Goal: Answer question/provide support: Share knowledge or assist other users

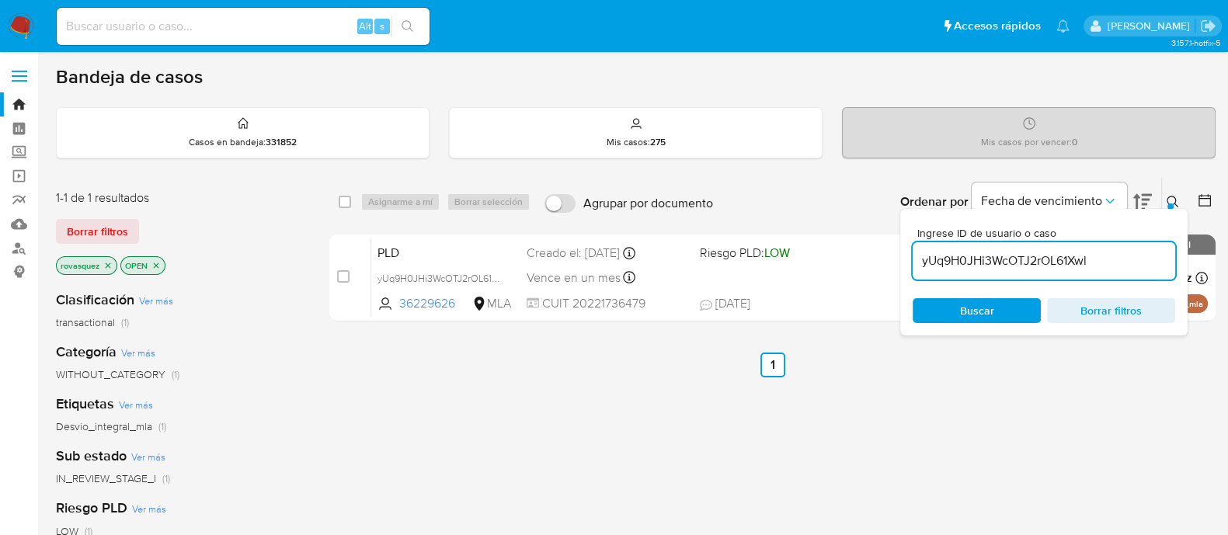
click at [1053, 256] on input "yUq9H0JHi3WcOTJ2rOL61Xwl" at bounding box center [1044, 261] width 263 height 20
paste input "RdPWJrGczTPysTq73RqYtYGJ"
type input "RdPWJrGczTPysTq73RqYtYGJ"
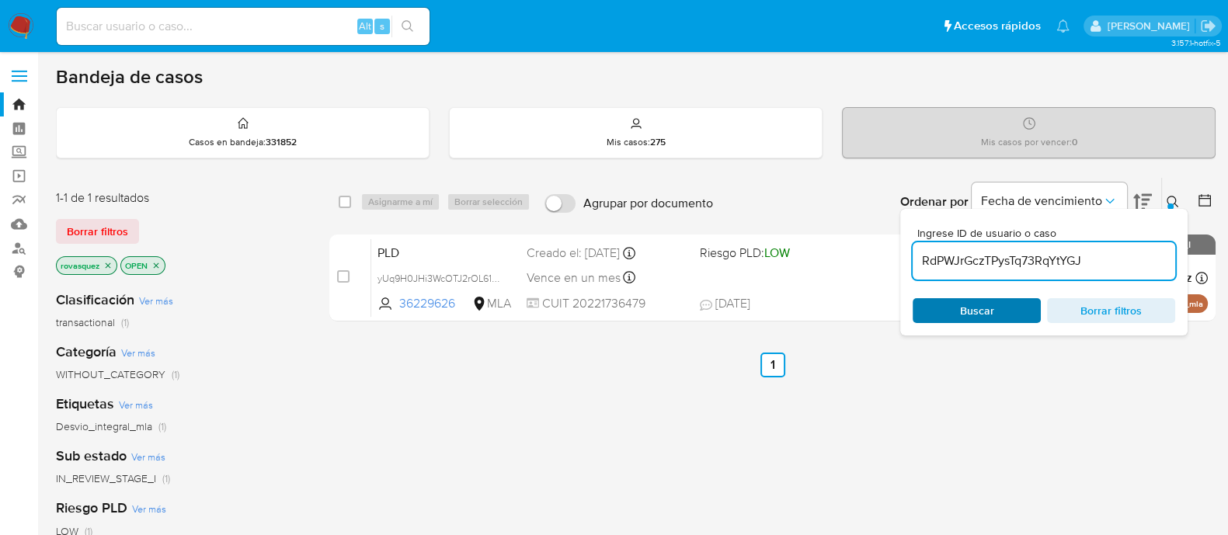
click at [992, 312] on span "Buscar" at bounding box center [977, 310] width 34 height 25
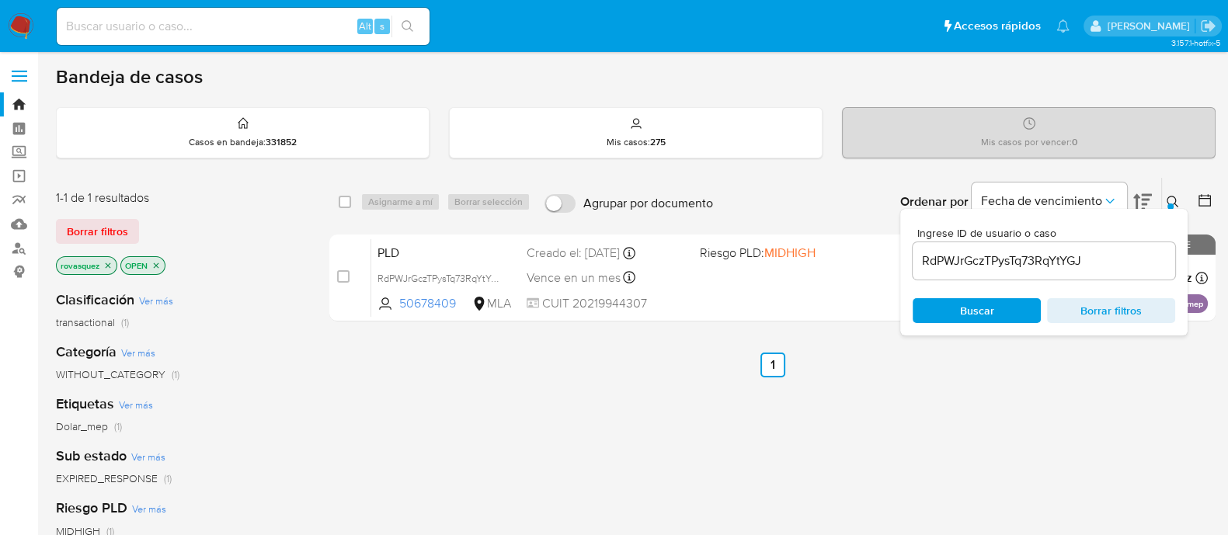
click at [345, 276] on input "checkbox" at bounding box center [343, 276] width 12 height 12
checkbox input "true"
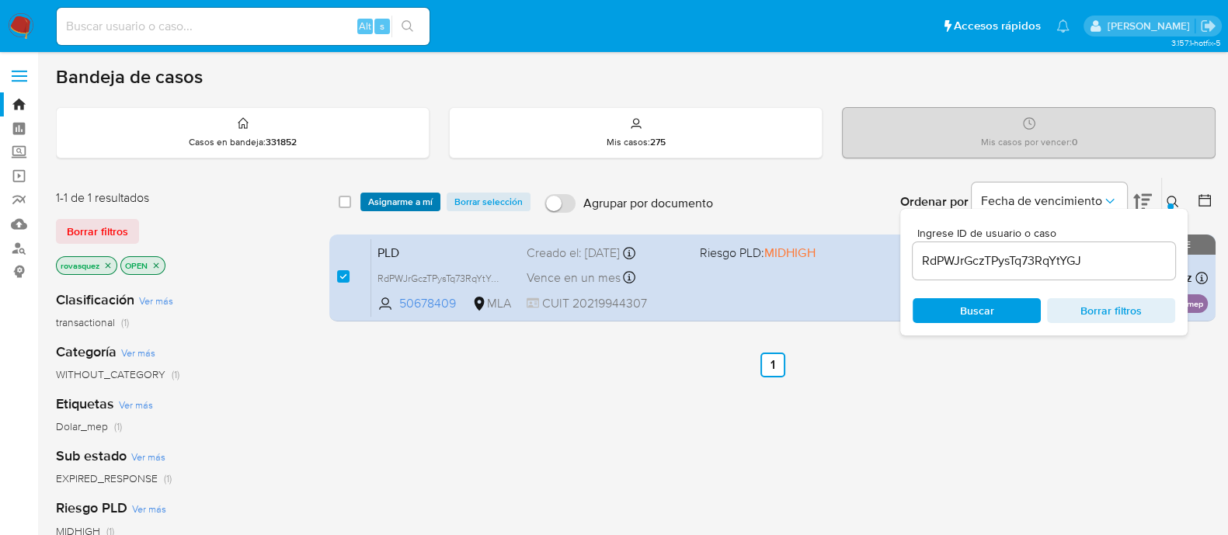
click at [396, 208] on span "Asignarme a mí" at bounding box center [400, 202] width 64 height 16
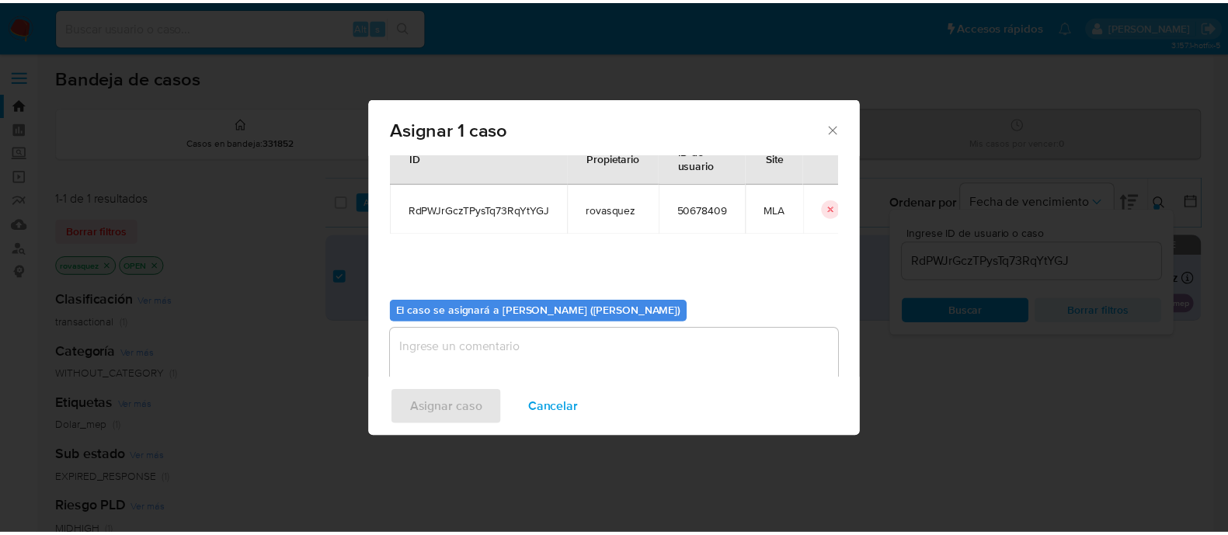
scroll to position [80, 0]
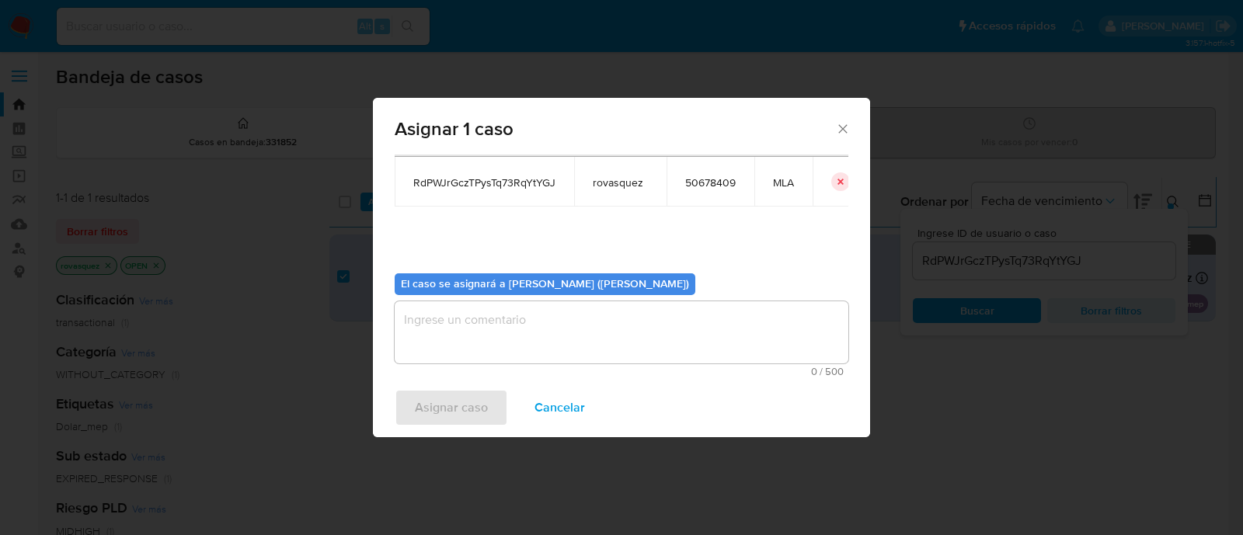
click at [536, 343] on textarea "assign-modal" at bounding box center [622, 332] width 454 height 62
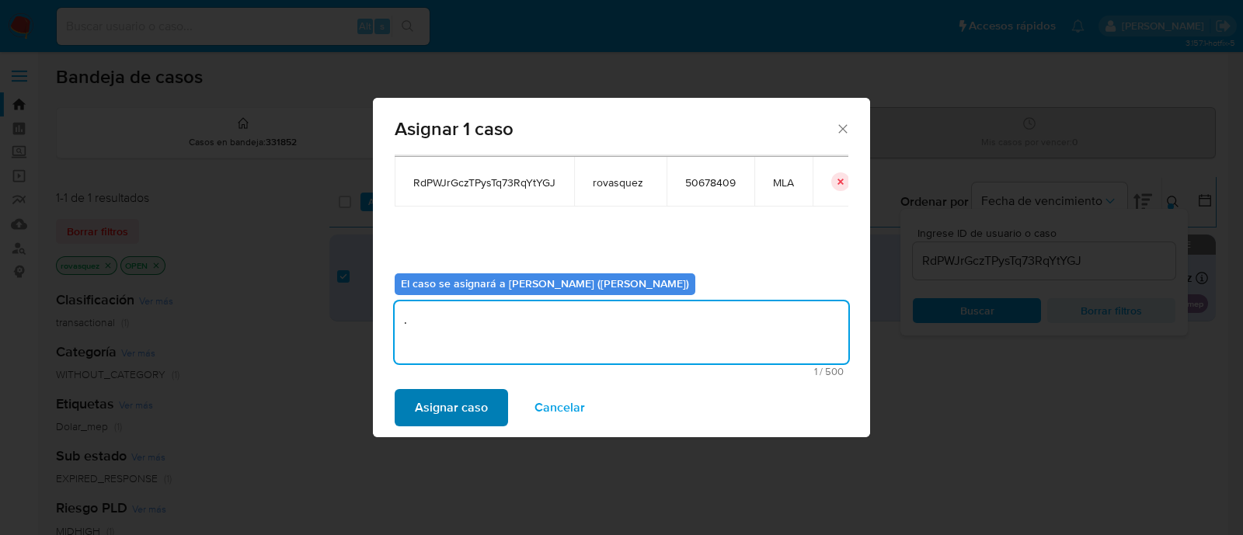
type textarea "."
click at [434, 418] on span "Asignar caso" at bounding box center [451, 408] width 73 height 34
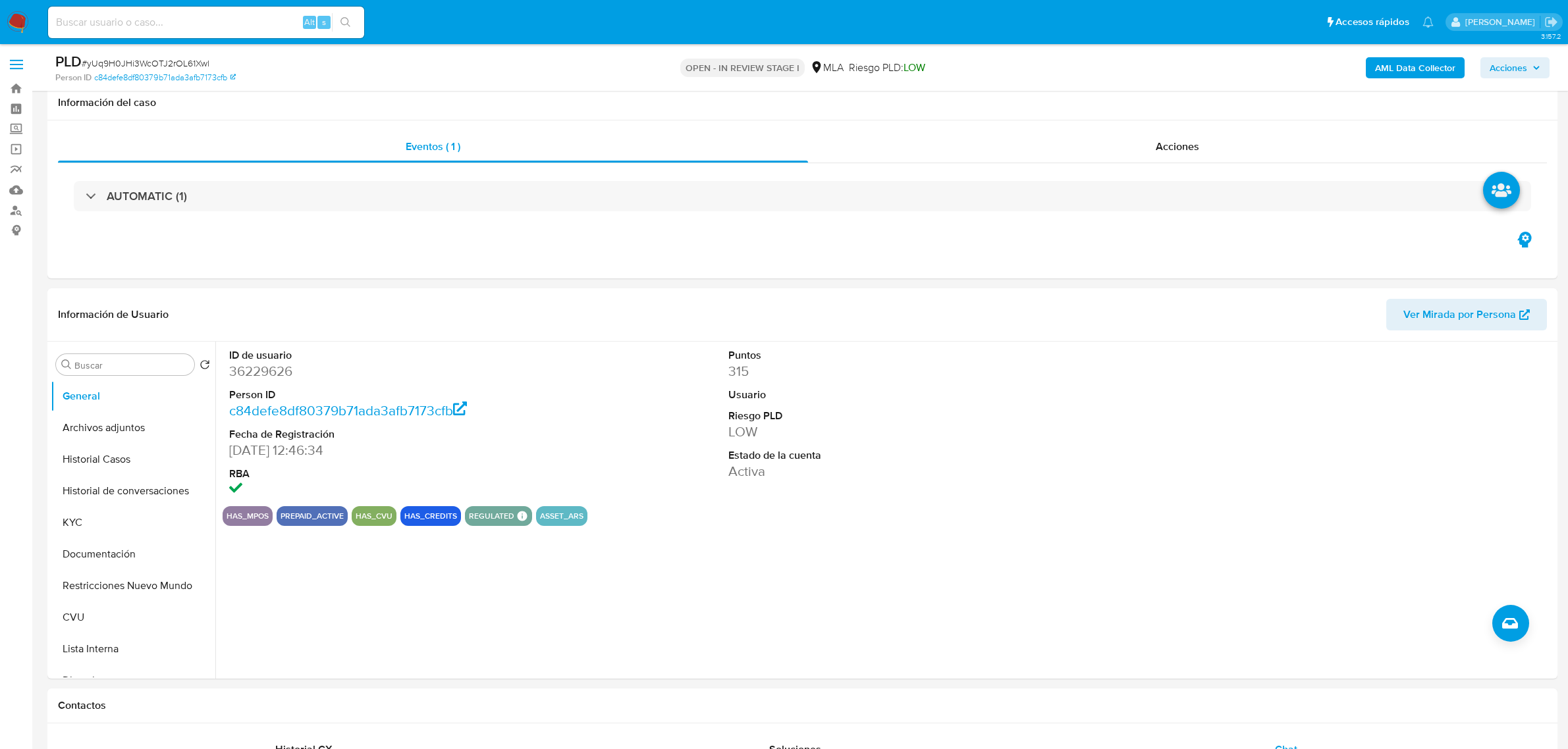
select select "10"
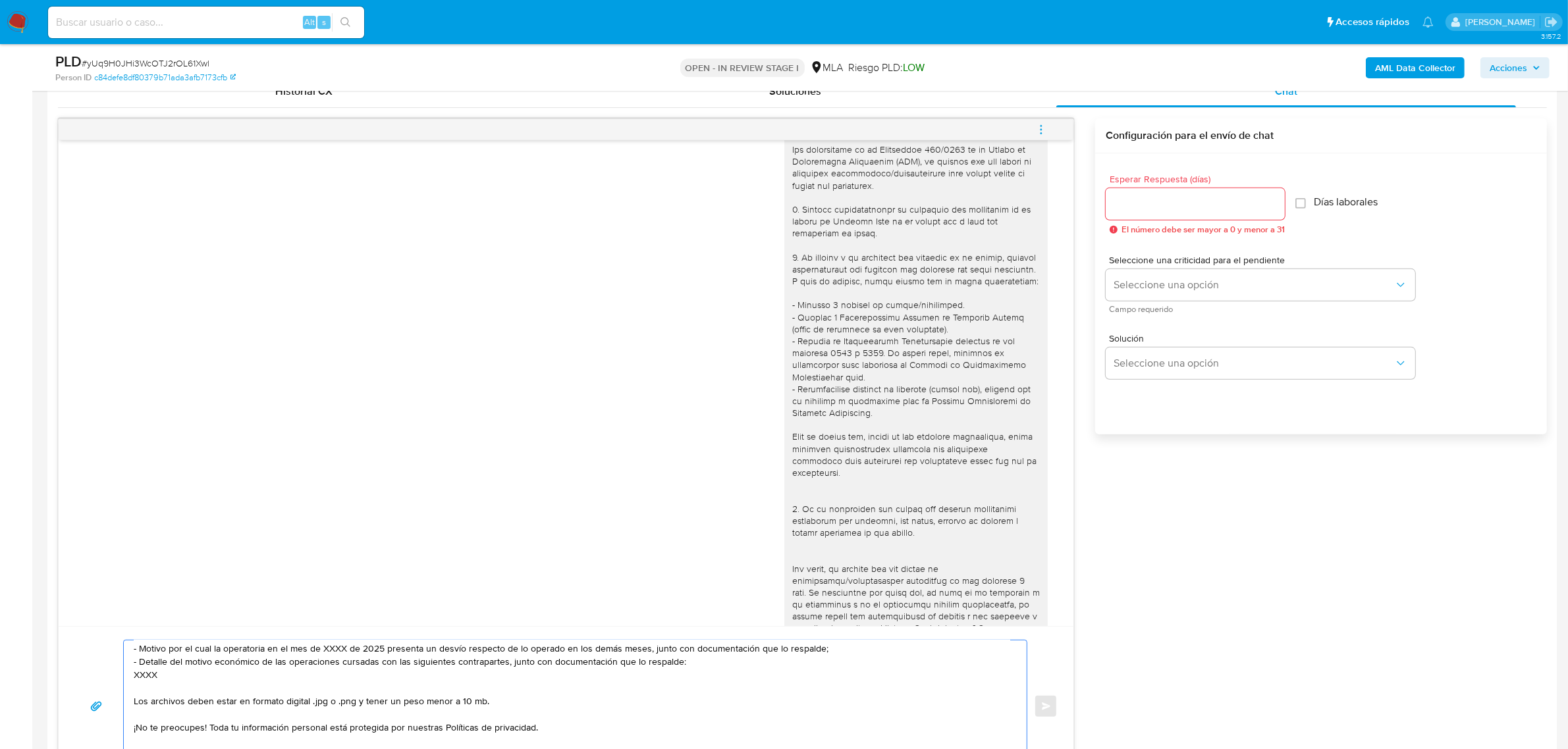
scroll to position [82, 0]
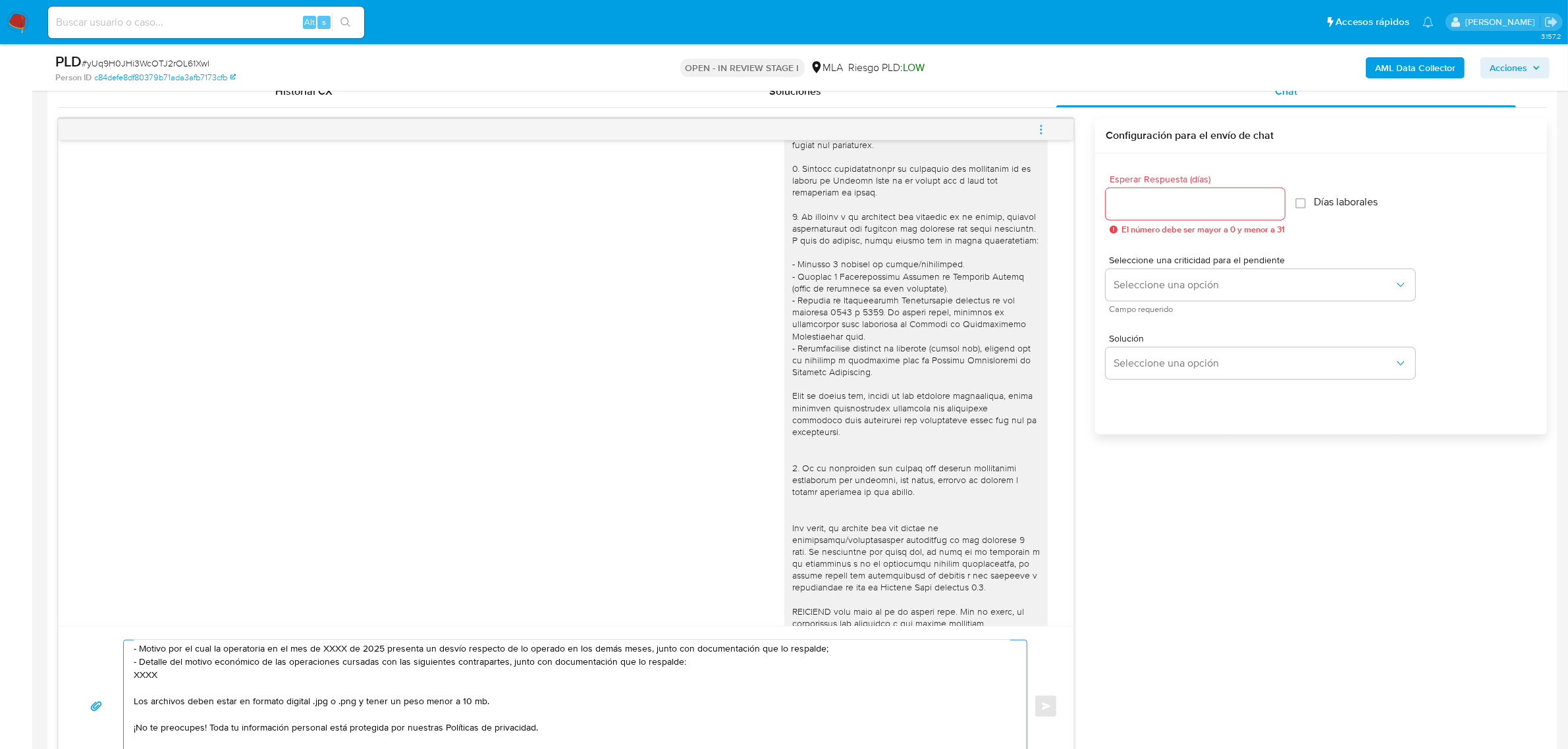
click at [145, 674] on textarea "Buenas tardes, [PERSON_NAME]. Gracias por esperar nuestra respuesta. A modo de …" at bounding box center [572, 706] width 876 height 131
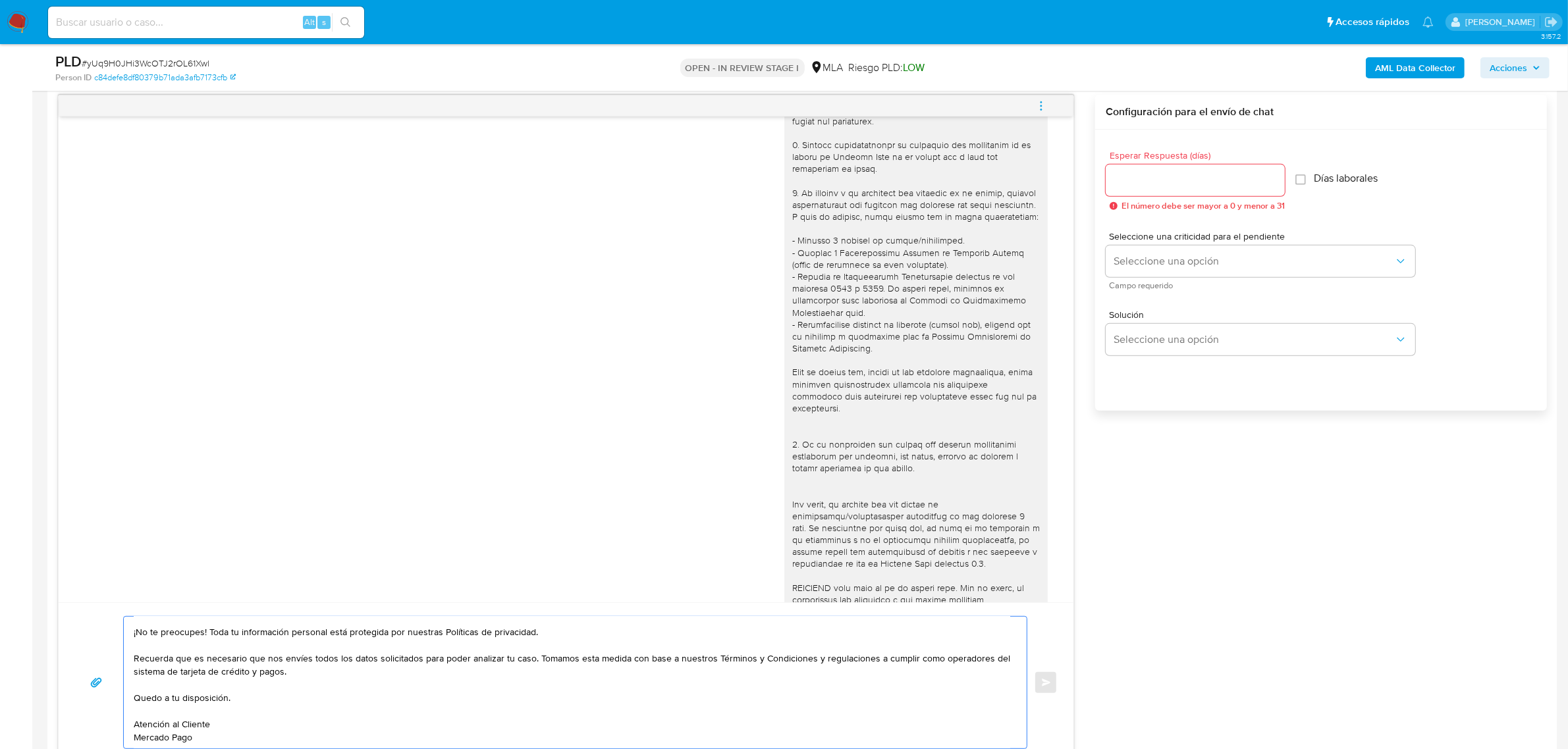
scroll to position [0, 0]
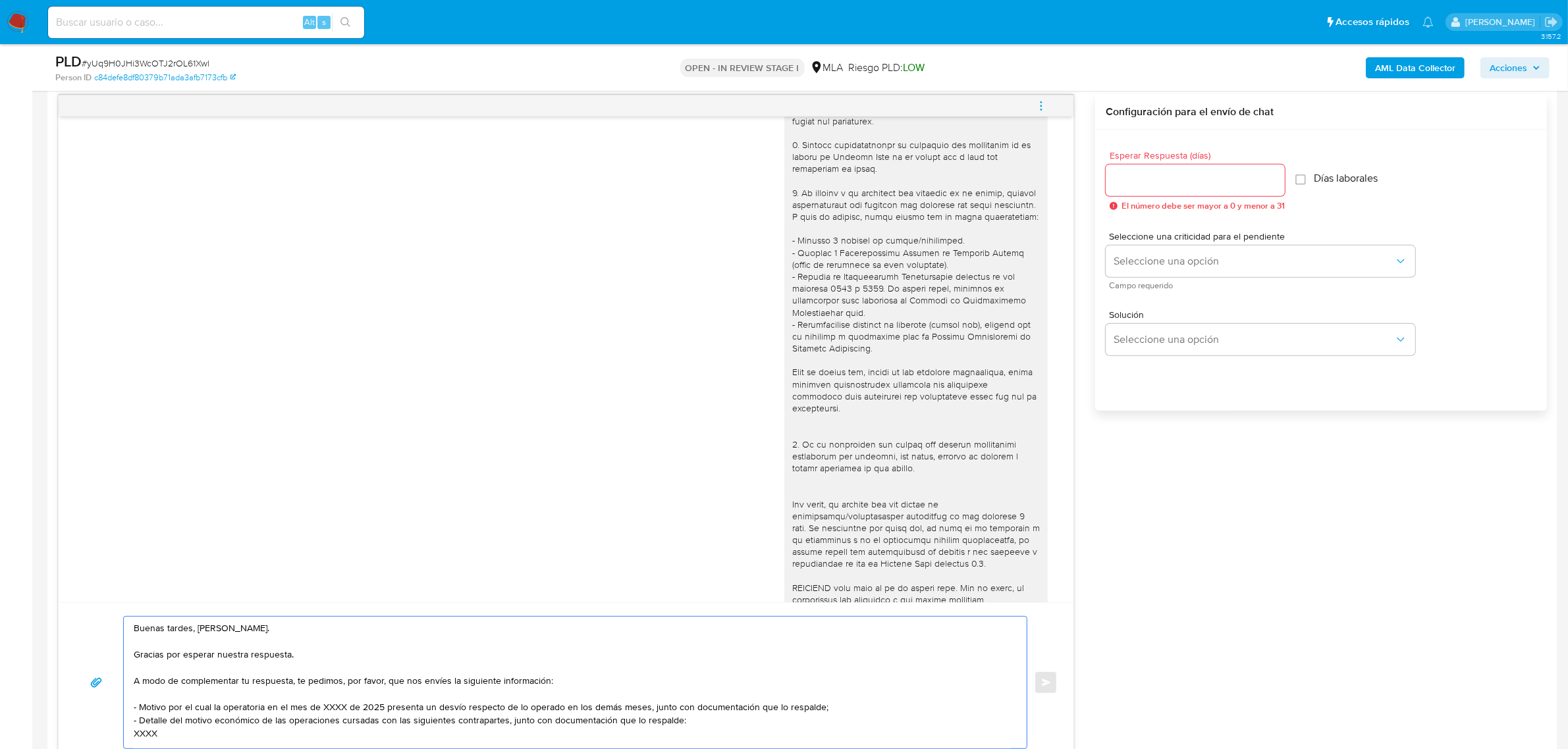
click at [152, 732] on textarea "Buenas tardes, [PERSON_NAME]. Gracias por esperar nuestra respuesta. A modo de …" at bounding box center [572, 682] width 876 height 131
paste textarea "Lisandro Avena - CUIT 20435951407 (ACTIVIDAD: EMPLEADO DE ALFY INVERSIONES - CU…"
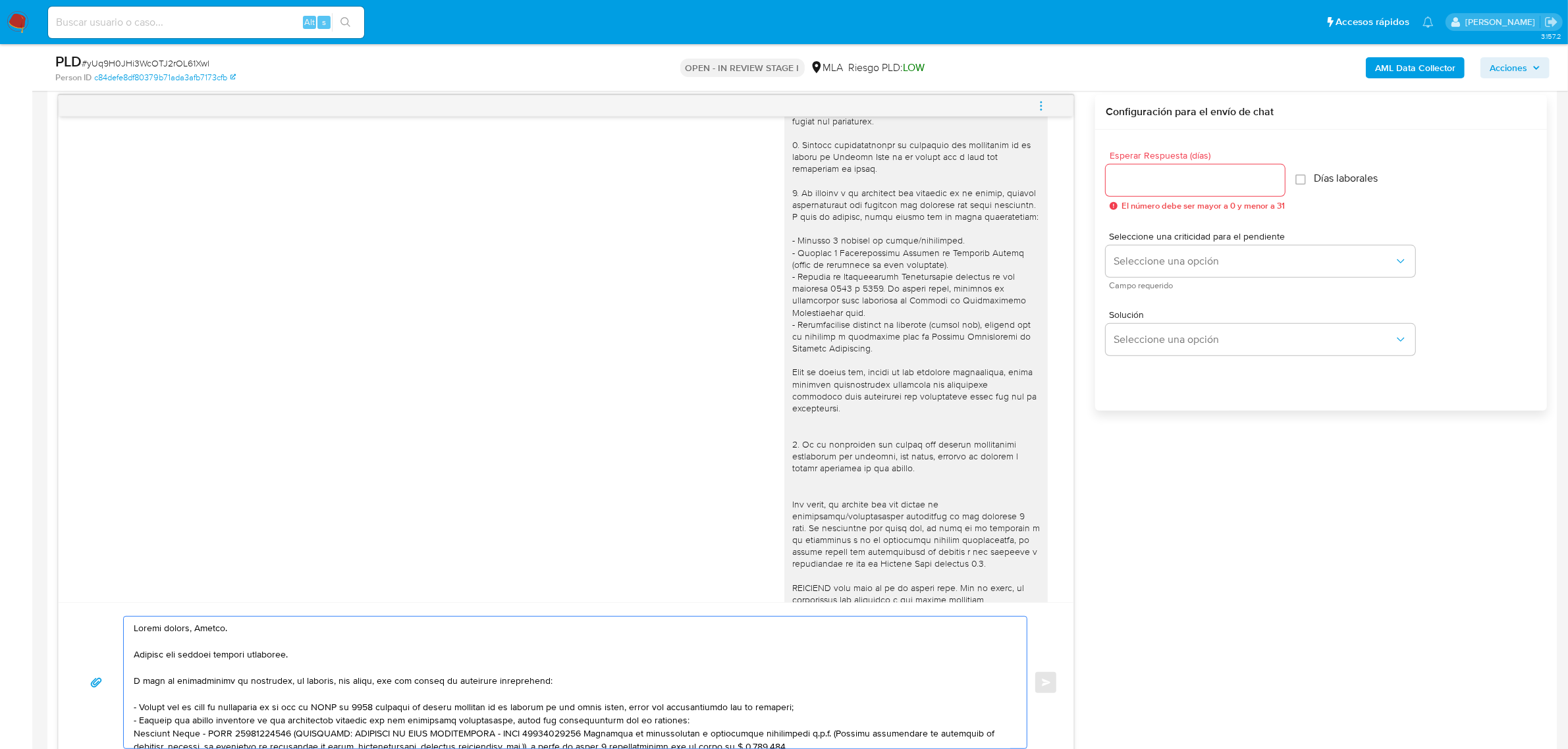
scroll to position [31, 0]
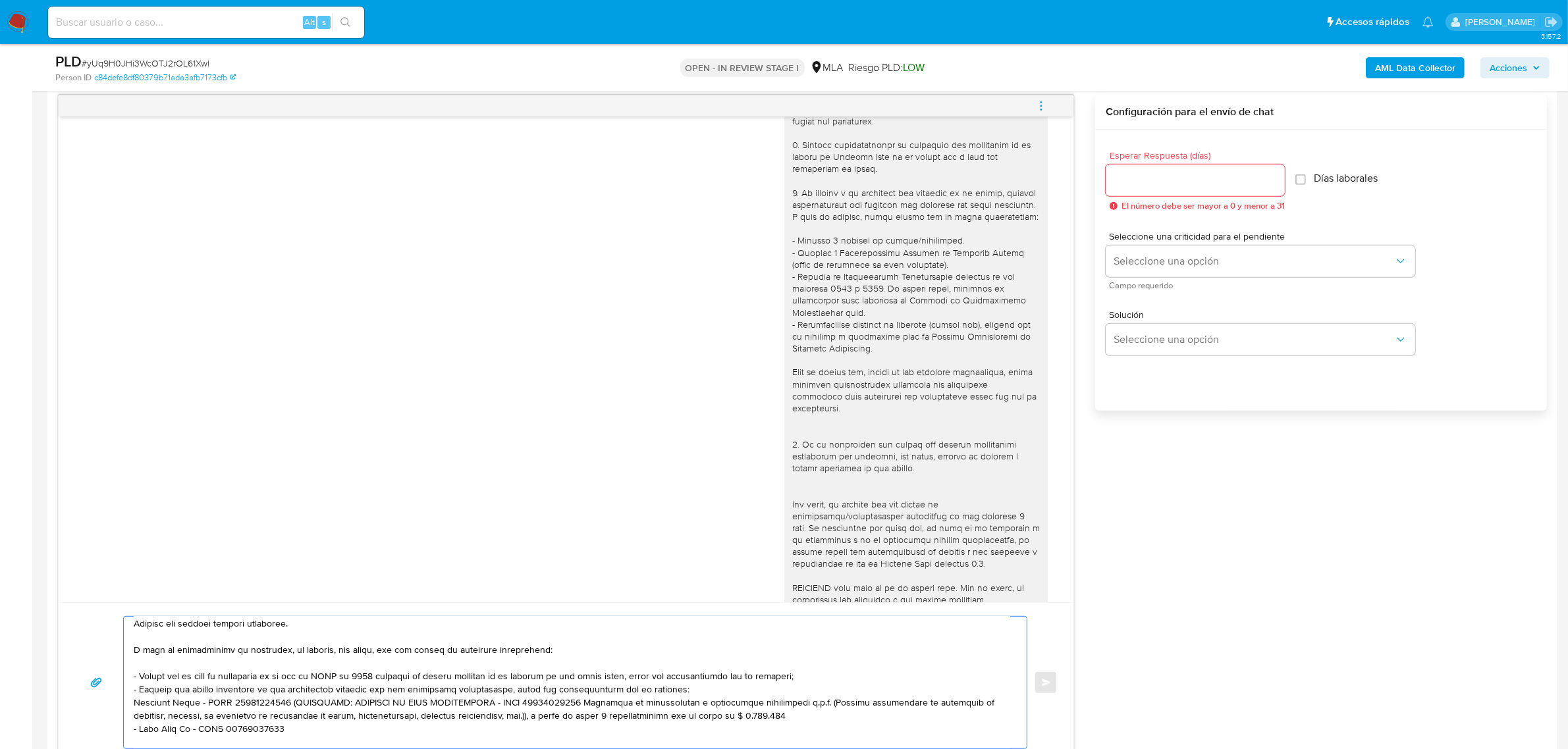
click at [206, 707] on textarea at bounding box center [572, 682] width 876 height 131
drag, startPoint x: 281, startPoint y: 702, endPoint x: 742, endPoint y: 714, distance: 461.2
click at [742, 714] on textarea at bounding box center [572, 682] width 876 height 131
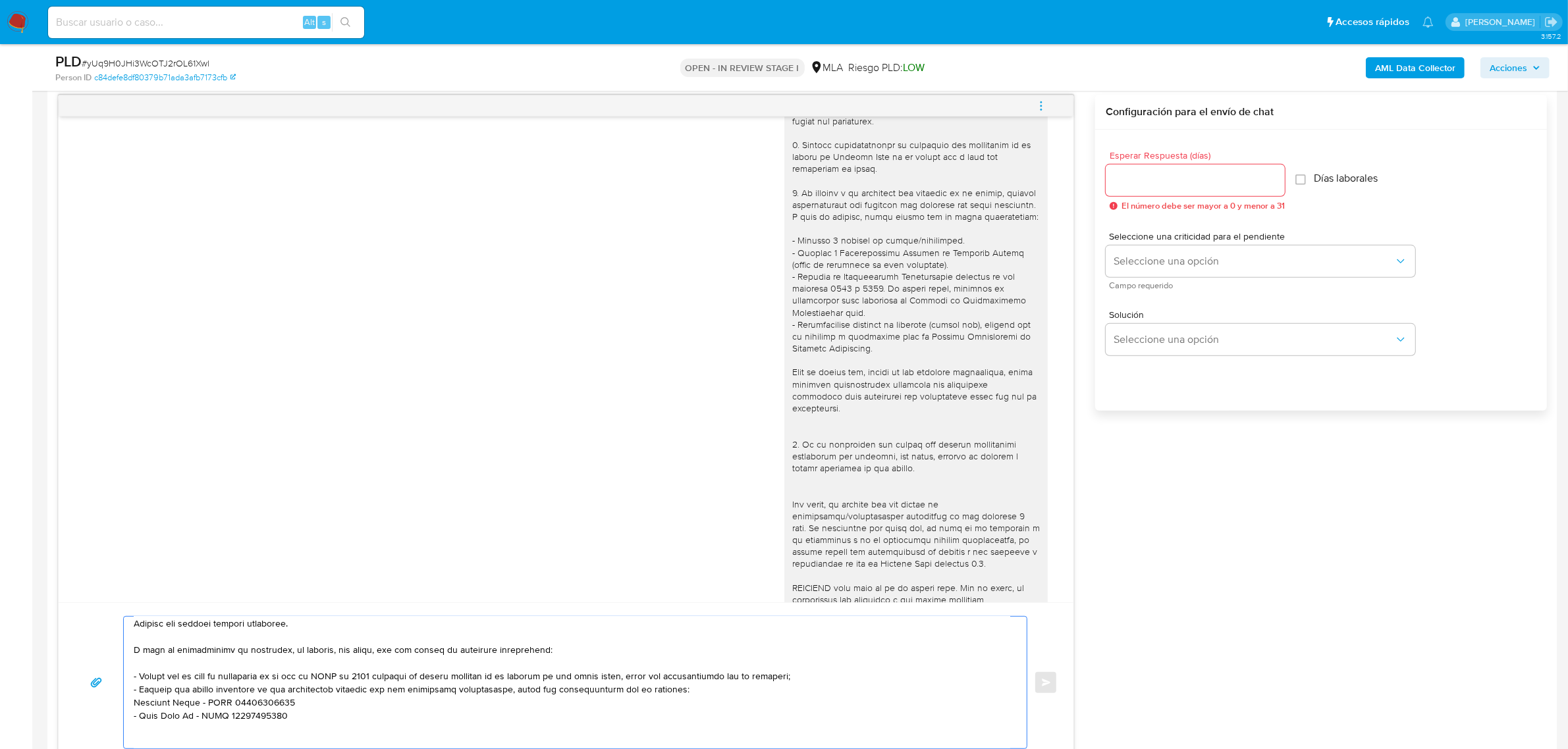
click at [134, 702] on textarea at bounding box center [572, 682] width 876 height 131
click at [136, 691] on textarea at bounding box center [572, 682] width 876 height 131
click at [166, 674] on textarea "Buenas tardes, Hector. Gracias por esperar nuestra respuesta. A modo de complem…" at bounding box center [572, 682] width 876 height 131
paste textarea "Últimos 3 recibos de sueldo"
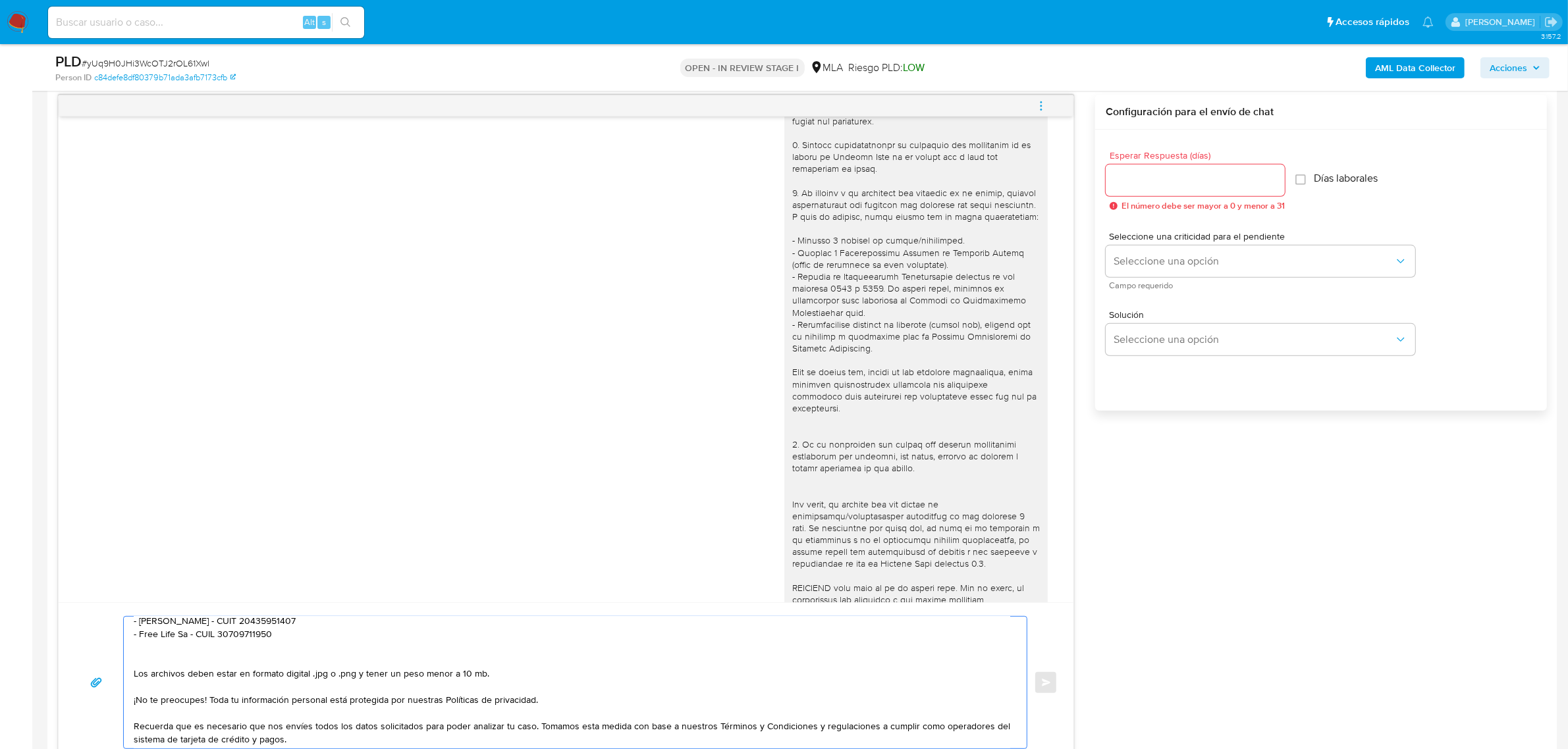
scroll to position [114, 0]
click at [185, 660] on textarea "Buenas tardes, Hector. Gracias por esperar nuestra respuesta. A modo de complem…" at bounding box center [572, 682] width 876 height 131
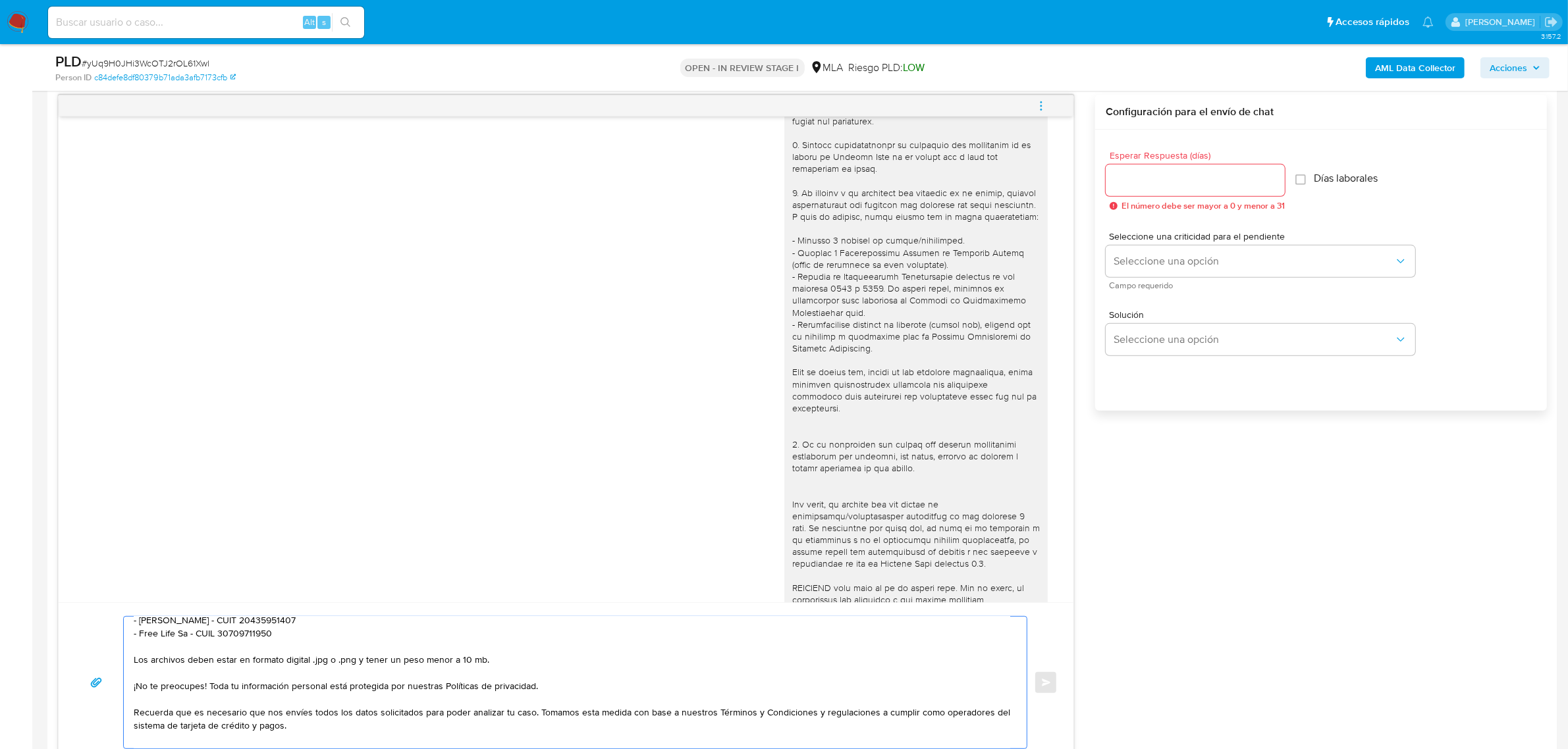
scroll to position [167, 0]
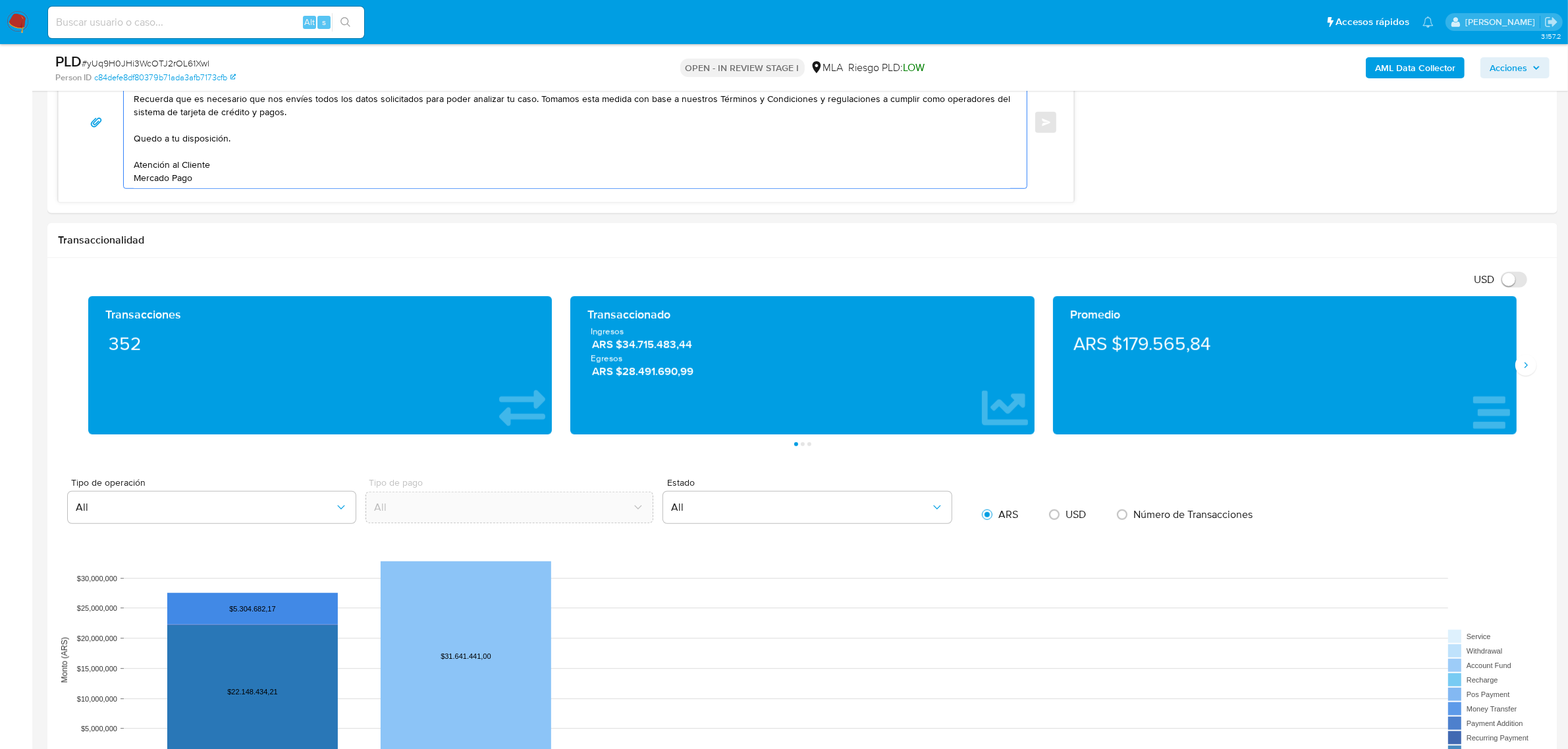
drag, startPoint x: 153, startPoint y: 645, endPoint x: 292, endPoint y: 781, distance: 194.5
click at [292, 748] on html "Pausado Ver notificaciones Alt s Accesos rápidos Presiona las siguientes teclas…" at bounding box center [784, 306] width 1568 height 3096
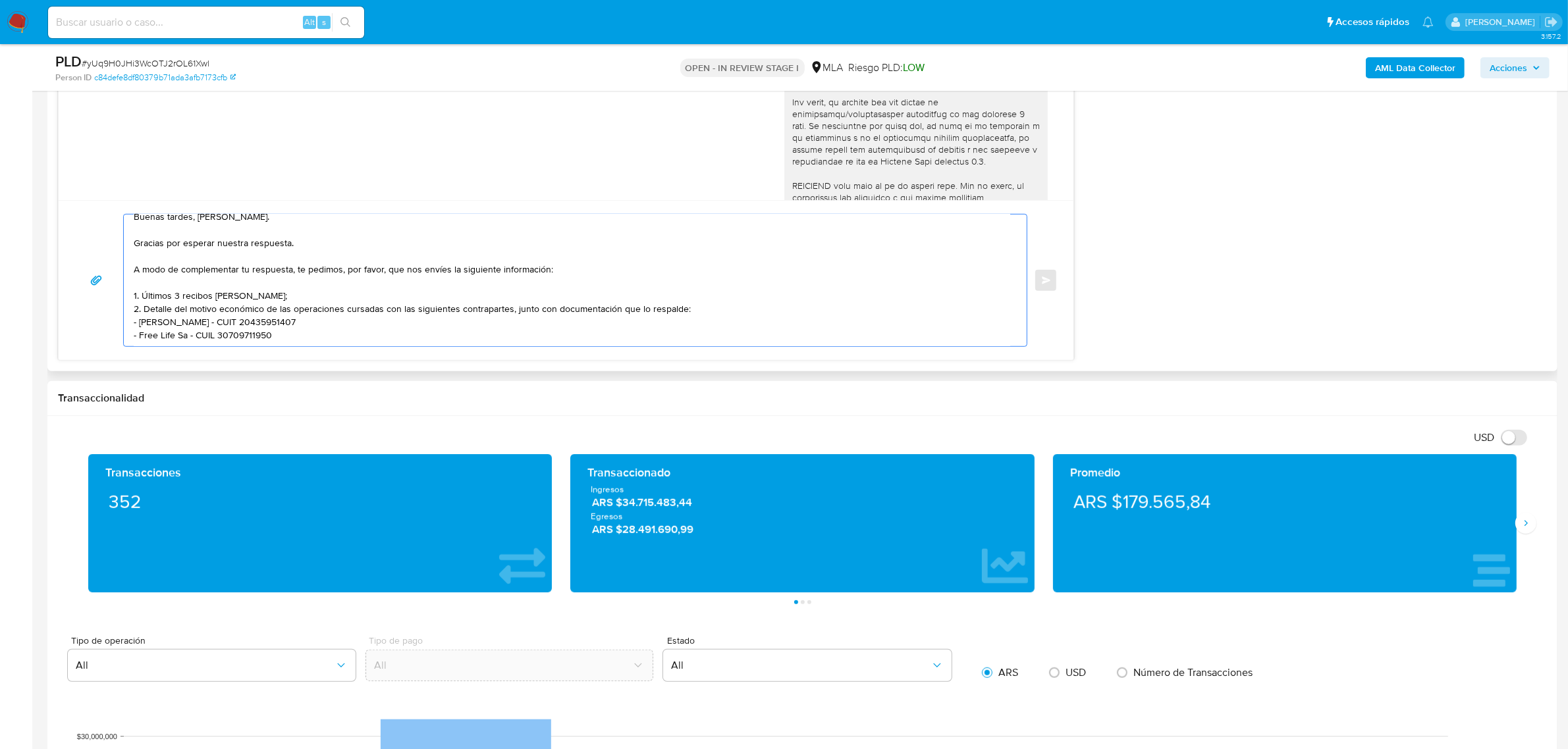
scroll to position [31, 0]
paste textarea "Es importante que sepas que, en caso de no responder a lo solicitado o si lo pr…"
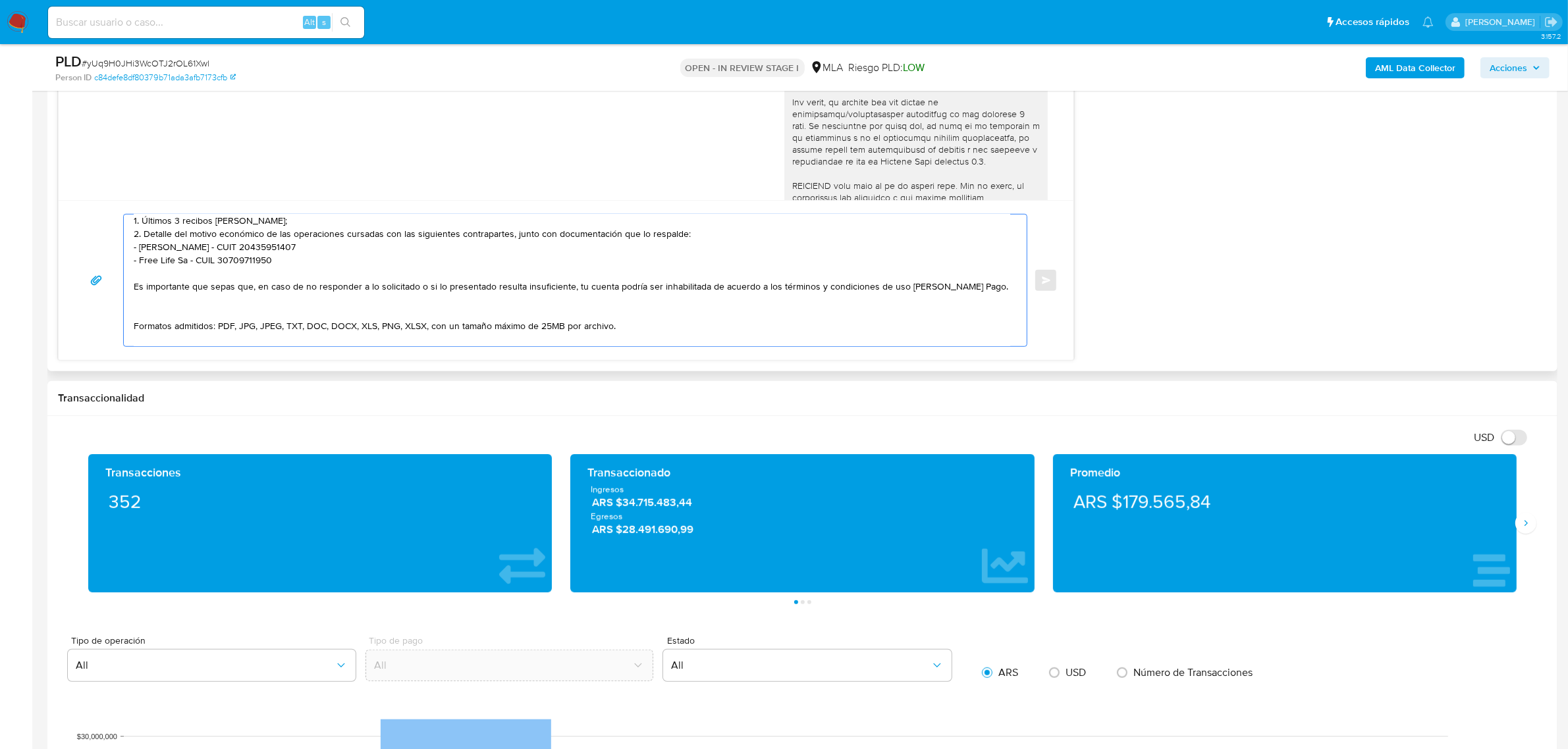
scroll to position [114, 0]
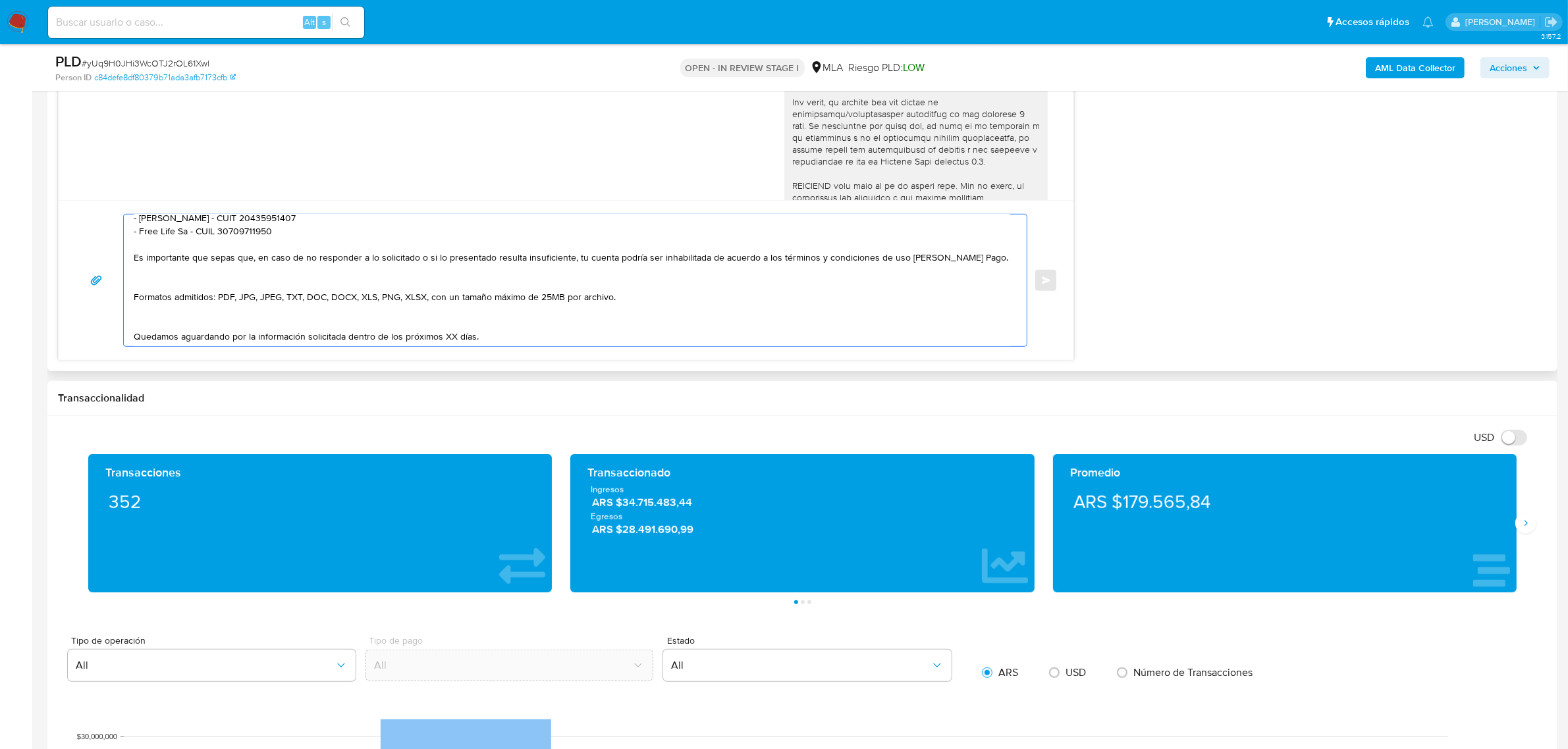
click at [354, 275] on textarea "Buenas tardes, Hector. Gracias por esperar nuestra respuesta. A modo de complem…" at bounding box center [572, 280] width 876 height 131
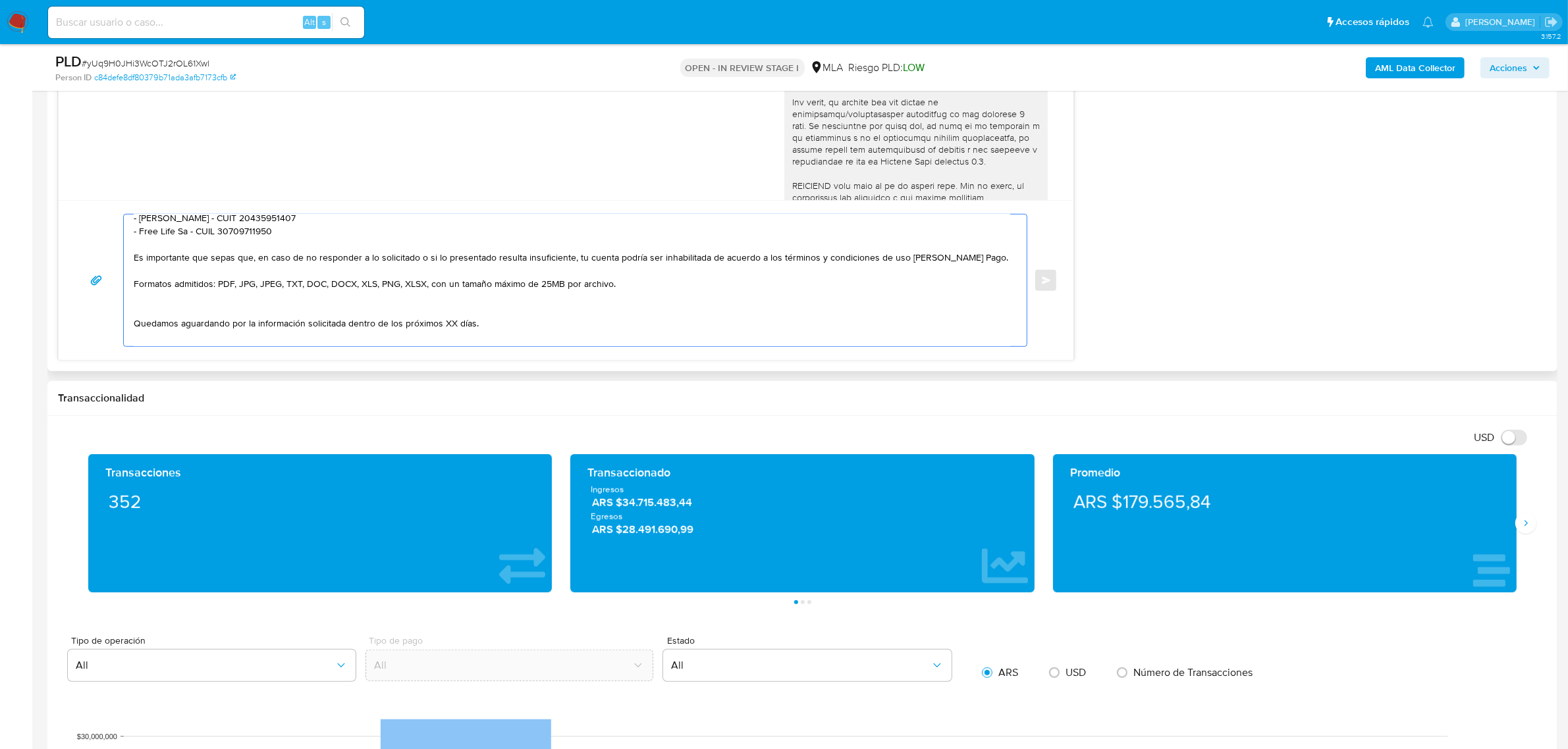
click at [253, 298] on textarea "Buenas tardes, Hector. Gracias por esperar nuestra respuesta. A modo de complem…" at bounding box center [572, 280] width 876 height 131
click at [284, 318] on textarea "Buenas tardes, Hector. Gracias por esperar nuestra respuesta. A modo de complem…" at bounding box center [572, 280] width 876 height 131
drag, startPoint x: 346, startPoint y: 314, endPoint x: 581, endPoint y: 311, distance: 235.0
click at [581, 311] on textarea "Buenas tardes, Hector. Gracias por esperar nuestra respuesta. A modo de complem…" at bounding box center [572, 280] width 876 height 131
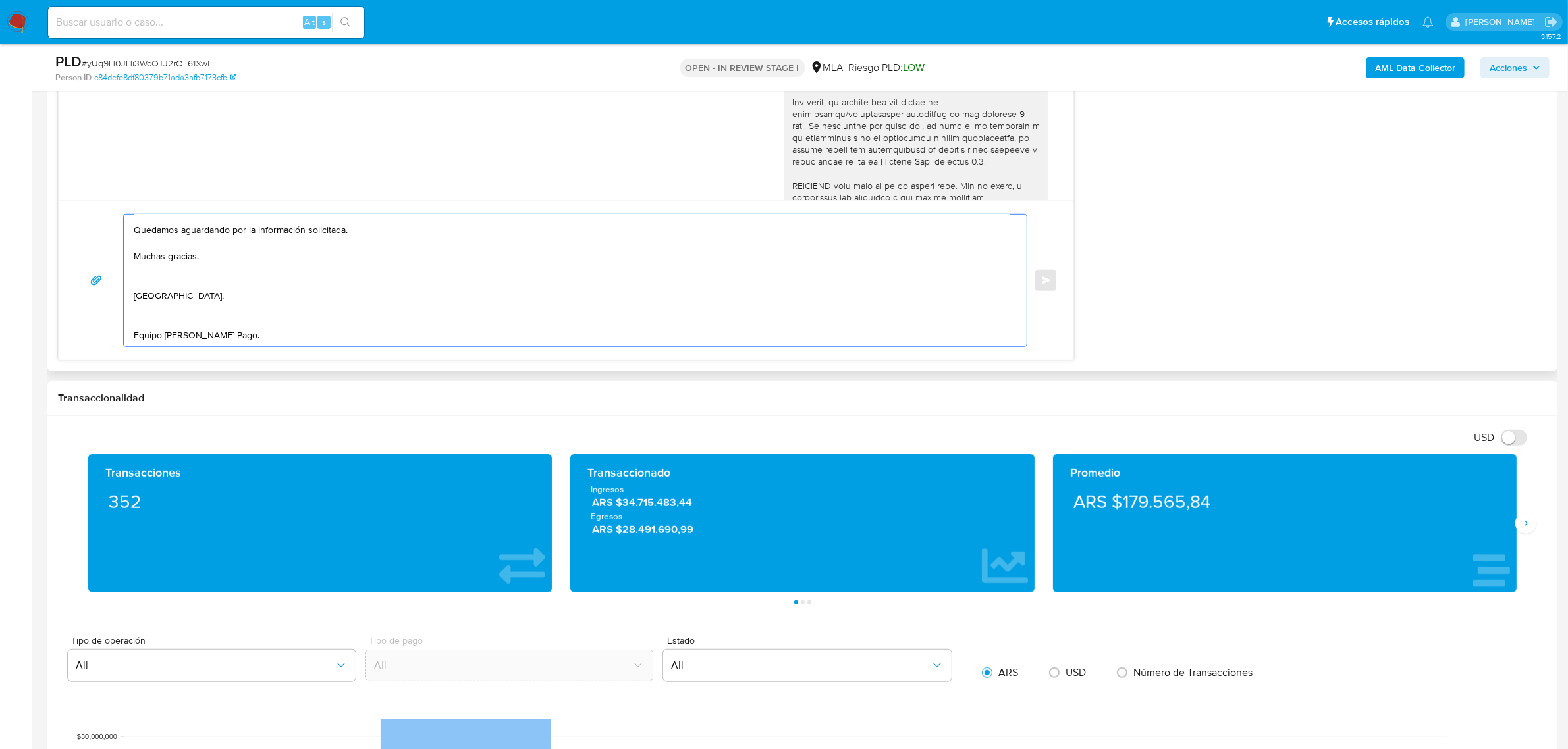
click at [197, 274] on textarea "Buenas tardes, Hector. Gracias por esperar nuestra respuesta. A modo de complem…" at bounding box center [572, 280] width 876 height 131
click at [139, 294] on textarea "Buenas tardes, Hector. Gracias por esperar nuestra respuesta. A modo de complem…" at bounding box center [572, 280] width 876 height 131
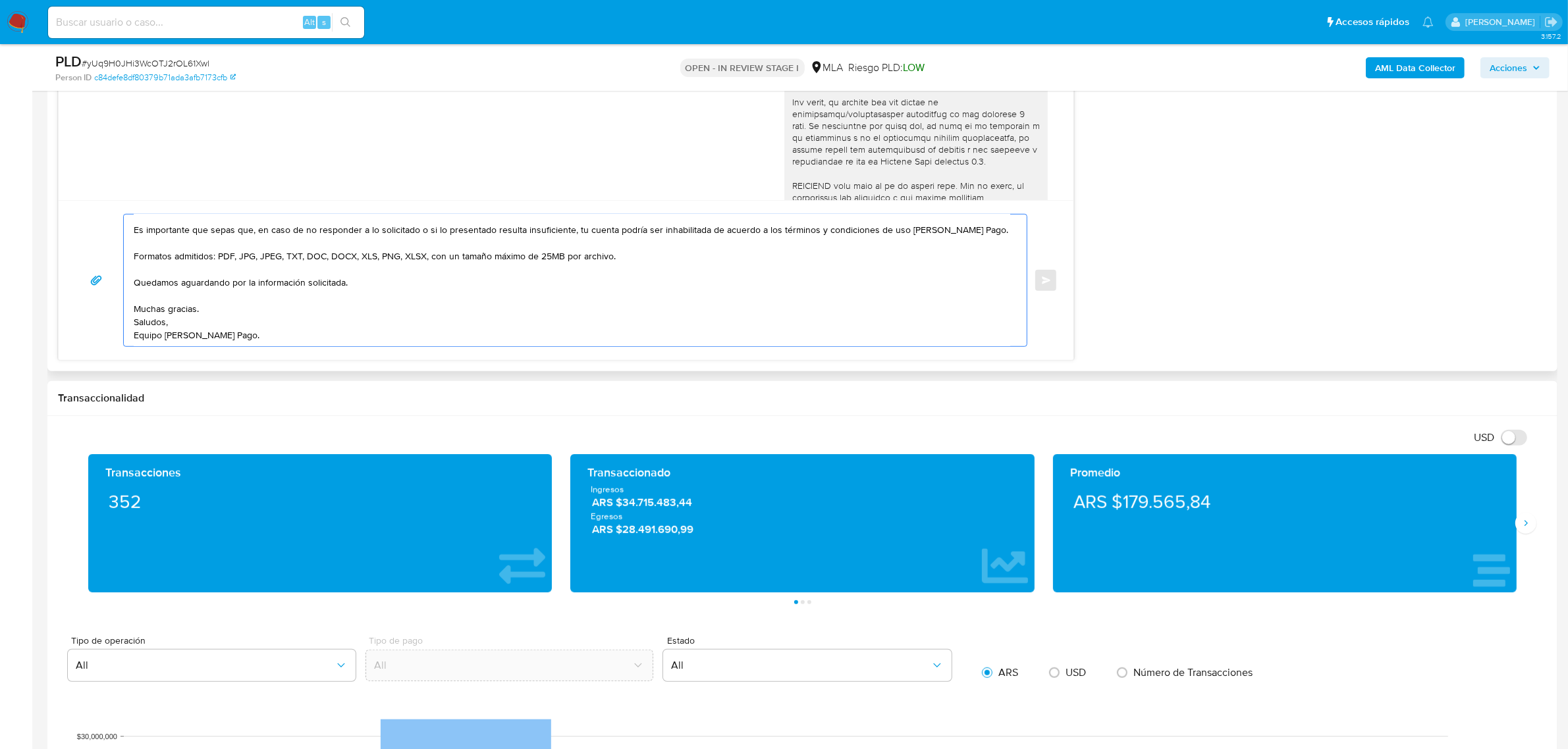
scroll to position [153, 0]
click at [245, 295] on textarea "Buenas tardes, Hector. Gracias por esperar nuestra respuesta. A modo de complem…" at bounding box center [572, 280] width 876 height 131
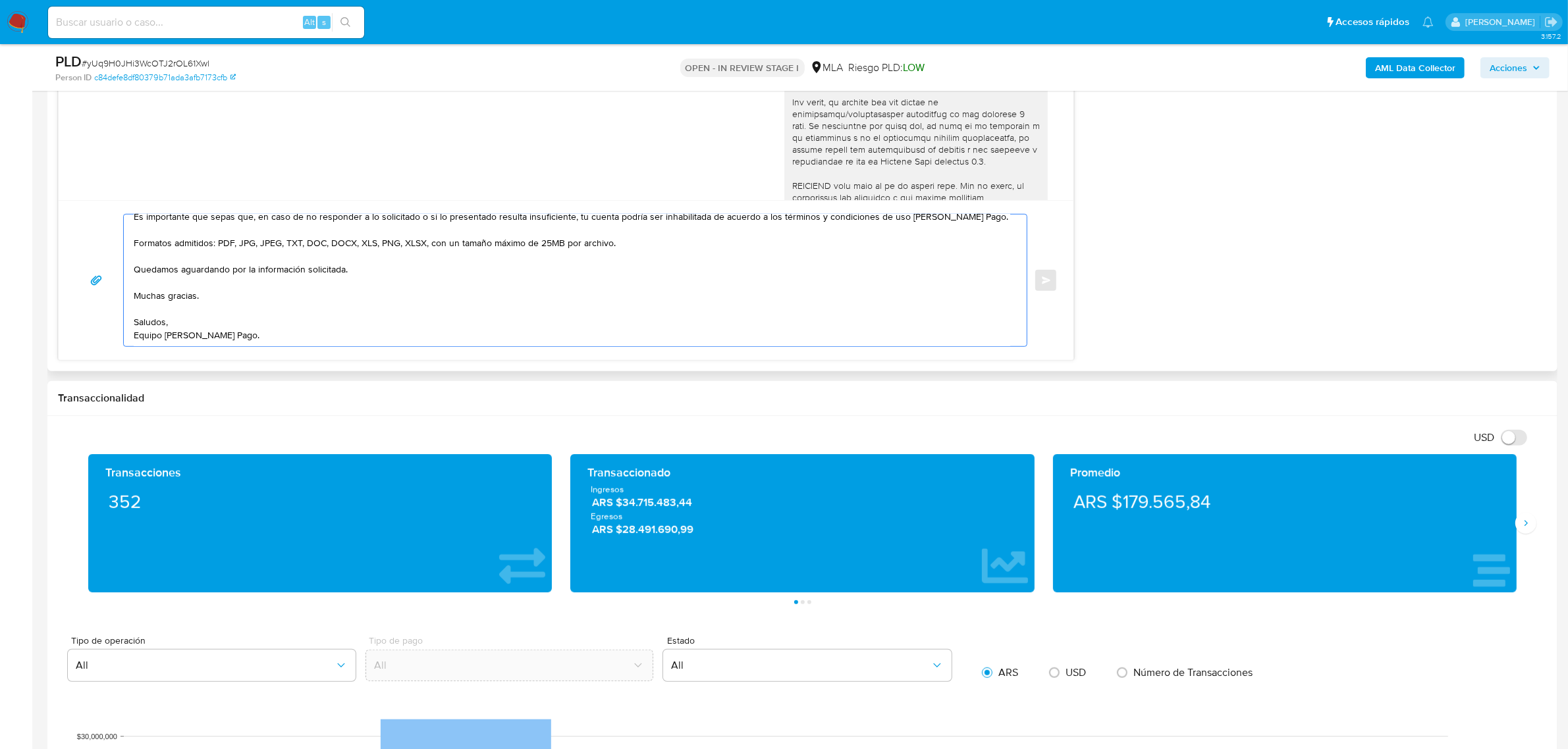
scroll to position [167, 0]
click at [300, 328] on textarea "Buenas tardes, Hector. Gracias por esperar nuestra respuesta. A modo de complem…" at bounding box center [572, 280] width 876 height 131
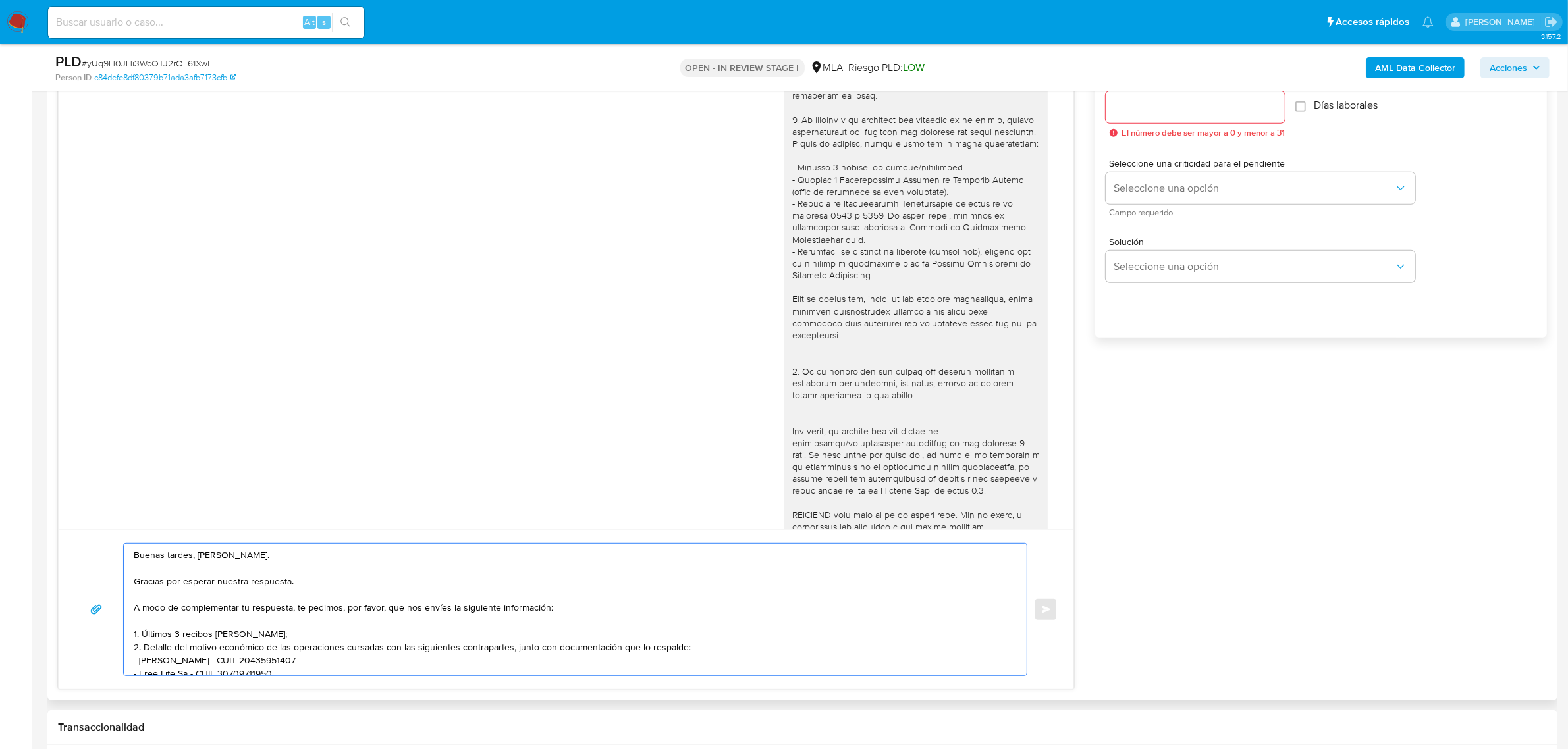
scroll to position [591, 0]
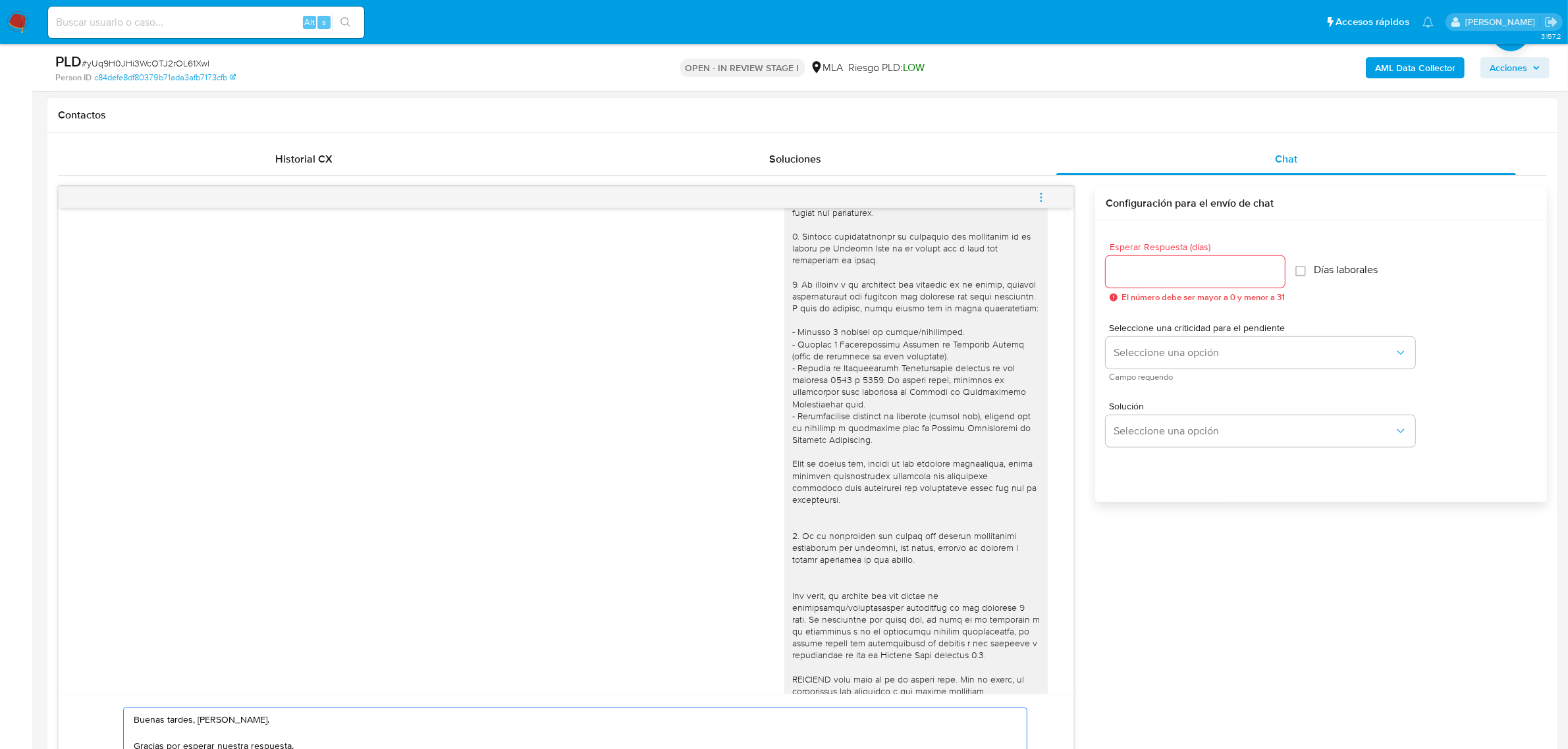
type textarea "Buenas tardes, Hector. Gracias por esperar nuestra respuesta. A modo de complem…"
click at [1147, 270] on input "Esperar Respuesta (días)" at bounding box center [1195, 272] width 179 height 17
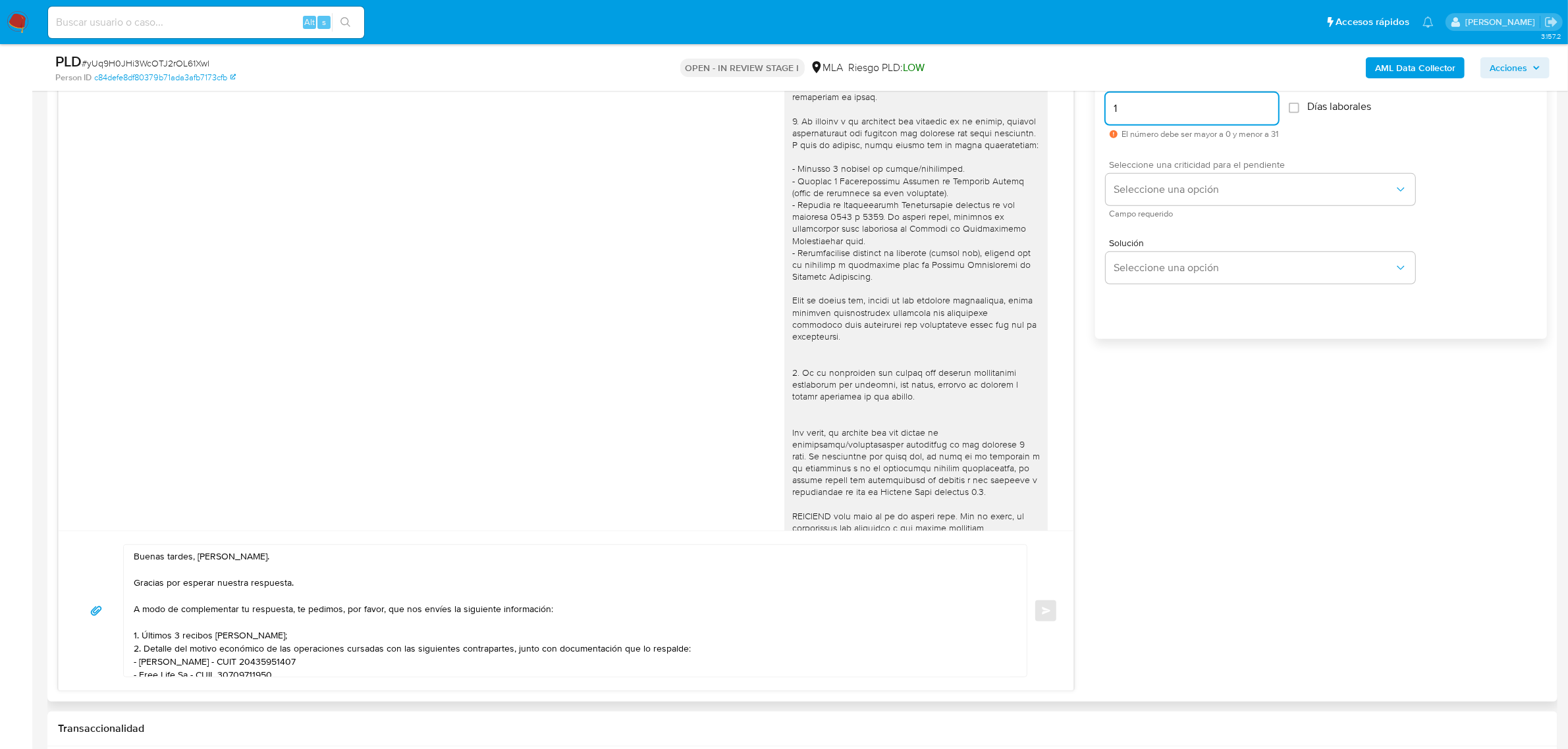
scroll to position [673, 0]
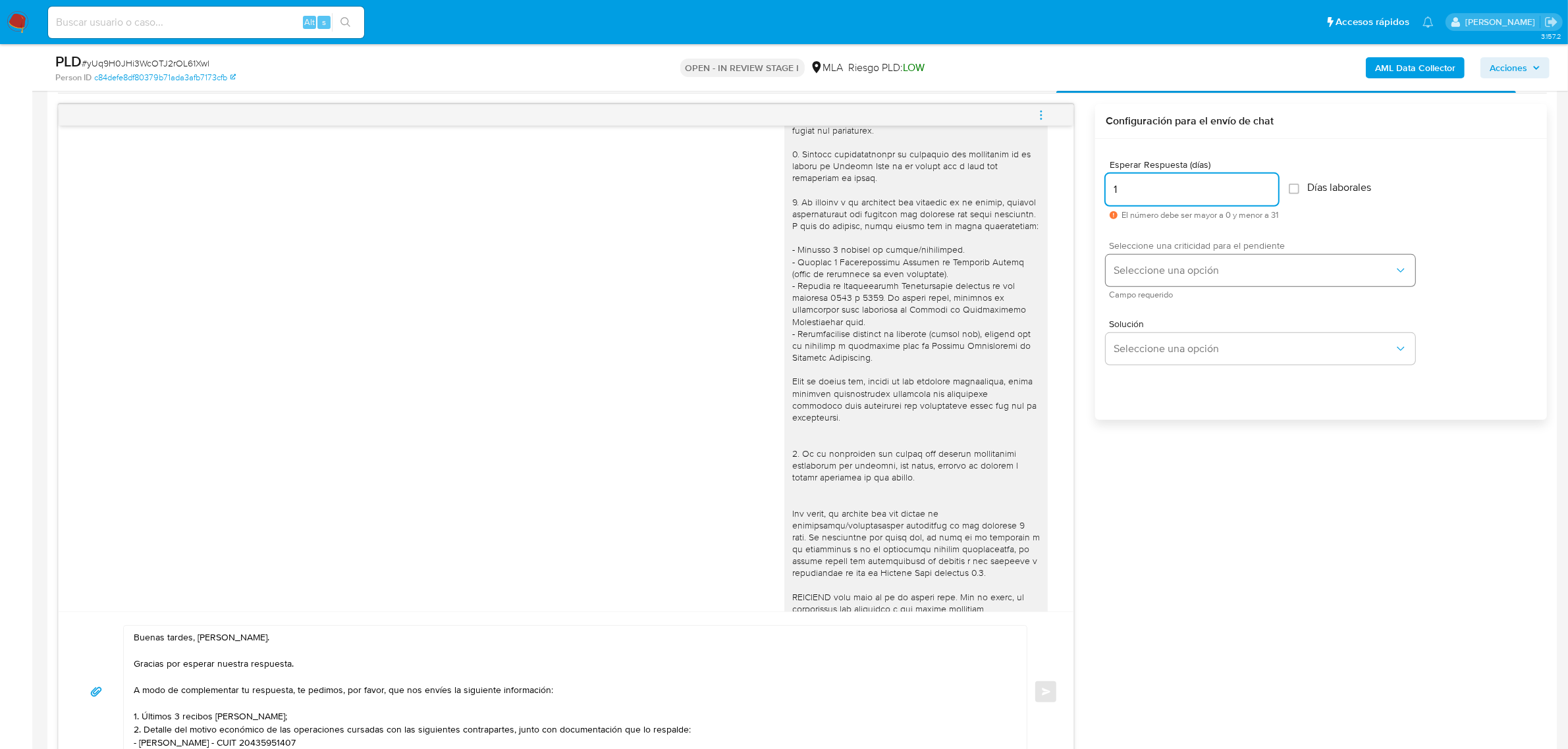
type input "1"
click at [1160, 273] on span "Seleccione una opción" at bounding box center [1254, 271] width 281 height 14
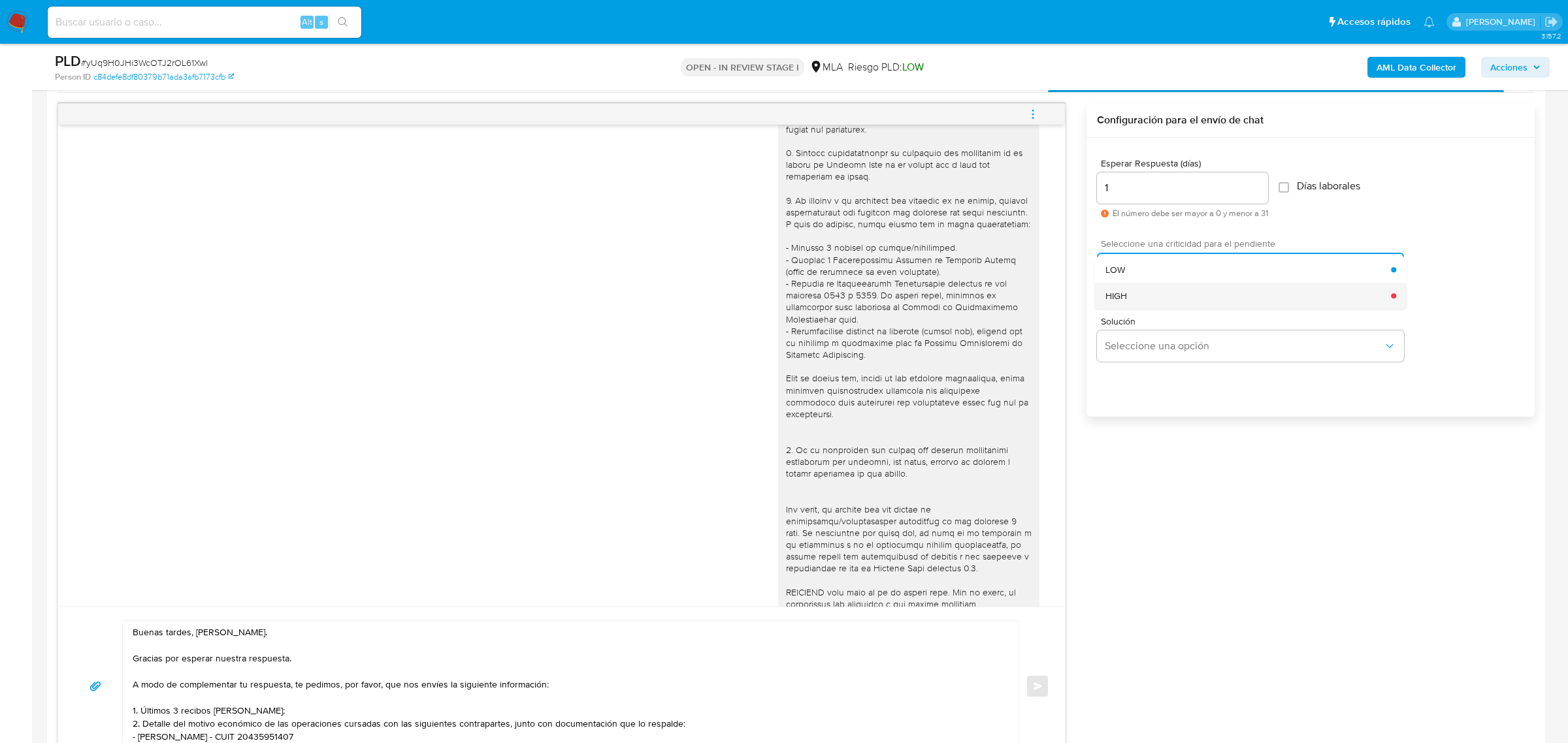
click at [1150, 288] on div "HIGH" at bounding box center [1249, 295] width 286 height 26
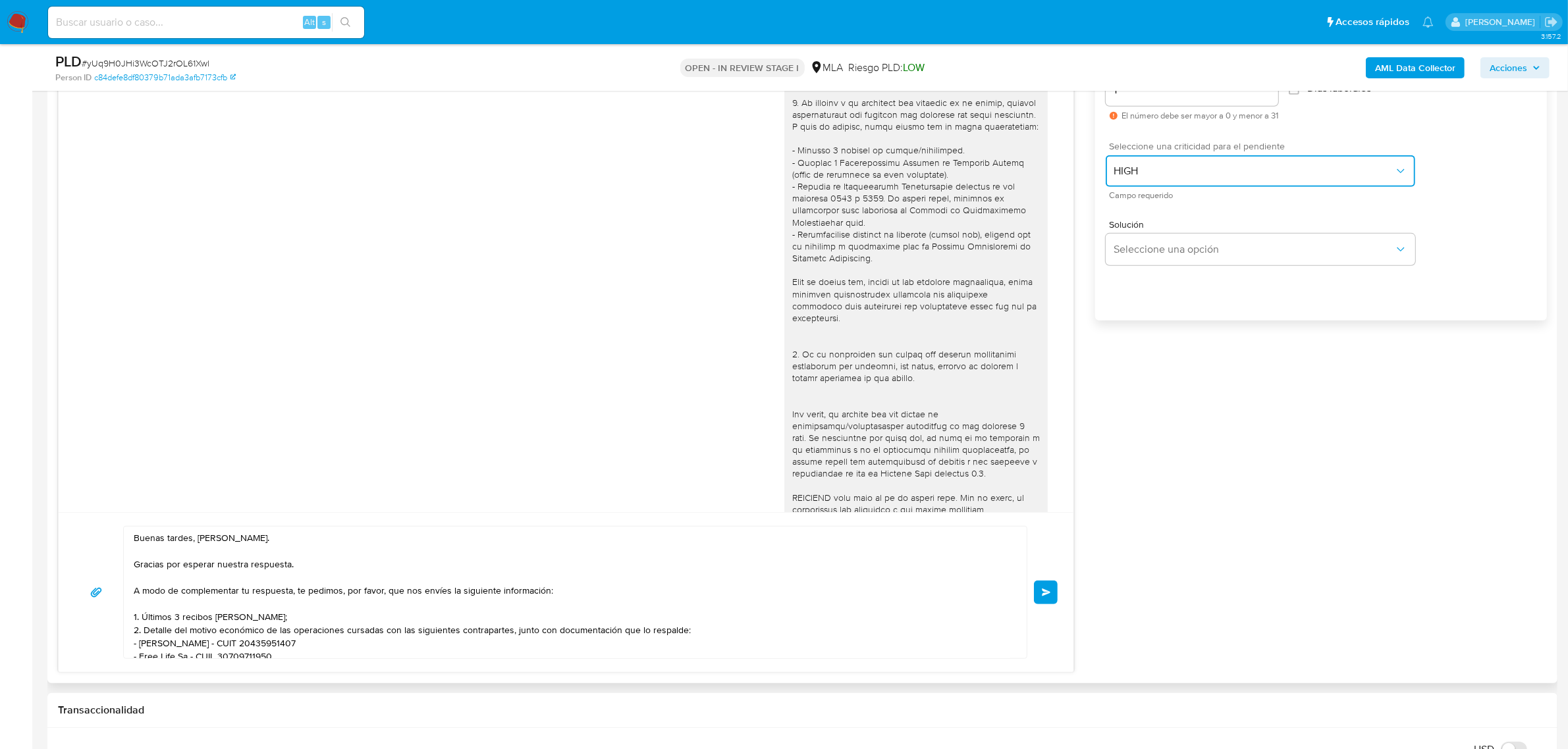
scroll to position [919, 0]
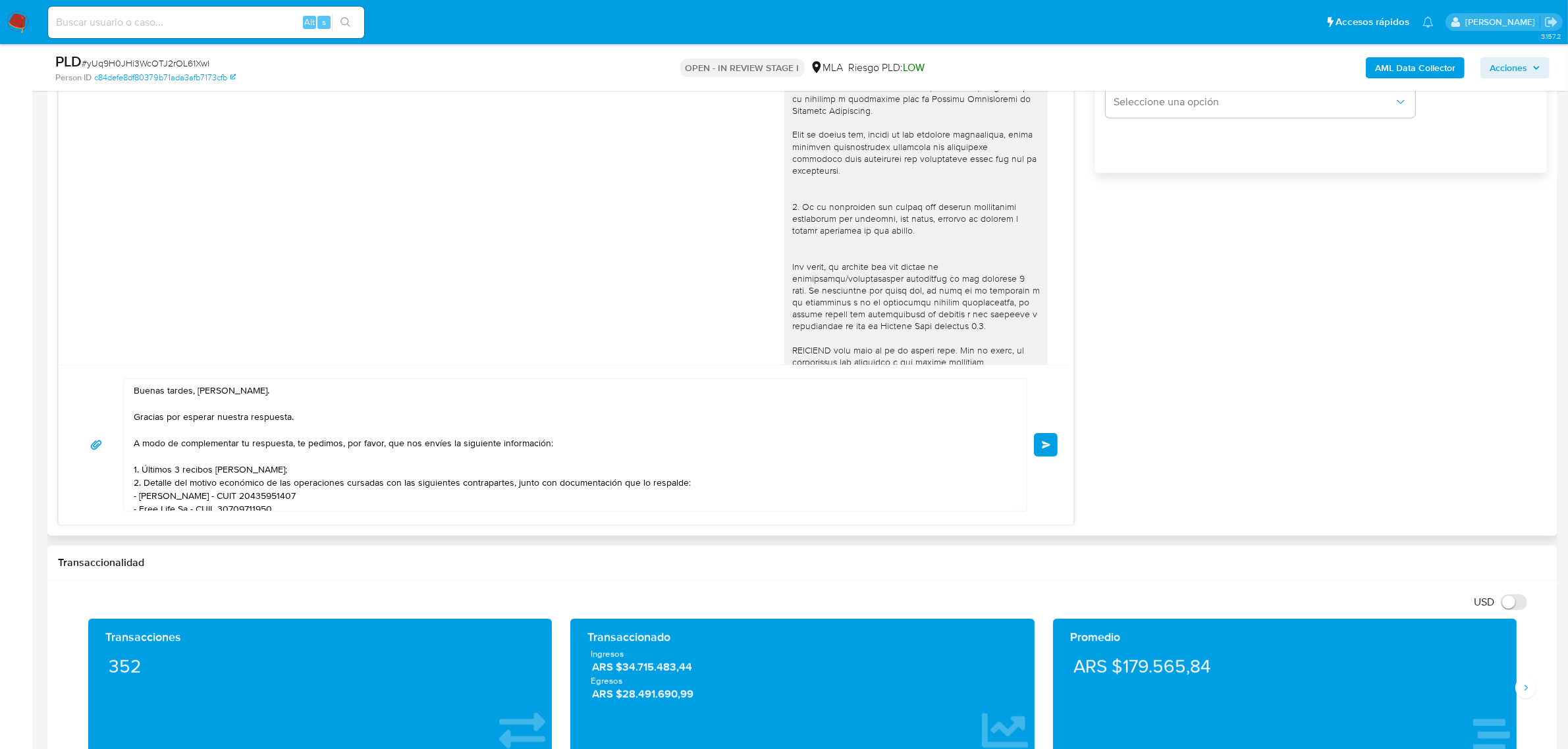
click at [1050, 452] on button "Enviar" at bounding box center [1046, 445] width 24 height 24
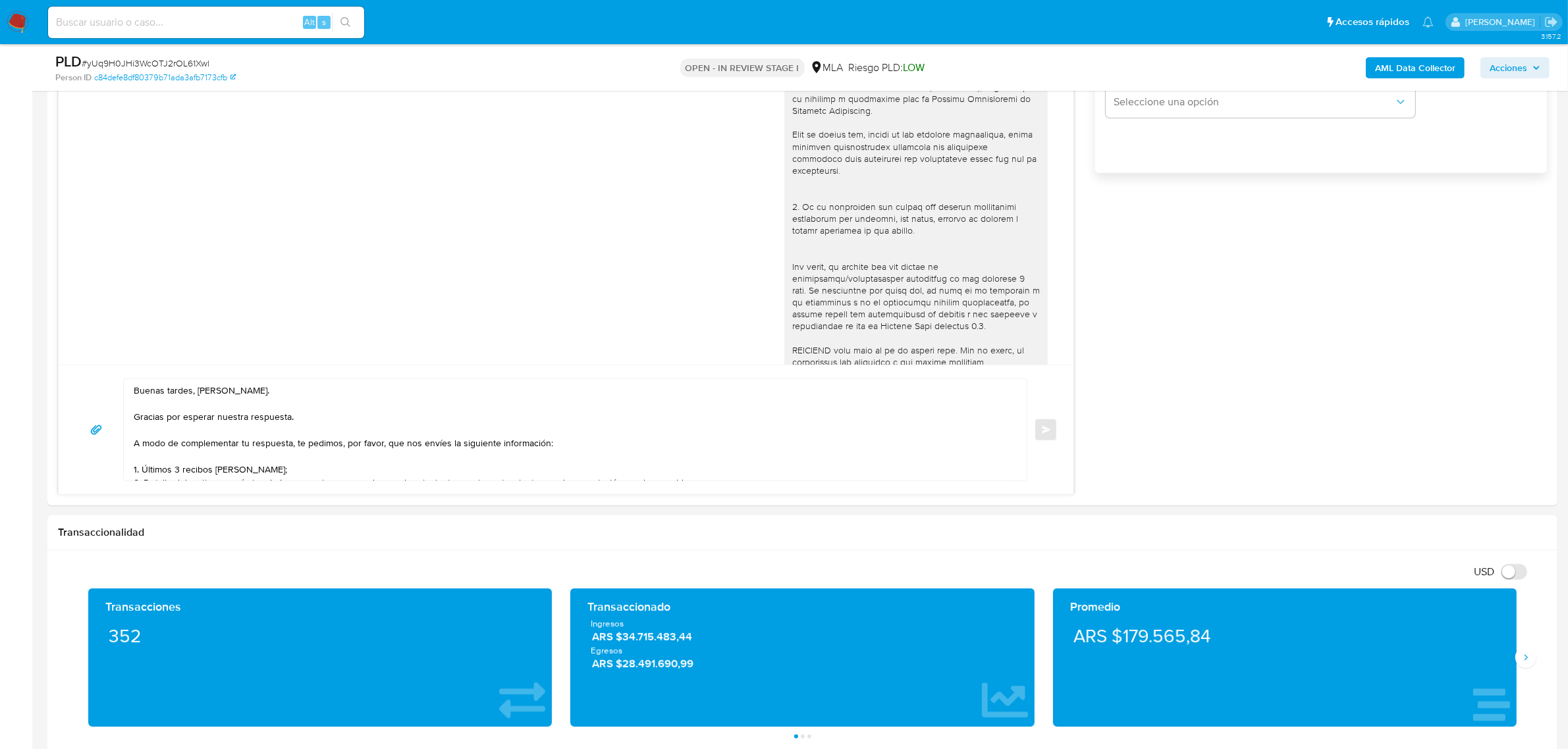
scroll to position [1021, 0]
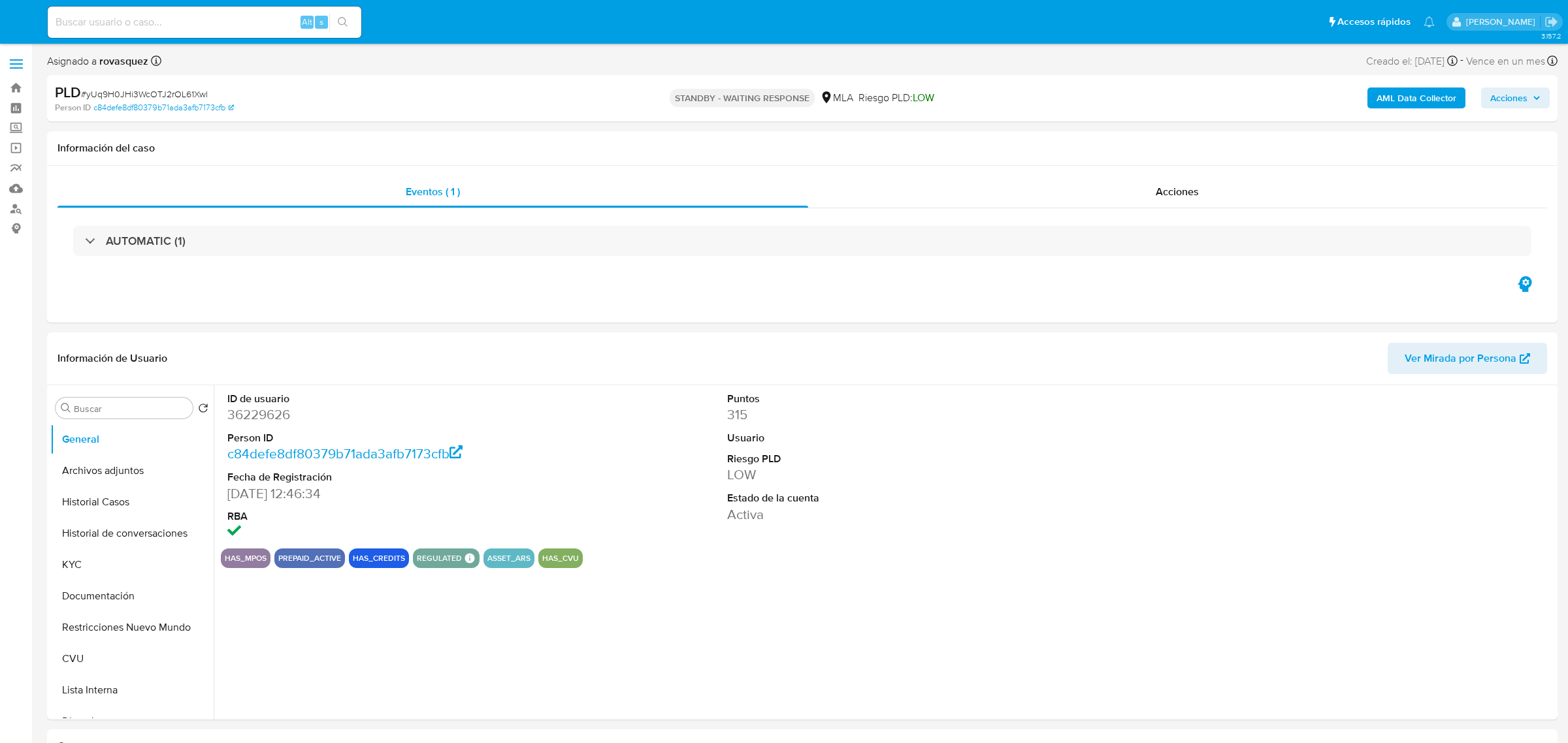
select select "10"
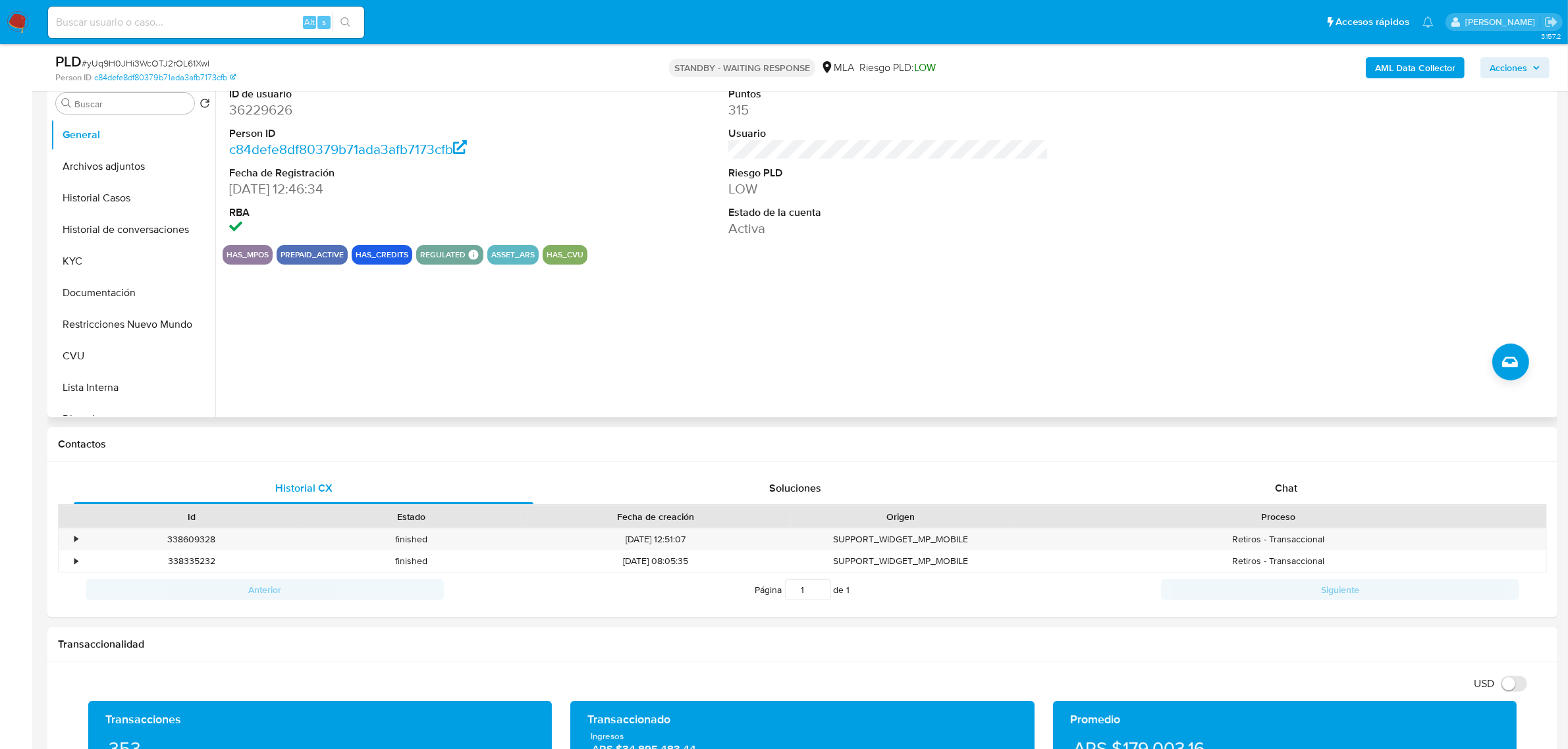
scroll to position [412, 0]
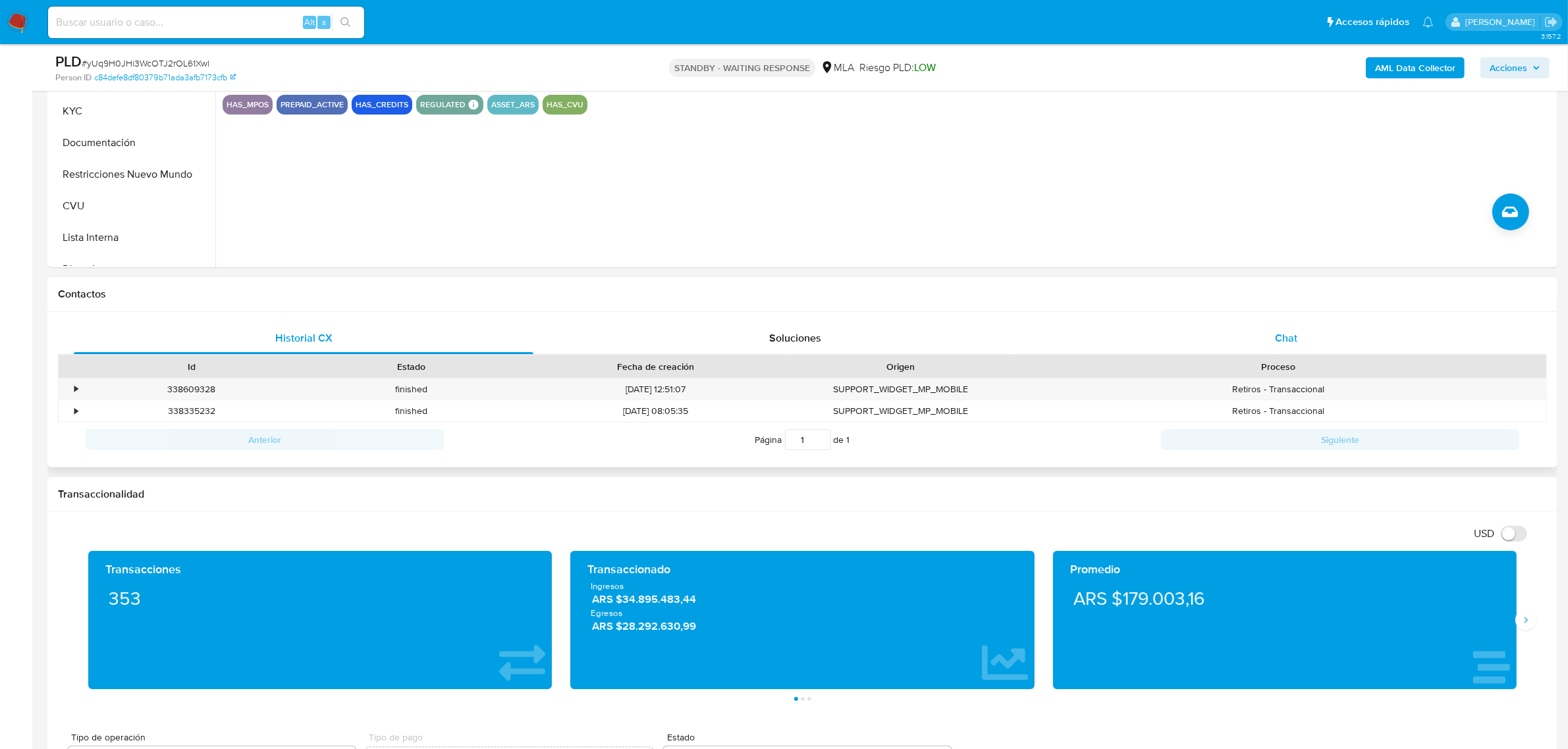
click at [1289, 337] on span "Chat" at bounding box center [1286, 338] width 22 height 15
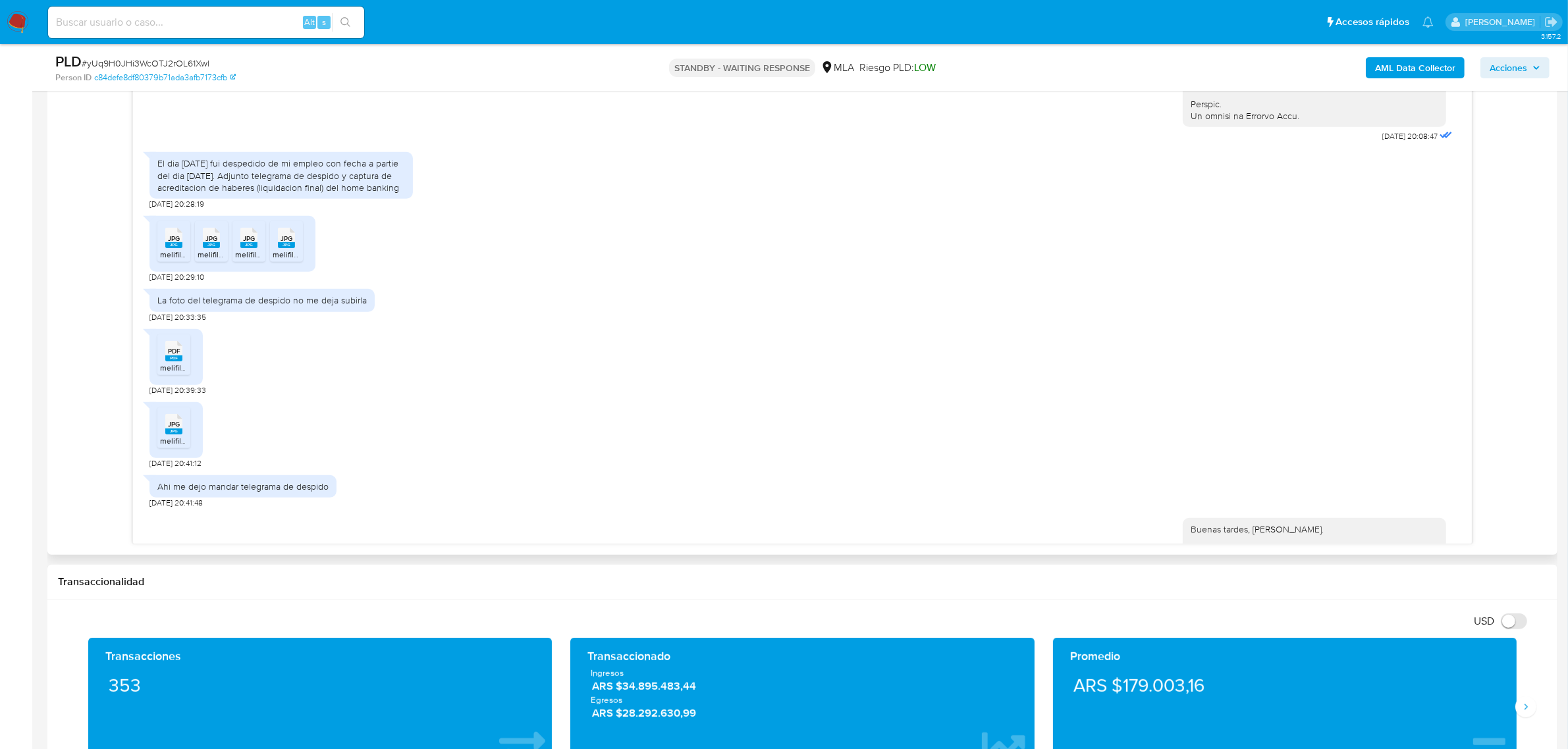
scroll to position [610, 0]
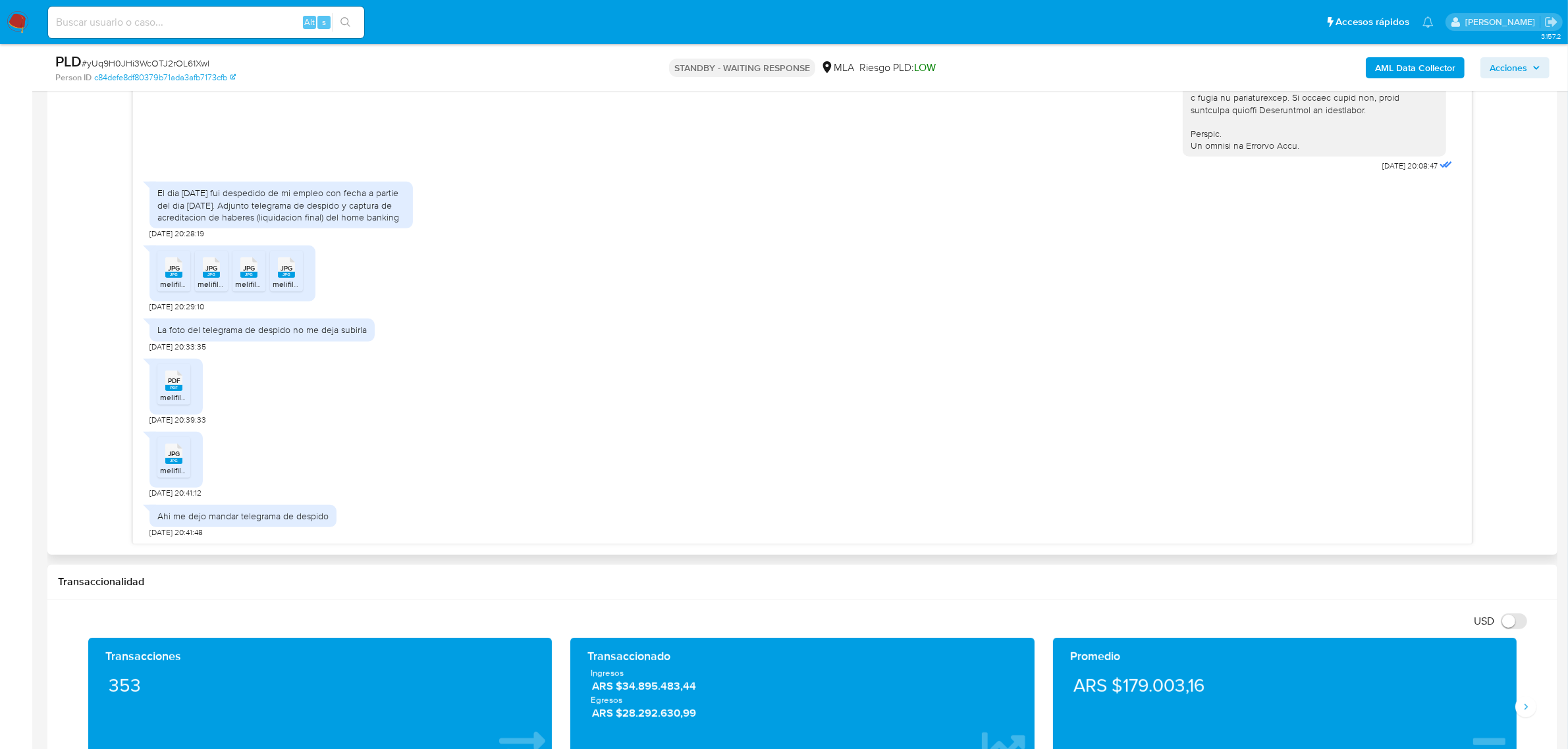
drag, startPoint x: 235, startPoint y: 255, endPoint x: 158, endPoint y: 219, distance: 85.0
click at [158, 219] on div "El dia [DATE] fui despedido de mi empleo con fecha a partie del dia [DATE]. Adj…" at bounding box center [281, 205] width 247 height 36
copy div "El dia [DATE] fui despedido de mi empleo con fecha a partie del dia [DATE]. Adj…"
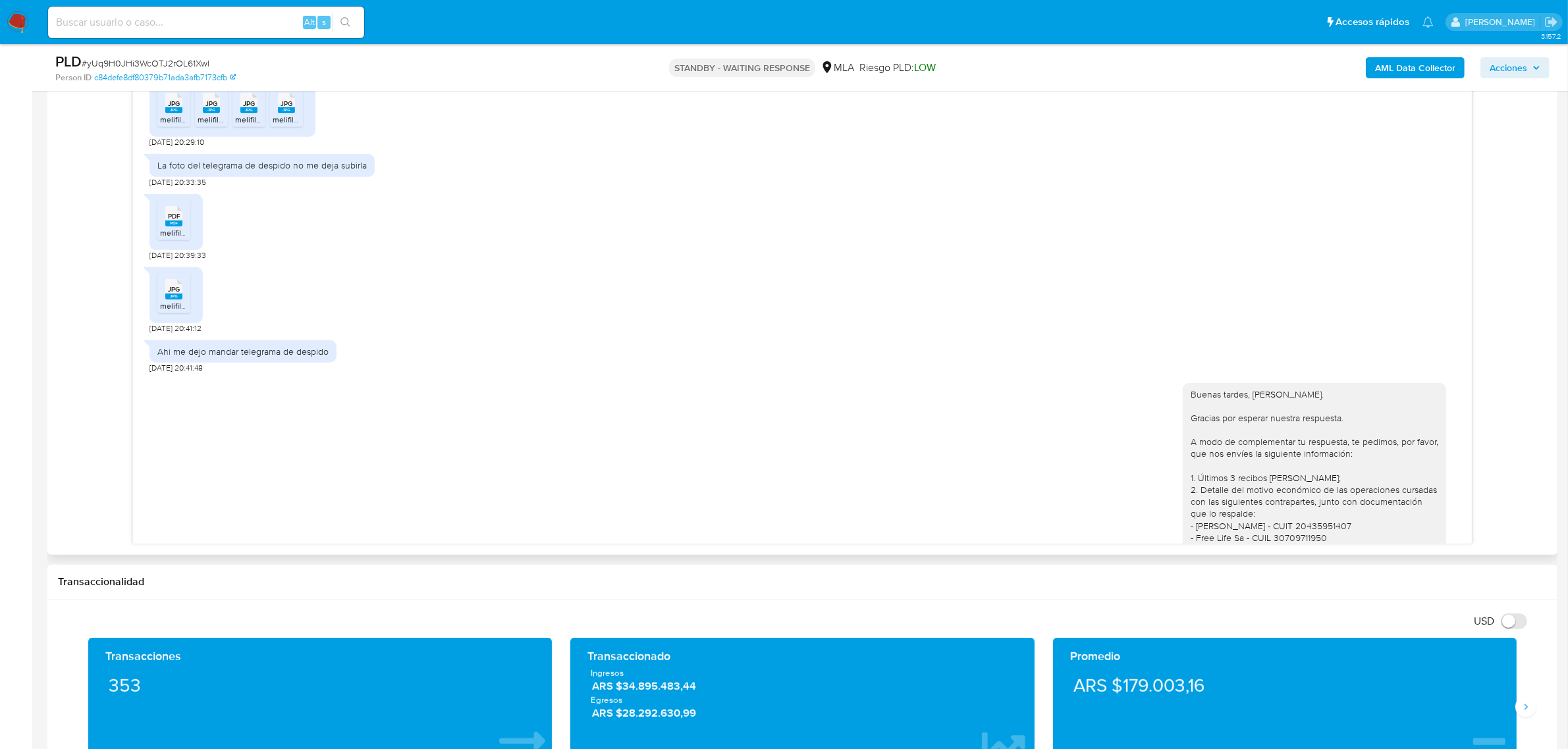
scroll to position [692, 0]
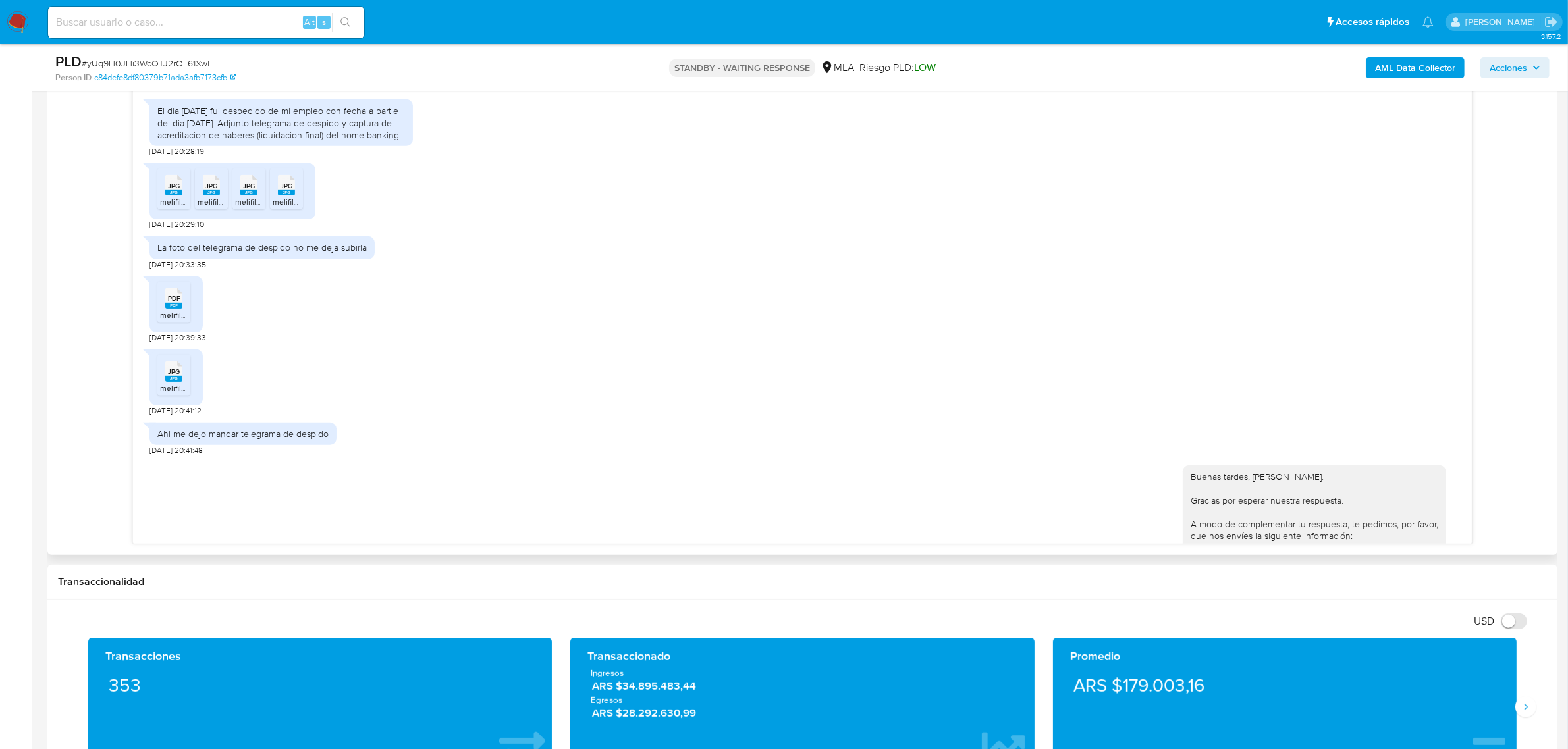
click at [293, 141] on div "El dia 28/05/25 fui despedido de mi empleo con fecha a partie del dia 30/05/25.…" at bounding box center [281, 123] width 247 height 36
drag, startPoint x: 203, startPoint y: 173, endPoint x: 152, endPoint y: 139, distance: 61.3
click at [152, 139] on div "El dia 28/05/25 fui despedido de mi empleo con fecha a partie del dia 30/05/25.…" at bounding box center [281, 122] width 264 height 47
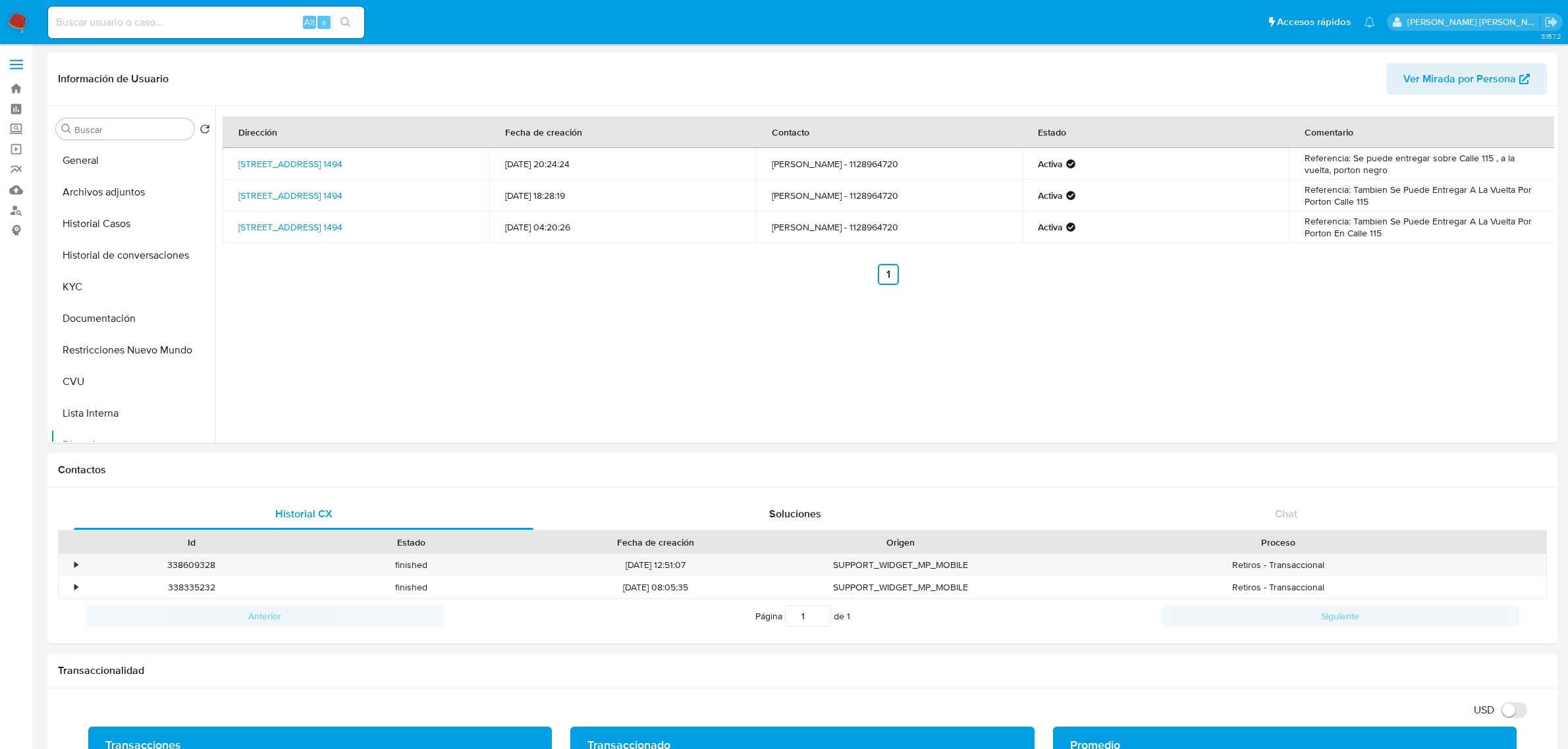
select select "10"
click at [115, 197] on button "Archivos adjuntos" at bounding box center [128, 191] width 154 height 31
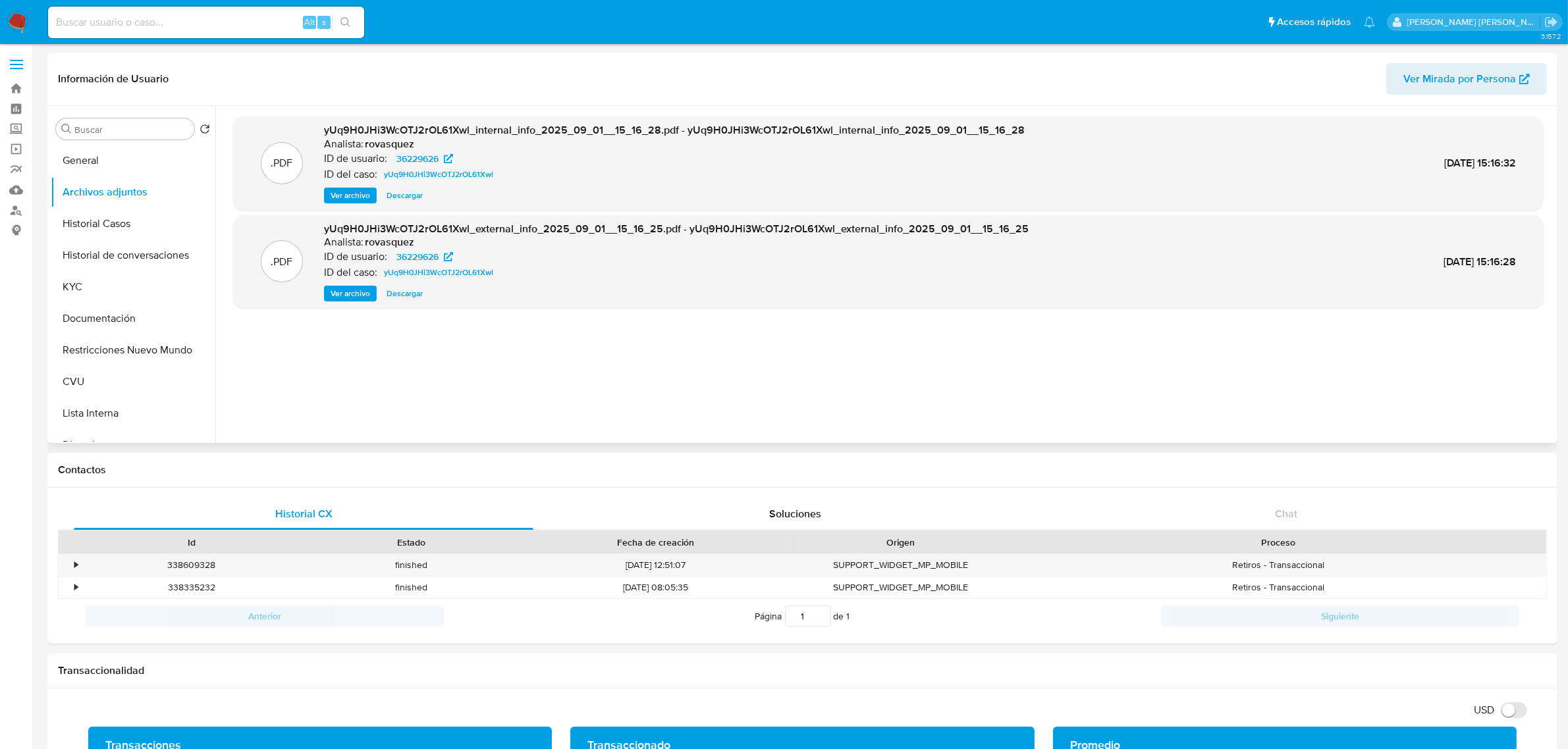
click at [360, 295] on span "Ver archivo" at bounding box center [350, 294] width 40 height 14
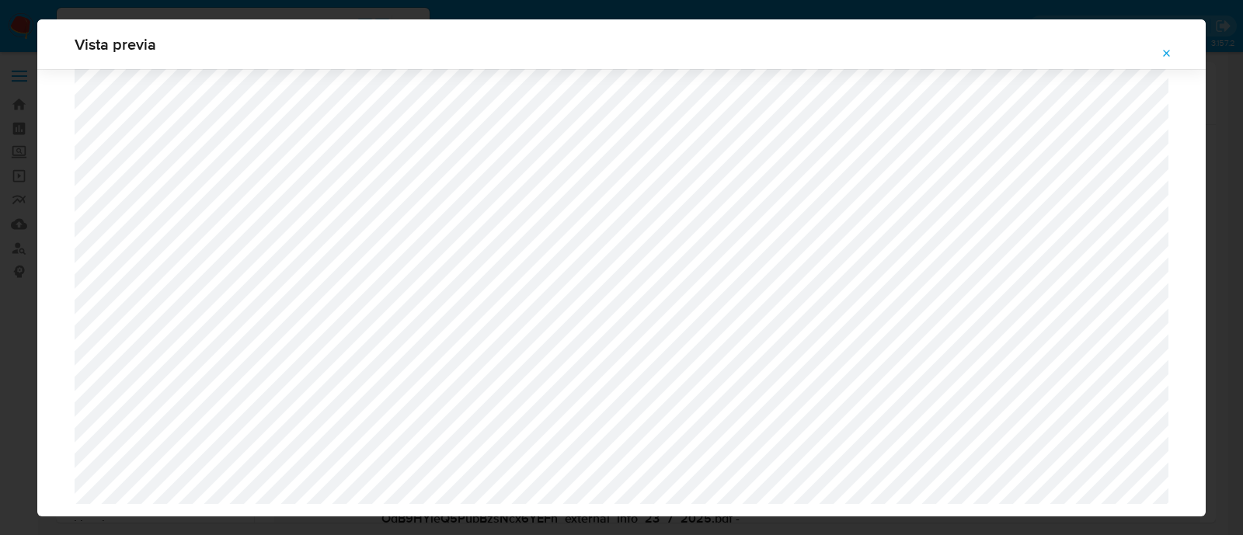
select select "10"
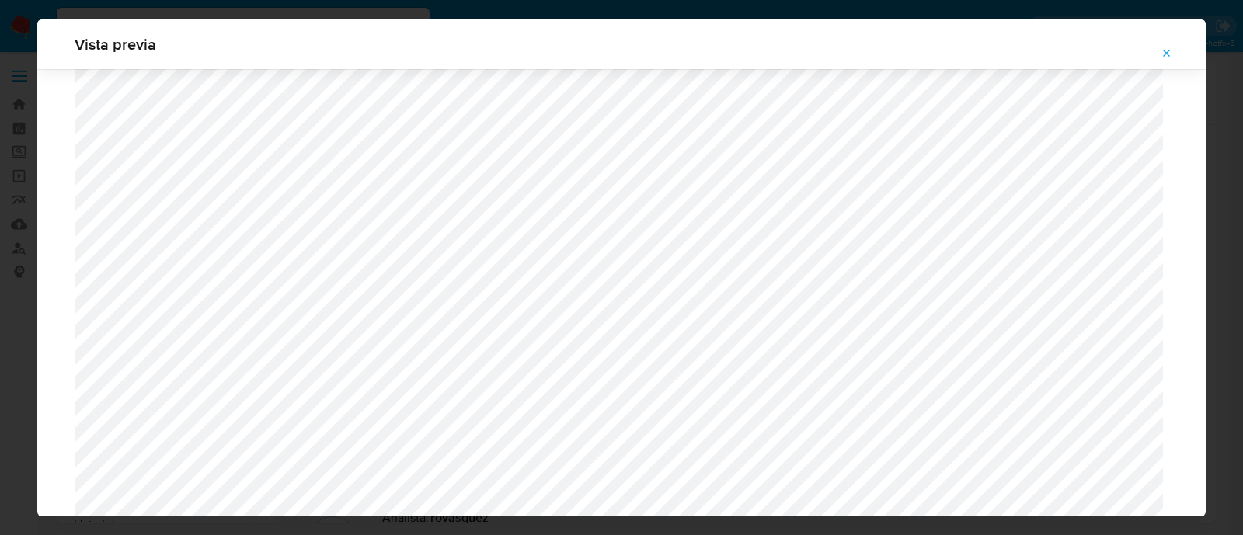
scroll to position [1620, 0]
select select "10"
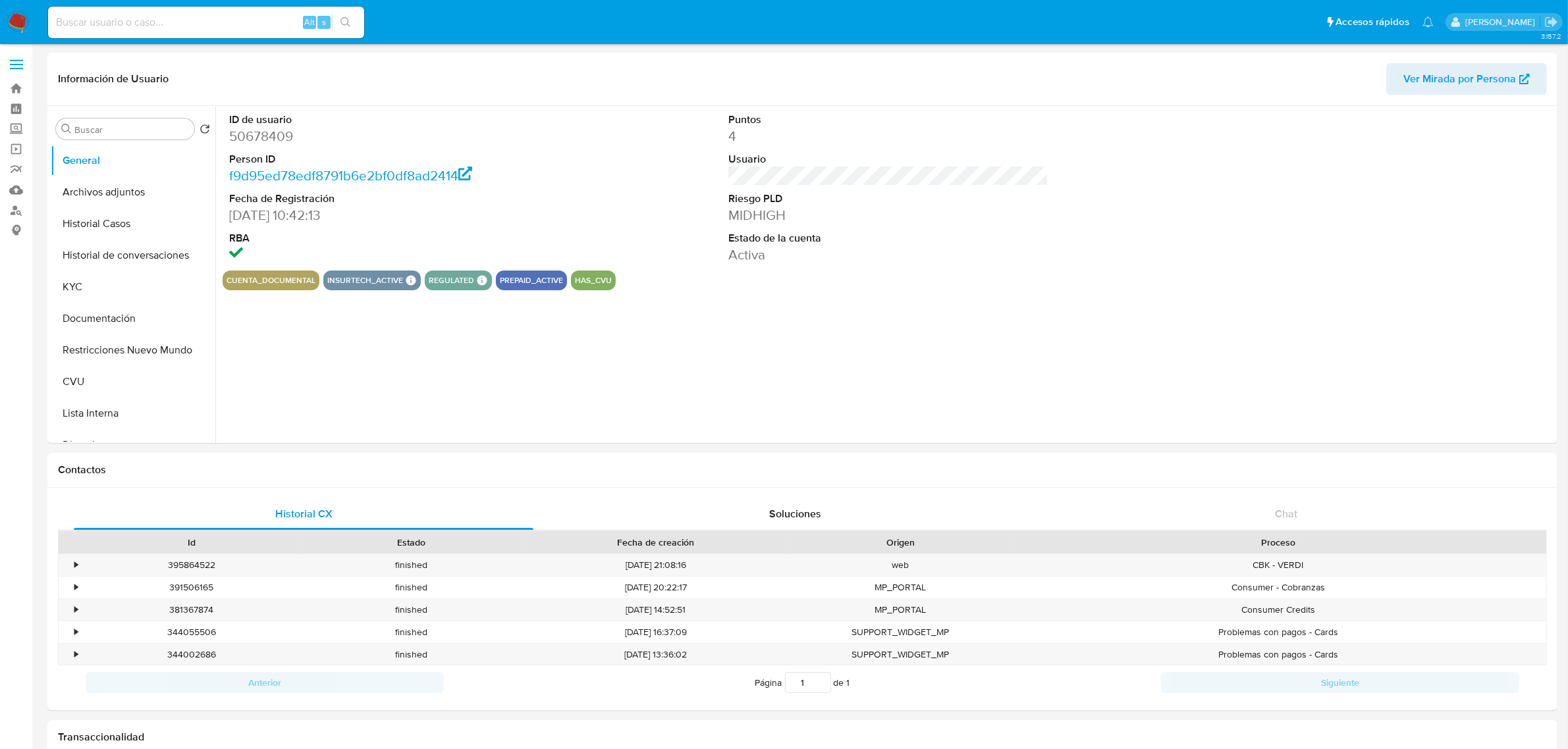
select select "10"
click at [134, 232] on button "Historial Casos" at bounding box center [128, 224] width 154 height 31
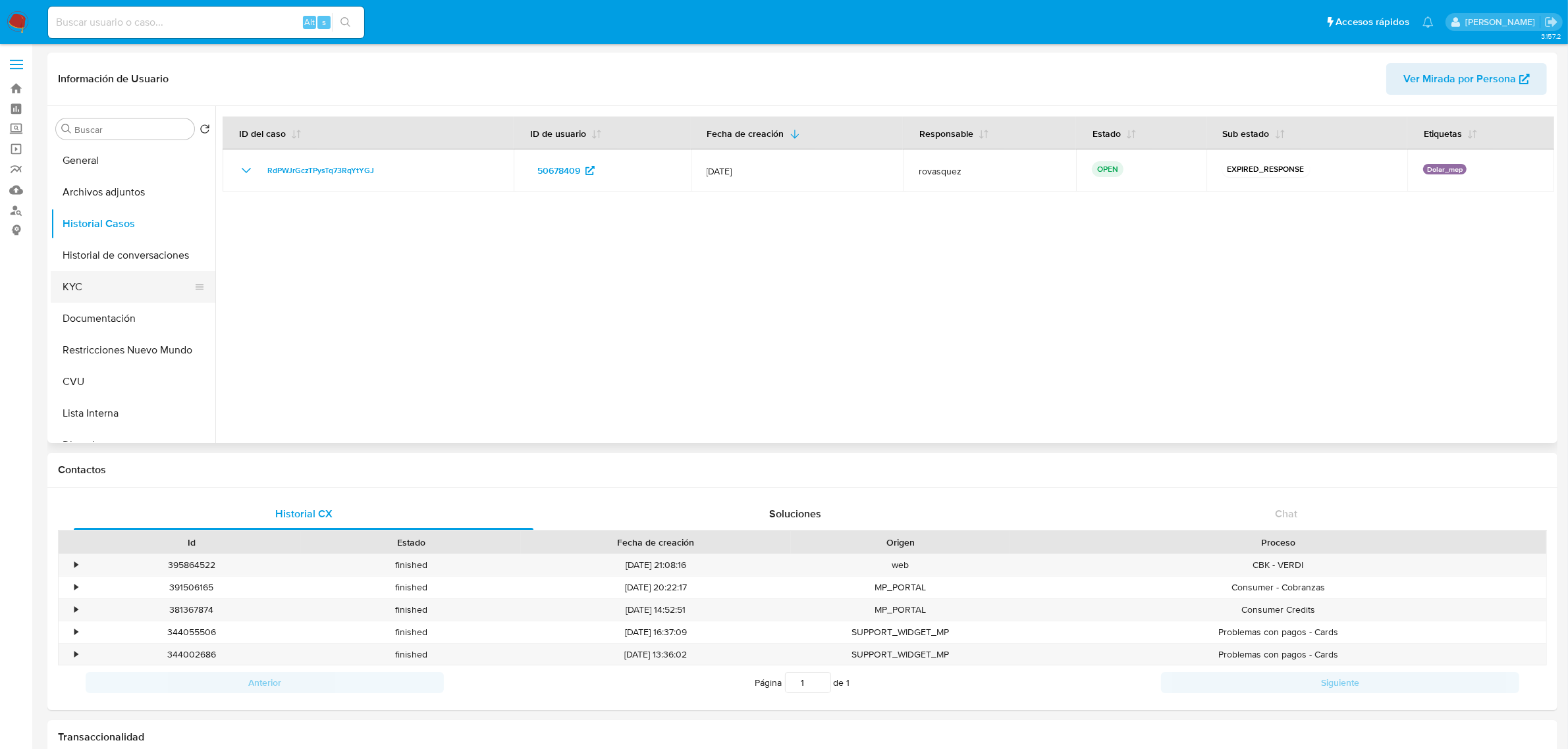
click at [122, 287] on button "KYC" at bounding box center [128, 286] width 154 height 31
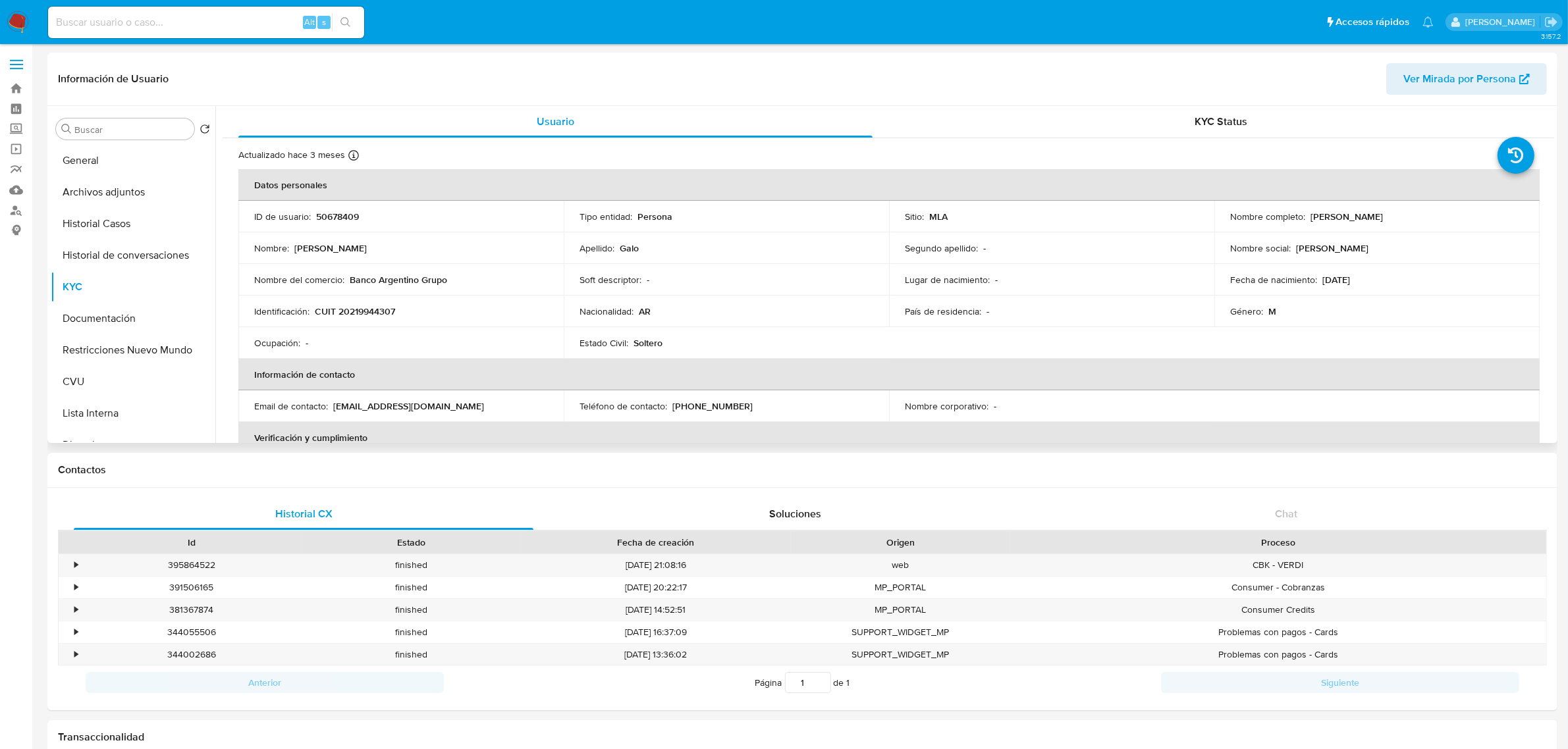
click at [372, 308] on p "CUIT 20219944307" at bounding box center [354, 312] width 81 height 12
copy p "20219944307"
click at [390, 275] on p "Banco Argentino Grupo" at bounding box center [398, 280] width 97 height 12
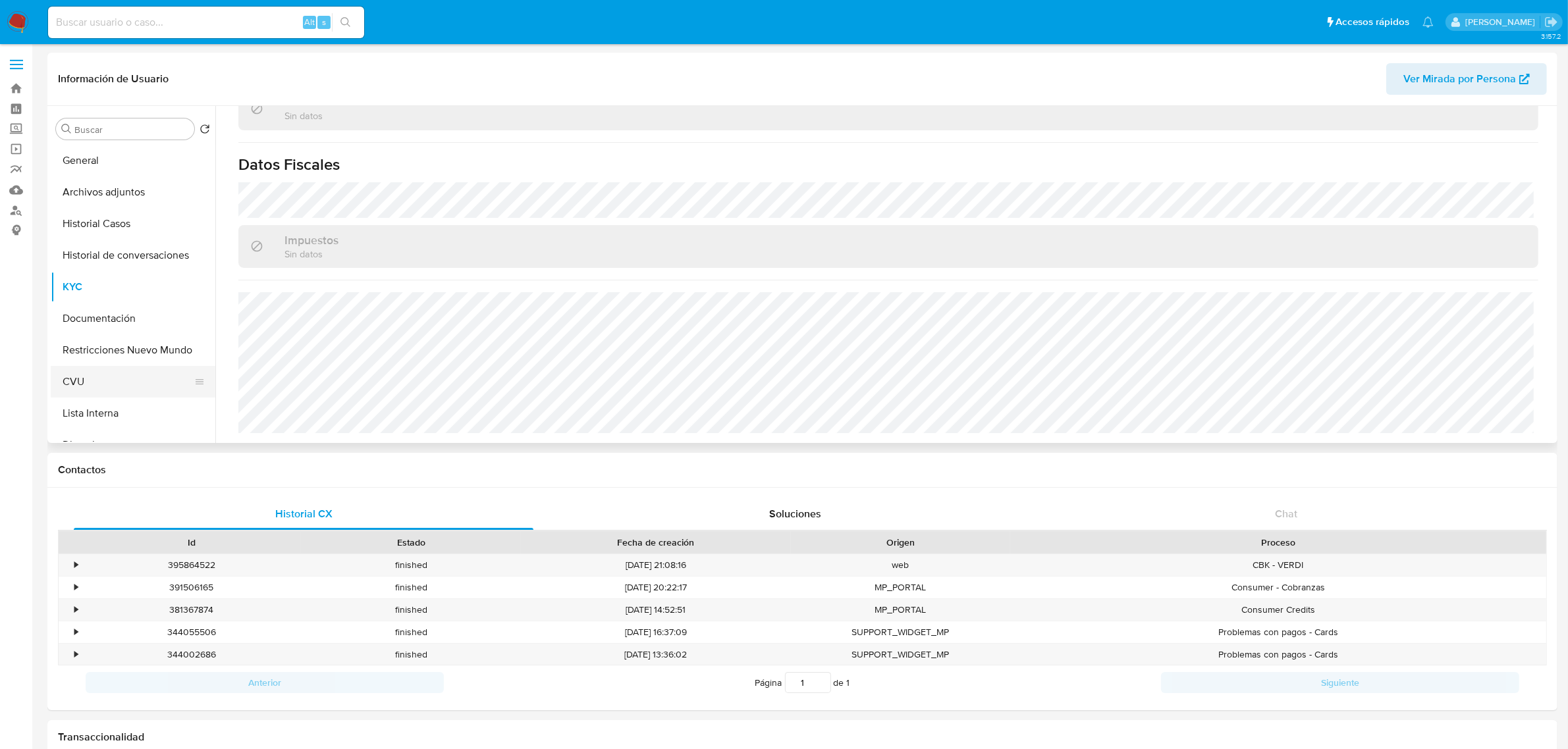
scroll to position [82, 0]
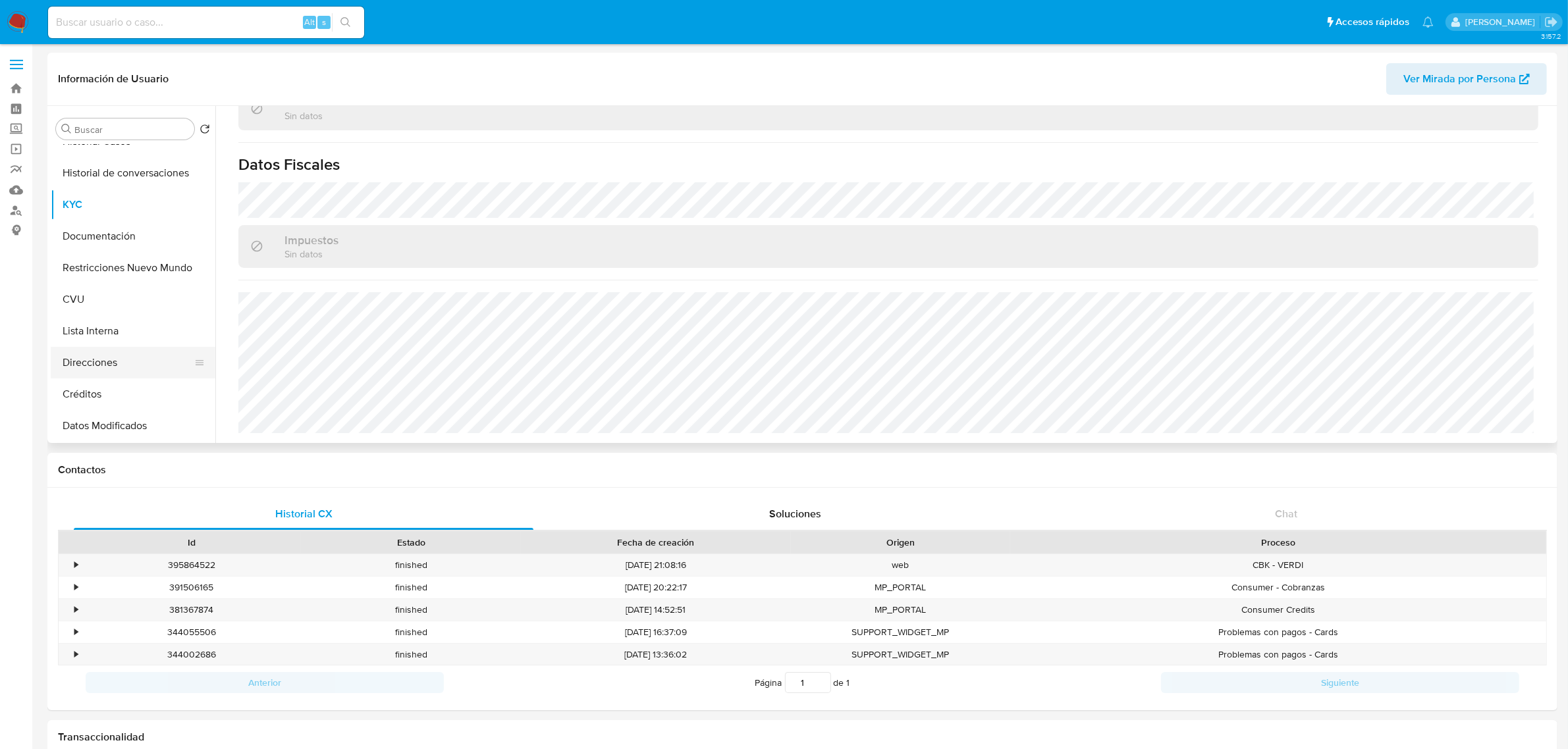
click at [101, 362] on button "Direcciones" at bounding box center [128, 362] width 154 height 31
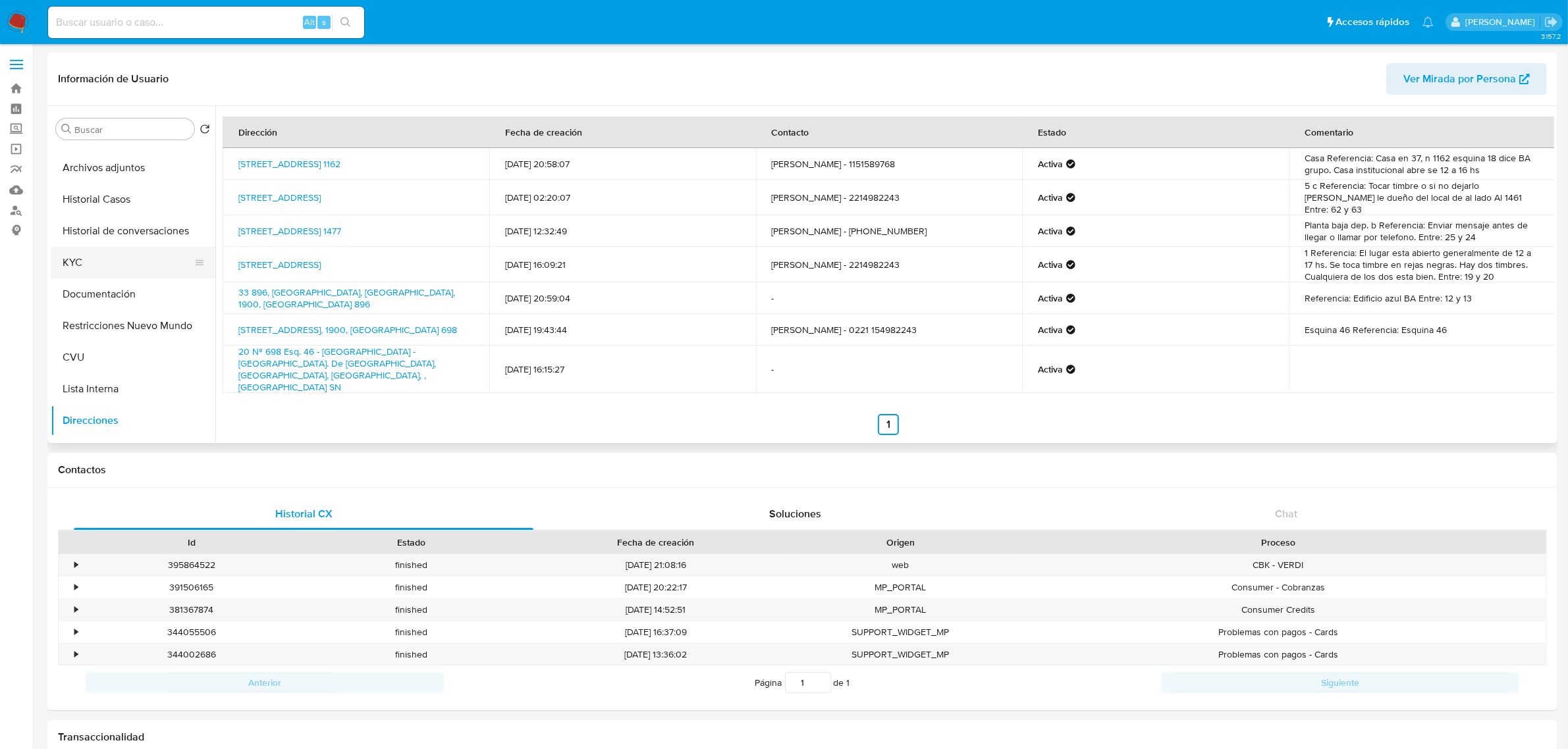
scroll to position [0, 0]
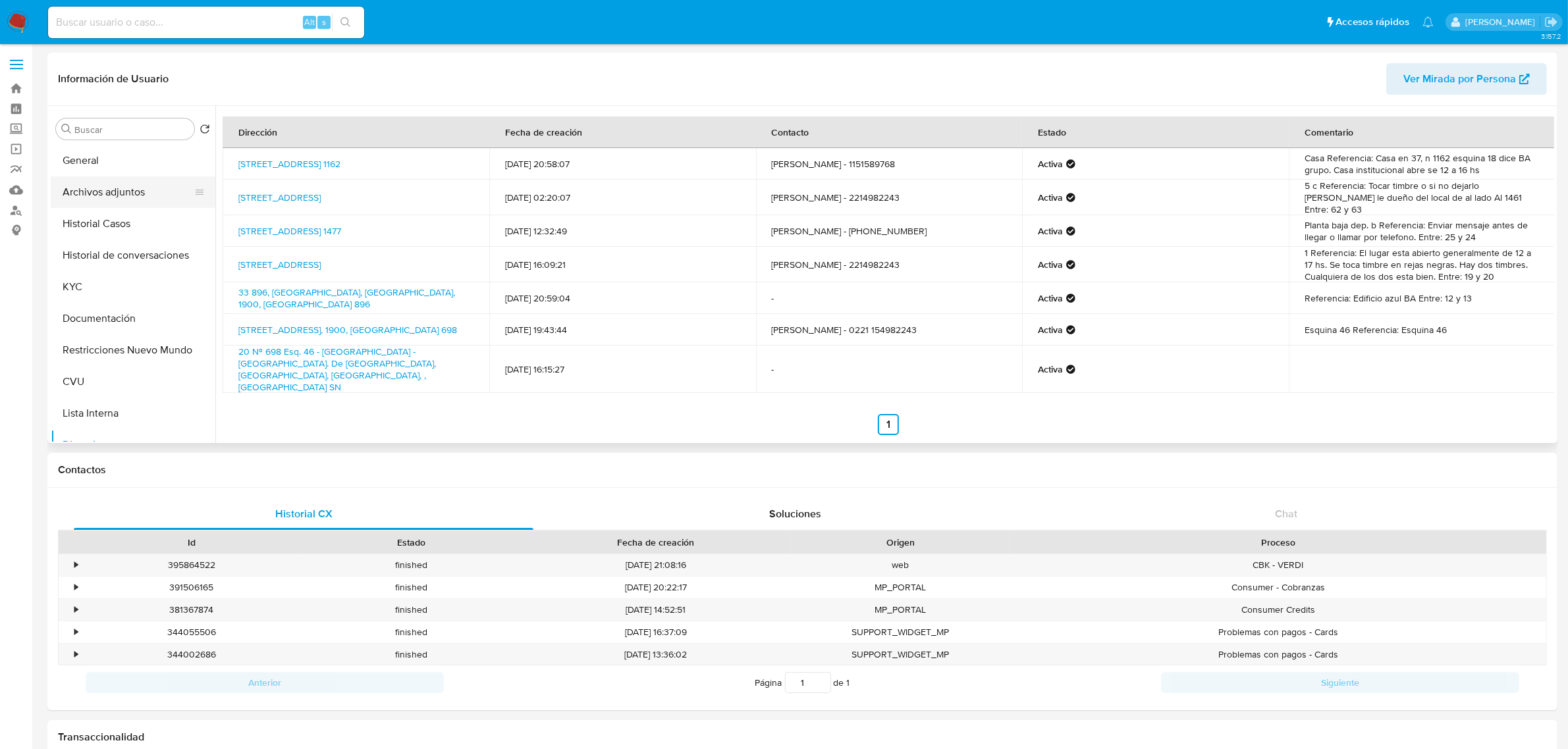
click at [130, 201] on button "Archivos adjuntos" at bounding box center [128, 191] width 154 height 31
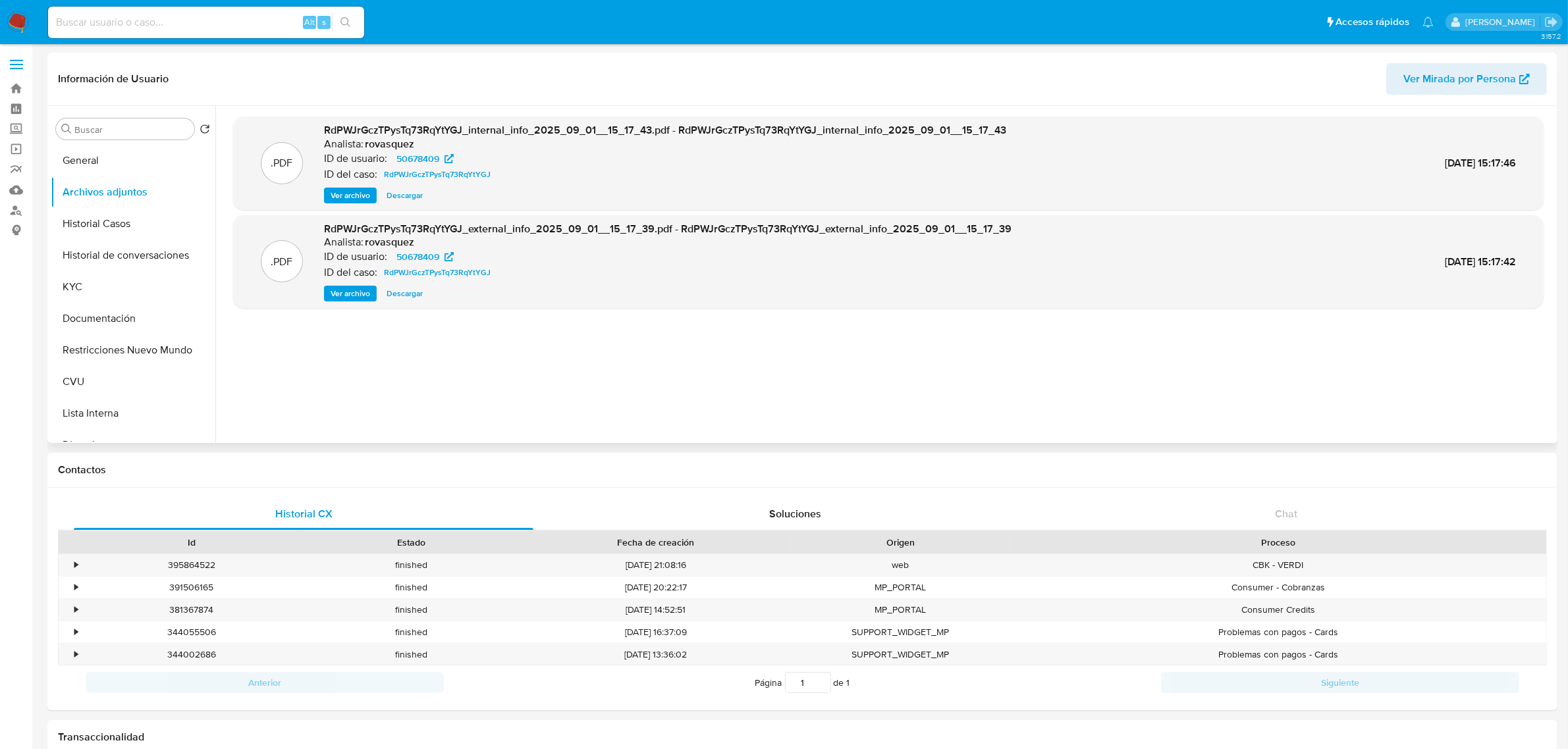
click at [364, 291] on span "Ver archivo" at bounding box center [350, 294] width 40 height 14
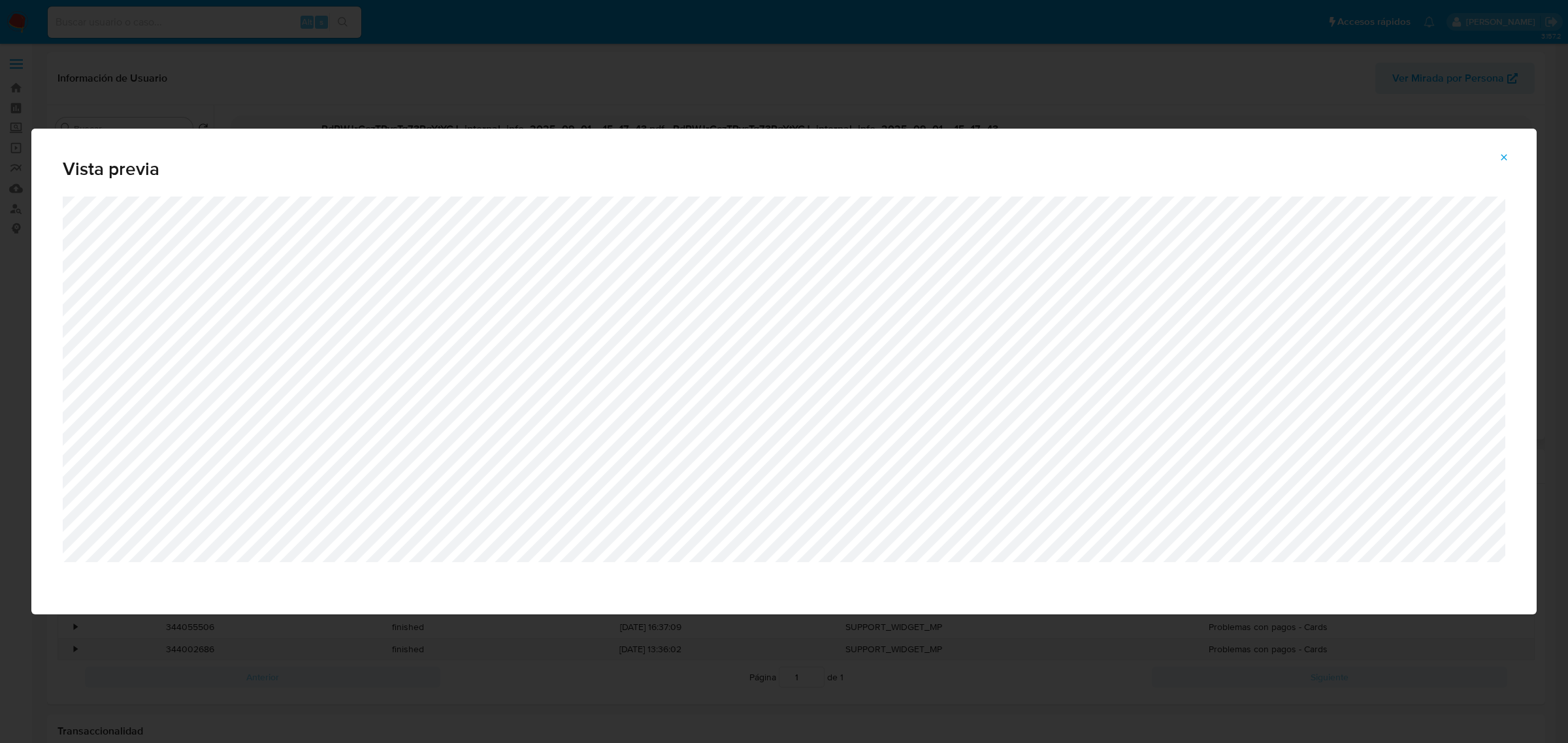
click at [1506, 162] on icon "Attachment preview" at bounding box center [1503, 157] width 10 height 10
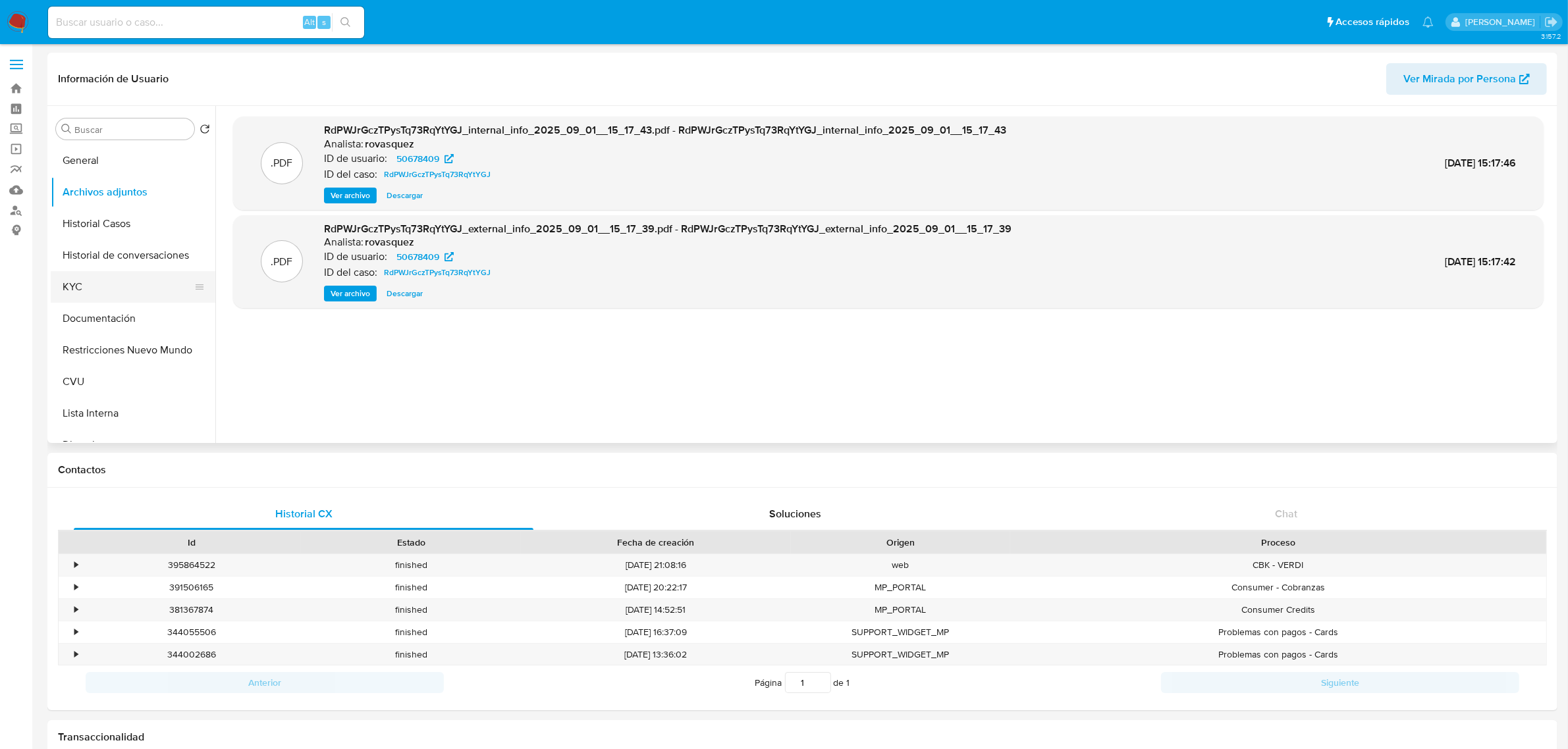
click at [96, 294] on button "KYC" at bounding box center [128, 286] width 154 height 31
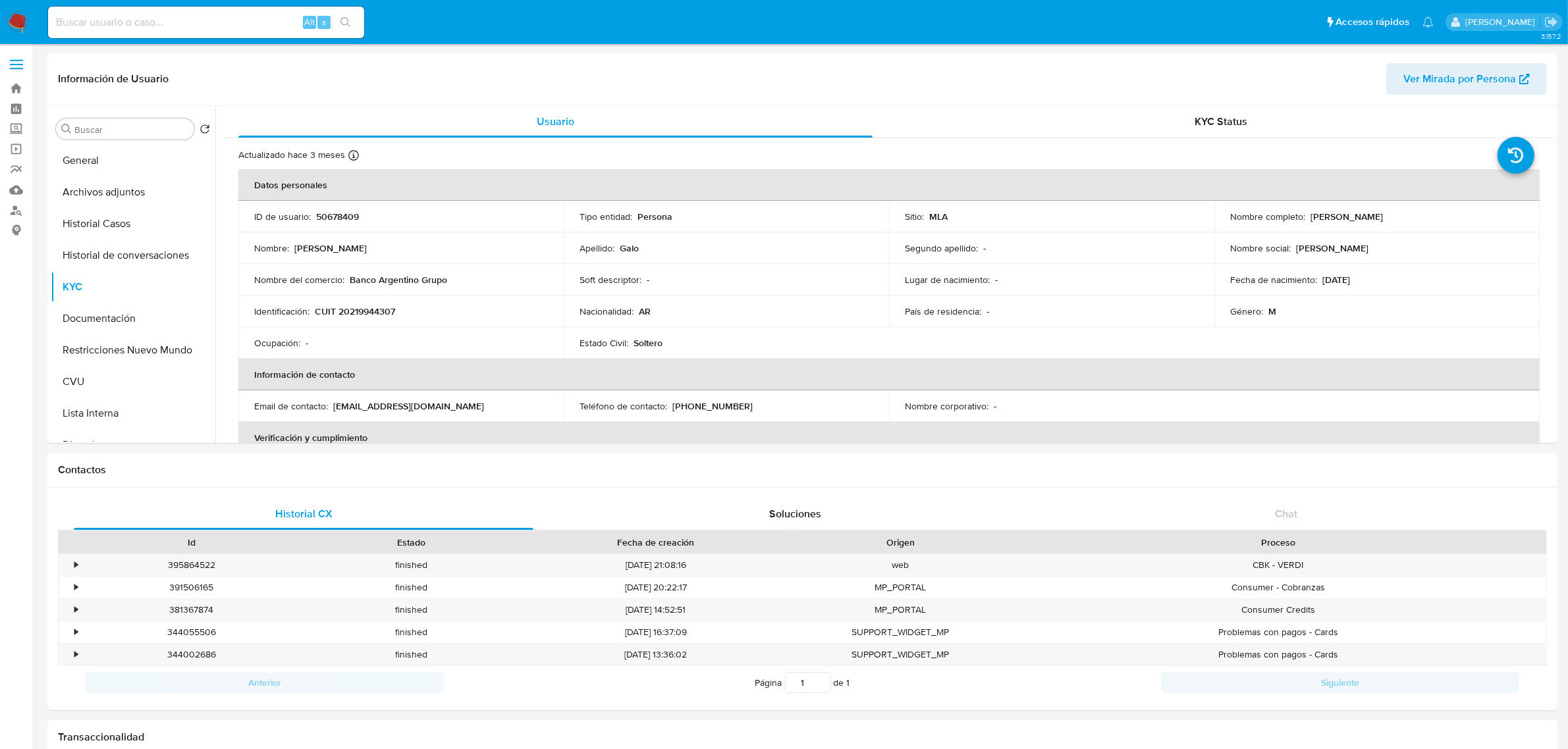
drag, startPoint x: 1308, startPoint y: 214, endPoint x: 1421, endPoint y: 212, distance: 113.0
click at [1421, 212] on div "Nombre completo : Ricardo Ariel Galo" at bounding box center [1376, 217] width 294 height 12
copy p "Ricardo Ariel Galo"
click at [380, 317] on p "CUIT 20219944307" at bounding box center [354, 312] width 81 height 12
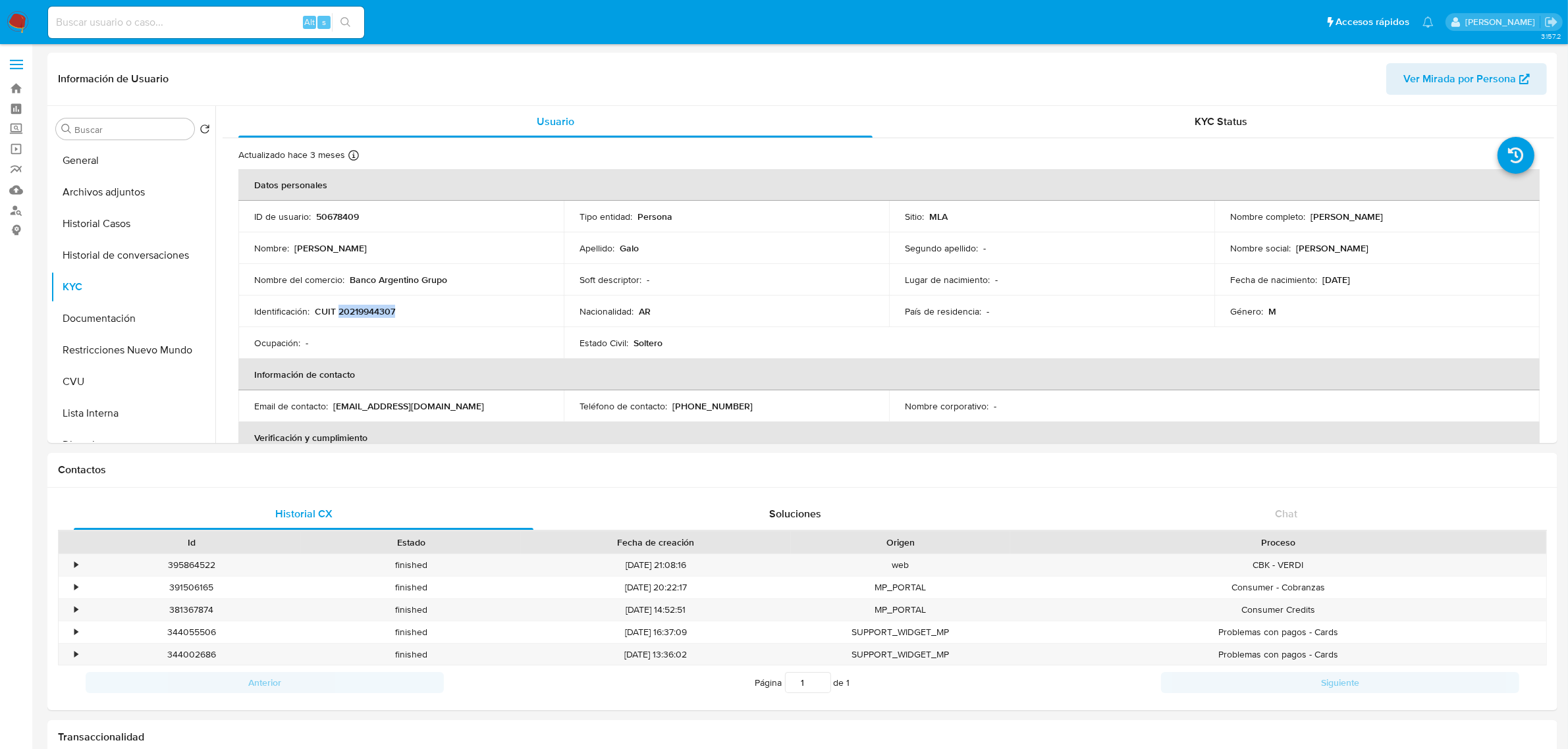
copy p "20219944307"
click at [359, 309] on p "CUIT 20219944307" at bounding box center [354, 312] width 81 height 12
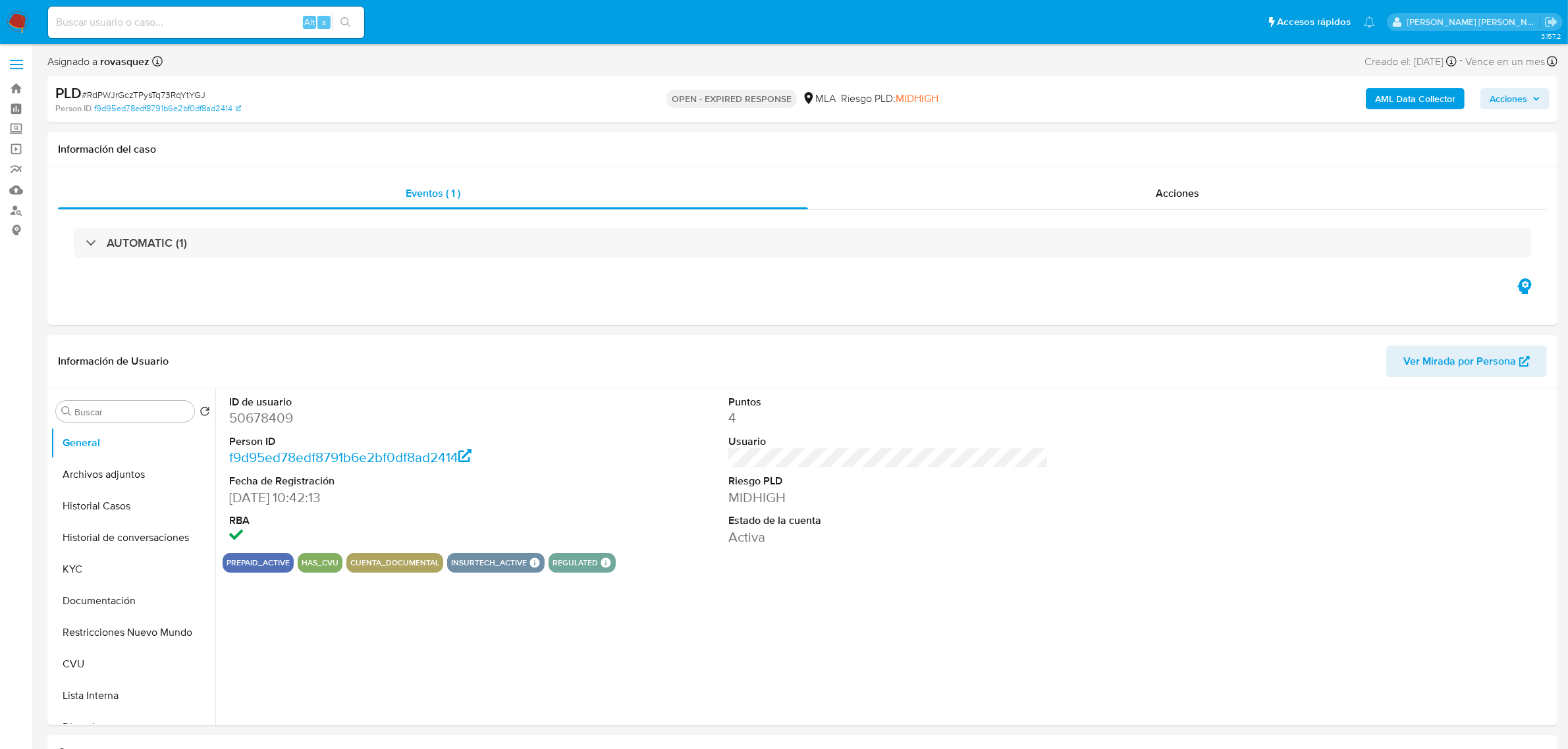
select select "10"
click at [817, 559] on div "prepaid_active has_cvu cuenta_documental insurtech_active Insurtech Active Prod…" at bounding box center [888, 563] width 1332 height 19
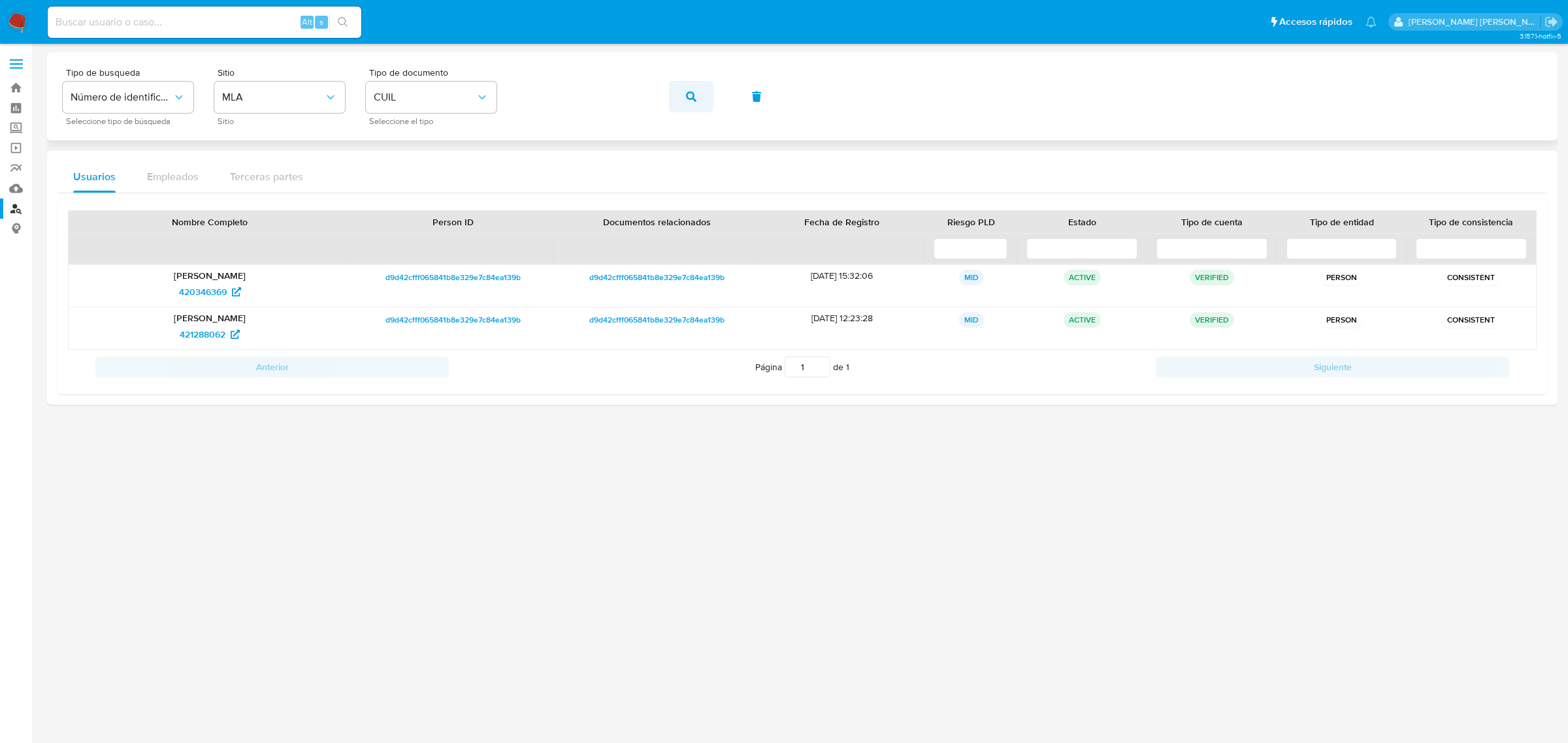
click at [681, 95] on button "button" at bounding box center [691, 96] width 45 height 31
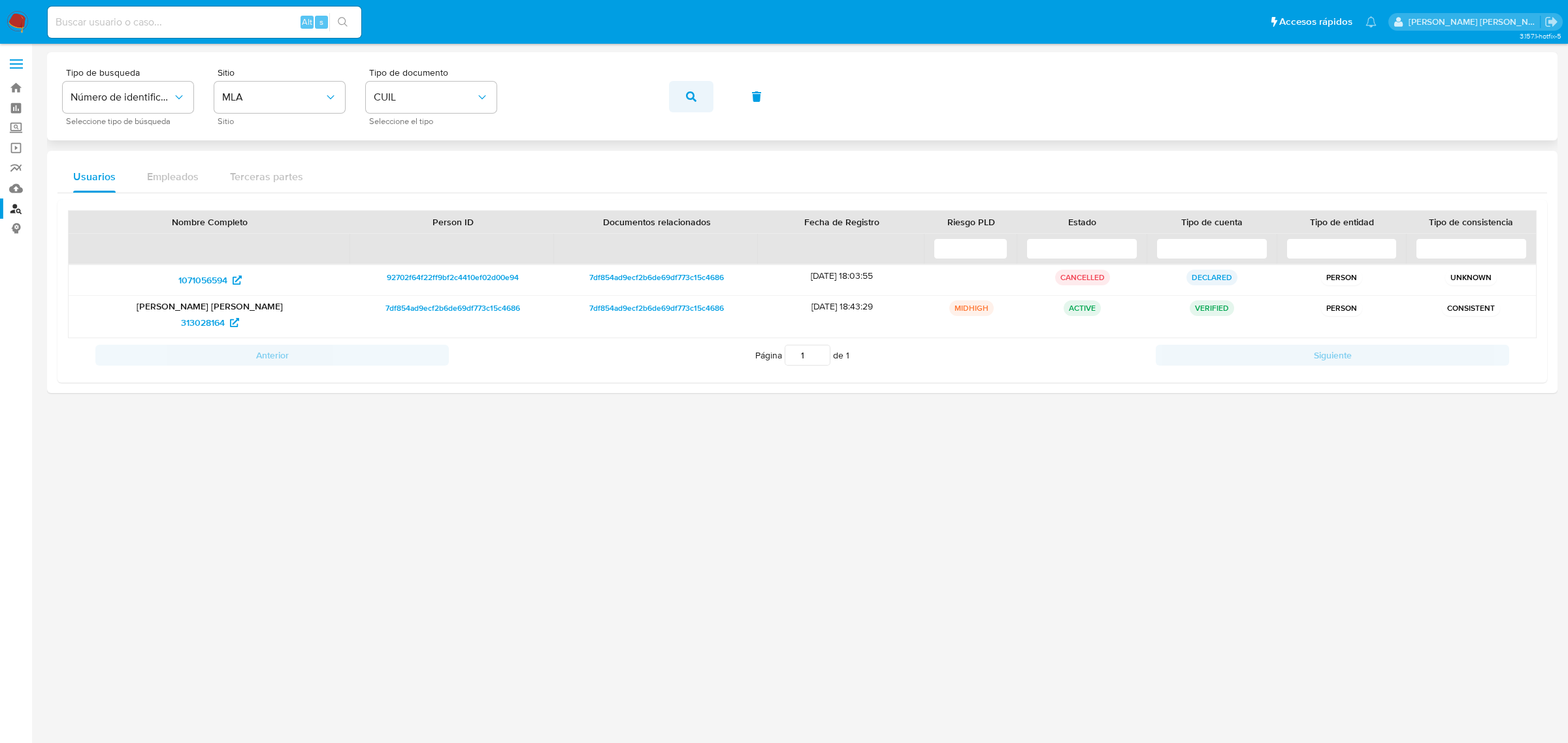
click at [683, 97] on button "button" at bounding box center [691, 96] width 45 height 31
click at [686, 102] on span "button" at bounding box center [691, 97] width 10 height 29
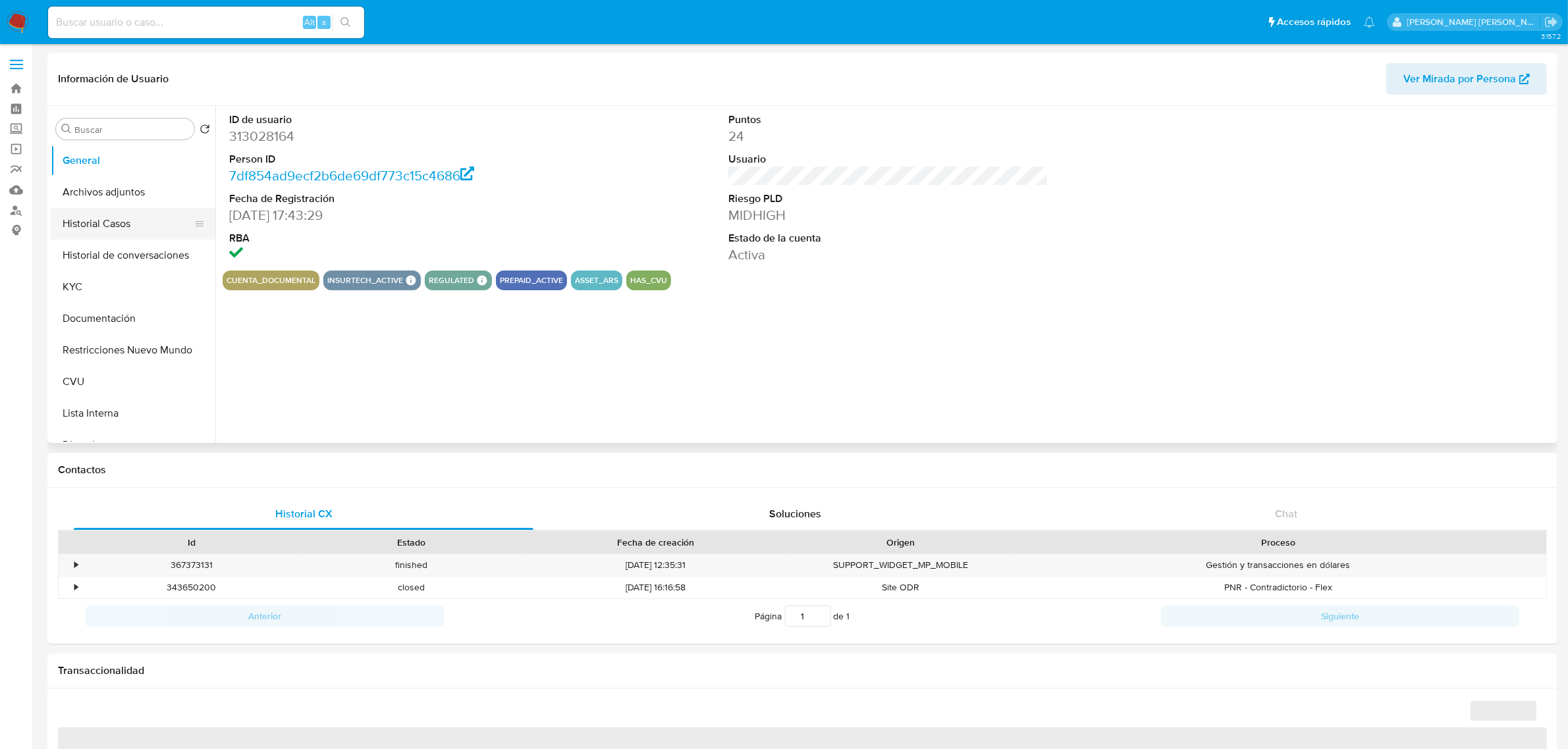
click at [112, 234] on button "Historial Casos" at bounding box center [128, 224] width 154 height 31
select select "10"
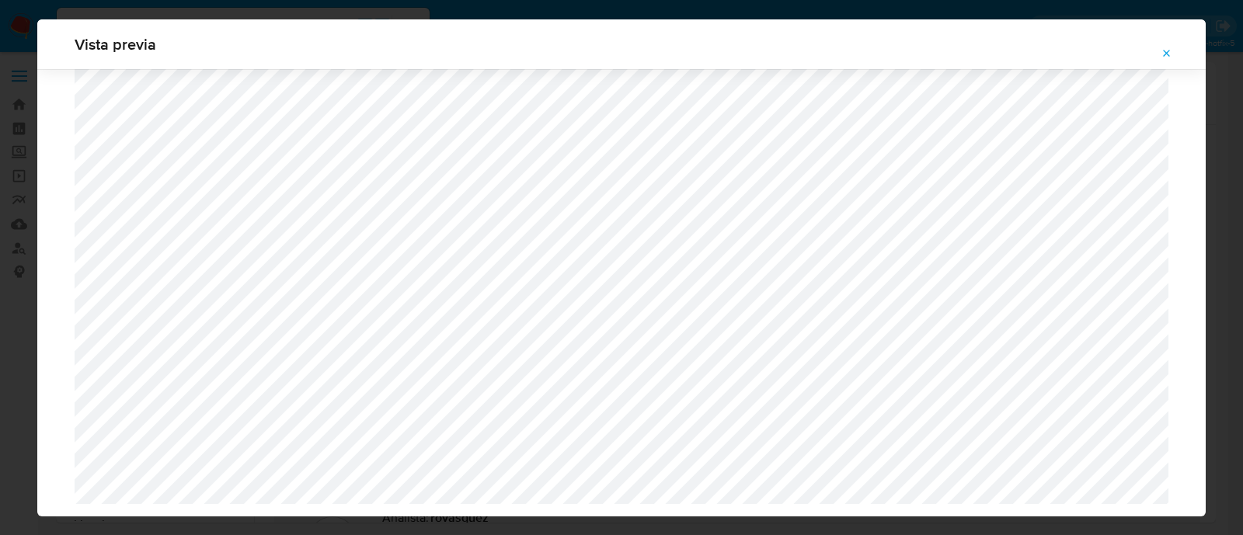
select select "10"
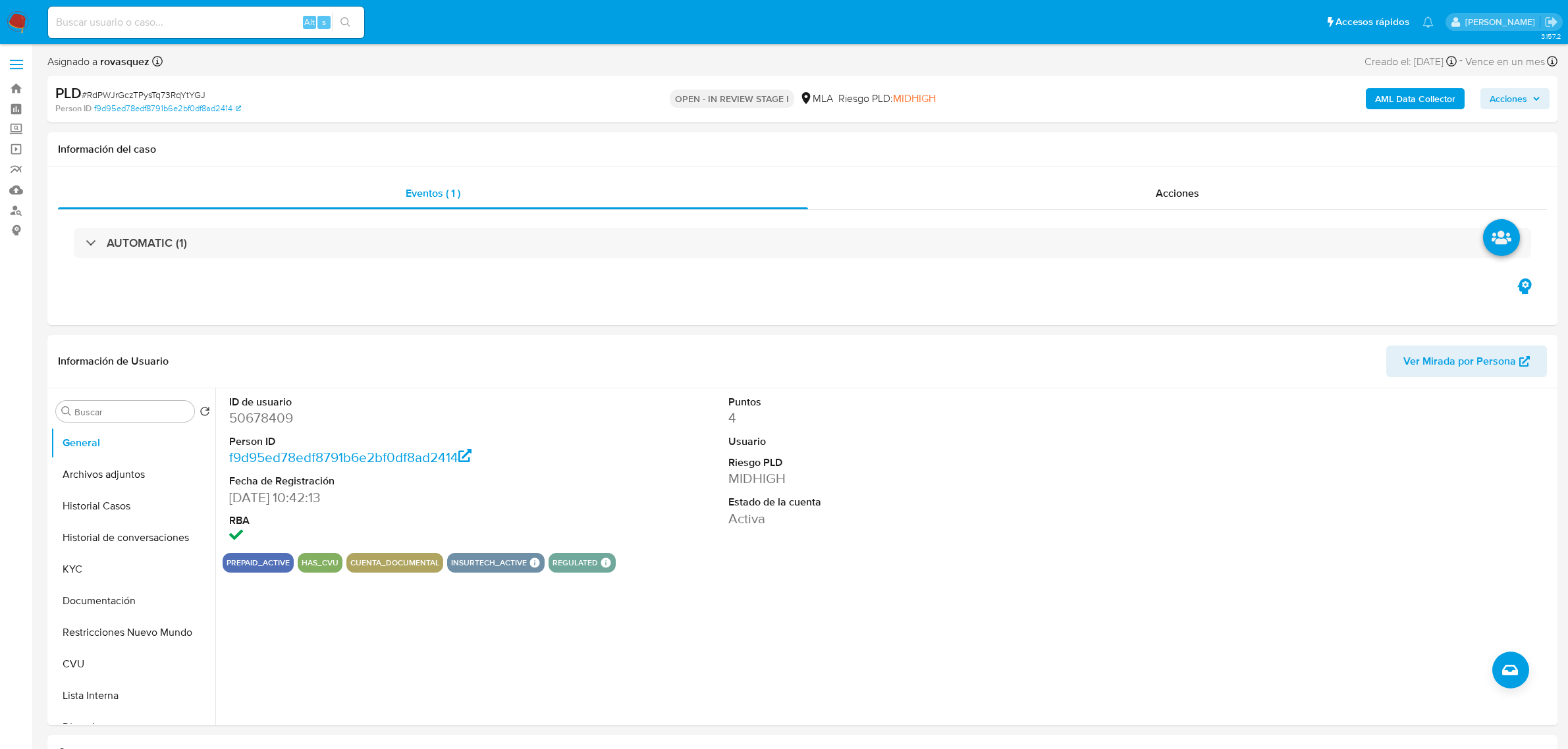
select select "10"
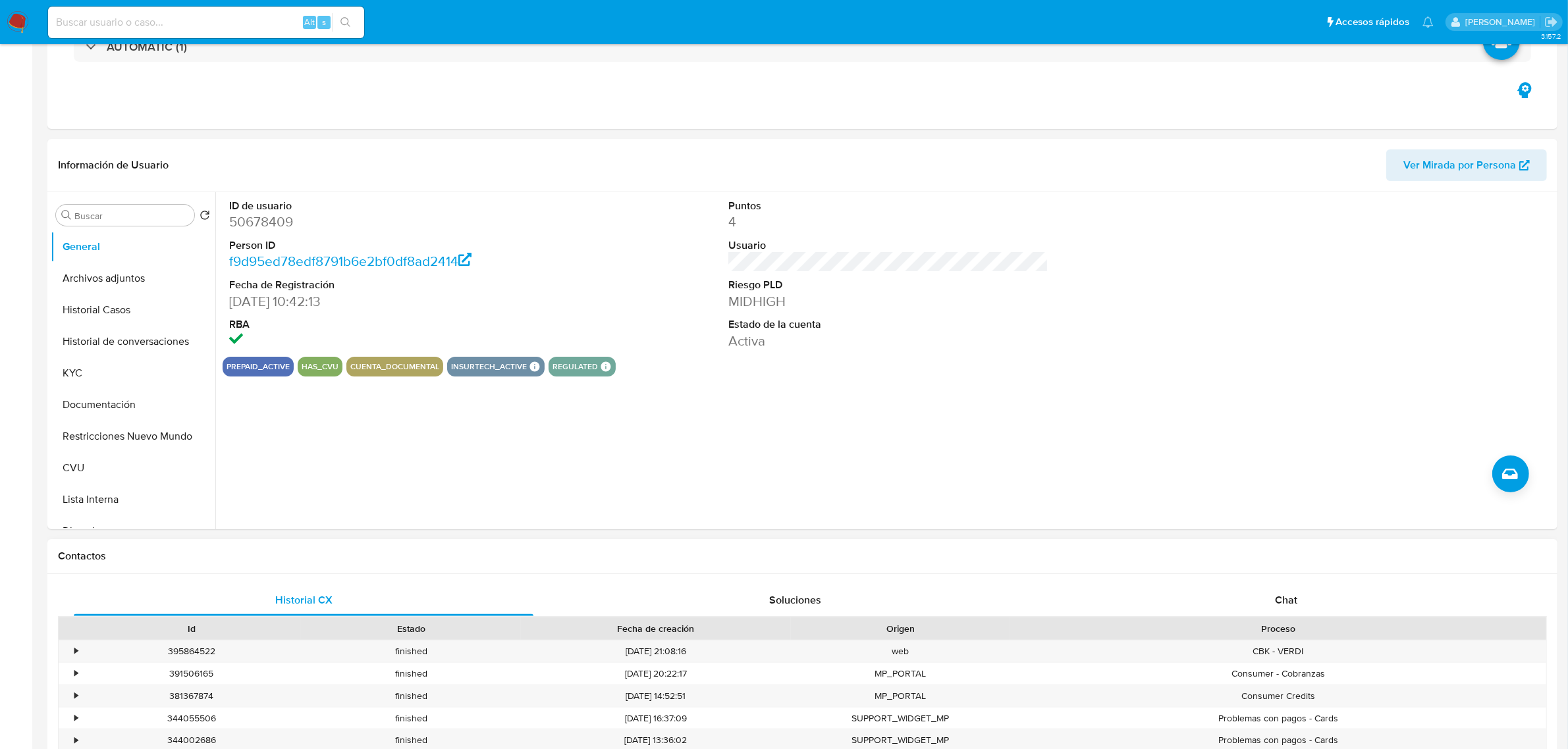
scroll to position [330, 0]
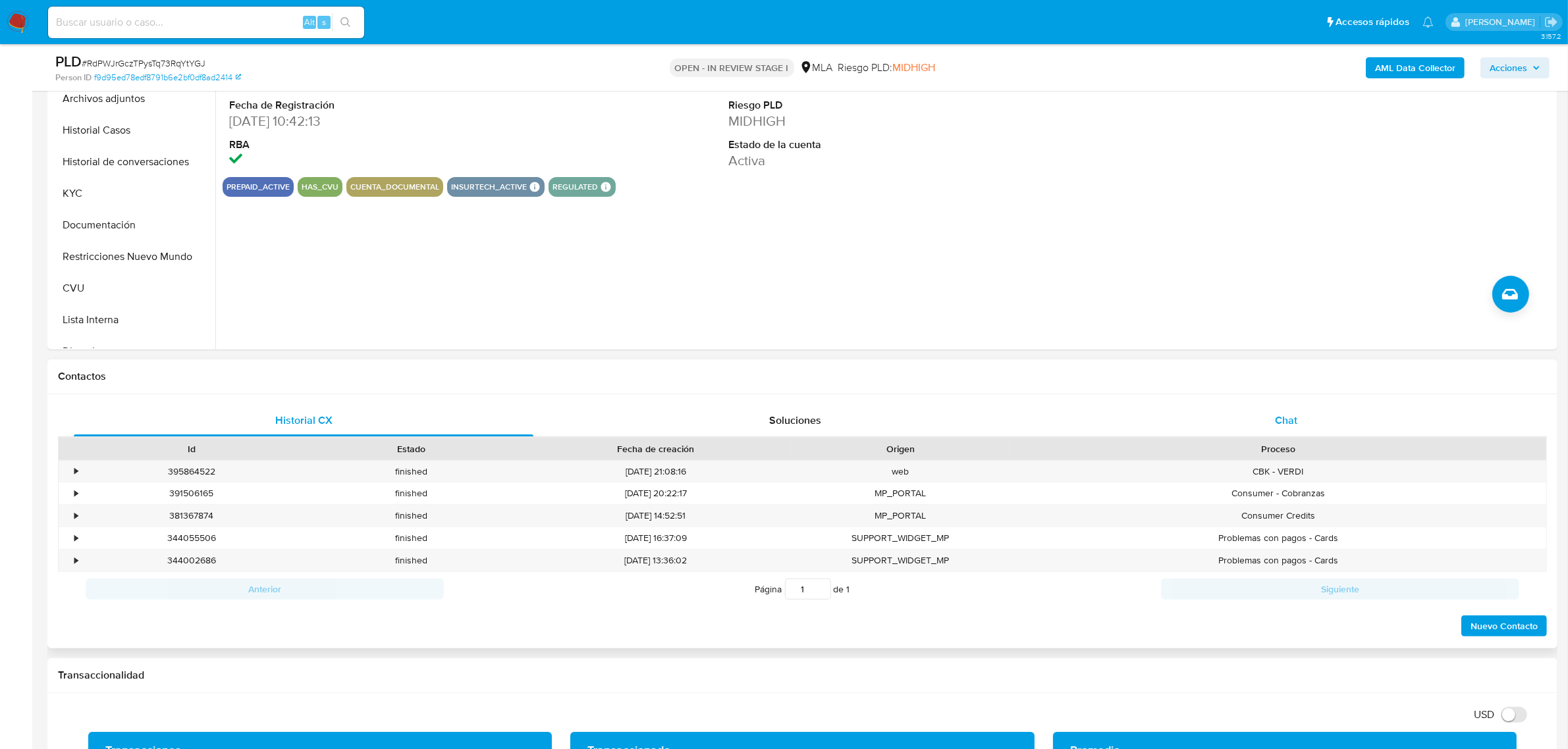
click at [1263, 420] on div "Chat" at bounding box center [1286, 420] width 459 height 31
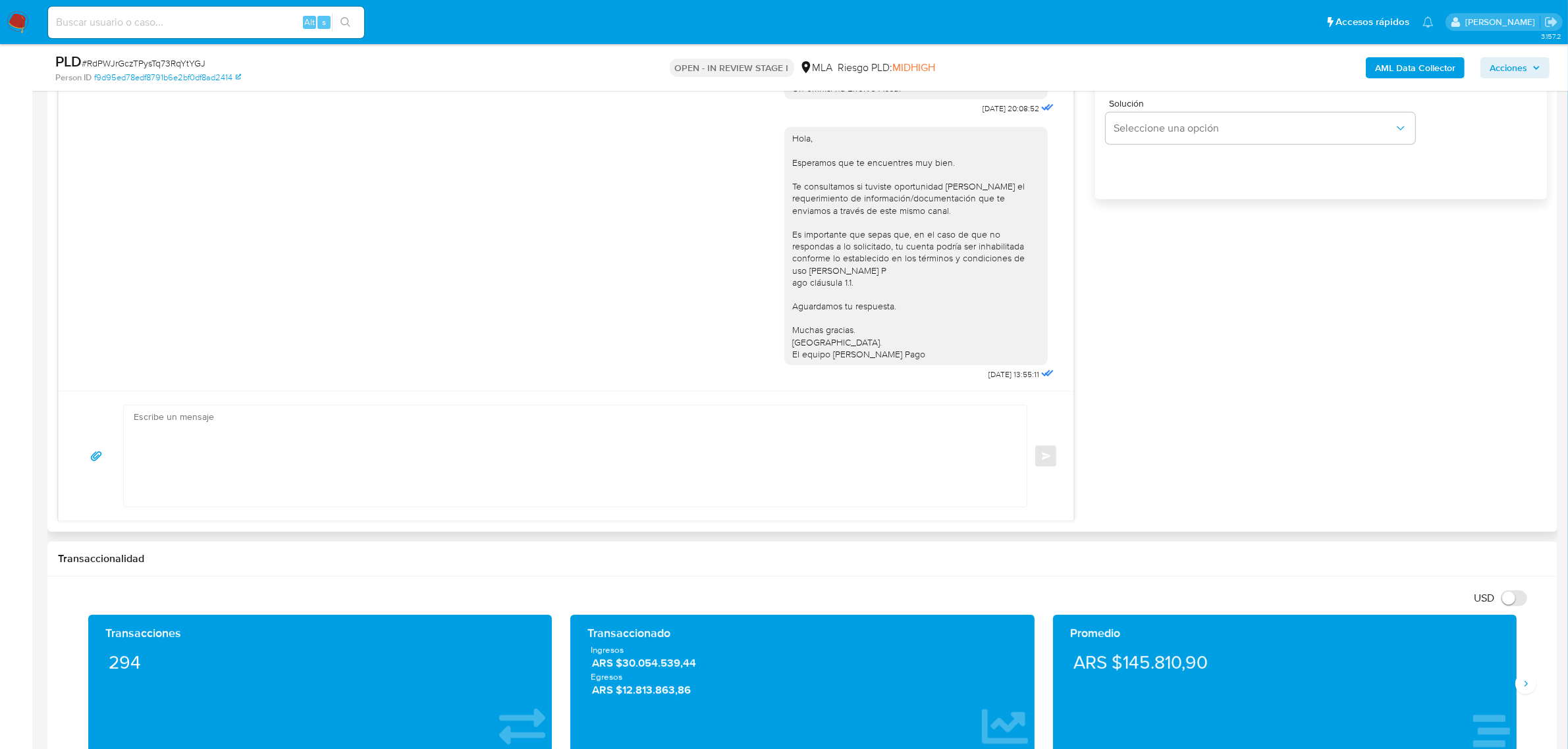
scroll to position [905, 0]
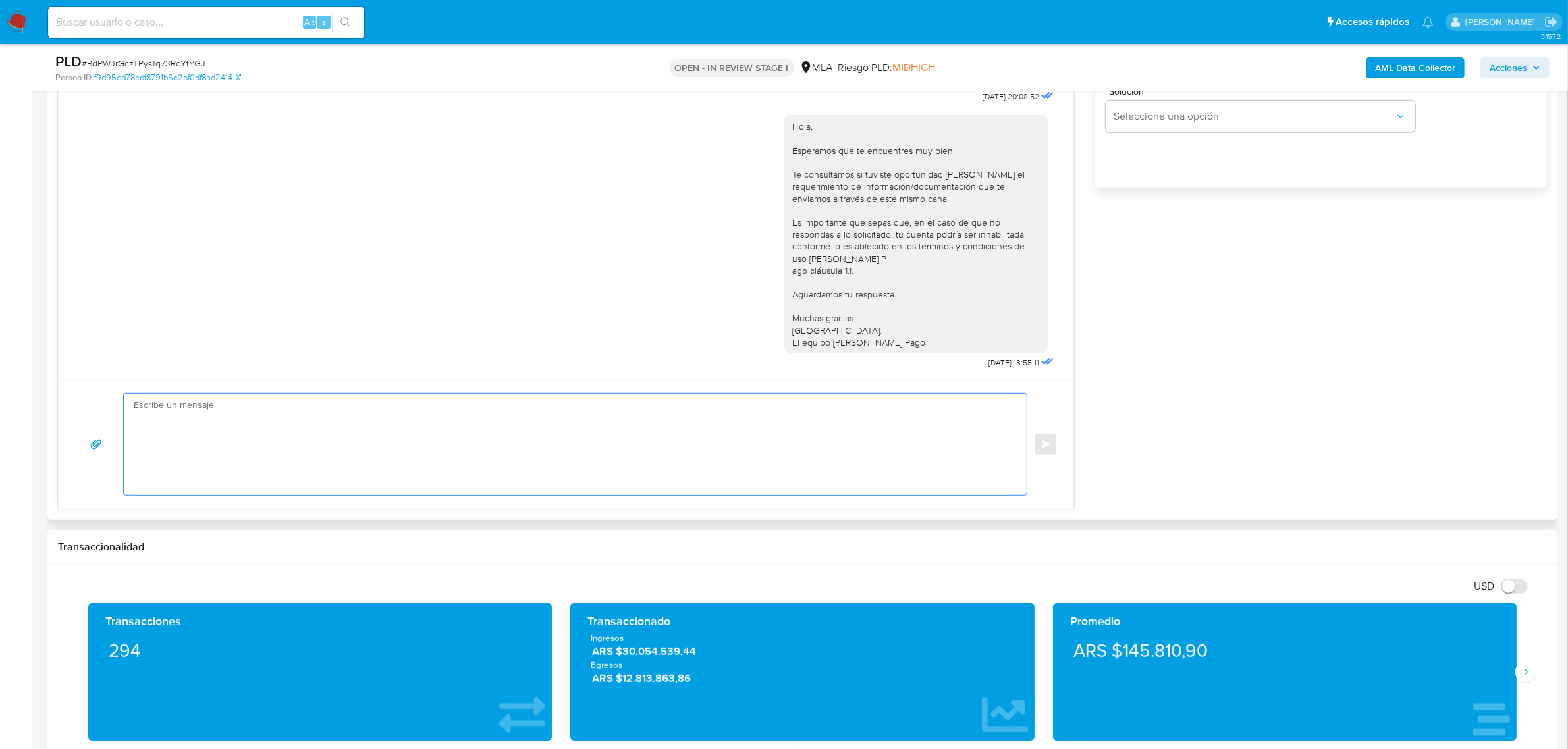
click at [215, 415] on textarea at bounding box center [572, 445] width 876 height 102
type textarea "/"
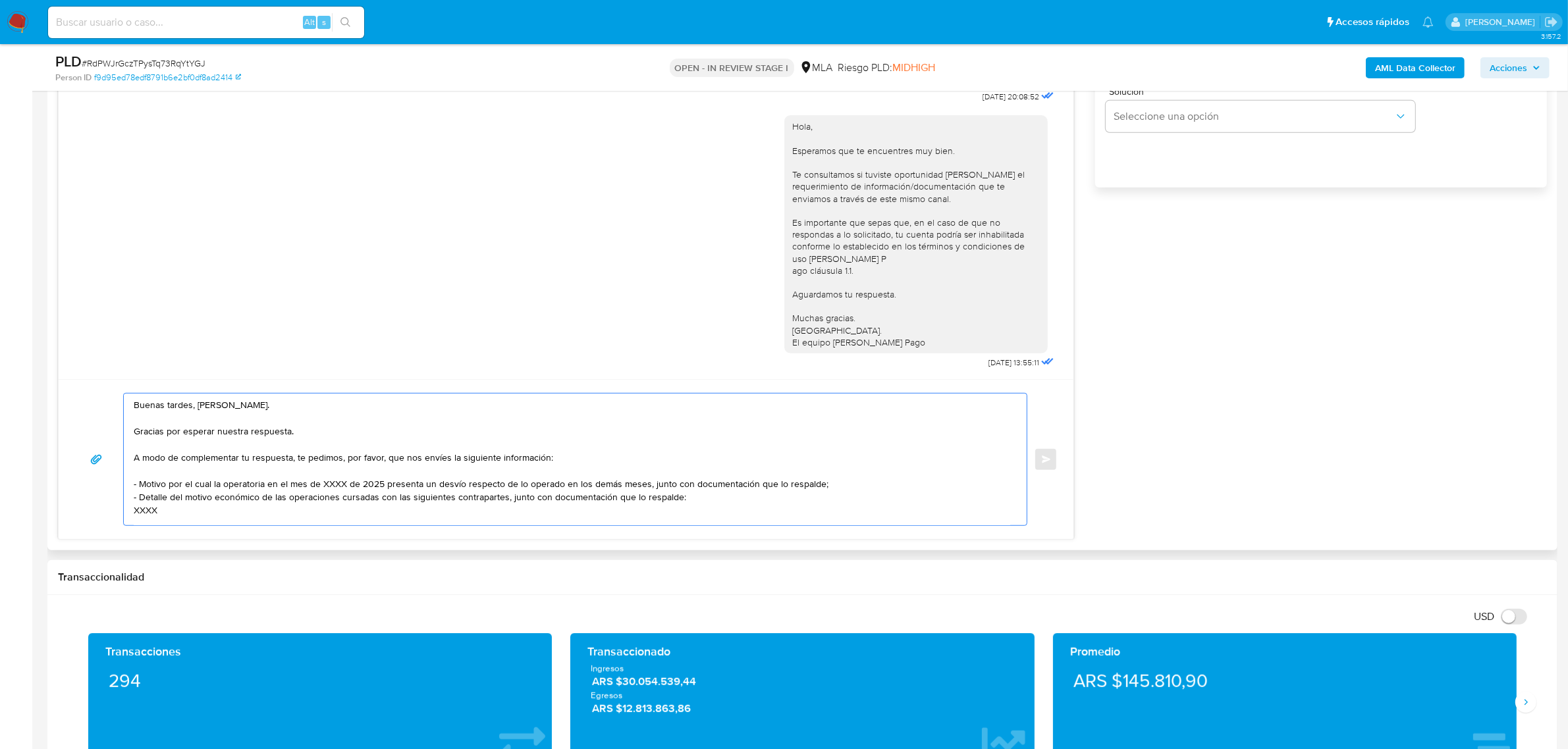
click at [252, 441] on textarea "Buenas tardes, Ricardo. Gracias por esperar nuestra respuesta. A modo de comple…" at bounding box center [572, 459] width 876 height 131
click at [232, 455] on textarea "Buenas tardes, Ricardo. Gracias por esperar nuestra respuesta. A modo de comple…" at bounding box center [572, 459] width 876 height 131
click at [239, 409] on textarea "Buenas tardes, Ricardo. Gracias por esperar nuestra respuesta. A modo de comple…" at bounding box center [572, 459] width 876 height 131
click at [285, 413] on textarea "Buenas tardes, Ricardo. Gracias por esperar nuestra respuesta. A modo de comple…" at bounding box center [572, 459] width 876 height 131
paste textarea "20219944307 name: Ricardo Ariel,galo || alias: 30718180054 name: BLUE ANGUS WAG…"
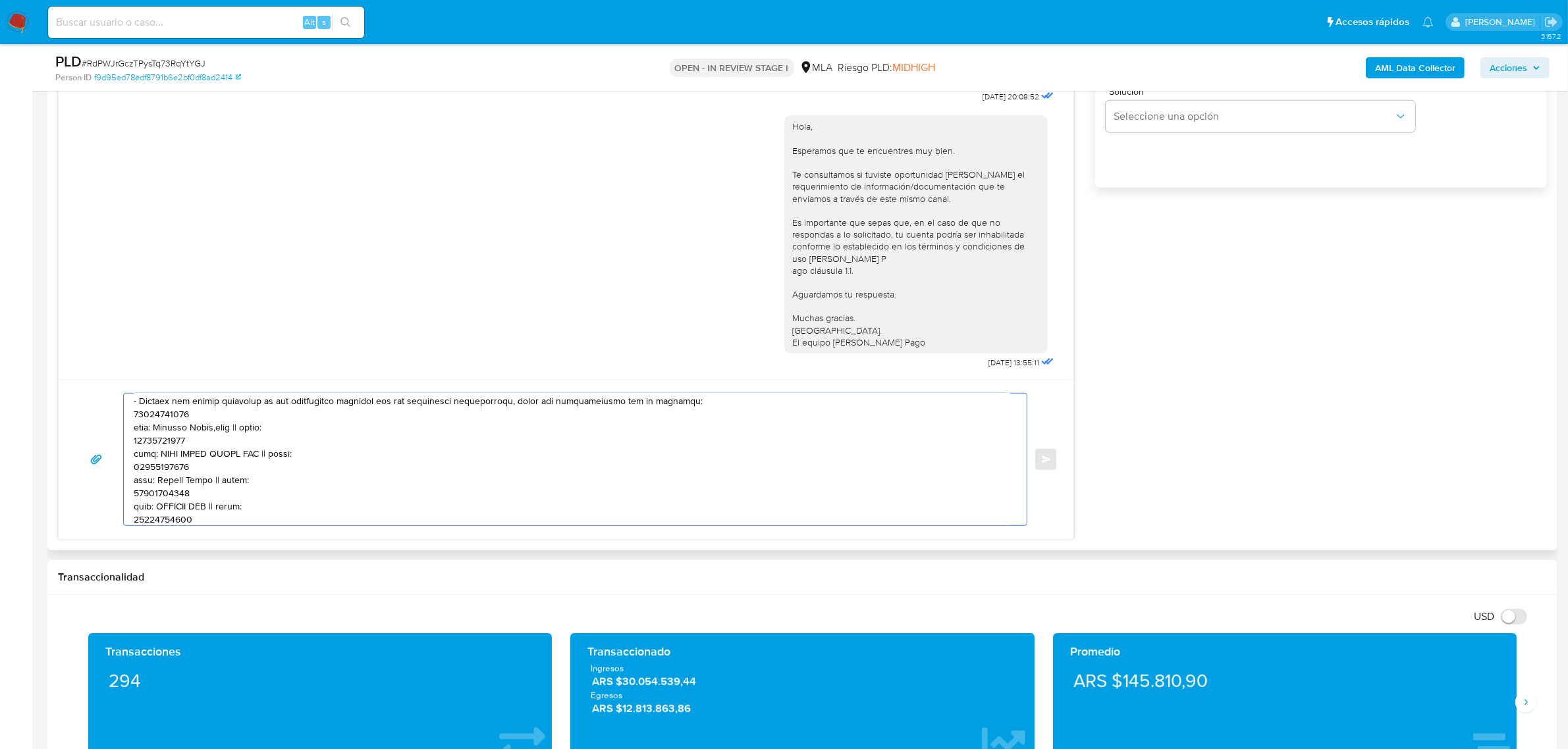
scroll to position [67, 0]
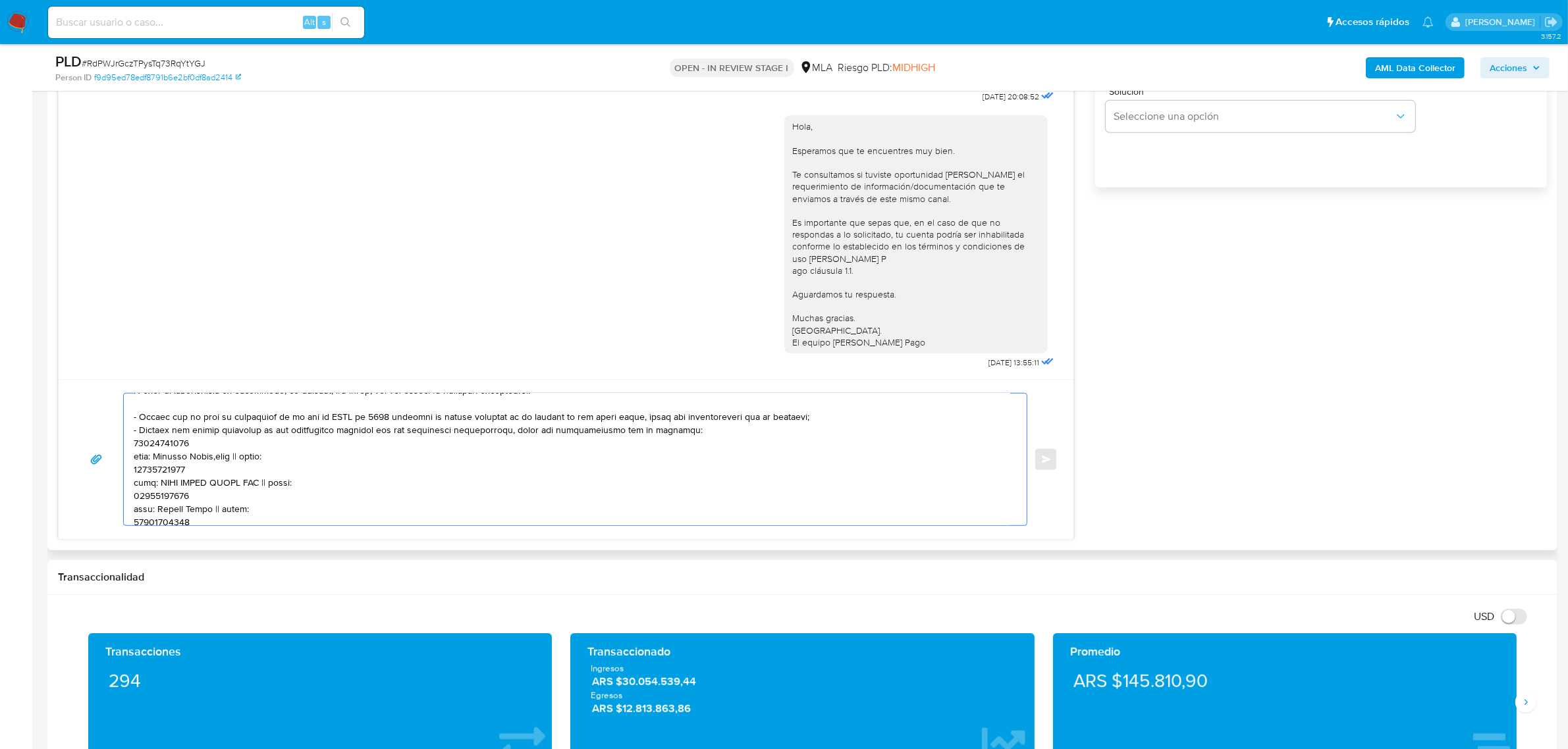
click at [173, 446] on textarea at bounding box center [572, 459] width 876 height 131
click at [238, 446] on textarea at bounding box center [572, 459] width 876 height 131
drag, startPoint x: 269, startPoint y: 454, endPoint x: 133, endPoint y: 447, distance: 136.2
click at [134, 447] on textarea at bounding box center [572, 459] width 876 height 131
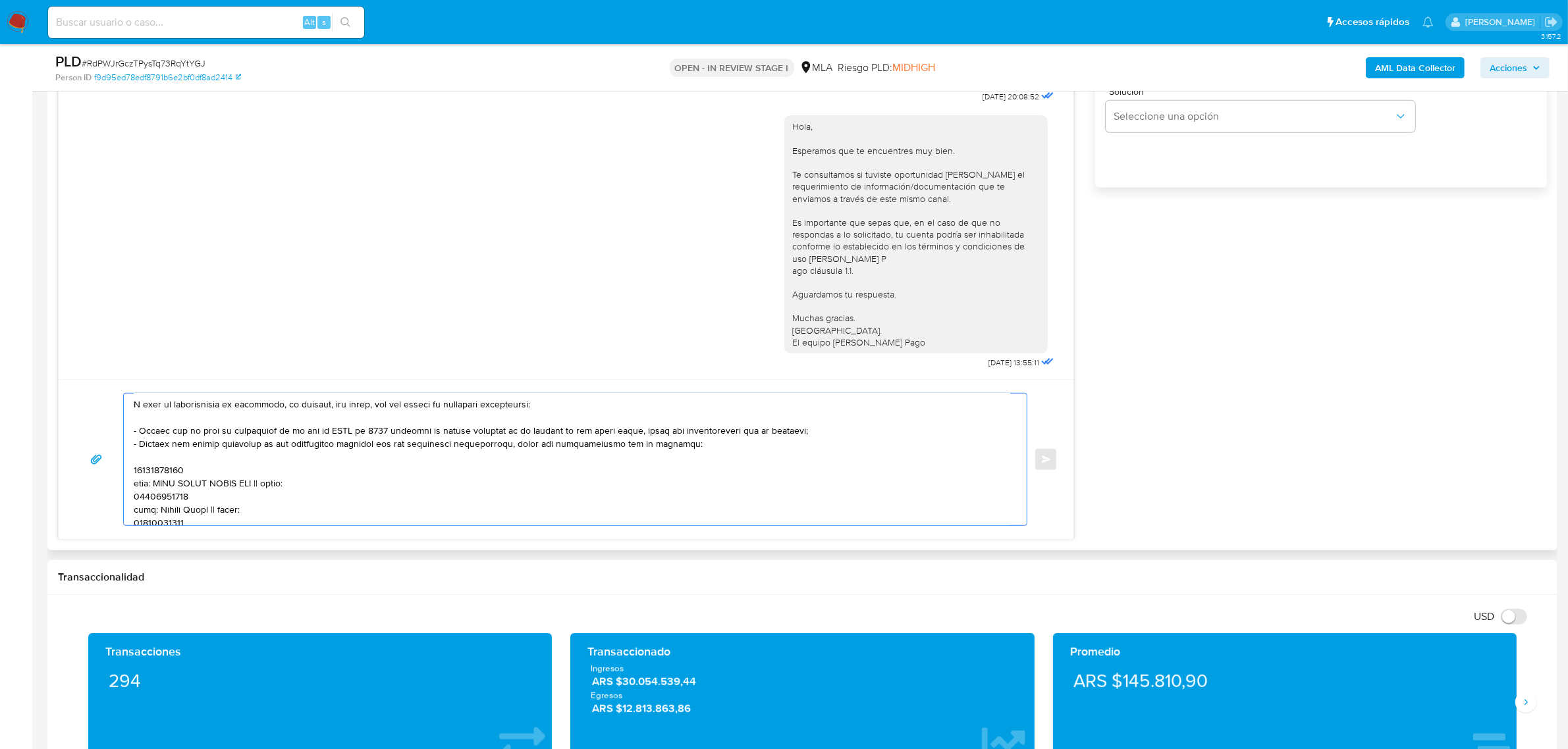
scroll to position [82, 0]
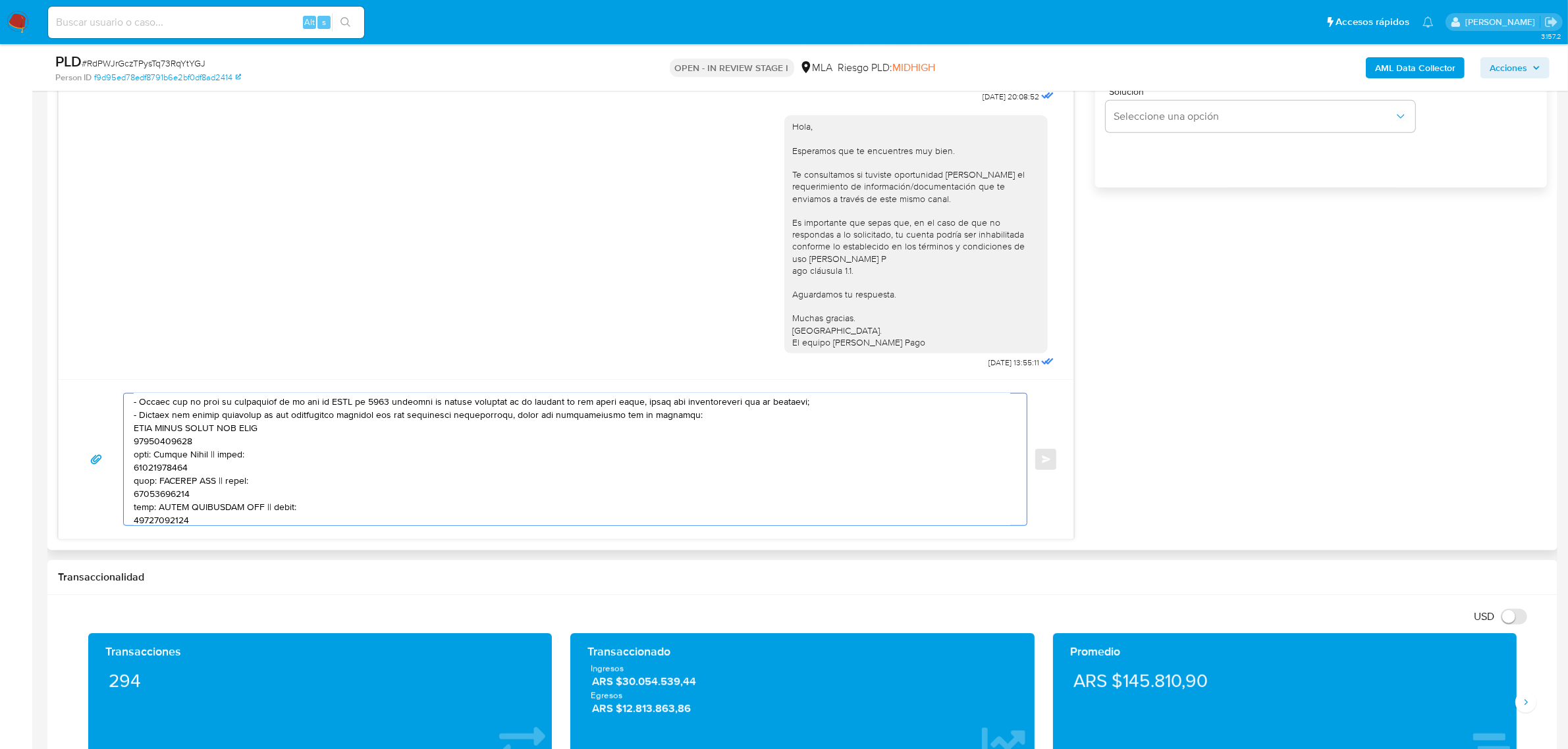
paste textarea "30718180054"
paste textarea "20959034290"
paste textarea "30717237117"
paste textarea "30718725735"
paste textarea "27292741672"
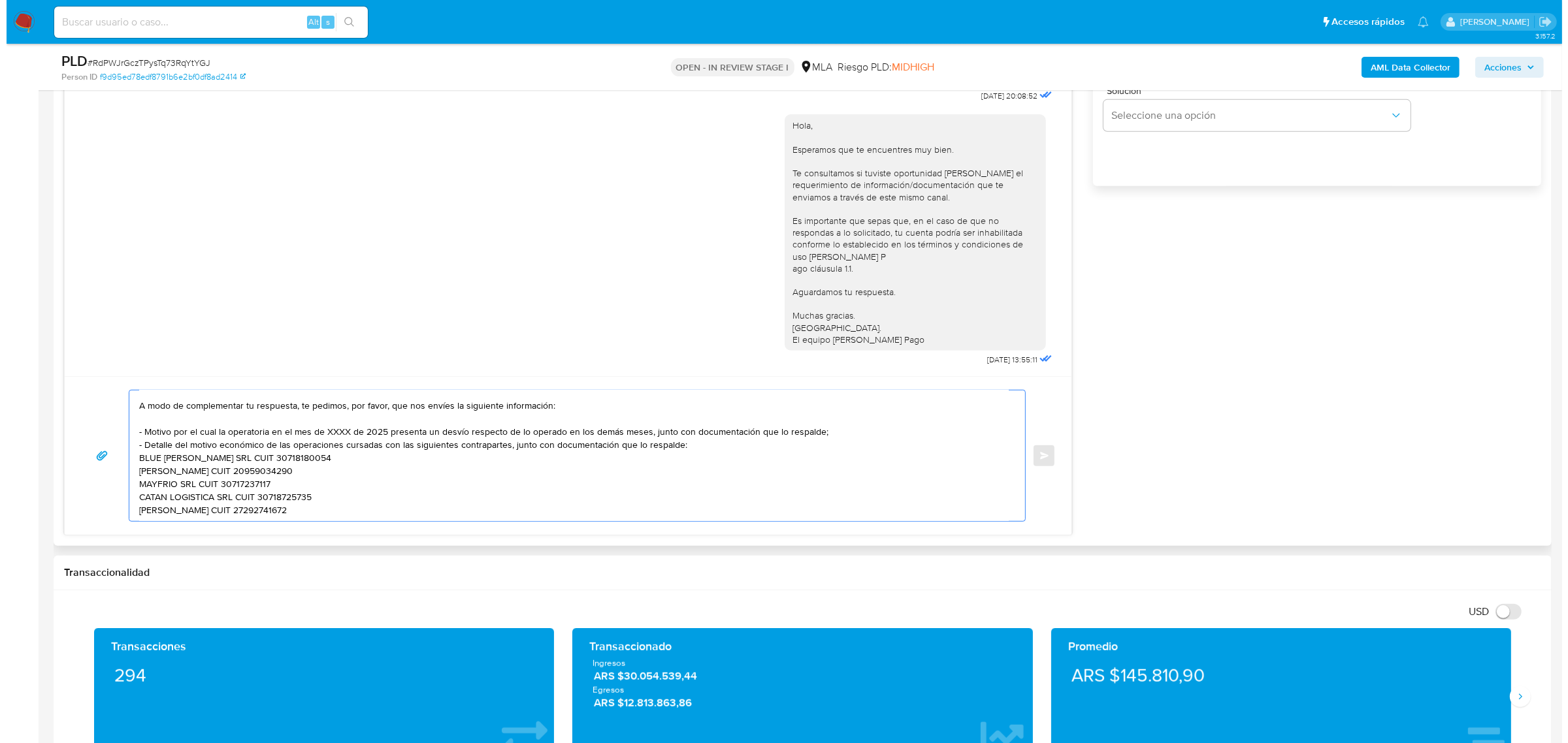
scroll to position [0, 0]
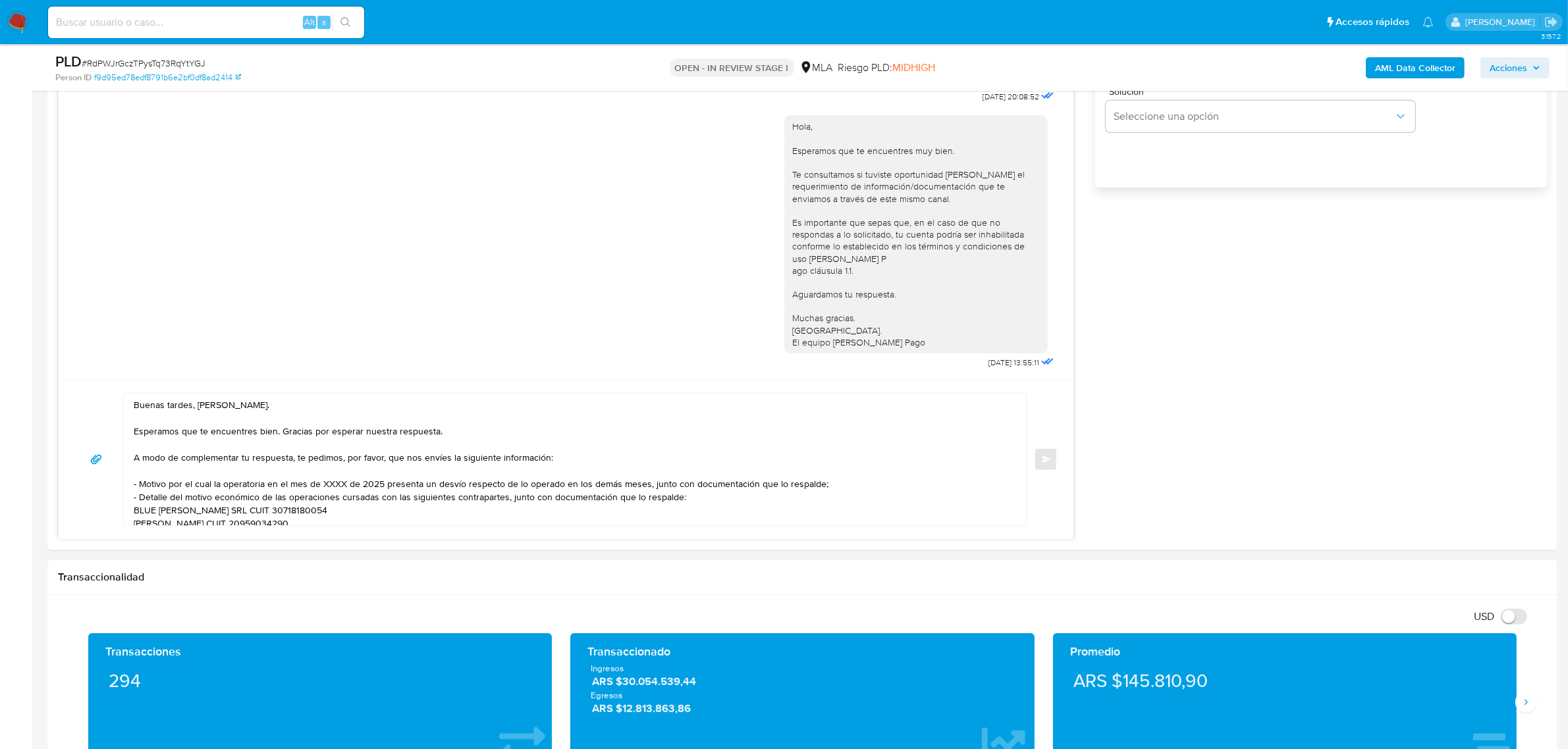
click at [1424, 64] on b "AML Data Collector" at bounding box center [1415, 68] width 81 height 21
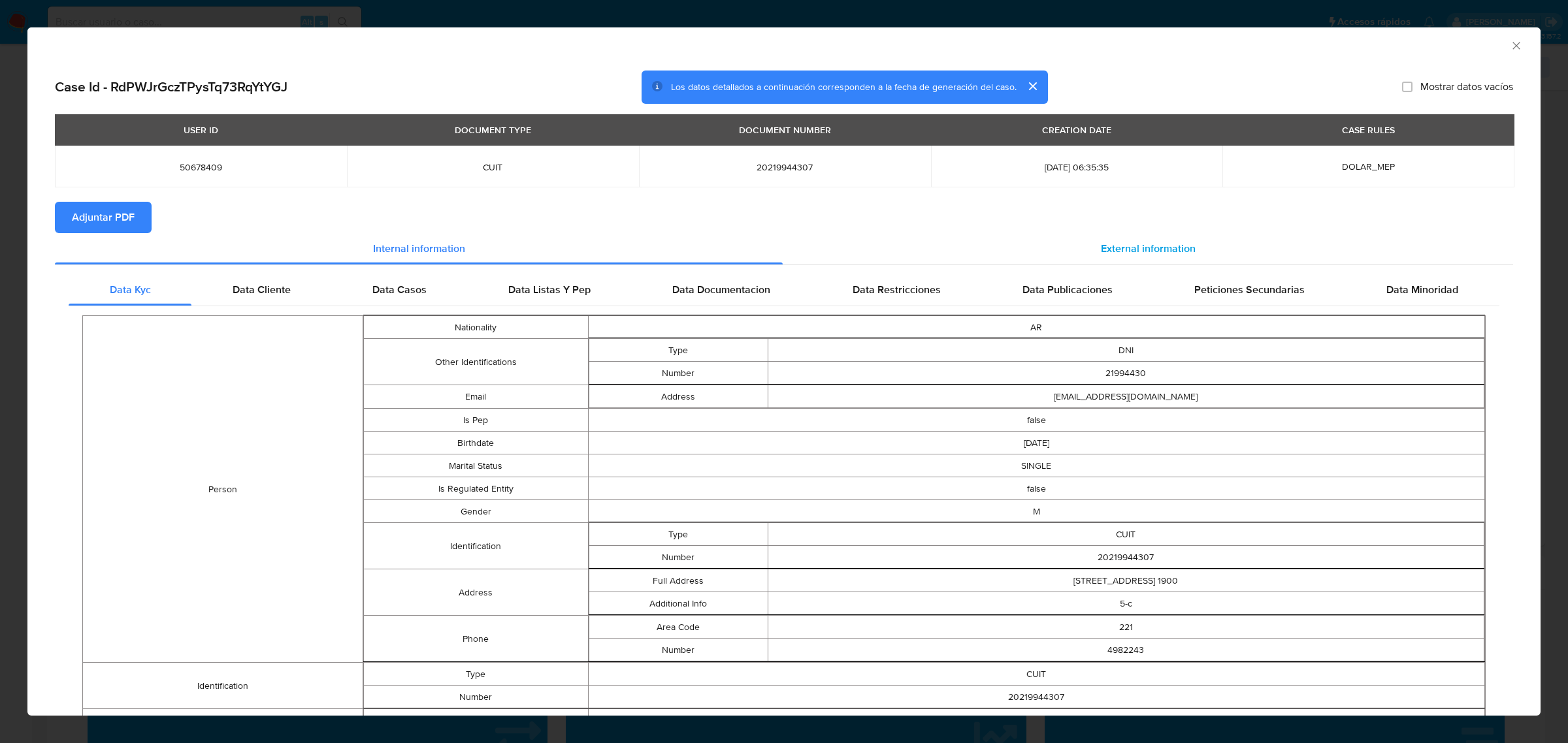
click at [1122, 253] on span "External information" at bounding box center [1148, 249] width 95 height 15
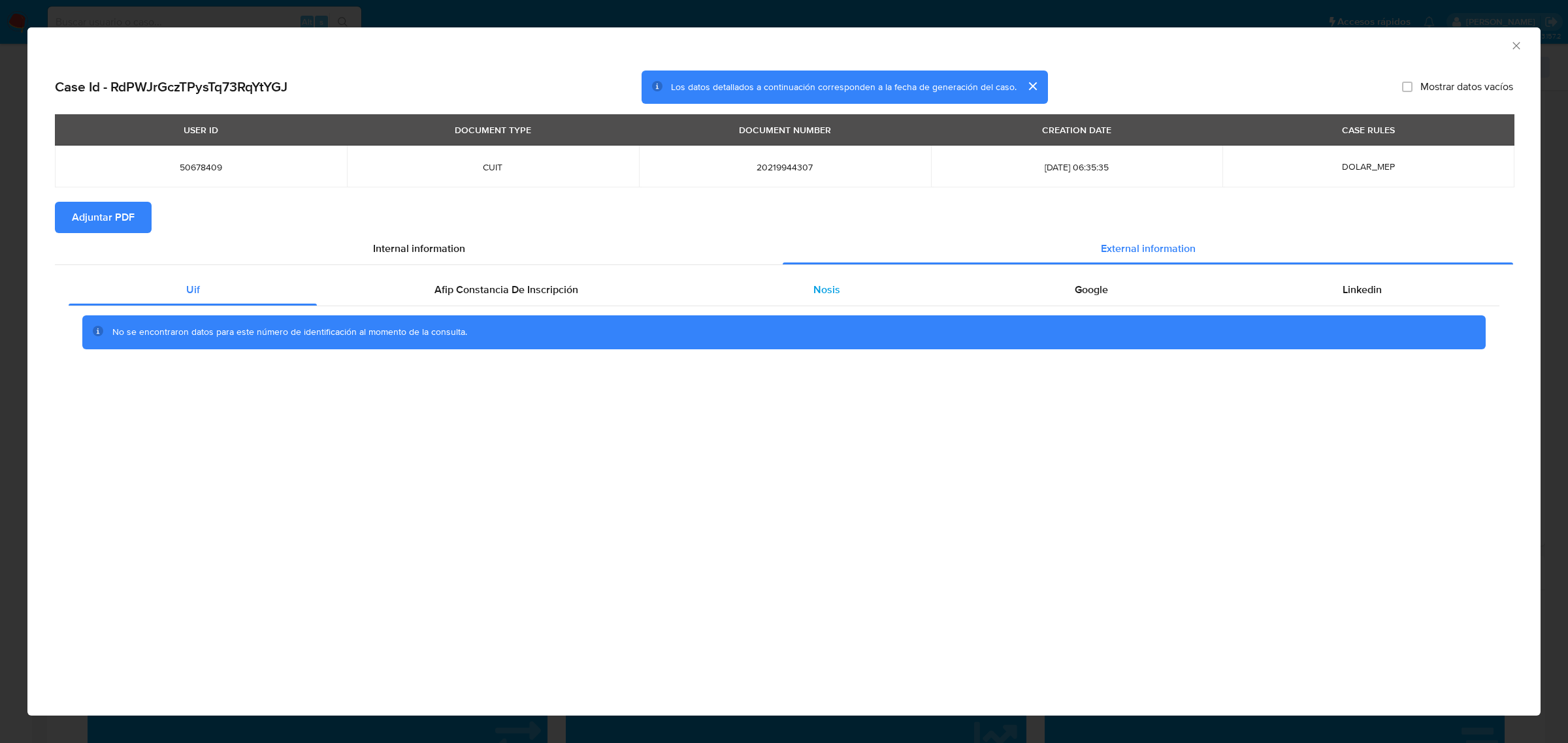
click at [831, 298] on div "Nosis" at bounding box center [826, 289] width 261 height 31
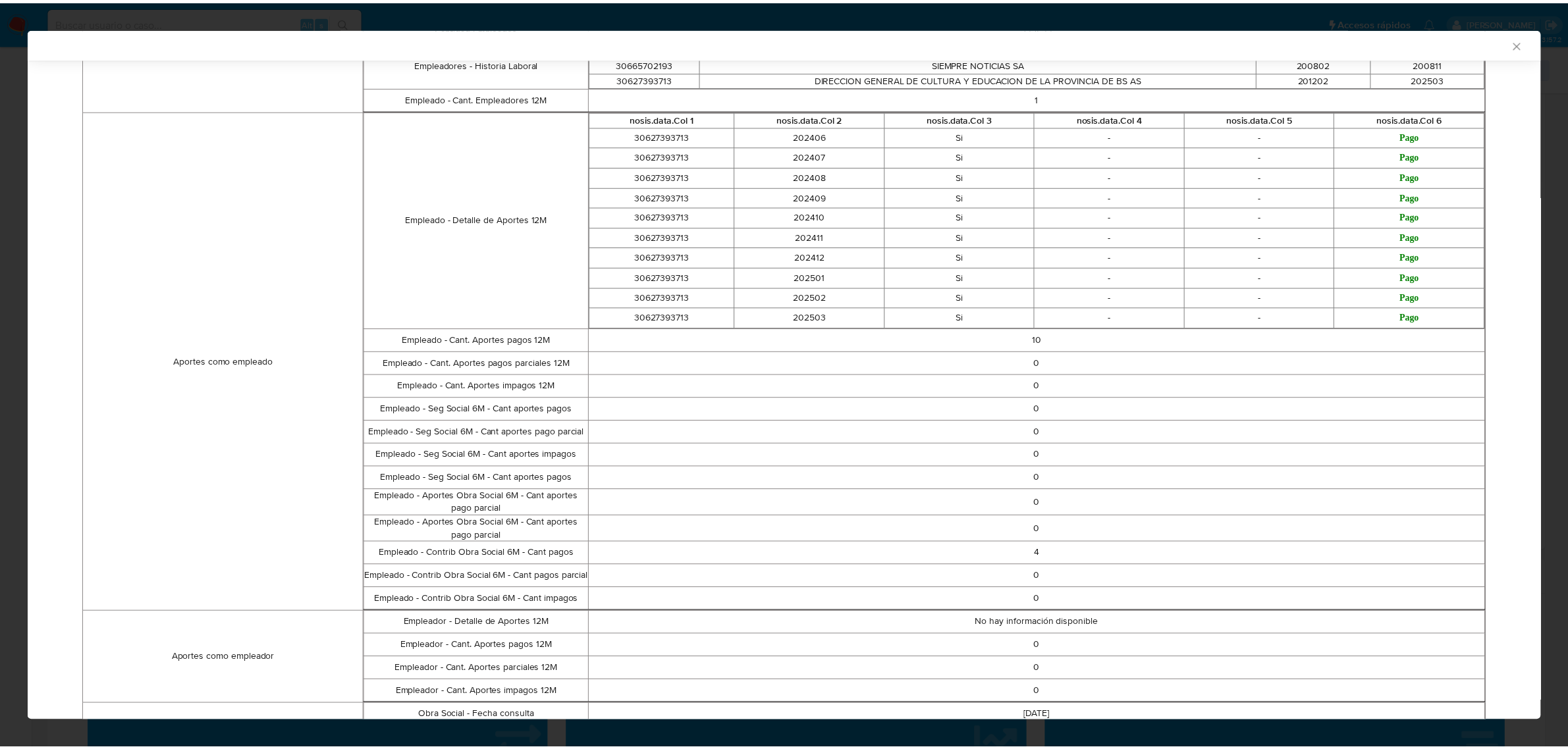
scroll to position [823, 0]
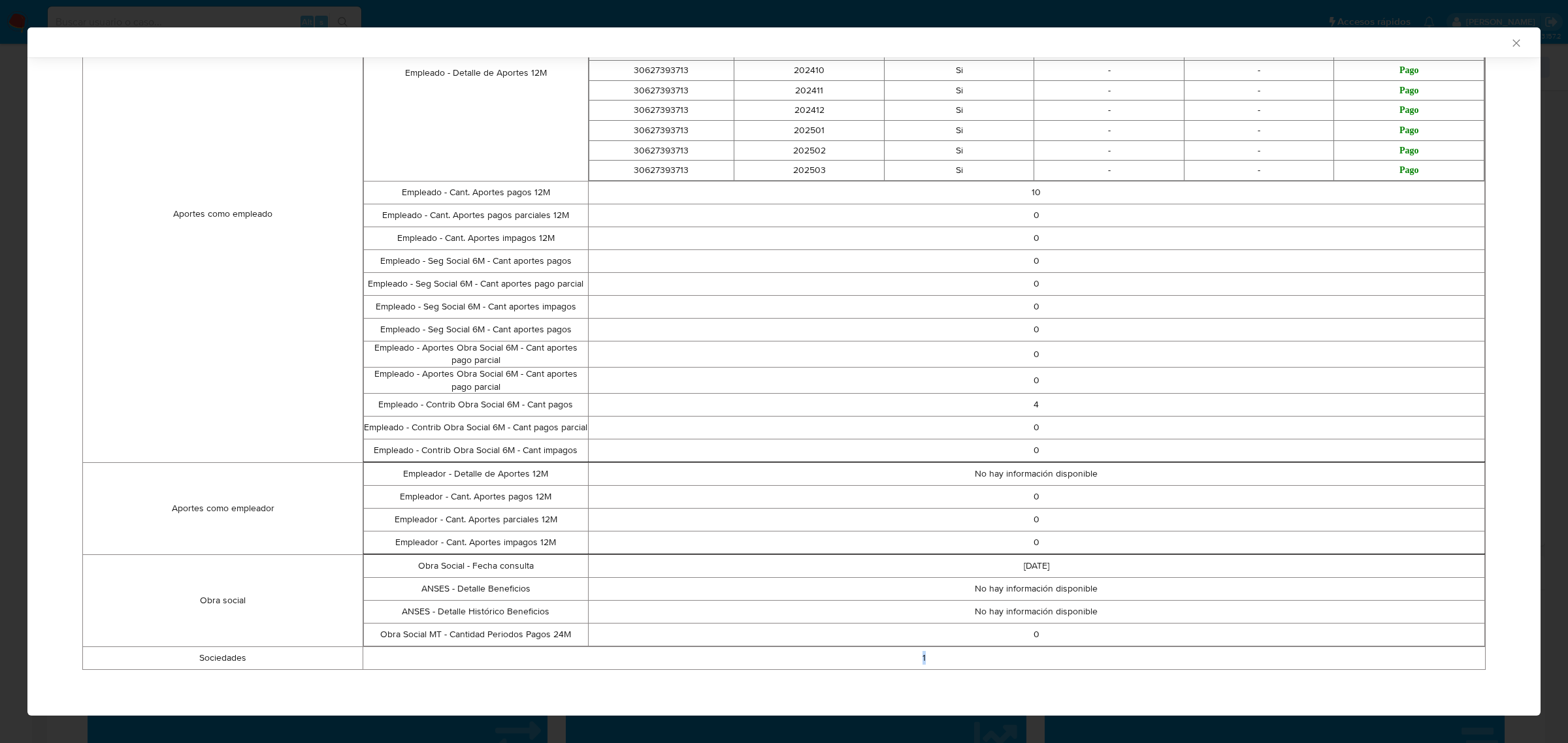
drag, startPoint x: 921, startPoint y: 660, endPoint x: 942, endPoint y: 660, distance: 21.0
click at [942, 660] on td "1" at bounding box center [924, 658] width 1122 height 23
click at [1510, 46] on icon "Cerrar ventana" at bounding box center [1517, 44] width 13 height 13
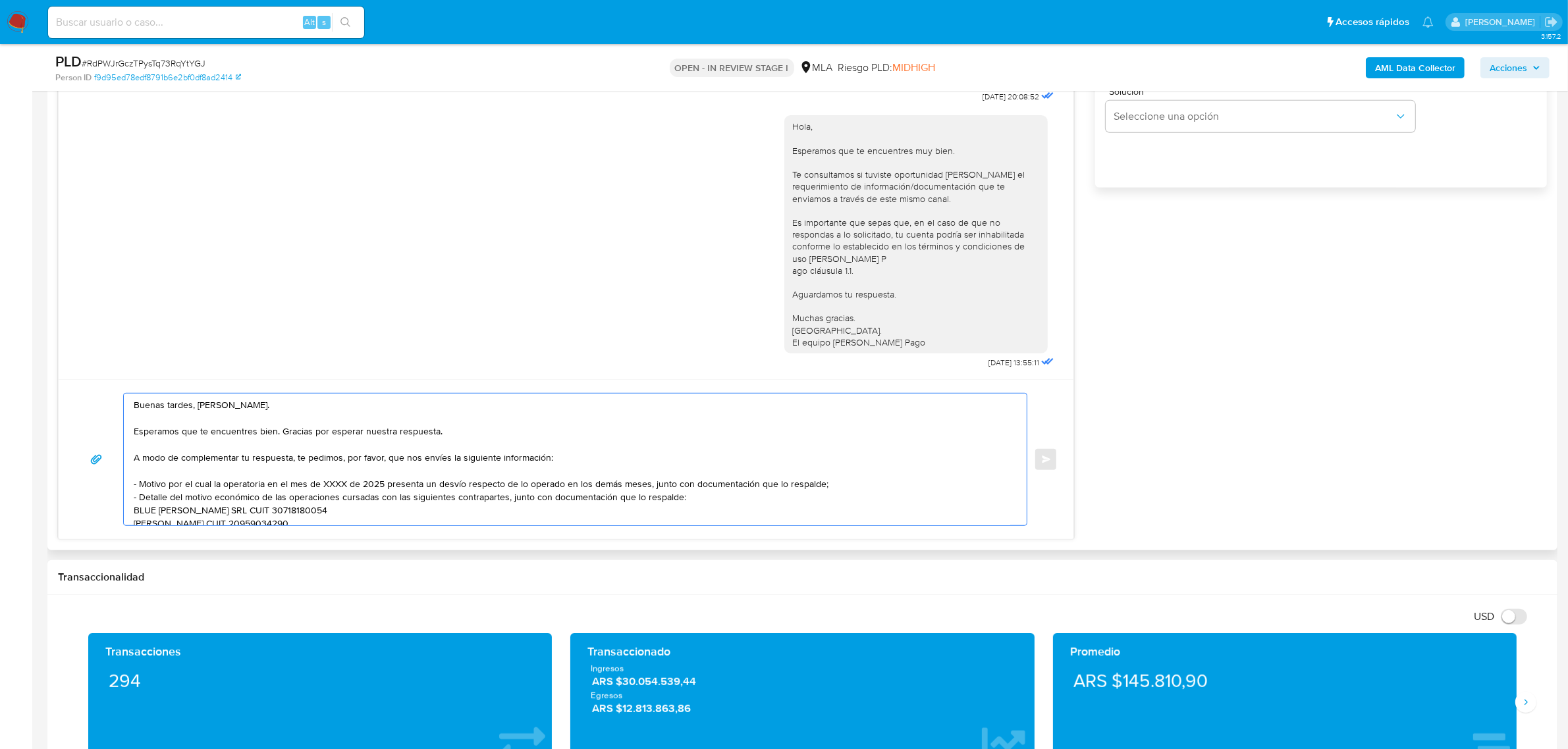
drag, startPoint x: 830, startPoint y: 485, endPoint x: 129, endPoint y: 485, distance: 701.0
click at [129, 485] on div "Buenas tardes, Ricardo. Esperamos que te encuentres bien. Gracias por esperar n…" at bounding box center [572, 459] width 897 height 131
paste textarea "Últimas 6 Declaraciones Juradas de Ingresos Brutos (donde se visualice la base …"
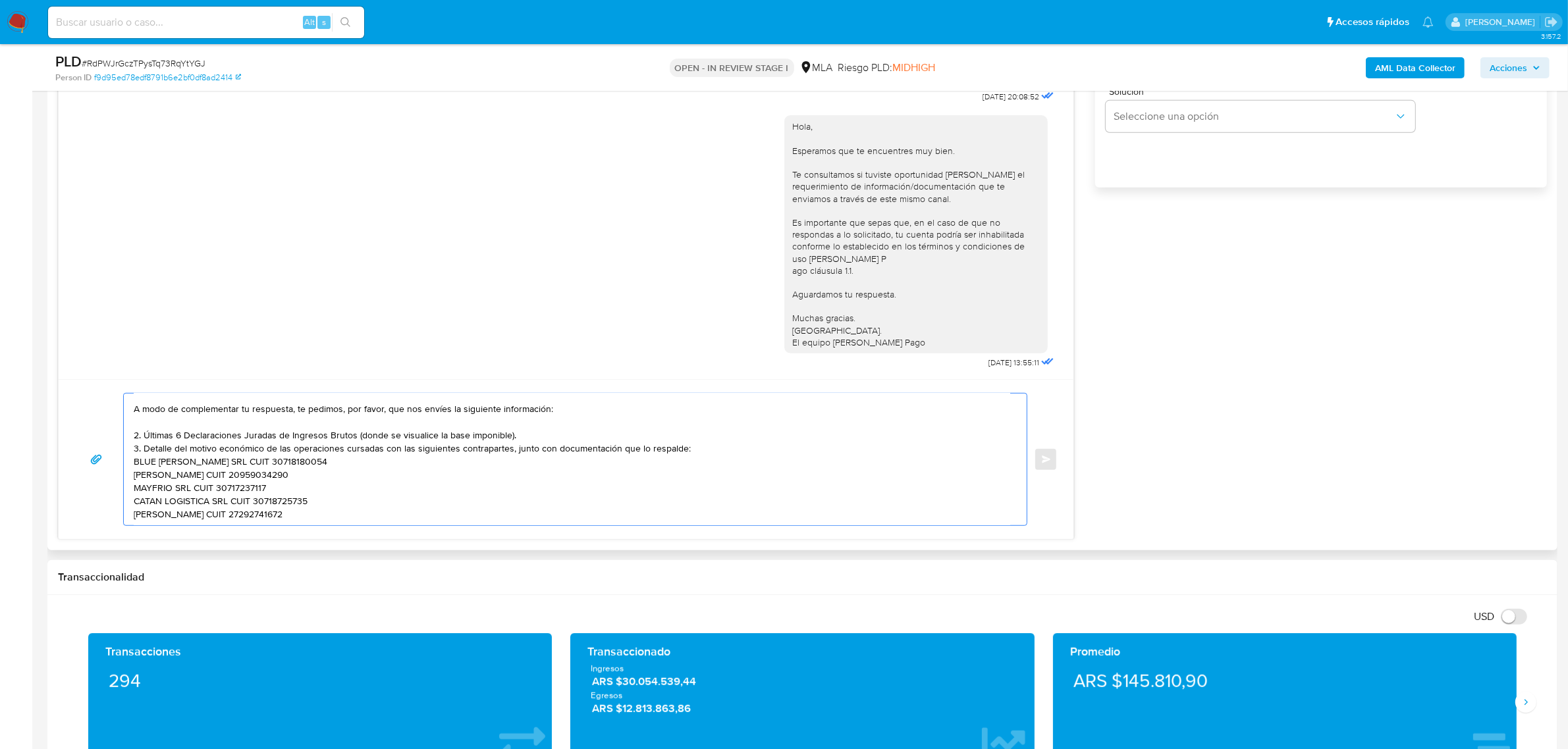
scroll to position [0, 0]
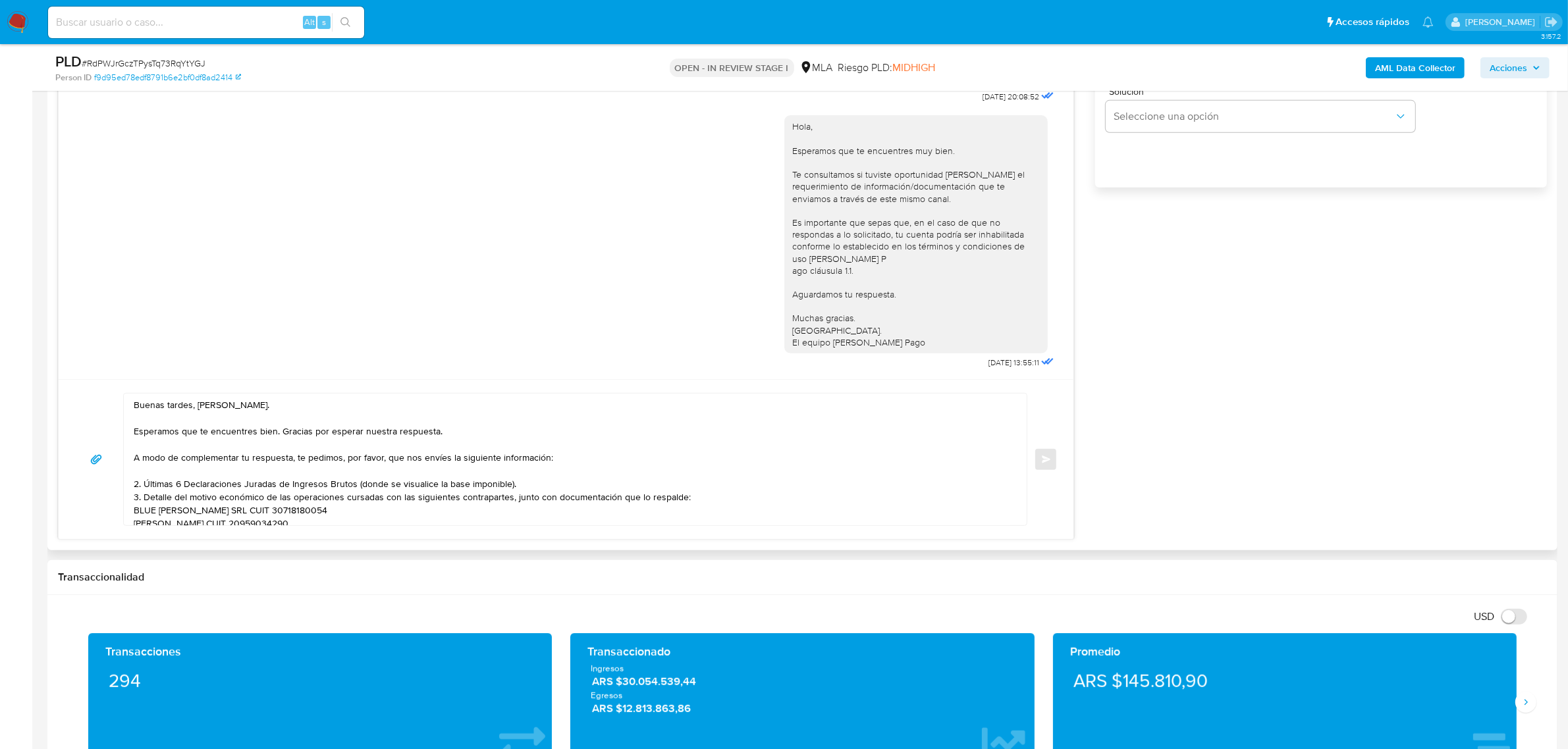
click at [175, 471] on textarea "Buenas tardes, Ricardo. Esperamos que te encuentres bien. Gracias por esperar n…" at bounding box center [572, 459] width 876 height 131
paste textarea "Detalla la actividad que realizas a través de tu cuenta. De corresponder a una …"
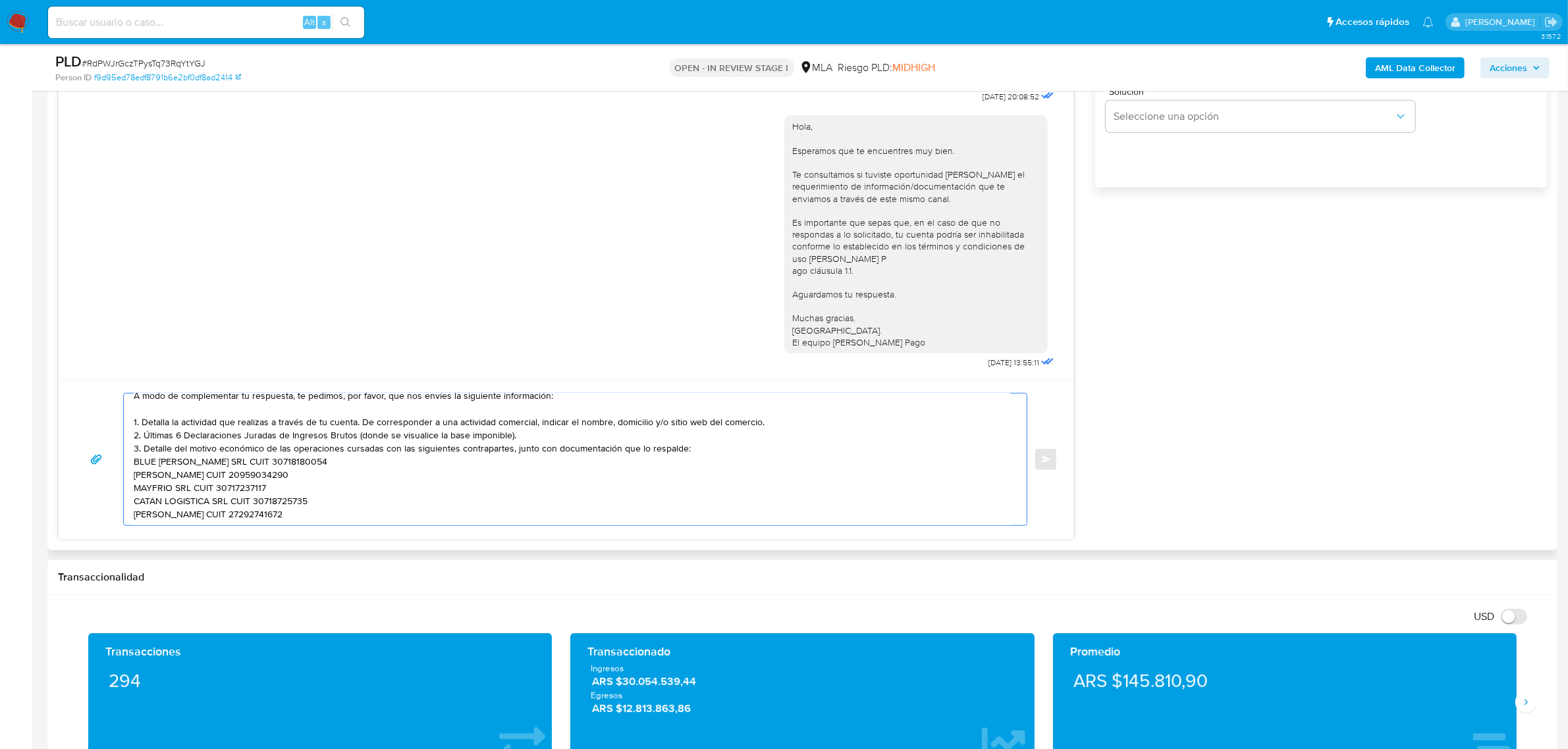
scroll to position [87, 0]
click at [172, 513] on textarea "Buenas tardes, Ricardo. Esperamos que te encuentres bien. Gracias por esperar n…" at bounding box center [572, 459] width 876 height 131
paste textarea "Es importante que sepas que, en caso de no responder a lo solicitado o si lo pr…"
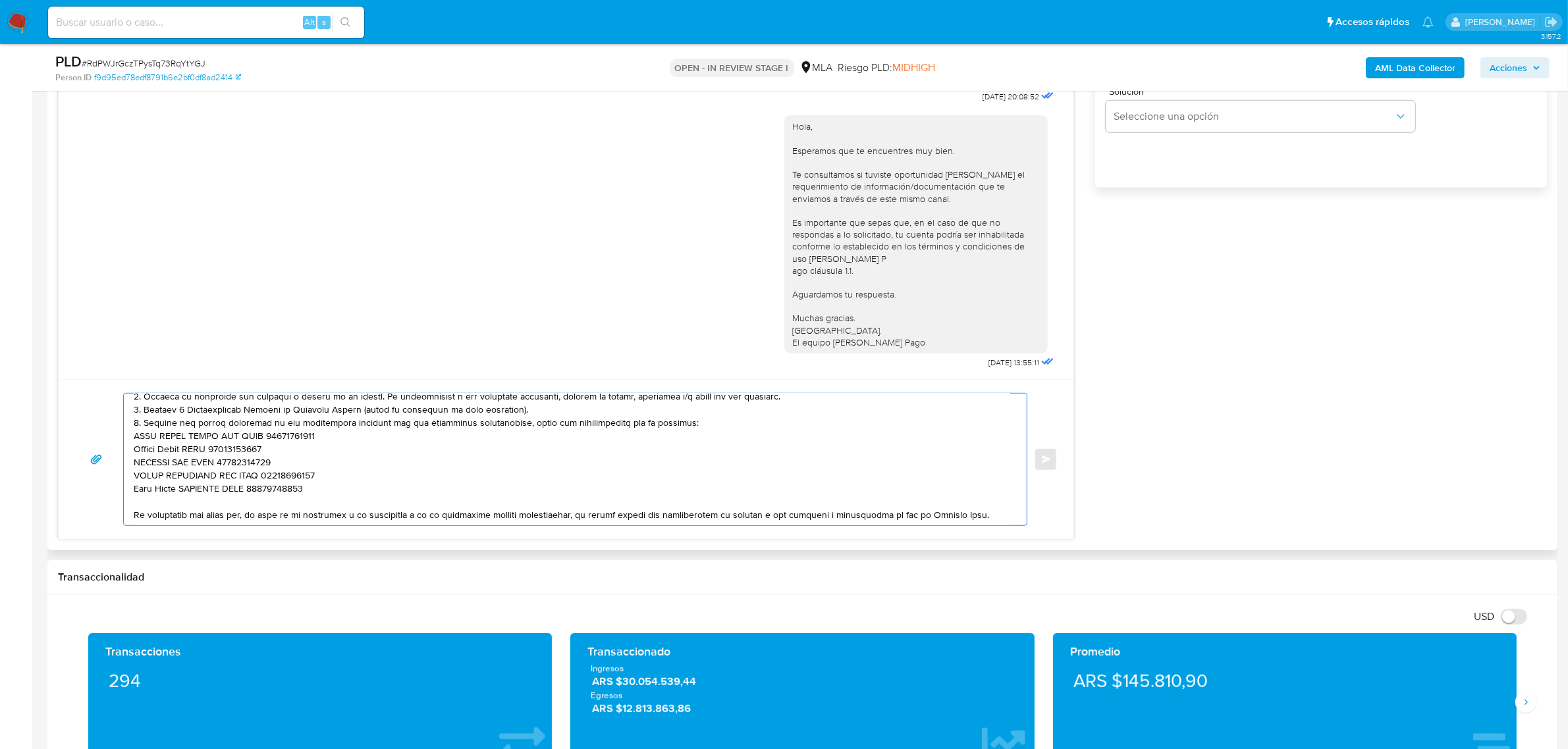
scroll to position [294, 0]
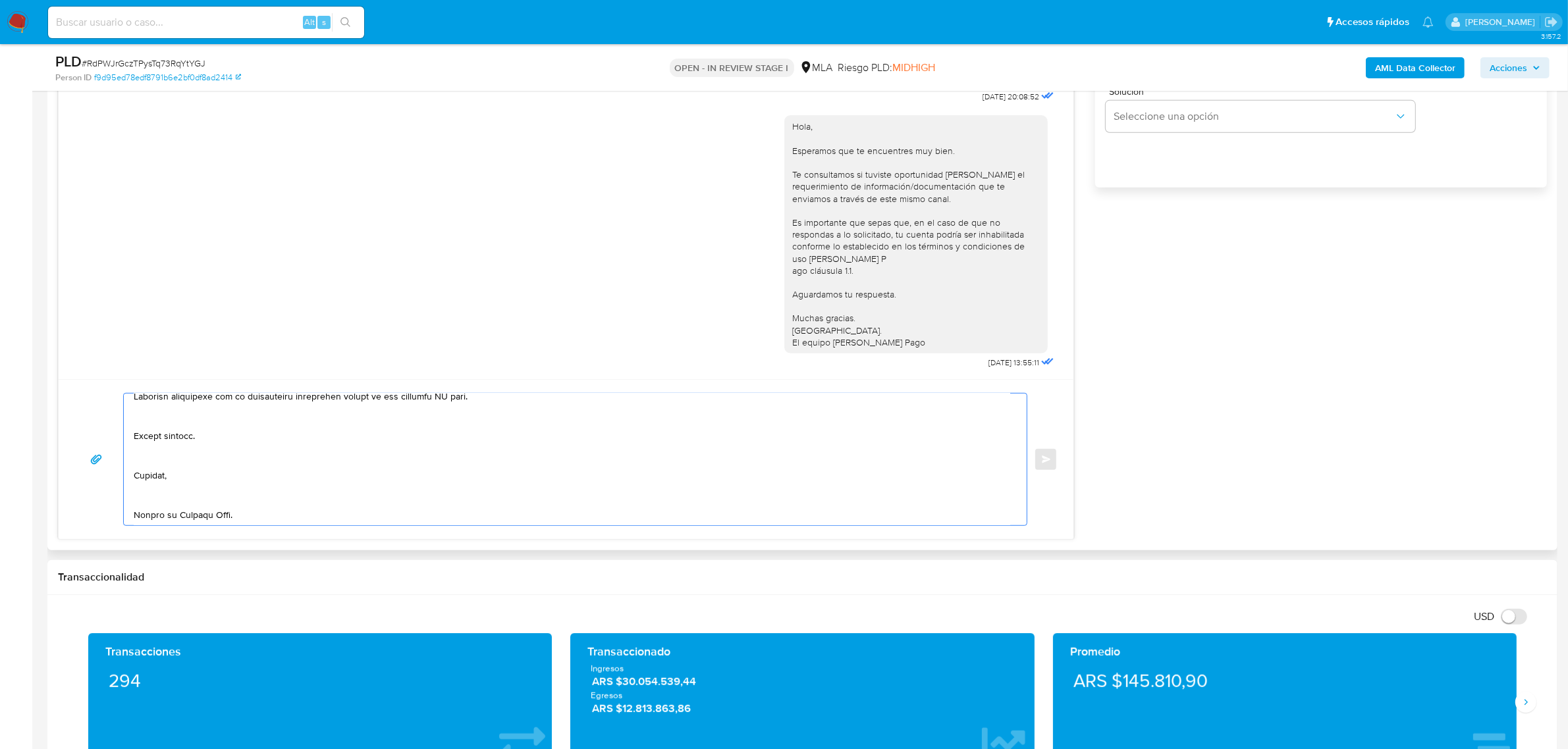
click at [195, 501] on textarea at bounding box center [572, 459] width 876 height 131
click at [159, 488] on textarea at bounding box center [572, 459] width 876 height 131
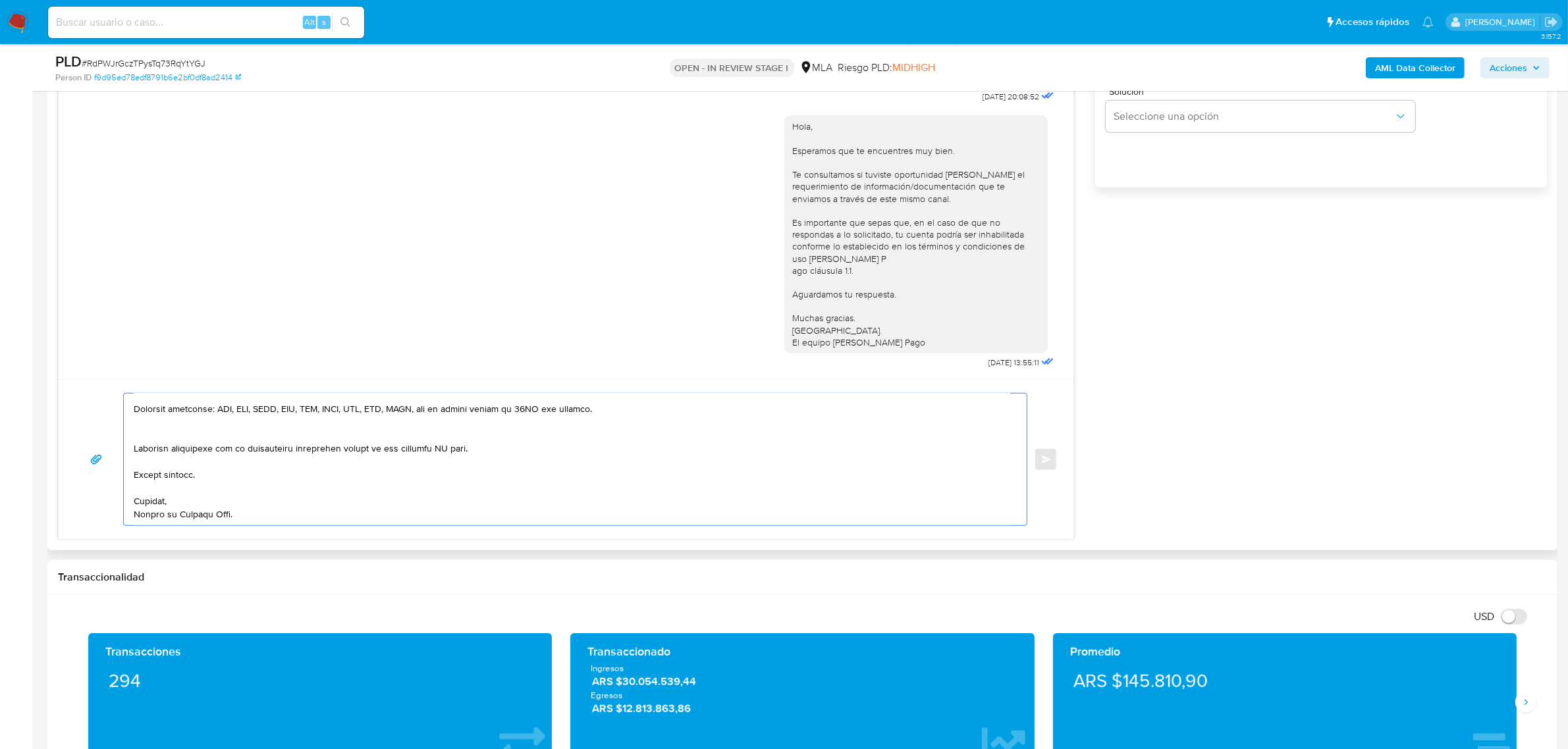
scroll to position [232, 0]
drag, startPoint x: 348, startPoint y: 454, endPoint x: 558, endPoint y: 458, distance: 210.0
click at [558, 458] on textarea at bounding box center [572, 459] width 876 height 131
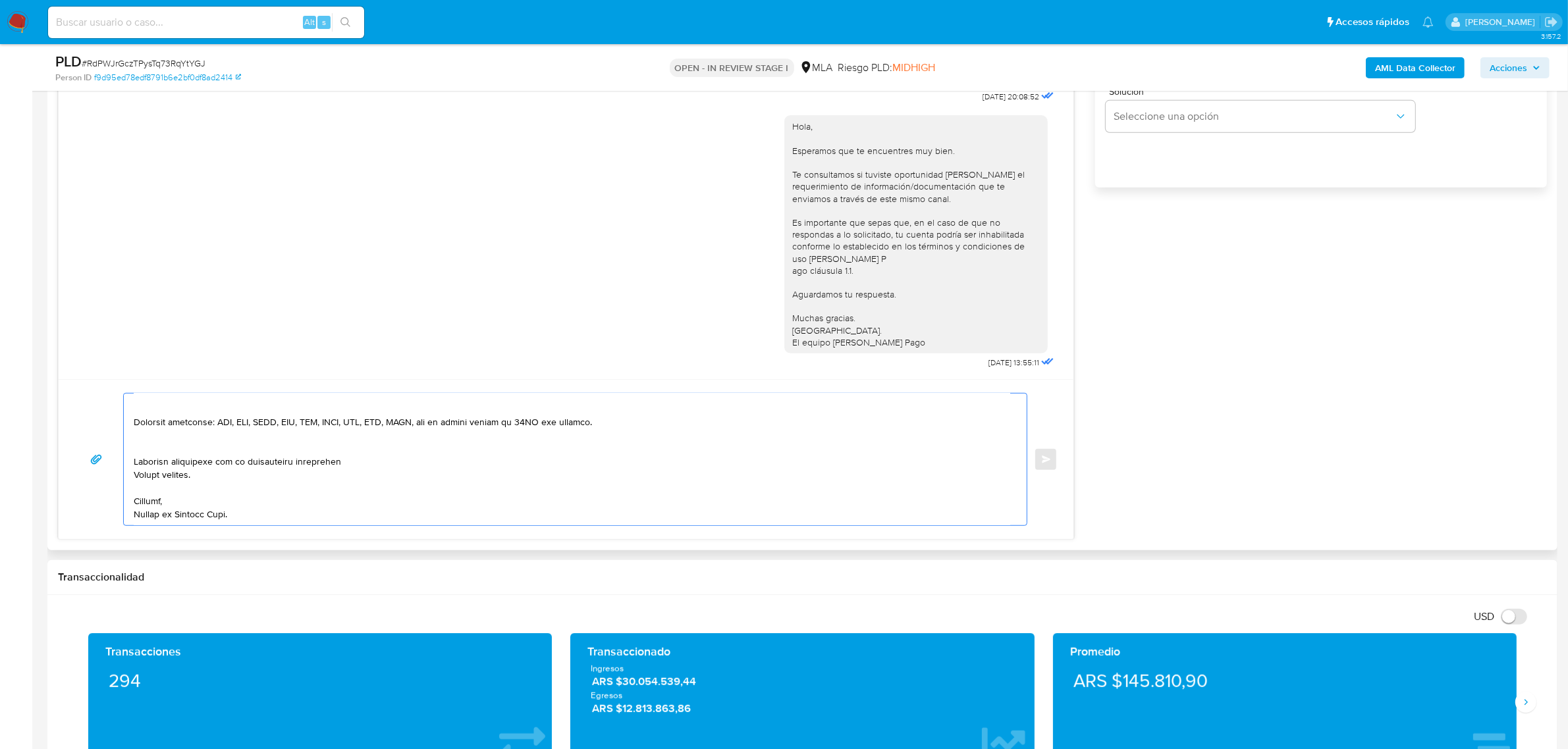
scroll to position [219, 0]
click at [231, 448] on textarea at bounding box center [572, 459] width 876 height 131
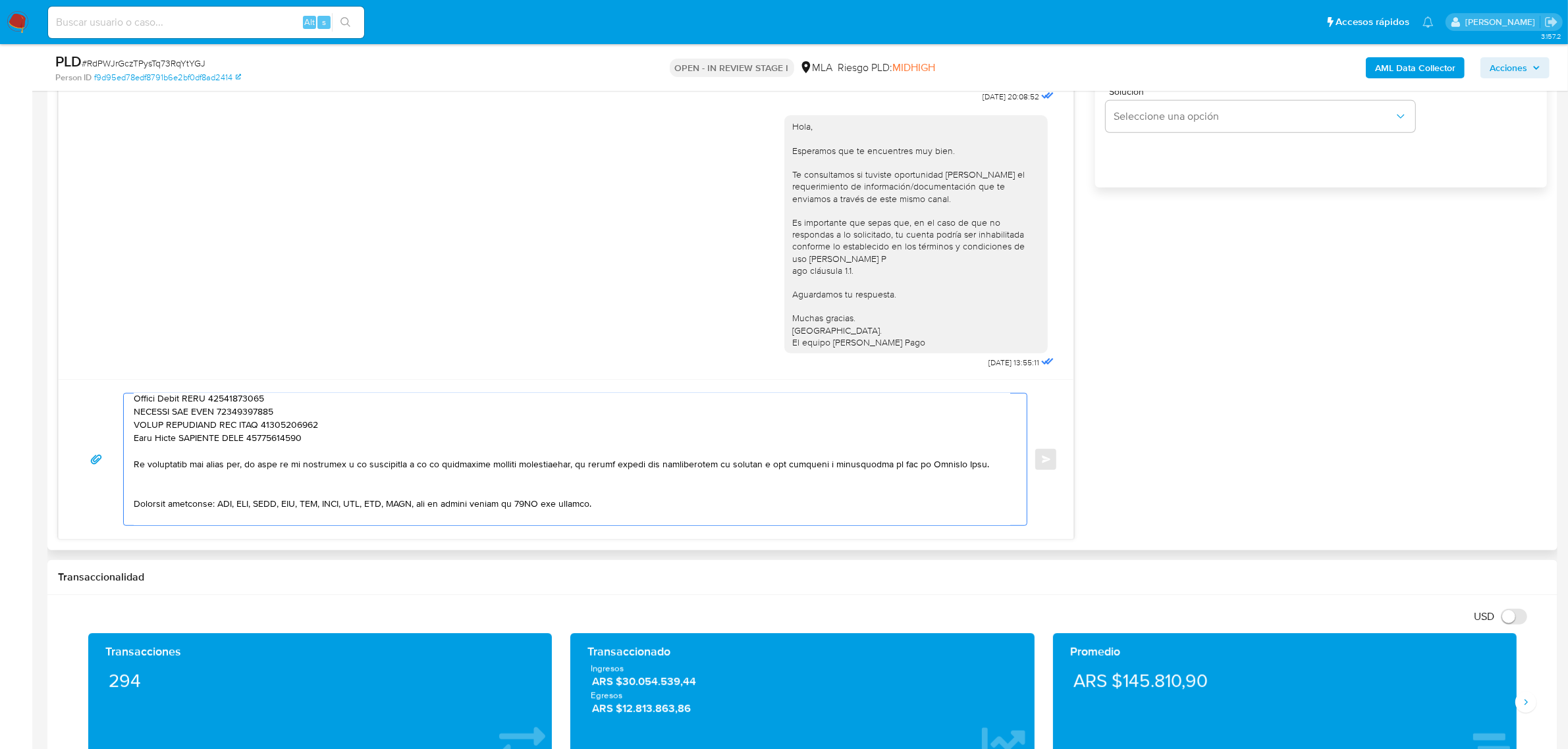
scroll to position [137, 0]
click at [169, 482] on textarea at bounding box center [572, 459] width 876 height 131
click at [202, 456] on textarea at bounding box center [572, 459] width 876 height 131
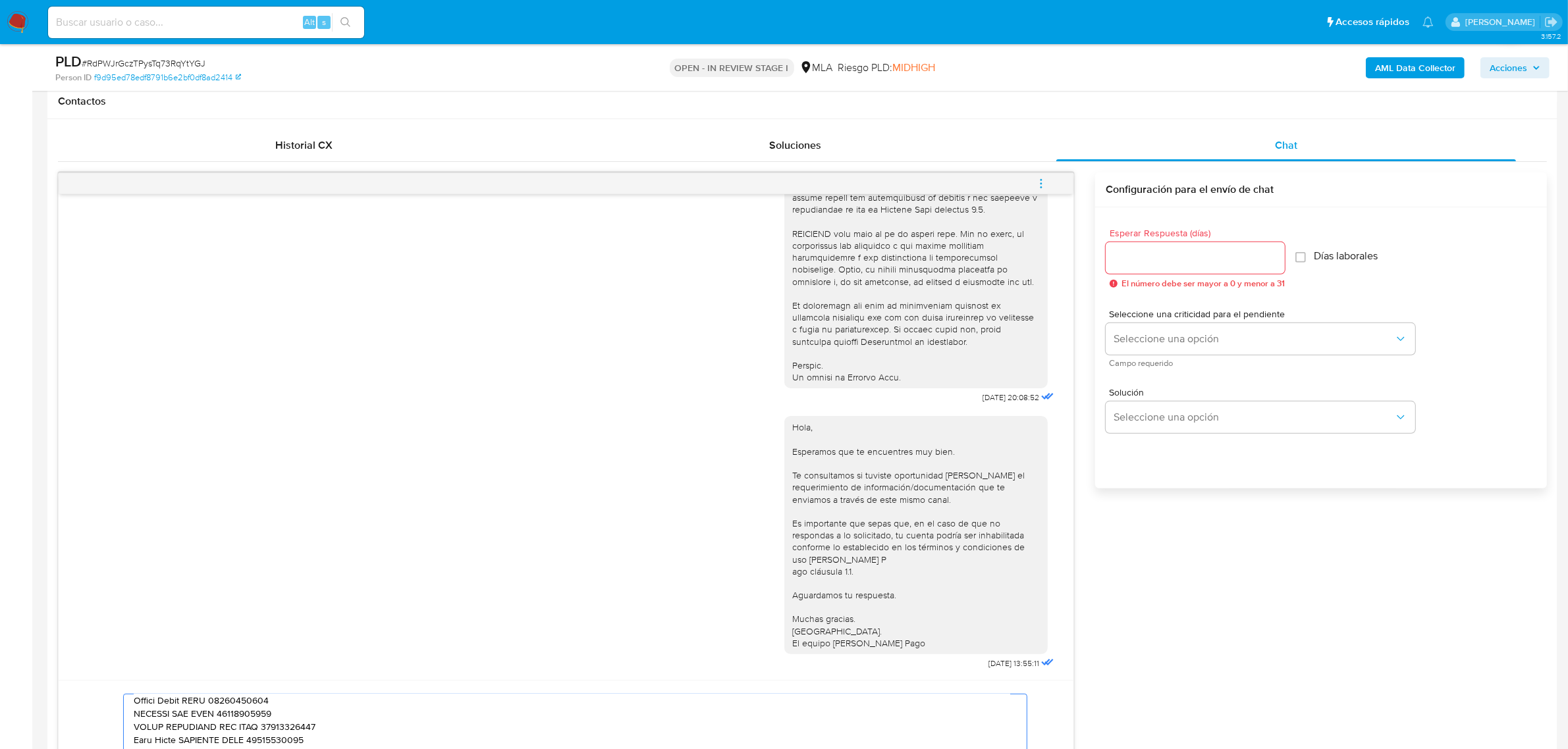
scroll to position [576, 0]
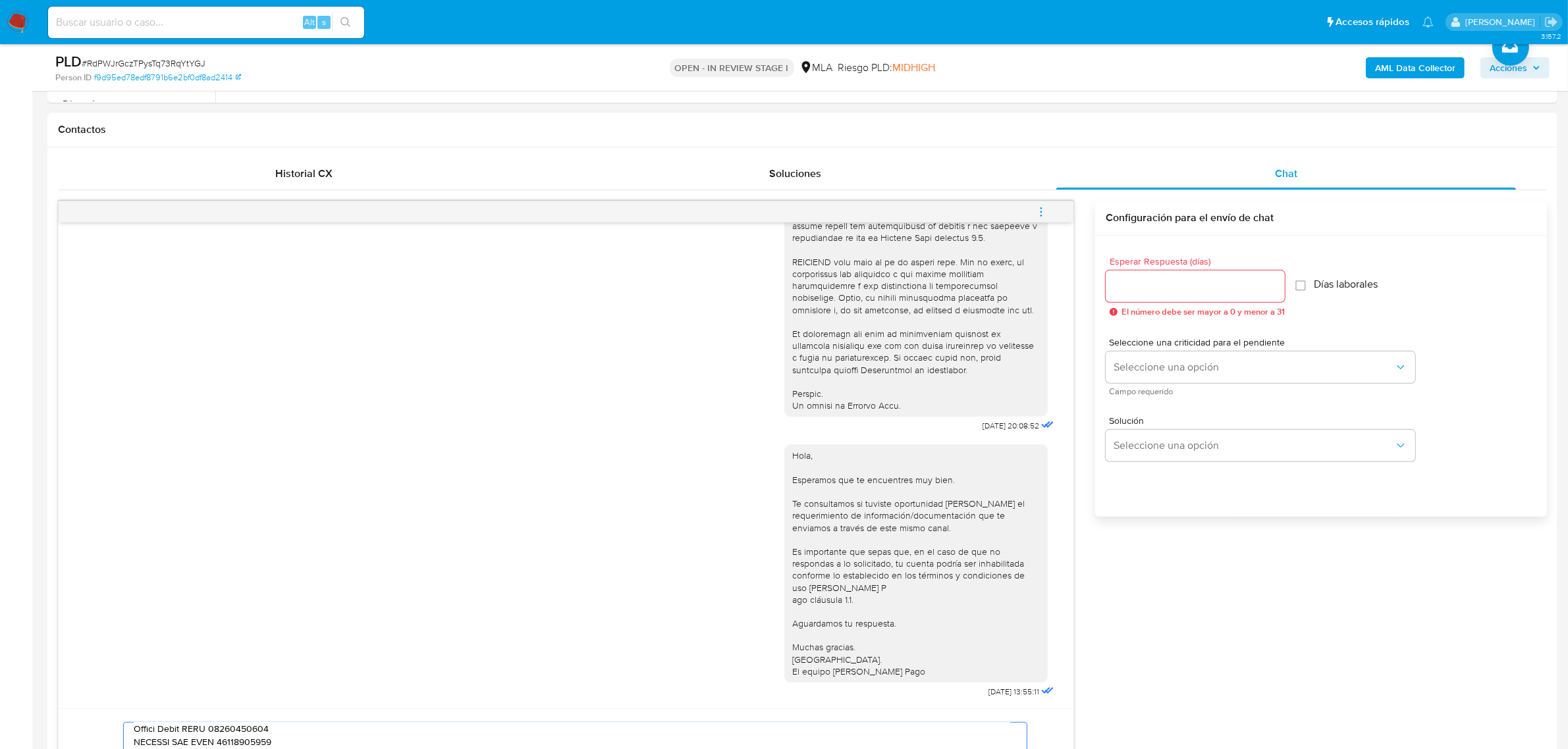
type textarea "Buenas tardes, Ricardo. Esperamos que te encuentres bien. Gracias por esperar n…"
click at [1148, 291] on input "Esperar Respuesta (días)" at bounding box center [1195, 286] width 179 height 17
type input "1"
type input "2"
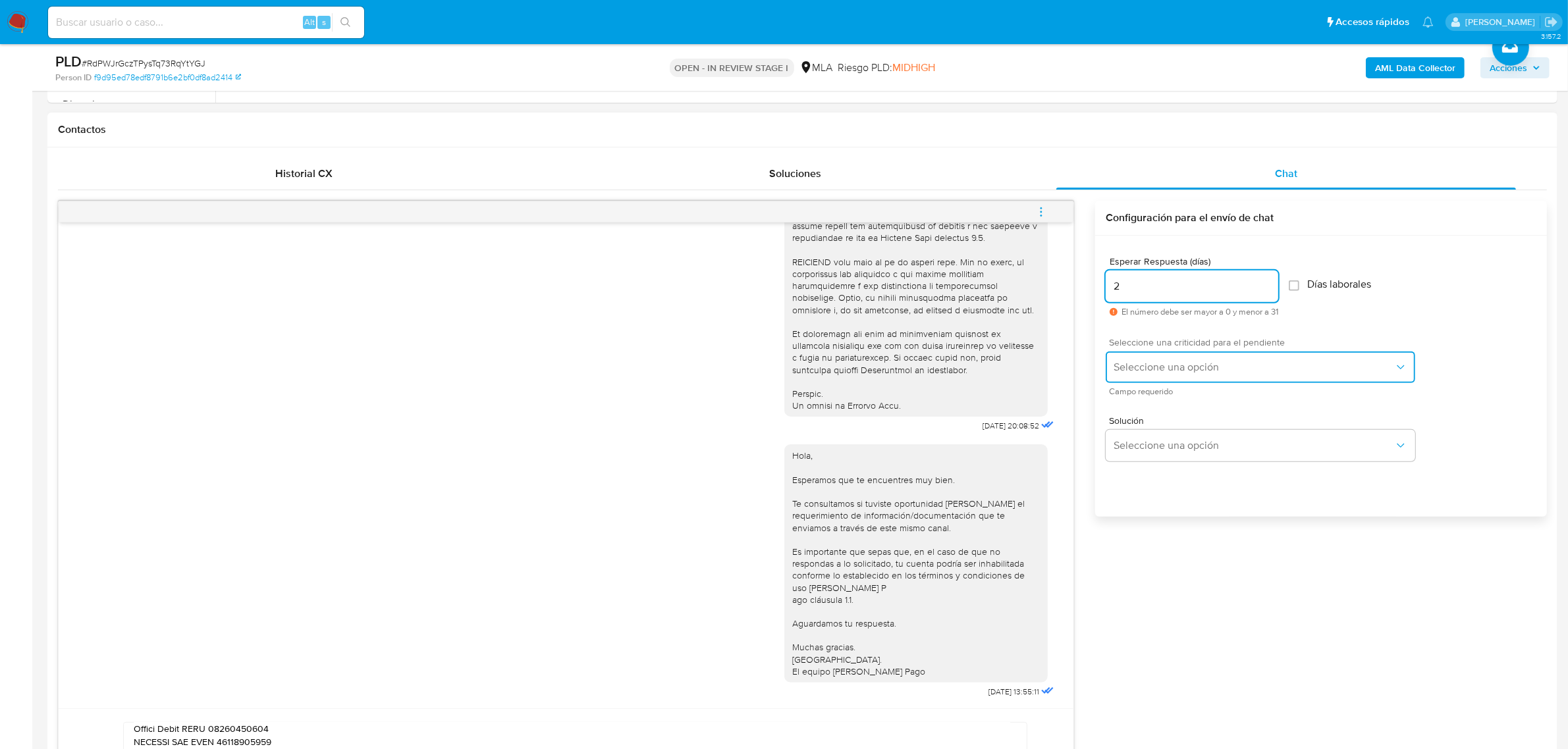
click at [1170, 367] on span "Seleccione una opción" at bounding box center [1254, 368] width 281 height 14
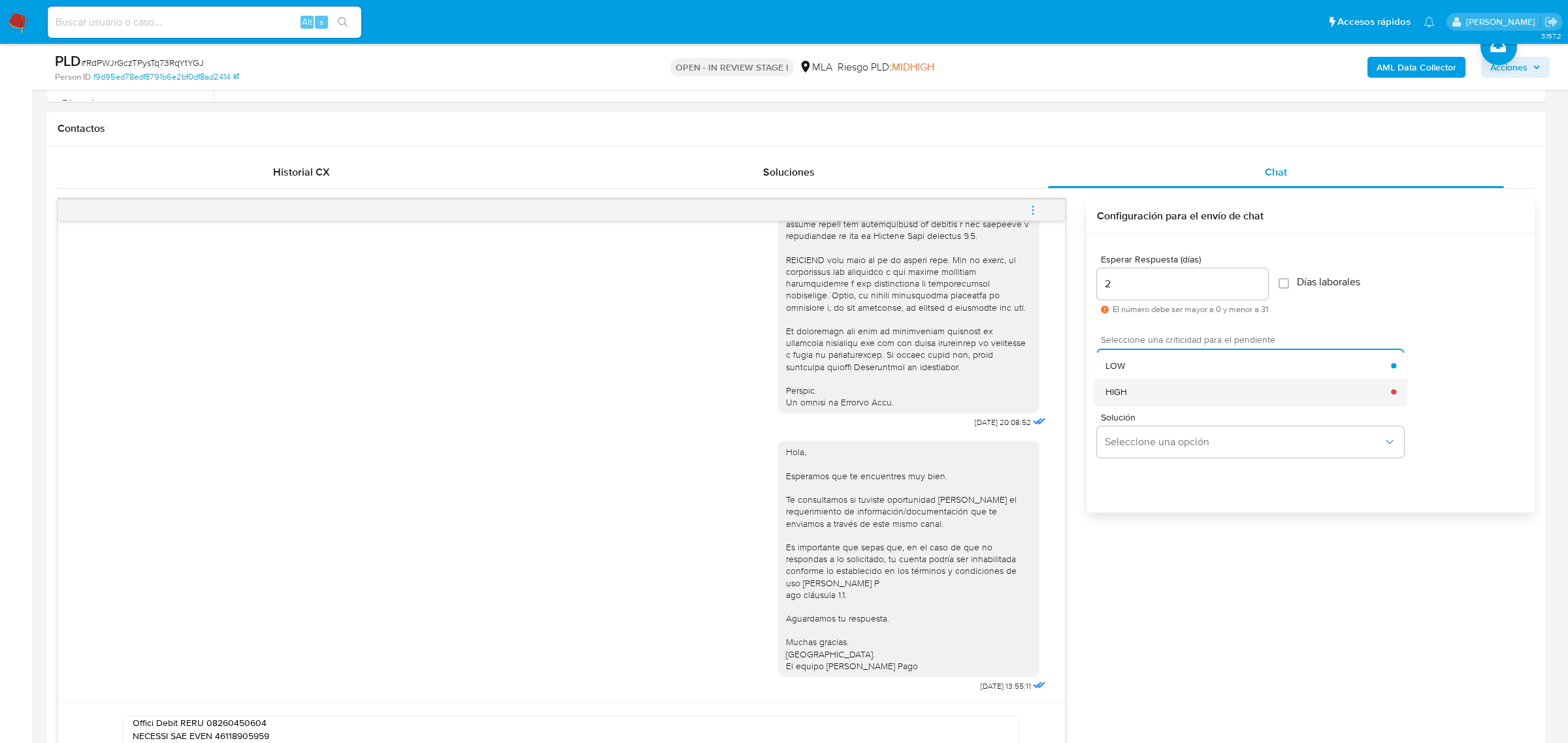
click at [1164, 389] on div "HIGH" at bounding box center [1249, 392] width 286 height 26
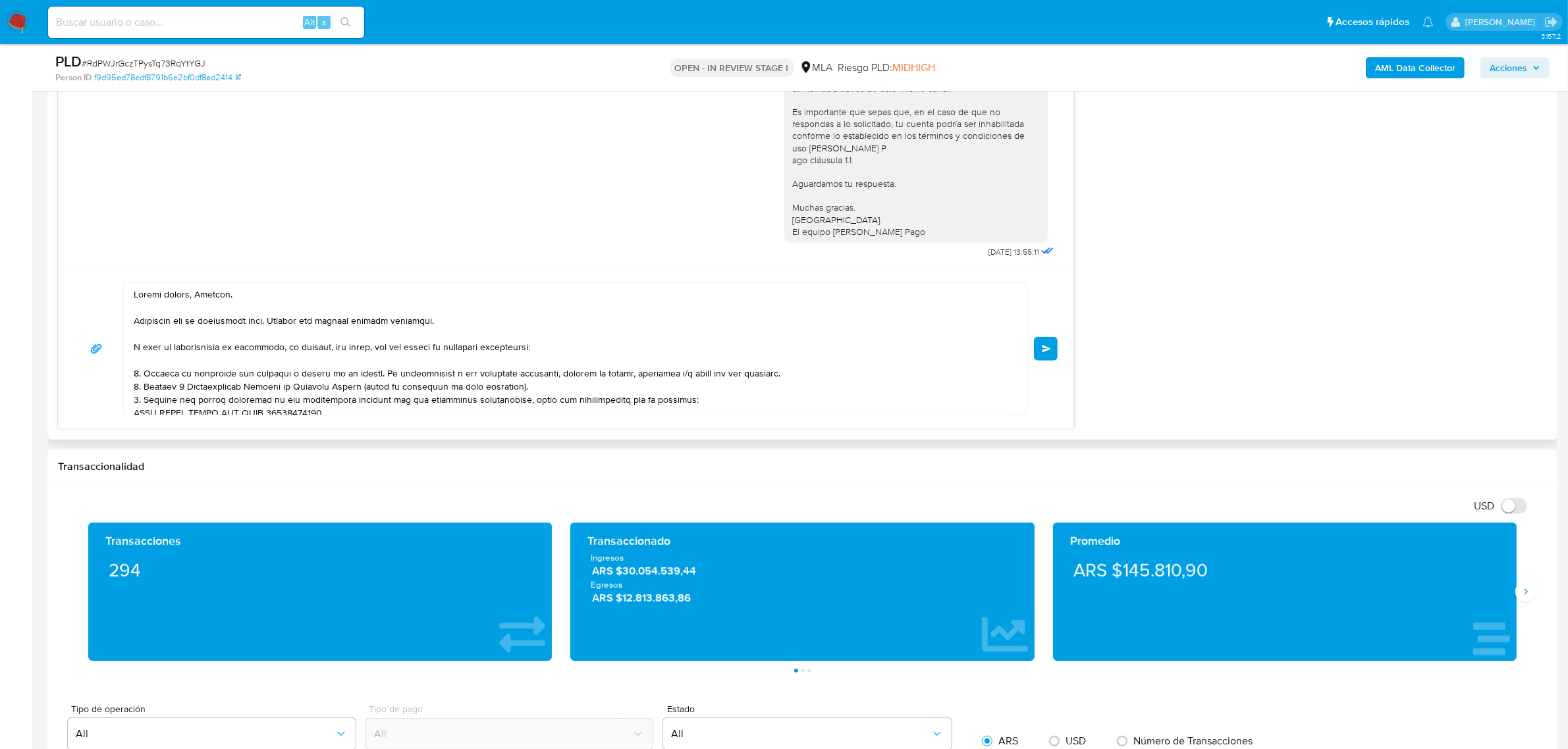
scroll to position [988, 0]
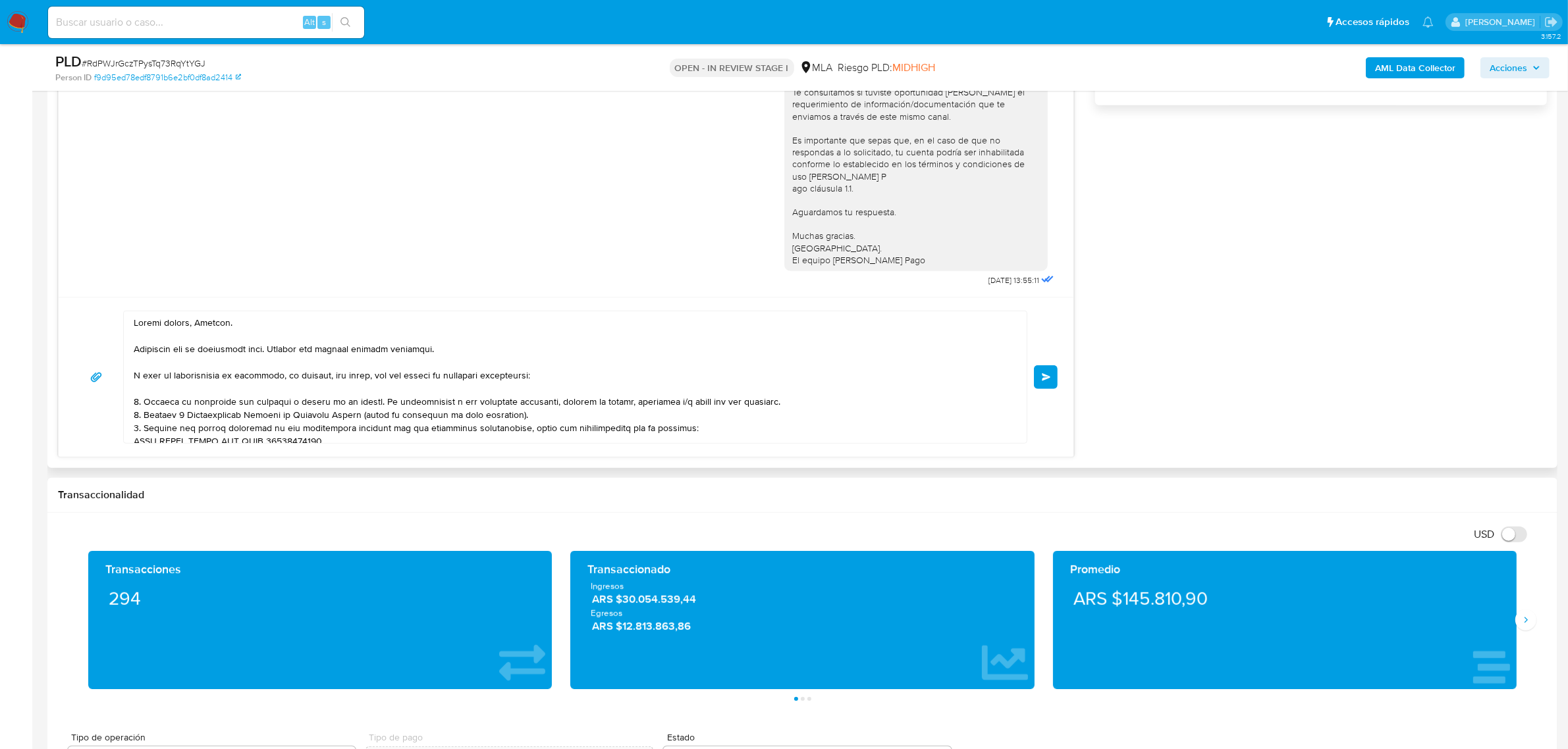
drag, startPoint x: 387, startPoint y: 375, endPoint x: 395, endPoint y: 370, distance: 9.4
click at [387, 375] on textarea at bounding box center [572, 377] width 876 height 131
drag, startPoint x: 444, startPoint y: 352, endPoint x: 132, endPoint y: 346, distance: 312.1
click at [132, 346] on div at bounding box center [572, 377] width 897 height 131
paste textarea "muy bien. Te consultamos si tuviste oportunidad de leer el requerimiento de inf…"
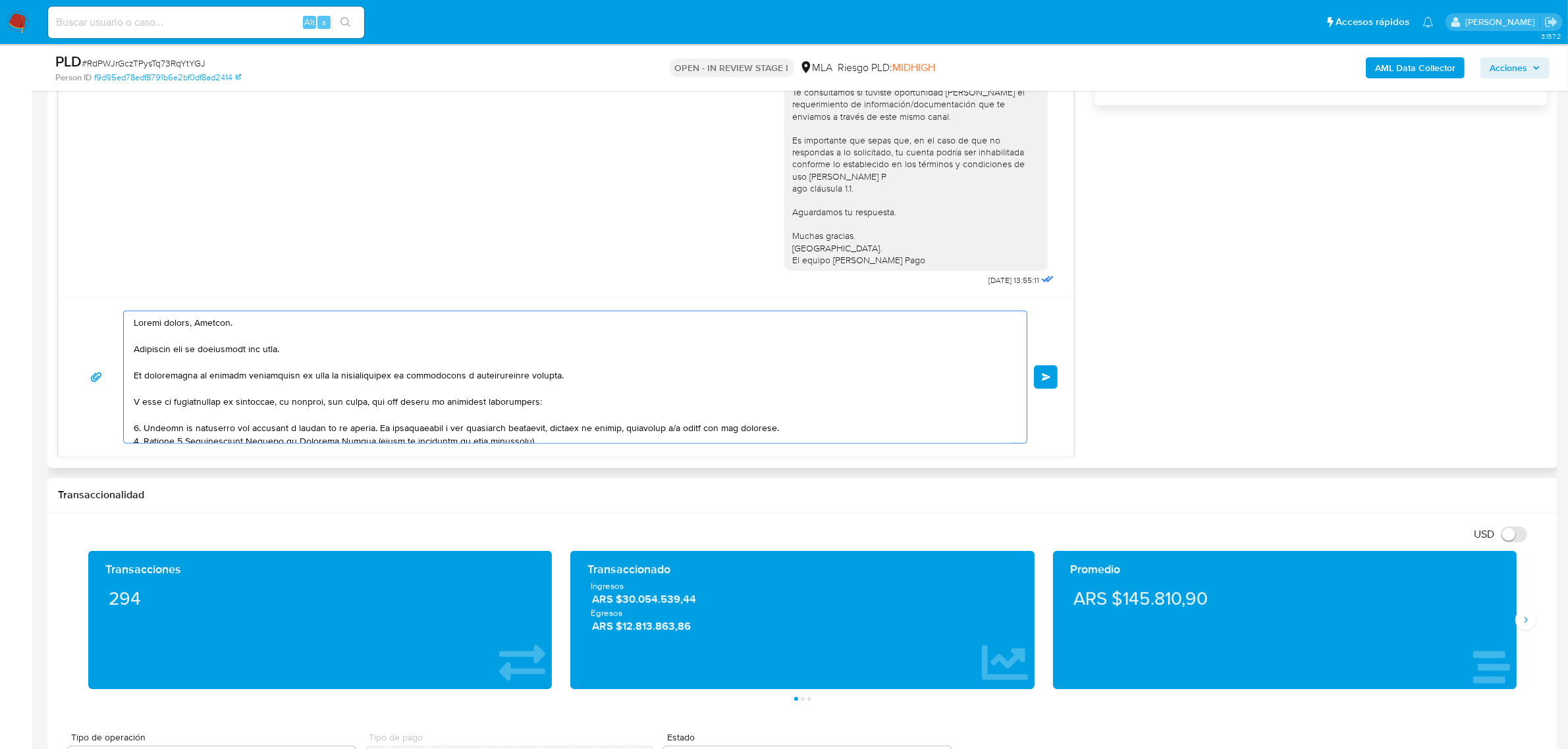
click at [229, 403] on textarea at bounding box center [572, 377] width 876 height 131
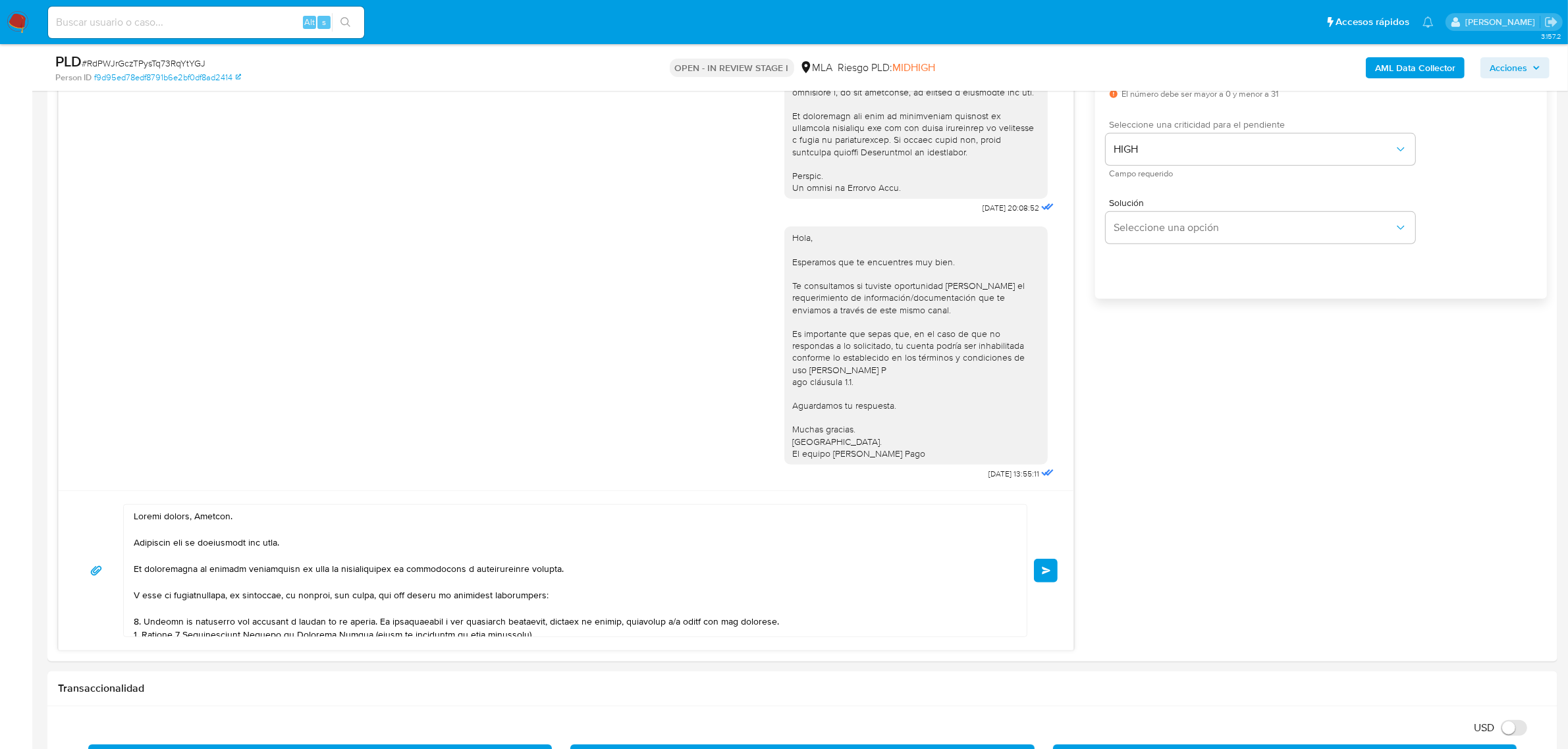
scroll to position [823, 0]
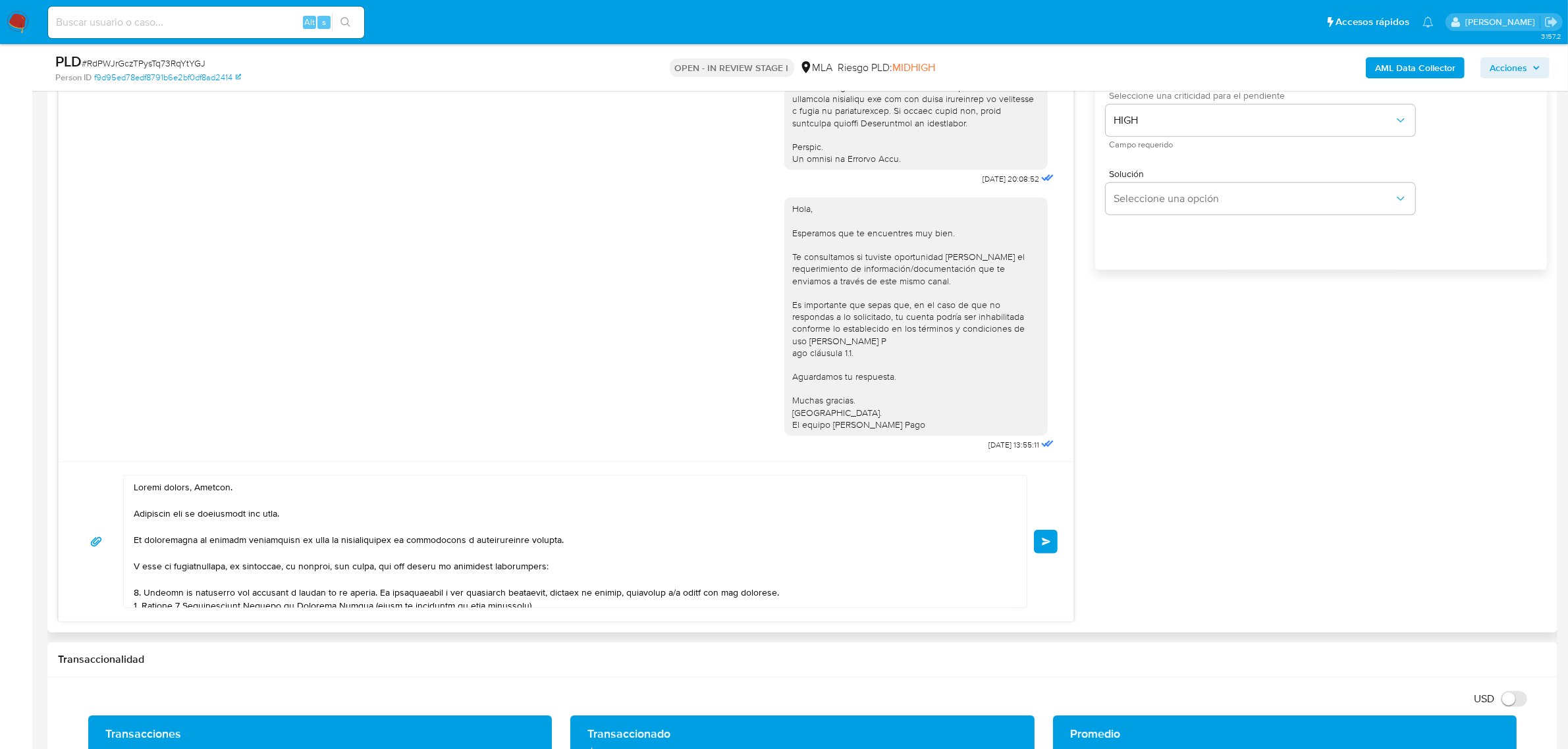
click at [234, 577] on textarea at bounding box center [572, 541] width 876 height 131
drag, startPoint x: 232, startPoint y: 568, endPoint x: 557, endPoint y: 569, distance: 325.0
click at [557, 569] on textarea at bounding box center [572, 541] width 876 height 131
paste textarea "n función de las operaciones registradas en tu cuenta de Mercado Pago, necesita…"
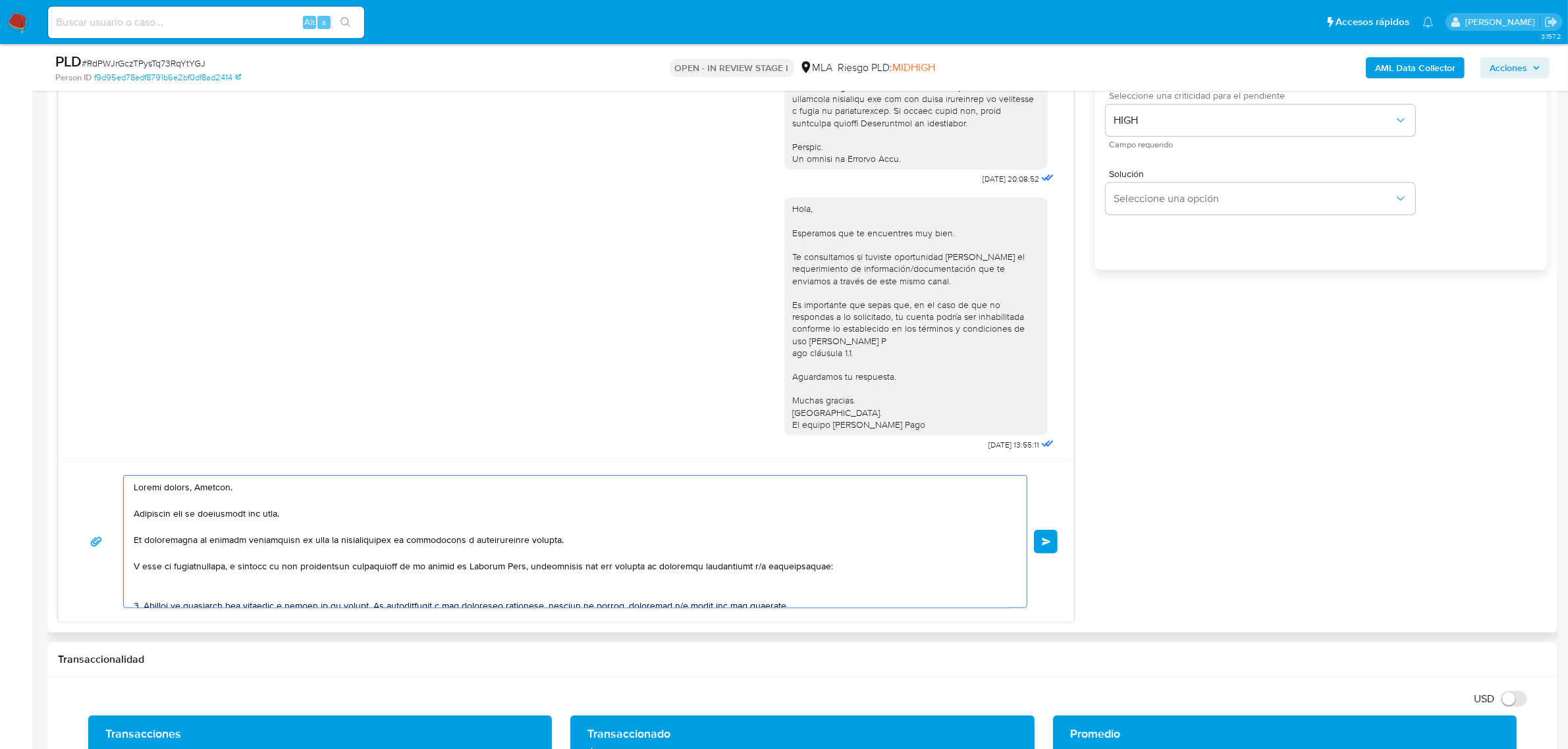
click at [235, 571] on textarea at bounding box center [572, 541] width 876 height 131
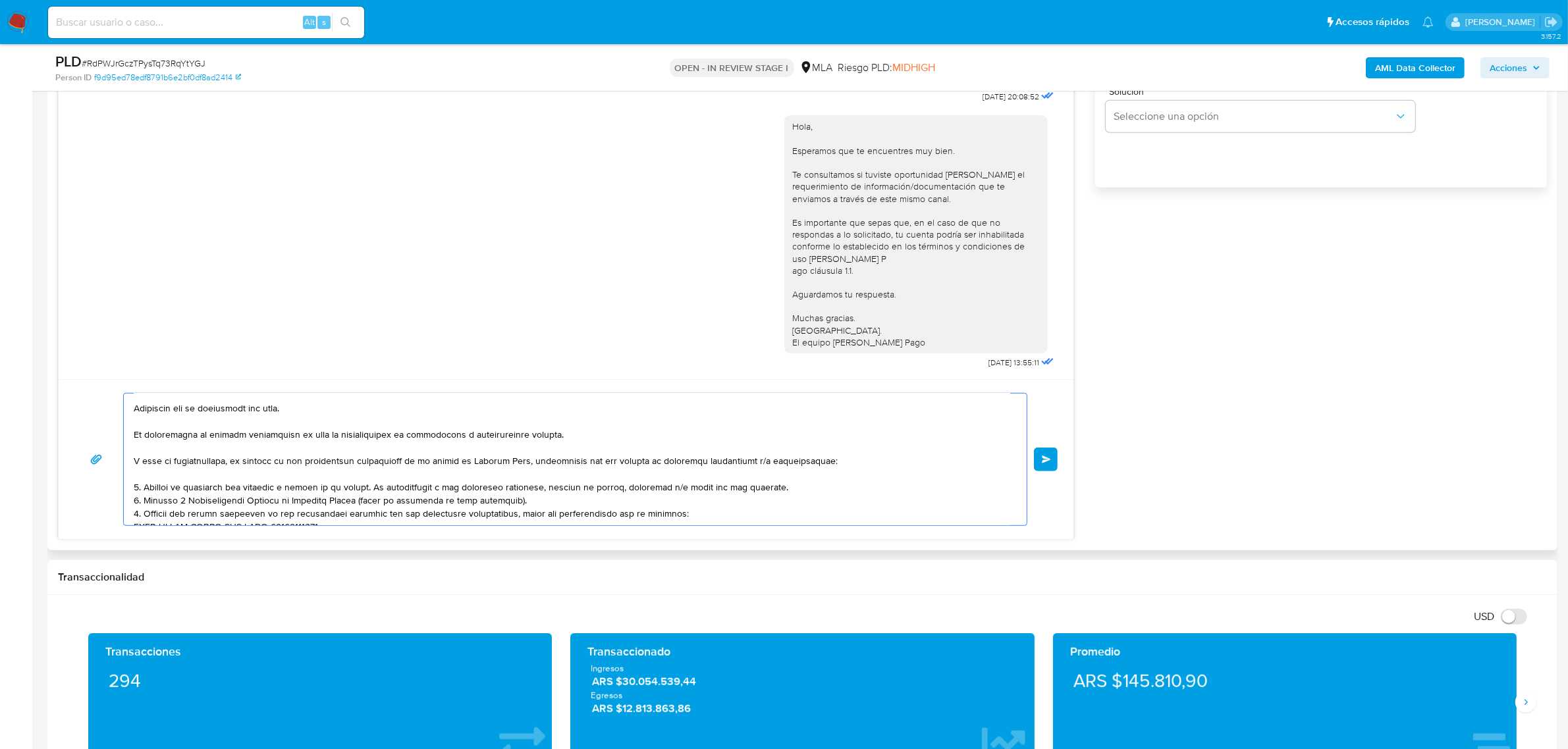
scroll to position [0, 0]
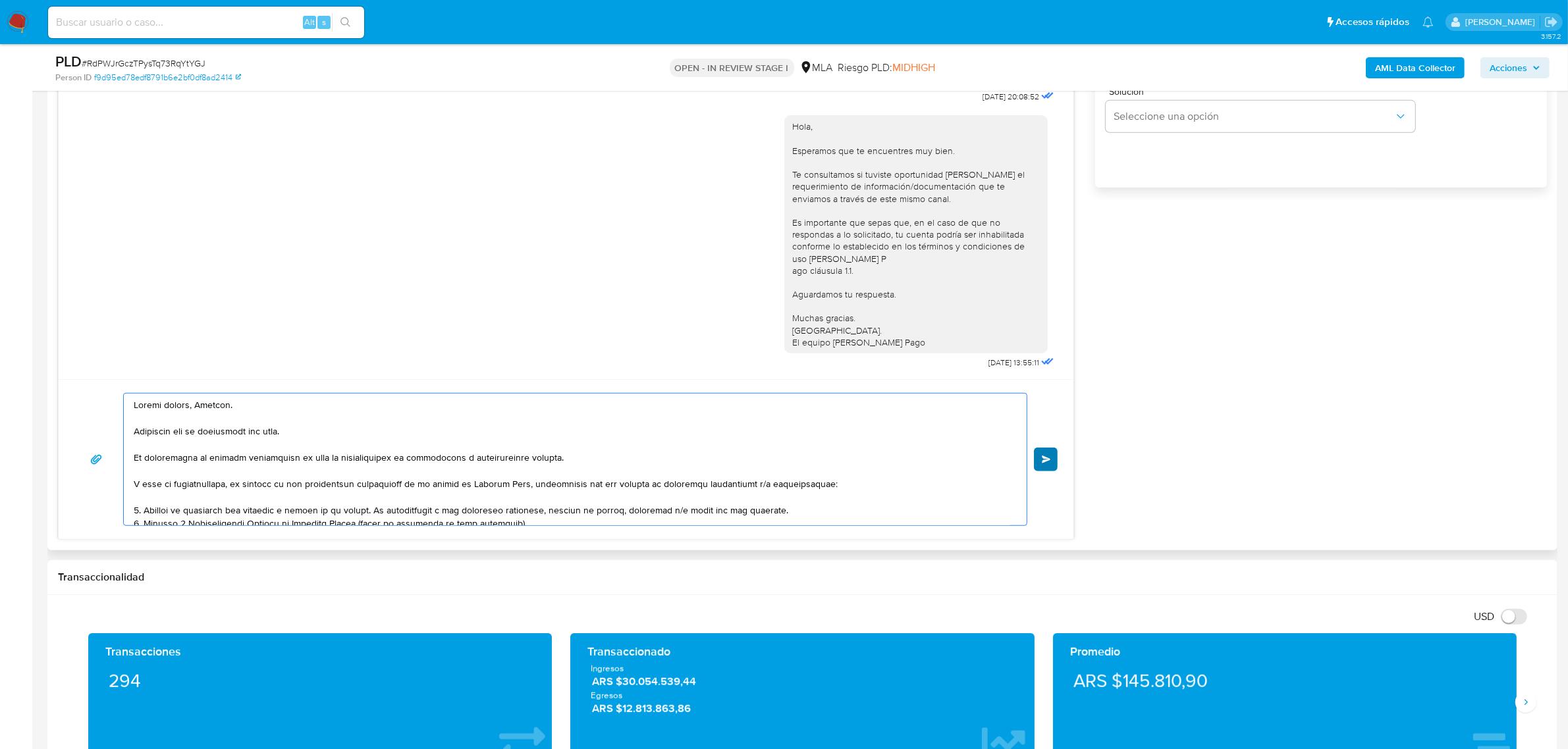
type textarea "Buenas tardes, Ricardo. Esperamos que te encuentres muy bien. Te consultamos si…"
click at [1042, 459] on span "Enviar" at bounding box center [1046, 459] width 9 height 8
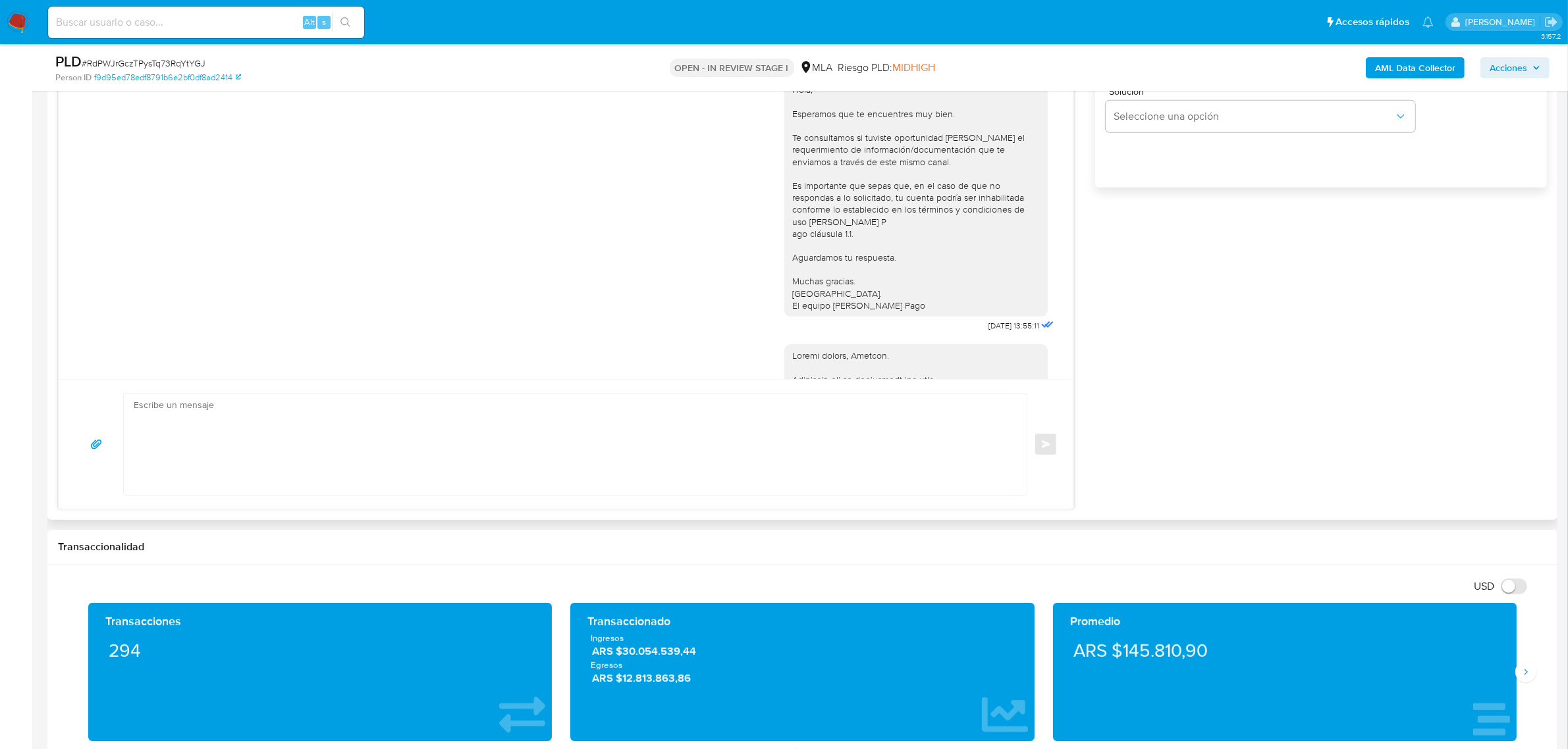
scroll to position [1057, 0]
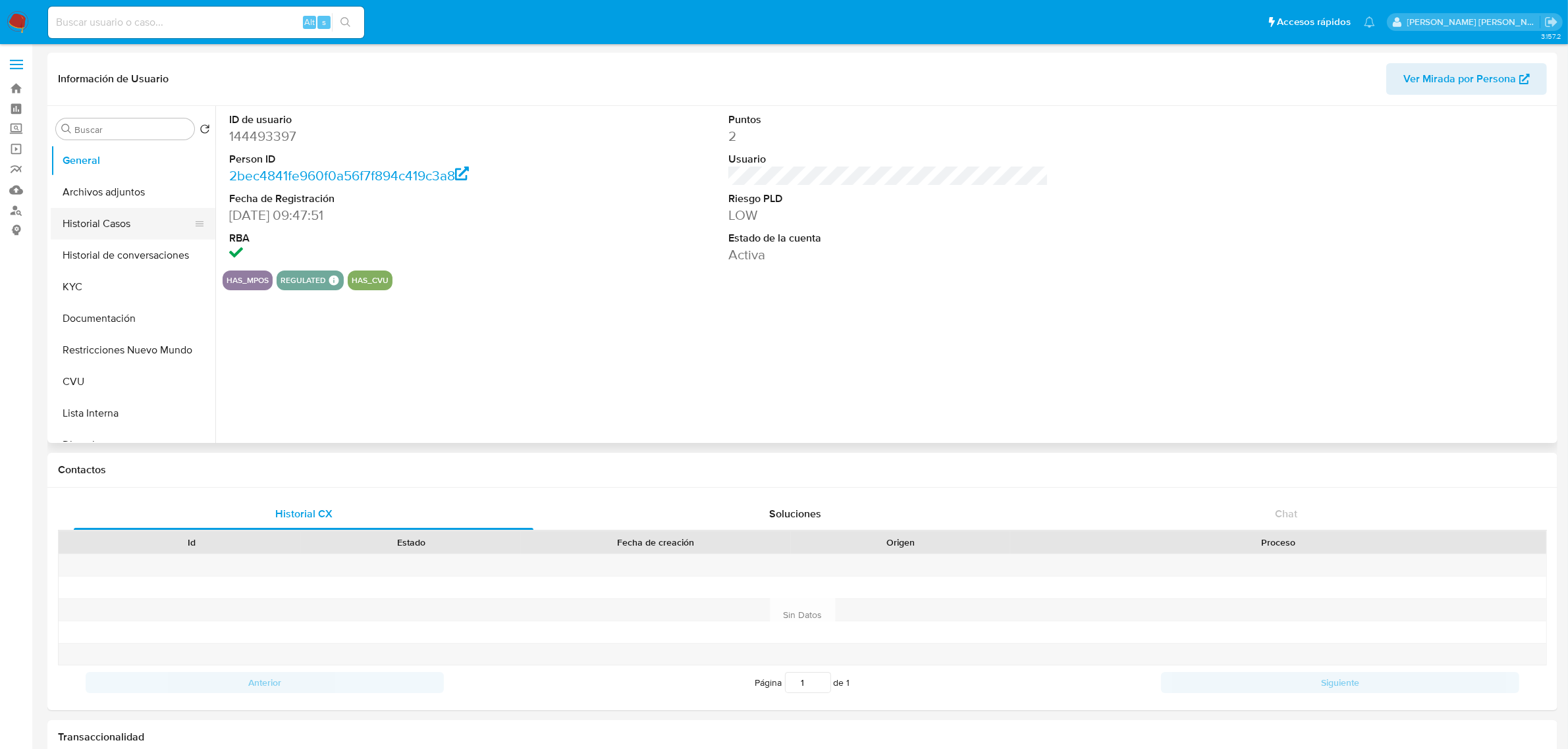
select select "10"
click at [120, 323] on button "Documentación" at bounding box center [128, 318] width 154 height 31
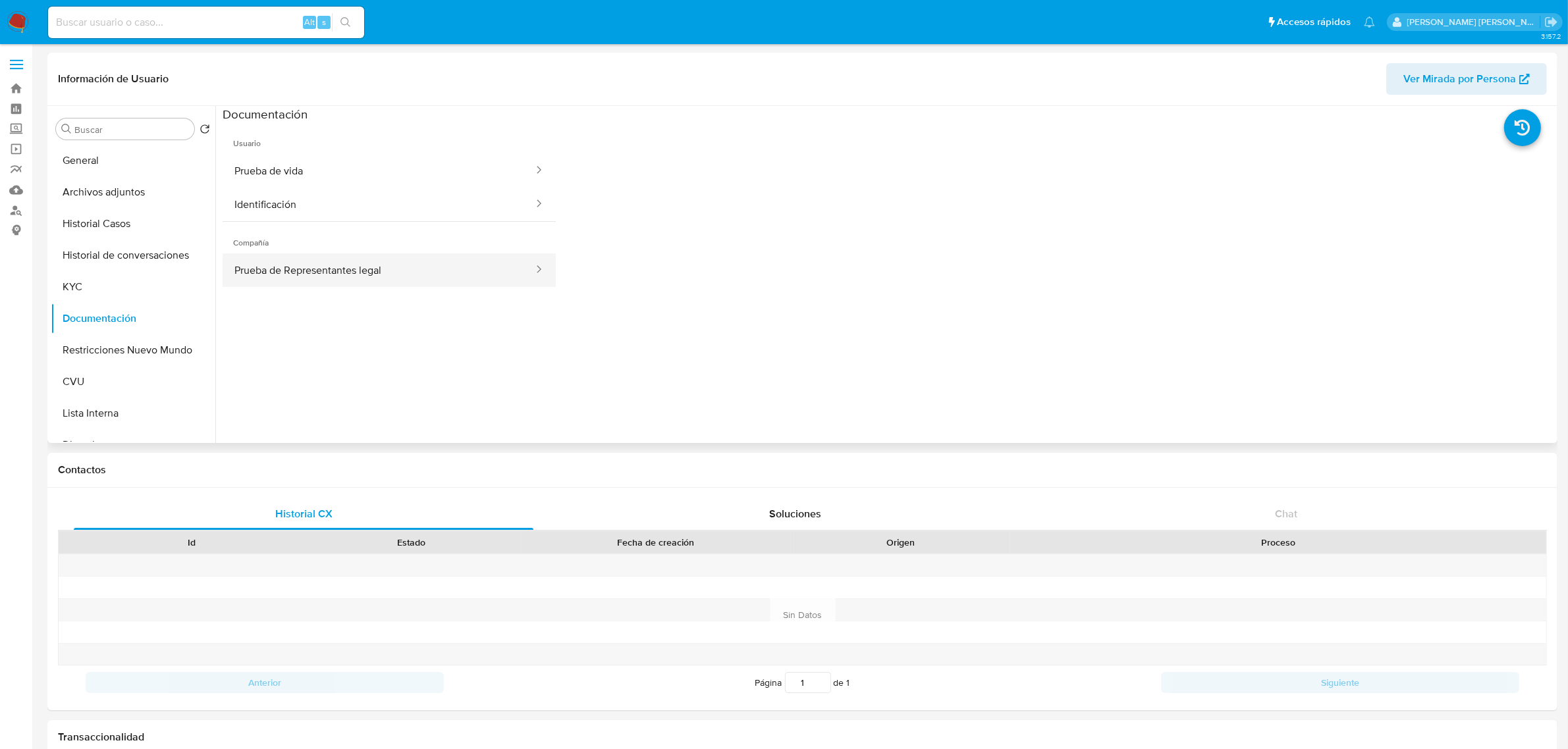
click at [344, 275] on button "Prueba de Representantes legal" at bounding box center [379, 270] width 312 height 34
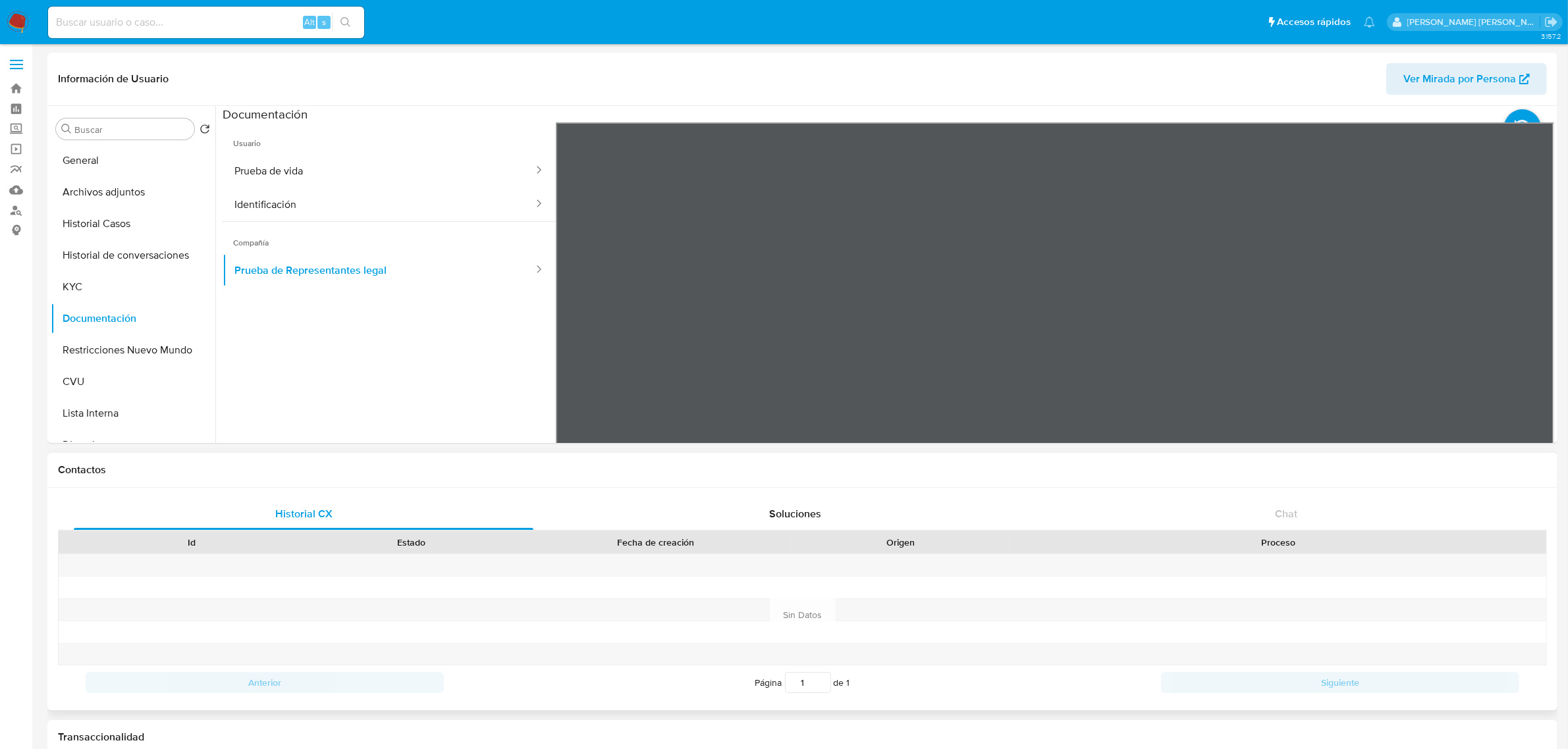
drag, startPoint x: 854, startPoint y: 275, endPoint x: 720, endPoint y: 478, distance: 243.2
click at [720, 478] on div "Contactos" at bounding box center [803, 470] width 1510 height 35
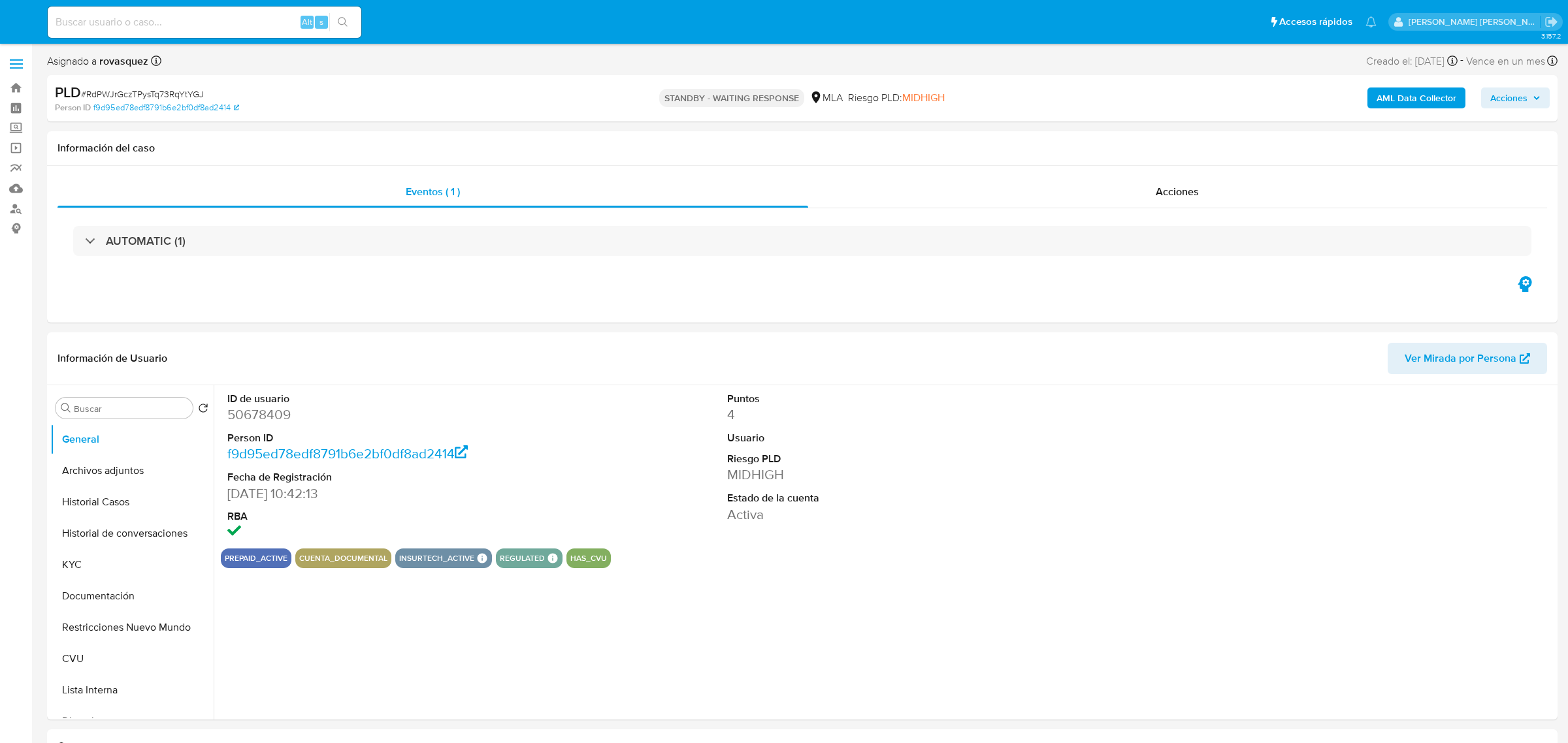
select select "10"
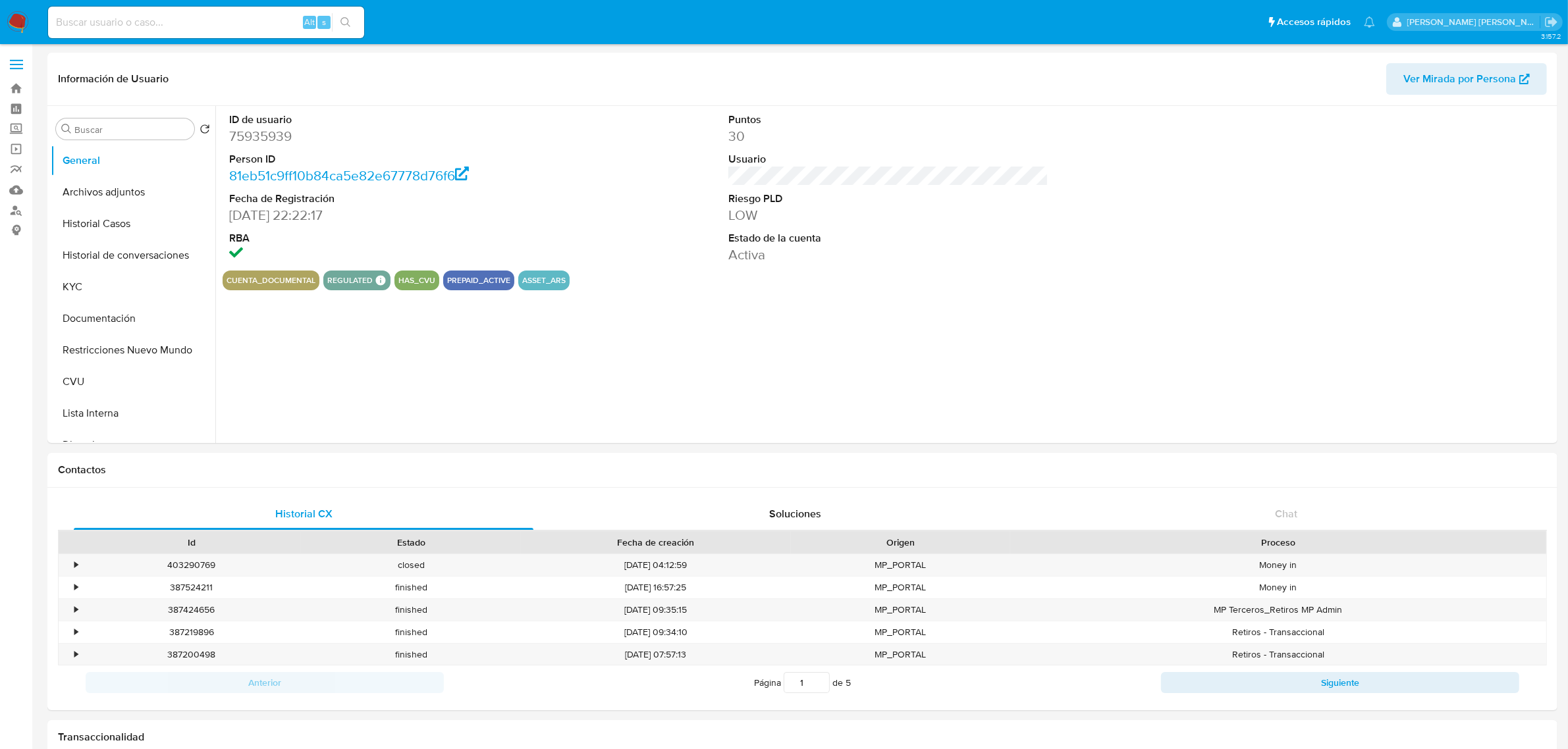
select select "10"
drag, startPoint x: 114, startPoint y: 232, endPoint x: 169, endPoint y: 232, distance: 55.0
click at [114, 232] on button "Historial Casos" at bounding box center [128, 224] width 154 height 31
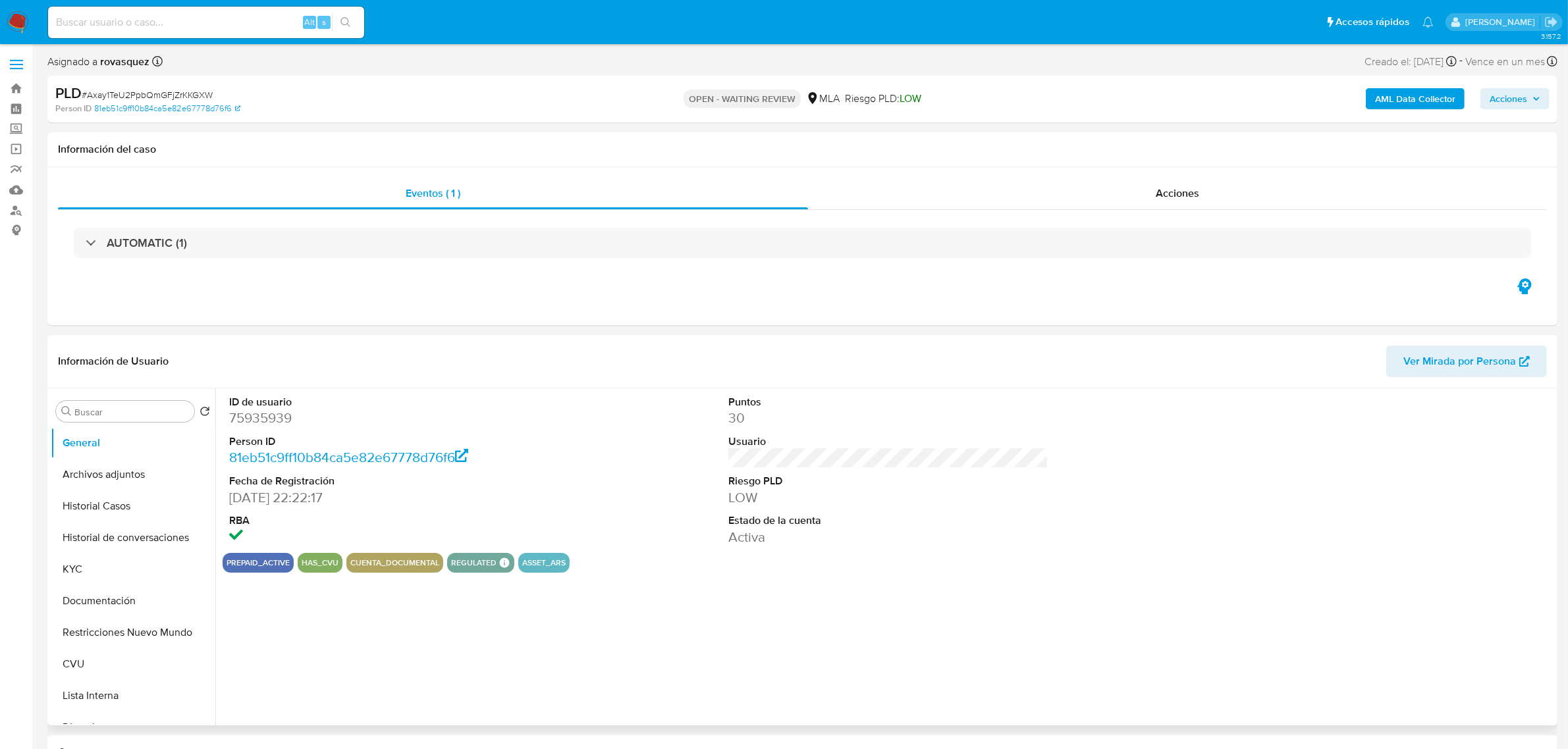
select select "10"
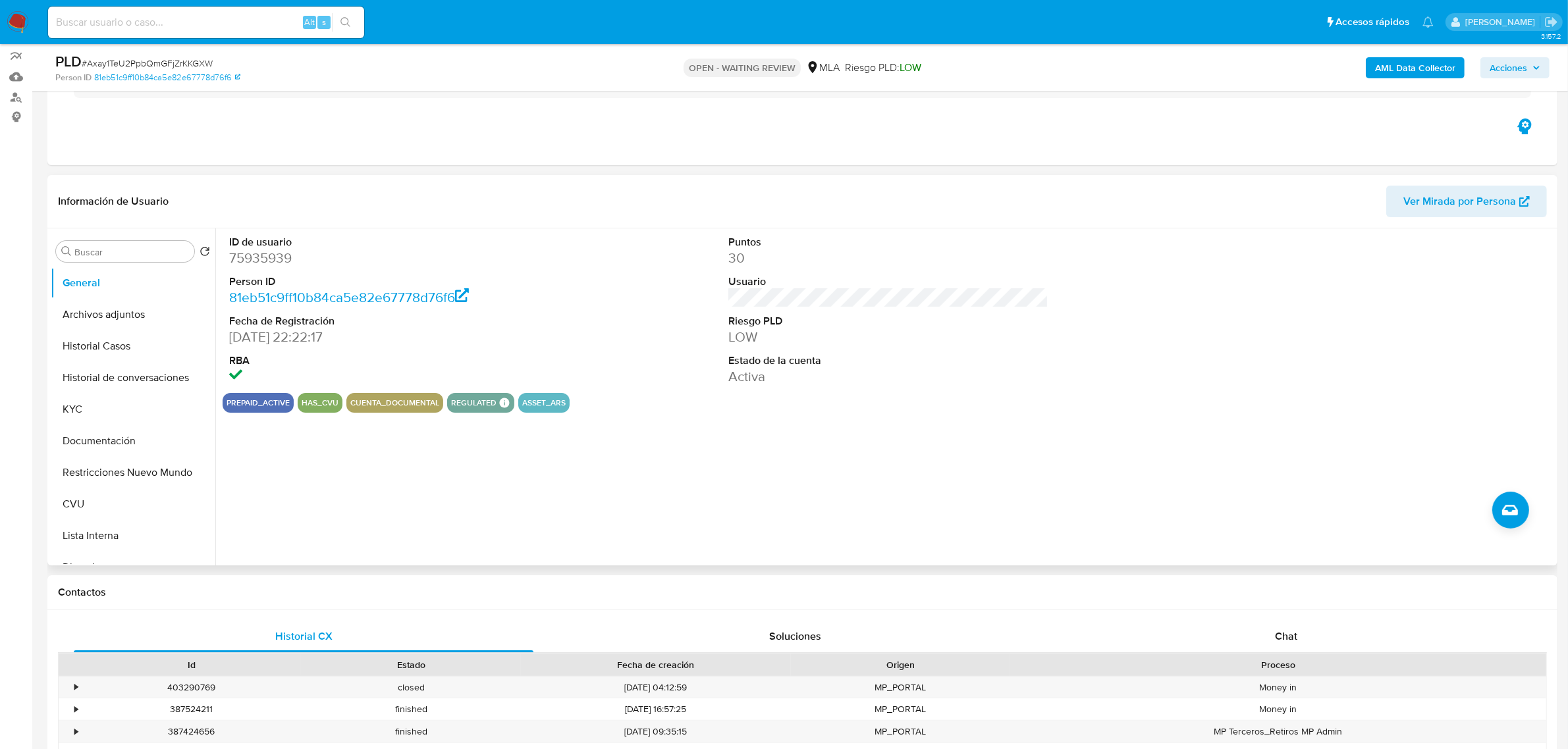
scroll to position [412, 0]
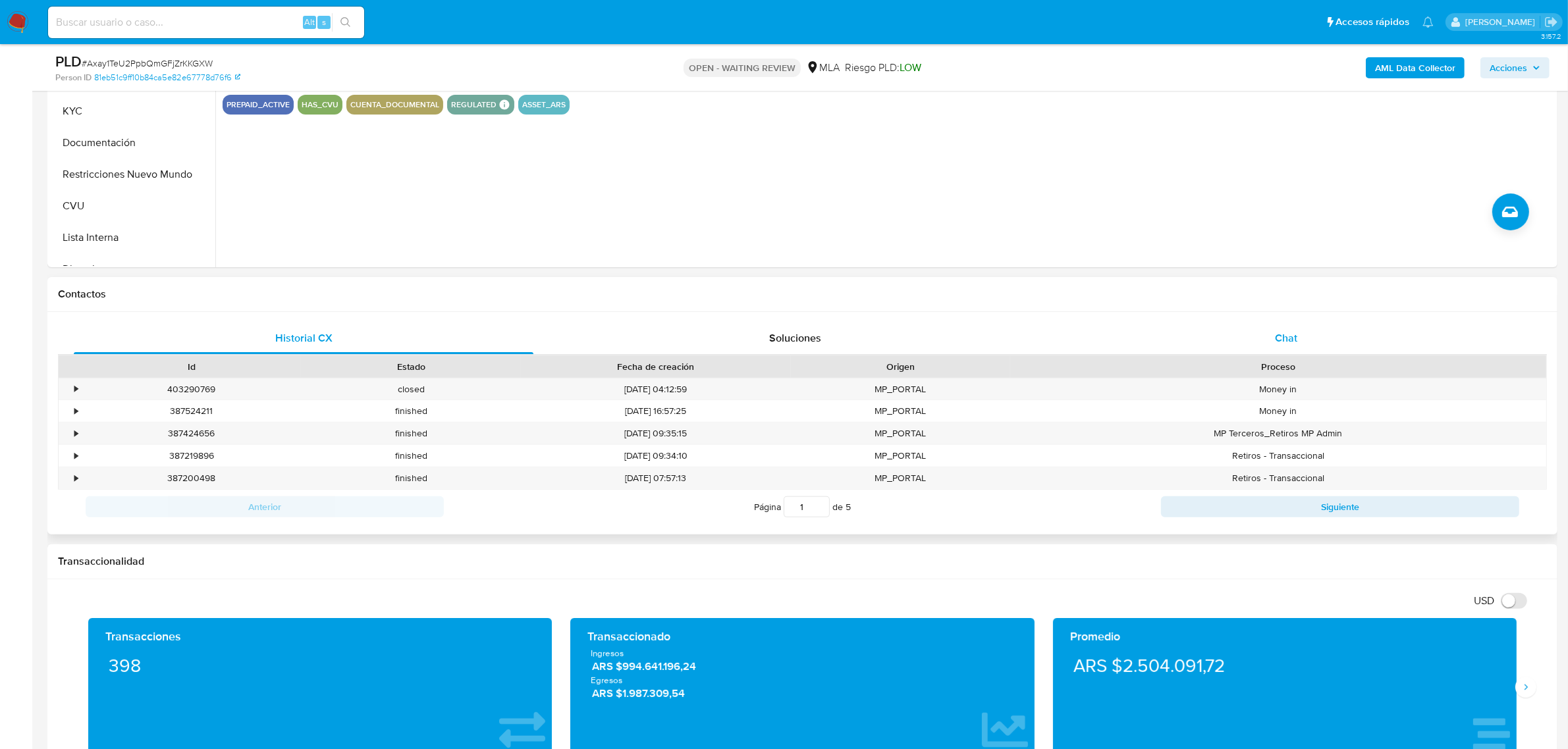
click at [1287, 337] on span "Chat" at bounding box center [1286, 338] width 22 height 15
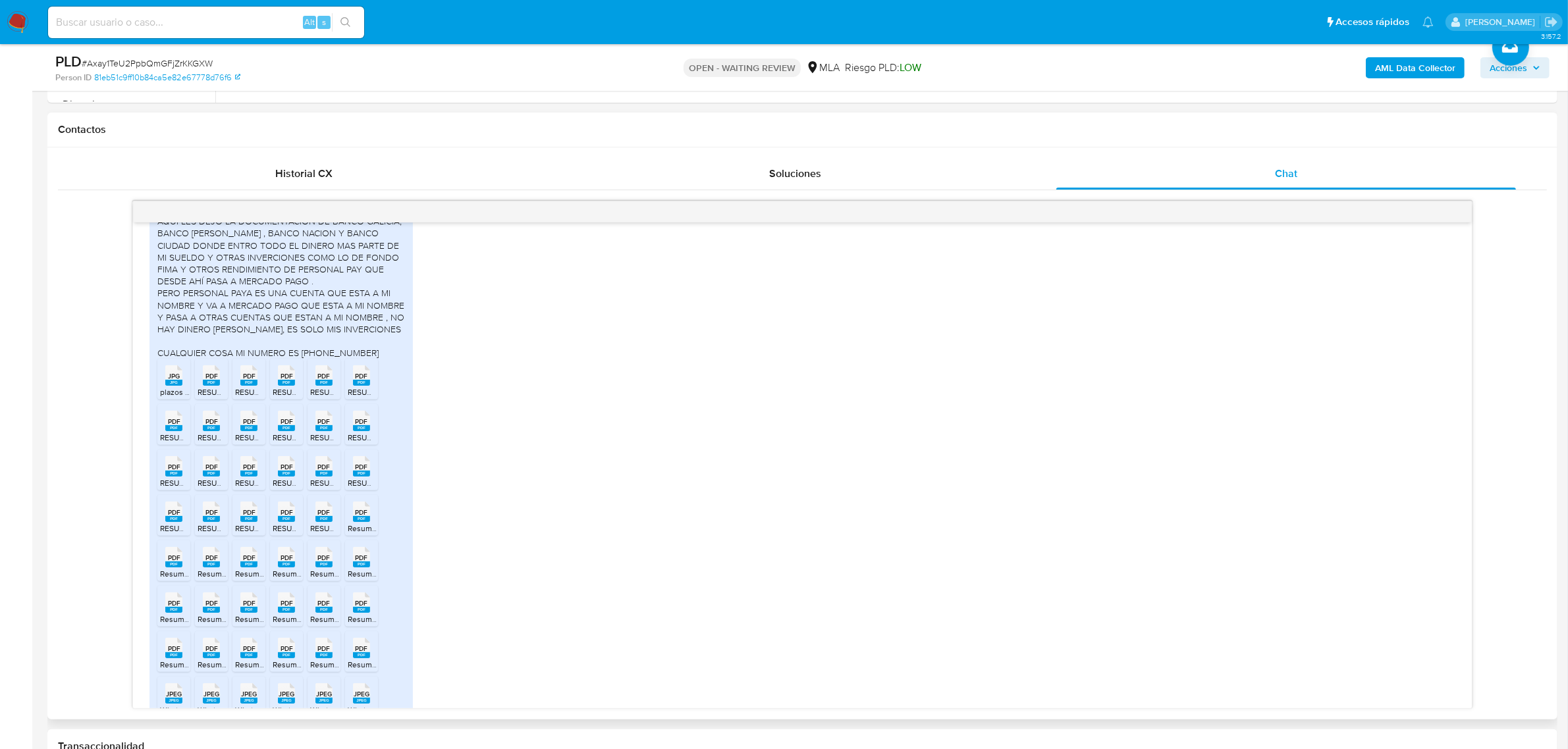
scroll to position [1331, 0]
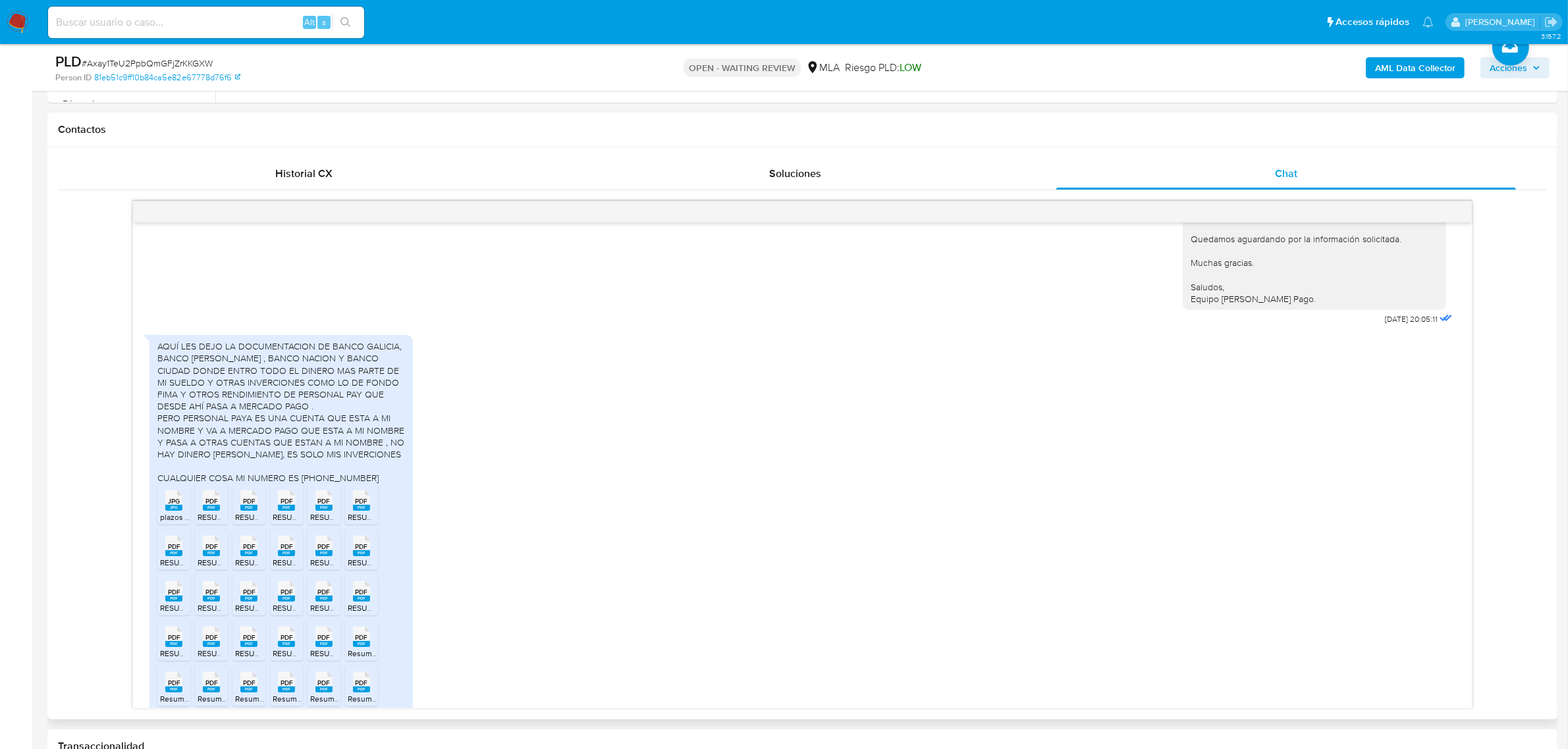
click at [275, 459] on div "AQUÍ LES DEJO LA DOCUMENTACION DE BANCO GALICIA, BANCO DE CORDOBA , BANCO NACIO…" at bounding box center [281, 412] width 247 height 143
drag, startPoint x: 238, startPoint y: 469, endPoint x: 400, endPoint y: 472, distance: 162.0
click at [400, 472] on div "AQUÍ LES DEJO LA DOCUMENTACION DE BANCO GALICIA, BANCO DE CORDOBA , BANCO NACIO…" at bounding box center [281, 412] width 247 height 143
drag, startPoint x: 242, startPoint y: 491, endPoint x: 403, endPoint y: 491, distance: 161.0
click at [403, 484] on div "AQUÍ LES DEJO LA DOCUMENTACION DE BANCO GALICIA, BANCO DE CORDOBA , BANCO NACIO…" at bounding box center [281, 412] width 247 height 143
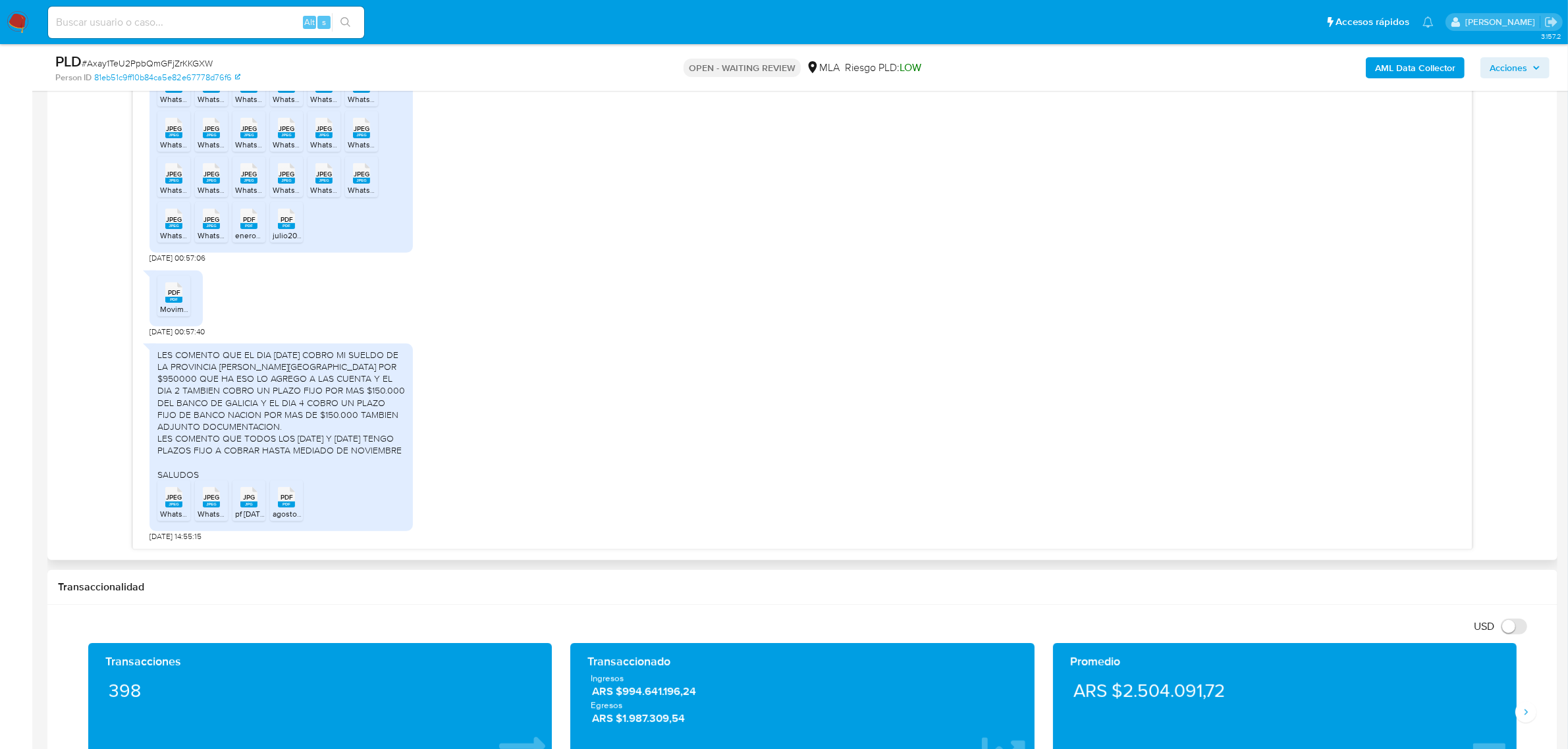
scroll to position [741, 0]
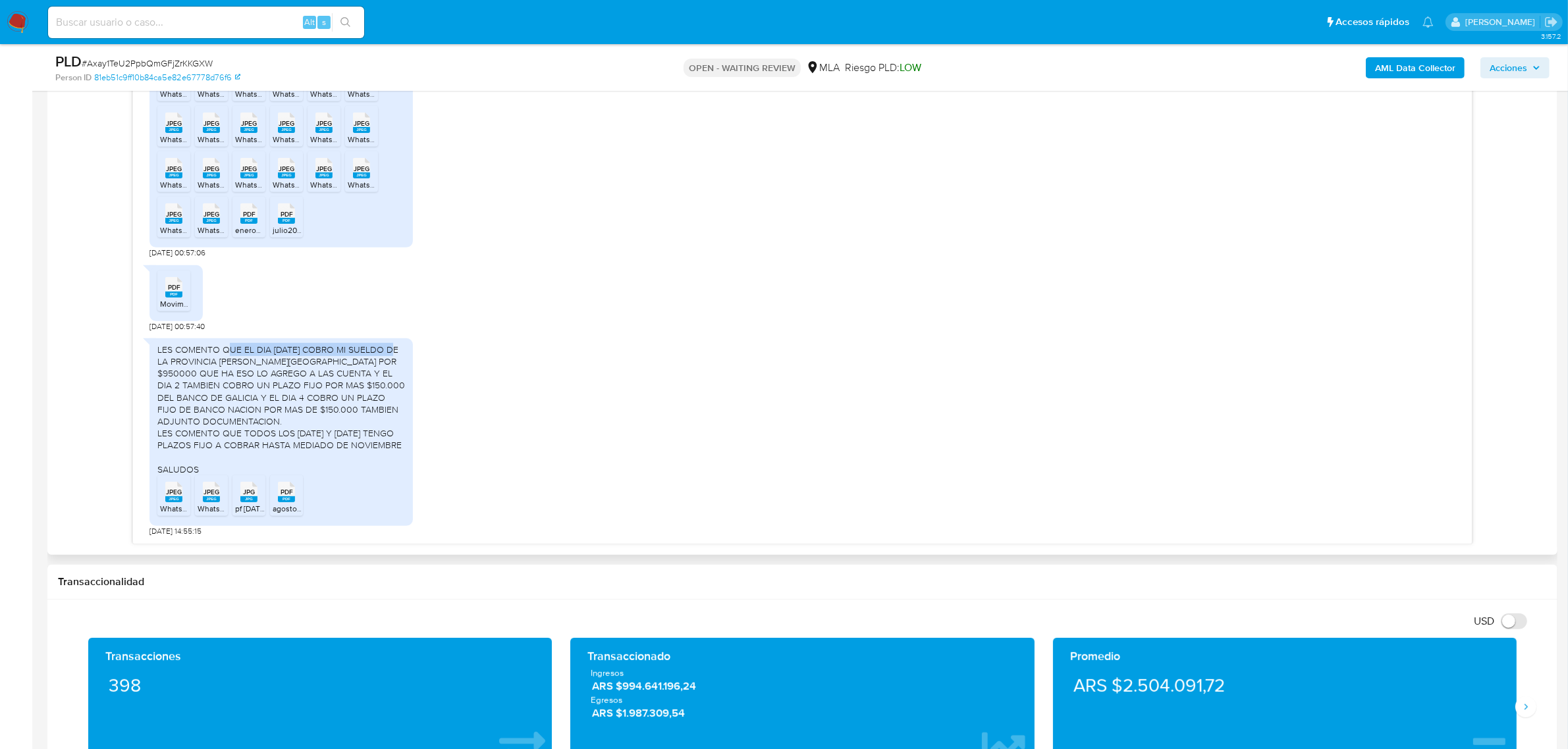
drag, startPoint x: 225, startPoint y: 350, endPoint x: 407, endPoint y: 352, distance: 182.0
click at [407, 352] on div "LES COMENTO QUE EL DIA 2 DE SEPTIEMBRE COBRO MI SUELDO DE LA PROVINCIA DE CORDO…" at bounding box center [281, 431] width 264 height 187
click at [373, 362] on div "LES COMENTO QUE EL DIA 2 DE SEPTIEMBRE COBRO MI SUELDO DE LA PROVINCIA DE CORDO…" at bounding box center [281, 409] width 247 height 131
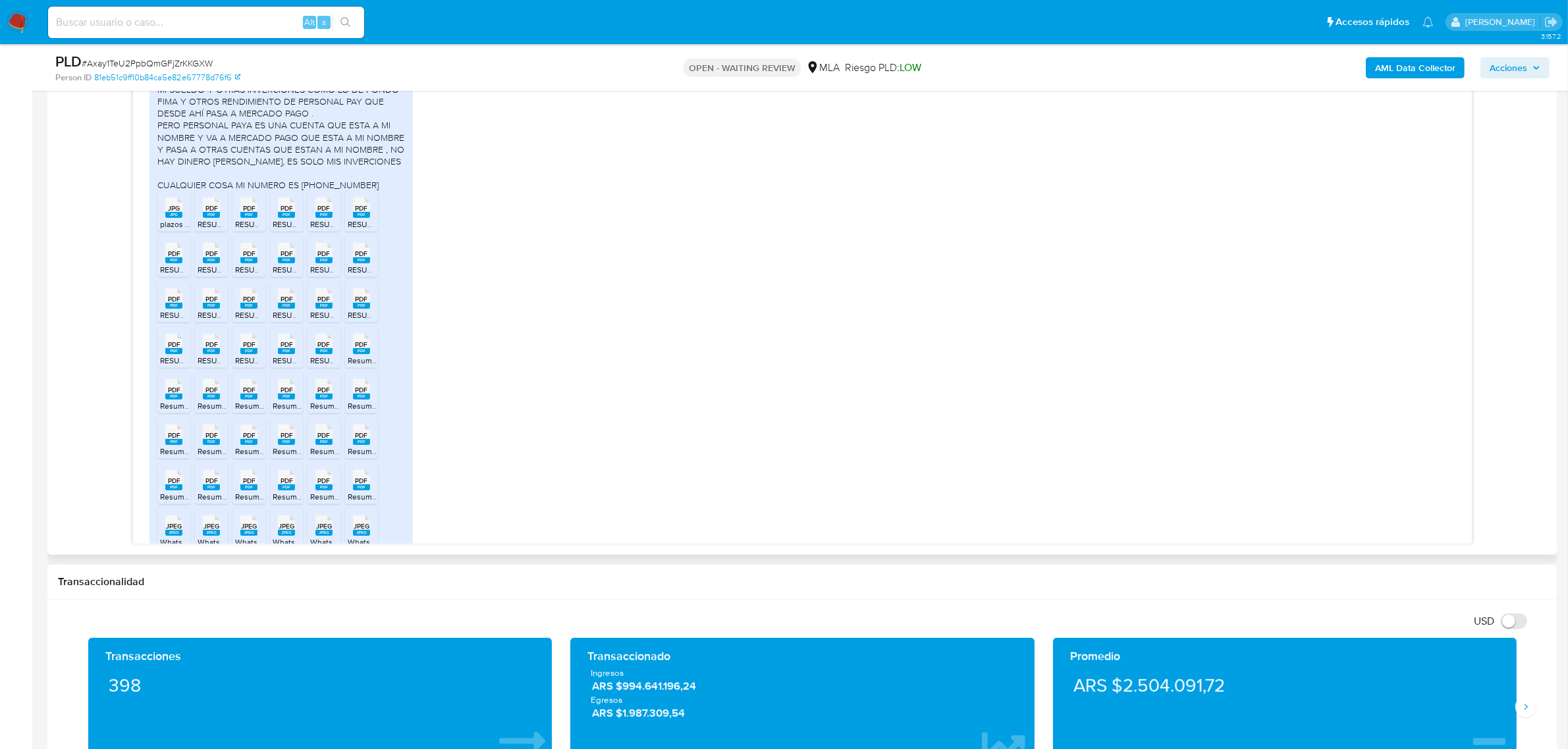
scroll to position [1495, 0]
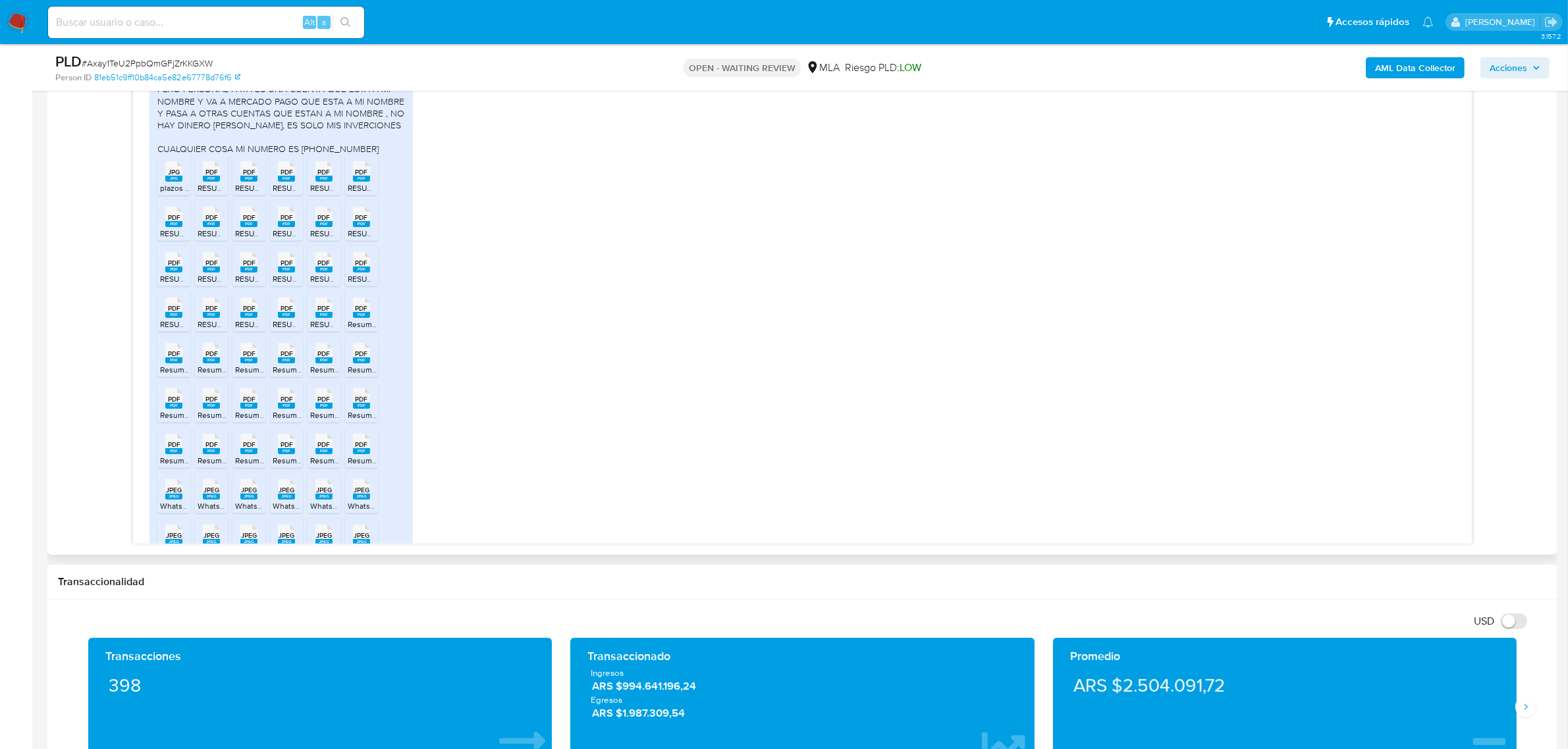
click at [175, 183] on icon "JPG" at bounding box center [174, 171] width 17 height 23
click at [217, 193] on span "RESUMEN_EXTRACTOS CONSOLIDADOS - Caja de ahorro-2024-05-06.pdf" at bounding box center [329, 187] width 264 height 11
click at [251, 181] on rect at bounding box center [249, 178] width 17 height 6
click at [291, 181] on rect at bounding box center [286, 178] width 17 height 6
click at [328, 176] on span "PDF" at bounding box center [324, 172] width 13 height 8
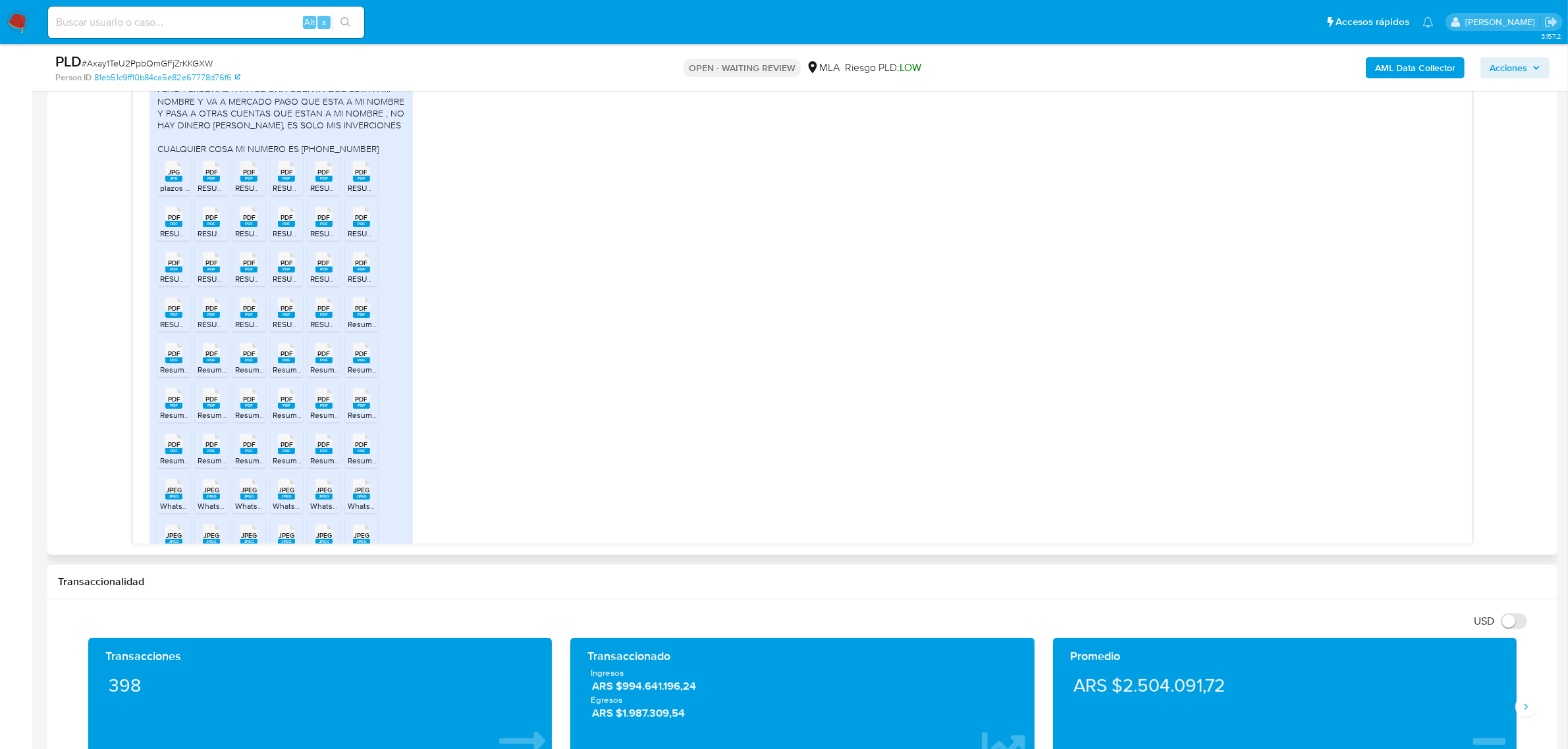
click at [367, 176] on span "PDF" at bounding box center [362, 172] width 13 height 8
click at [170, 227] on rect at bounding box center [174, 224] width 17 height 6
click at [214, 222] on span "PDF" at bounding box center [211, 218] width 13 height 8
click at [252, 227] on rect at bounding box center [249, 224] width 17 height 6
click at [287, 227] on rect at bounding box center [286, 224] width 17 height 6
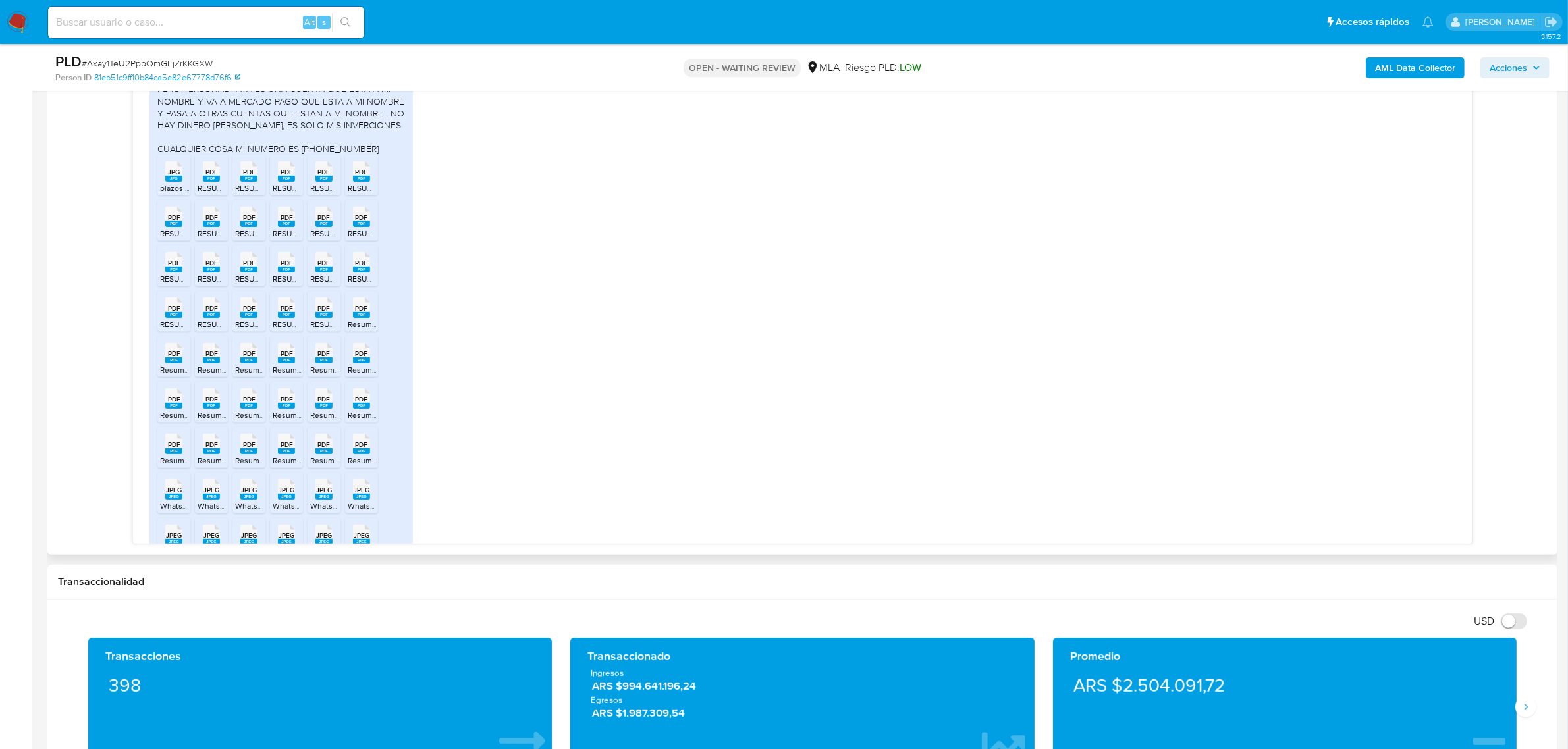
click at [325, 227] on rect at bounding box center [324, 224] width 17 height 6
click at [364, 227] on rect at bounding box center [361, 224] width 17 height 6
click at [170, 273] on rect at bounding box center [174, 269] width 17 height 6
click at [215, 273] on rect at bounding box center [211, 269] width 17 height 6
click at [250, 267] on span "PDF" at bounding box center [249, 263] width 13 height 8
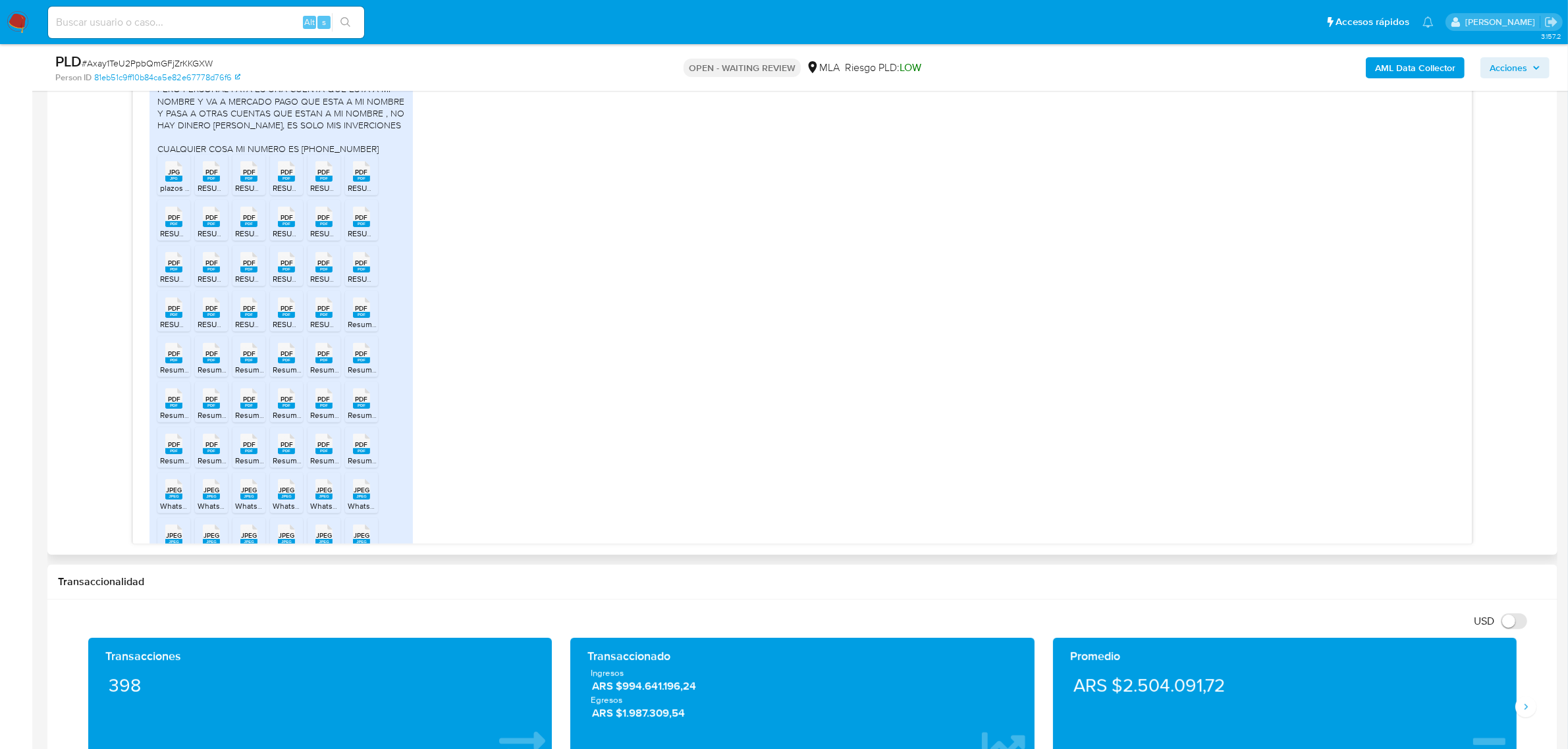
click at [287, 267] on span "PDF" at bounding box center [286, 263] width 13 height 8
click at [321, 267] on span "PDF" at bounding box center [324, 263] width 13 height 8
click at [365, 273] on rect at bounding box center [361, 269] width 17 height 6
click at [170, 313] on span "PDF" at bounding box center [174, 308] width 13 height 8
click at [213, 318] on rect at bounding box center [211, 314] width 17 height 6
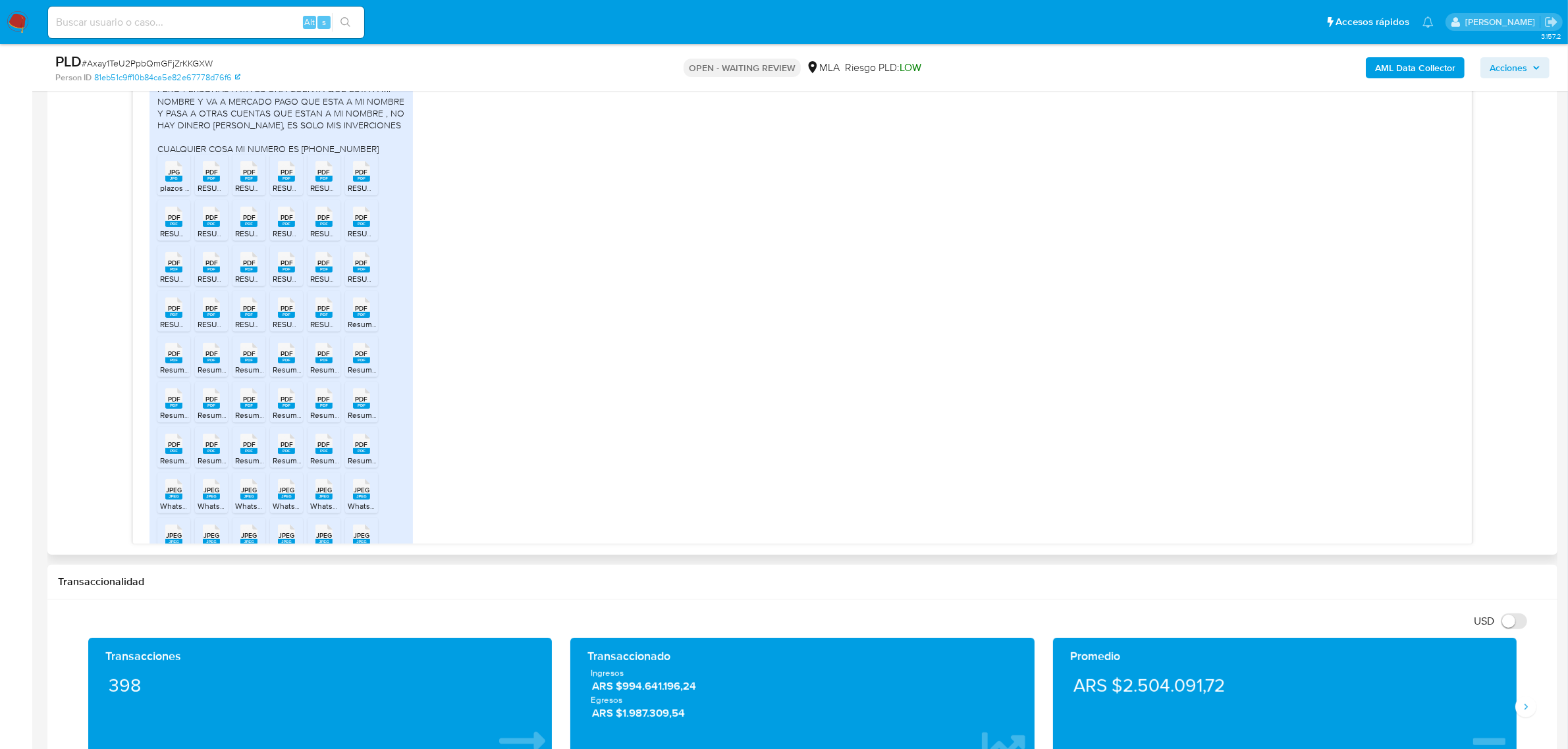
click at [248, 313] on span "PDF" at bounding box center [249, 308] width 13 height 8
click at [284, 318] on rect at bounding box center [286, 314] width 17 height 6
click at [326, 313] on span "PDF" at bounding box center [324, 308] width 13 height 8
click at [364, 313] on span "PDF" at bounding box center [362, 308] width 13 height 8
click at [172, 363] on rect at bounding box center [174, 360] width 17 height 6
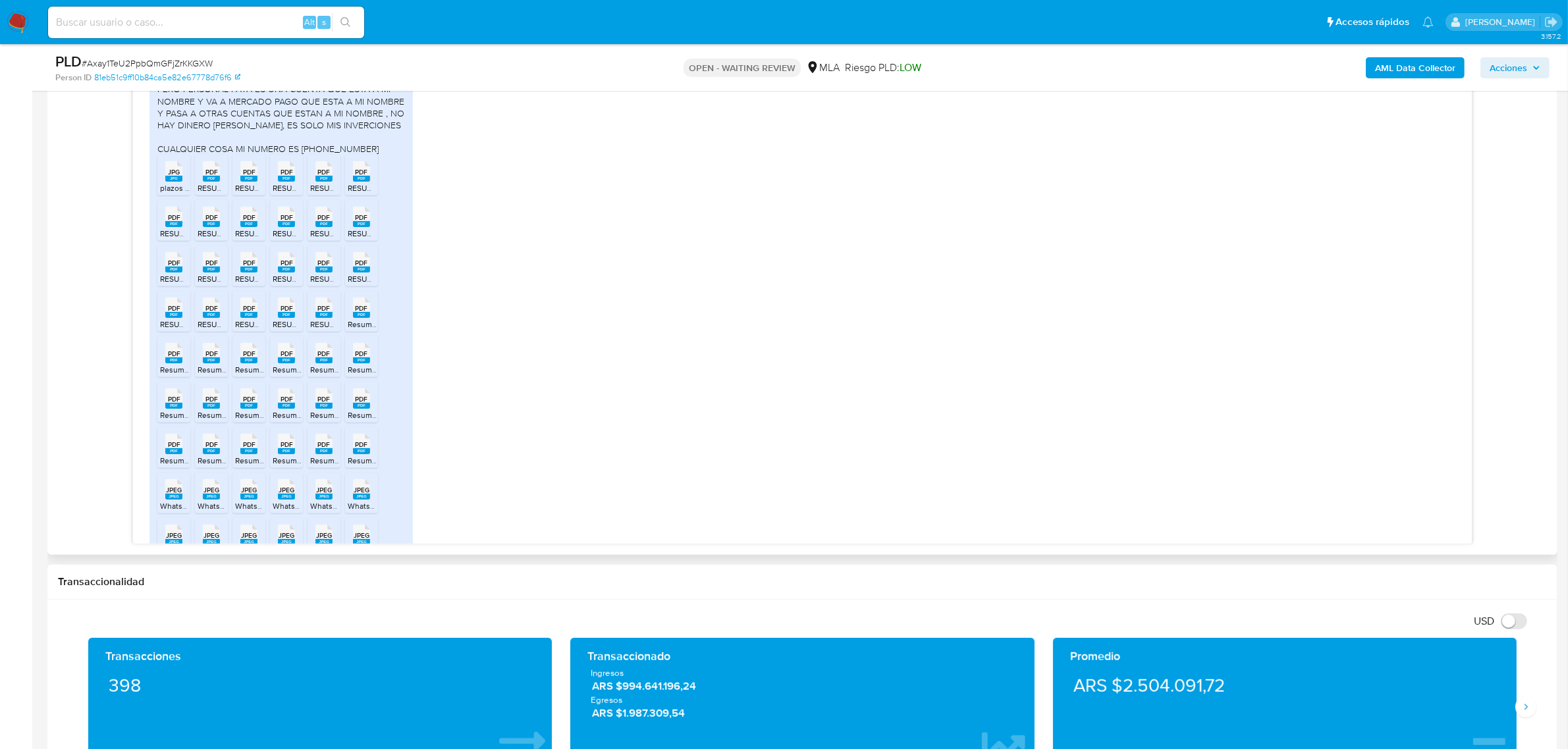
click at [209, 358] on span "PDF" at bounding box center [211, 354] width 13 height 8
click at [253, 358] on span "PDF" at bounding box center [249, 354] width 13 height 8
click at [287, 363] on rect at bounding box center [286, 360] width 17 height 6
click at [321, 363] on rect at bounding box center [324, 360] width 17 height 6
click at [364, 363] on rect at bounding box center [361, 360] width 17 height 6
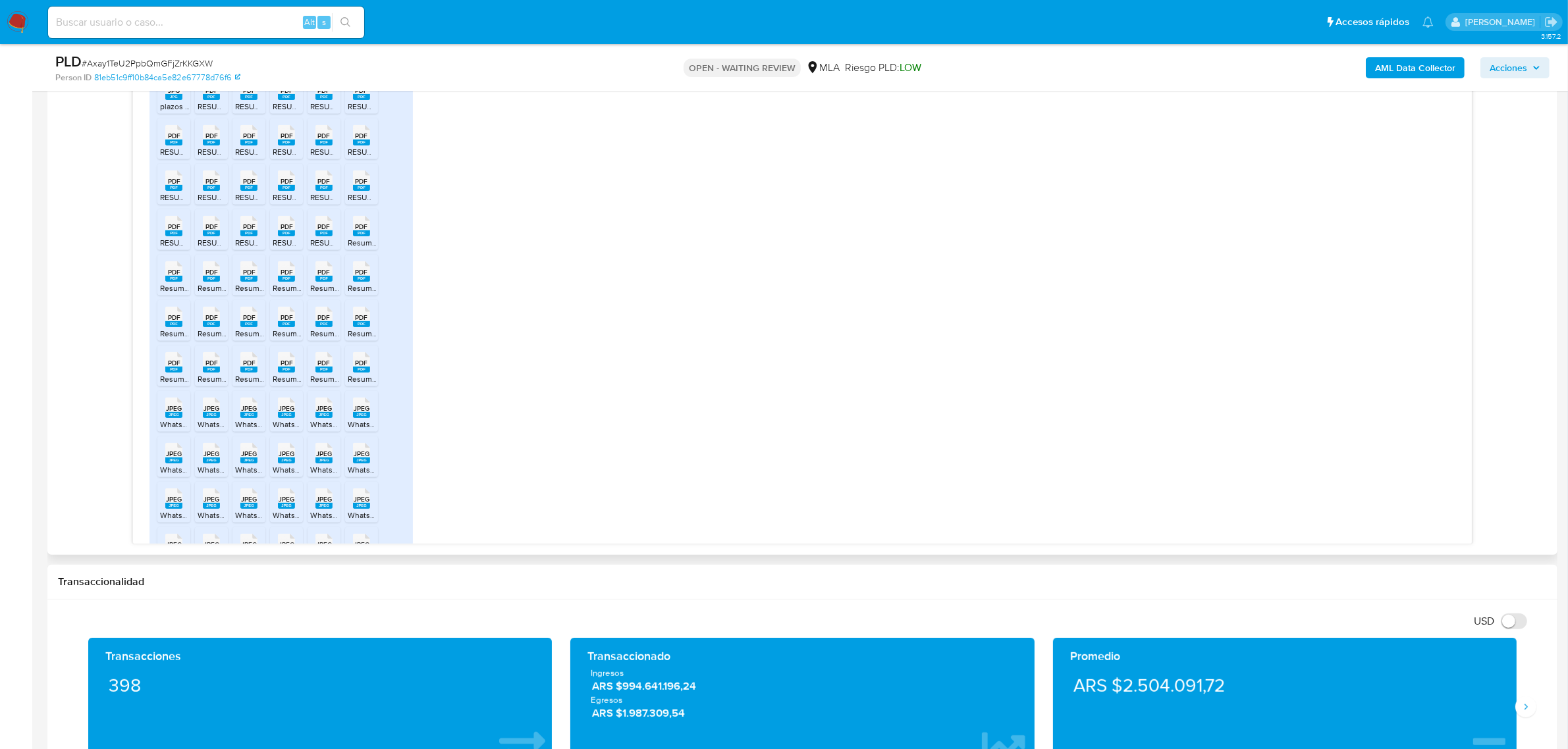
scroll to position [1578, 0]
click at [170, 230] on span "PDF" at bounding box center [174, 226] width 13 height 8
click at [214, 230] on span "PDF" at bounding box center [211, 226] width 13 height 8
click at [249, 230] on span "PDF" at bounding box center [249, 226] width 13 height 8
click at [286, 230] on span "PDF" at bounding box center [286, 226] width 13 height 8
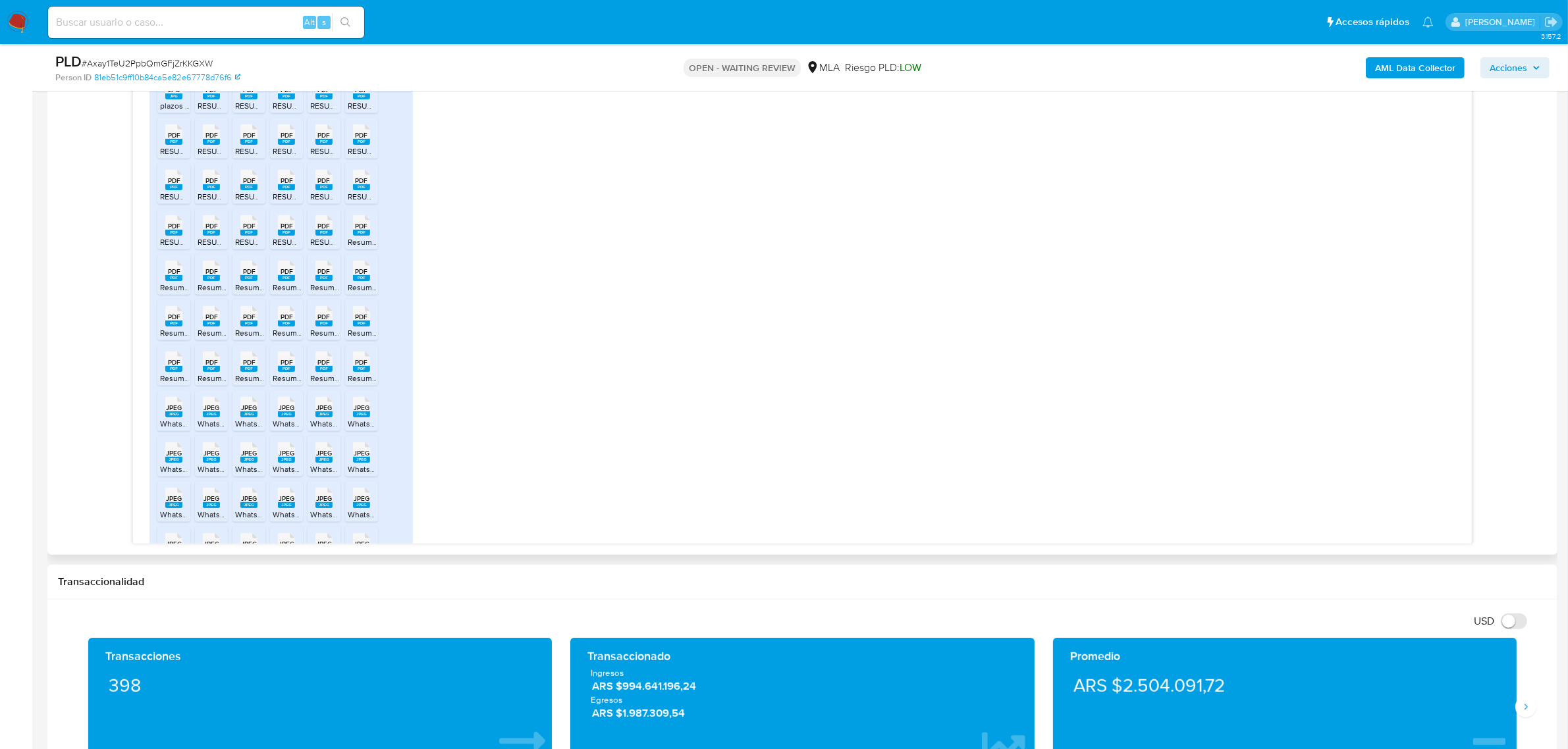
click at [326, 230] on span "PDF" at bounding box center [324, 226] width 13 height 8
click at [360, 230] on span "PDF" at bounding box center [362, 226] width 13 height 8
click at [173, 276] on span "PDF" at bounding box center [174, 271] width 13 height 8
click at [217, 281] on rect at bounding box center [211, 278] width 17 height 6
click at [250, 281] on rect at bounding box center [249, 278] width 17 height 6
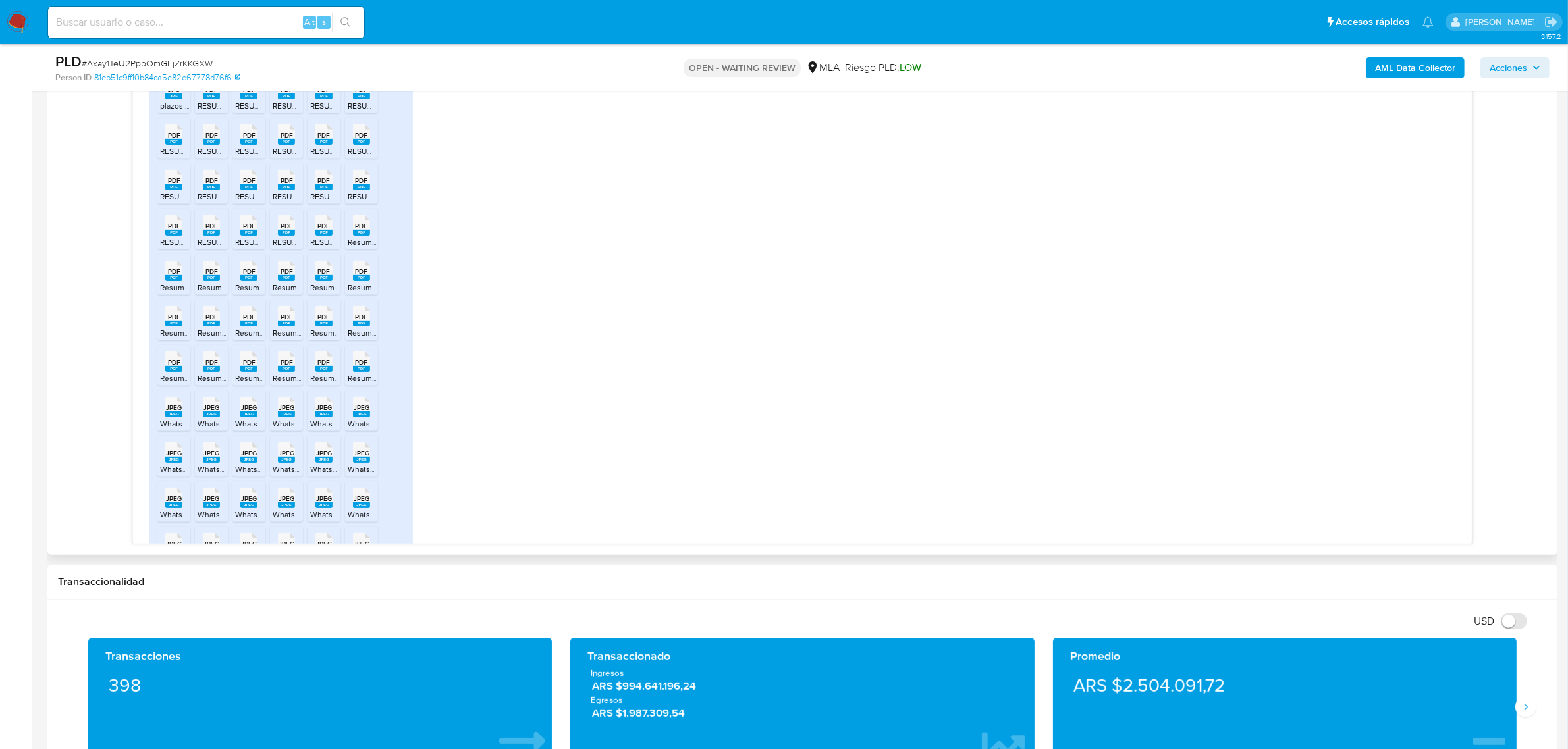
click at [291, 276] on span "PDF" at bounding box center [286, 271] width 13 height 8
click at [326, 276] on span "PDF" at bounding box center [324, 271] width 13 height 8
click at [367, 281] on rect at bounding box center [361, 278] width 17 height 6
drag, startPoint x: 175, startPoint y: 367, endPoint x: 195, endPoint y: 363, distance: 20.4
click at [175, 338] on span "Resumen de cuenta 00041020005697723911August.pdf" at bounding box center [259, 332] width 197 height 11
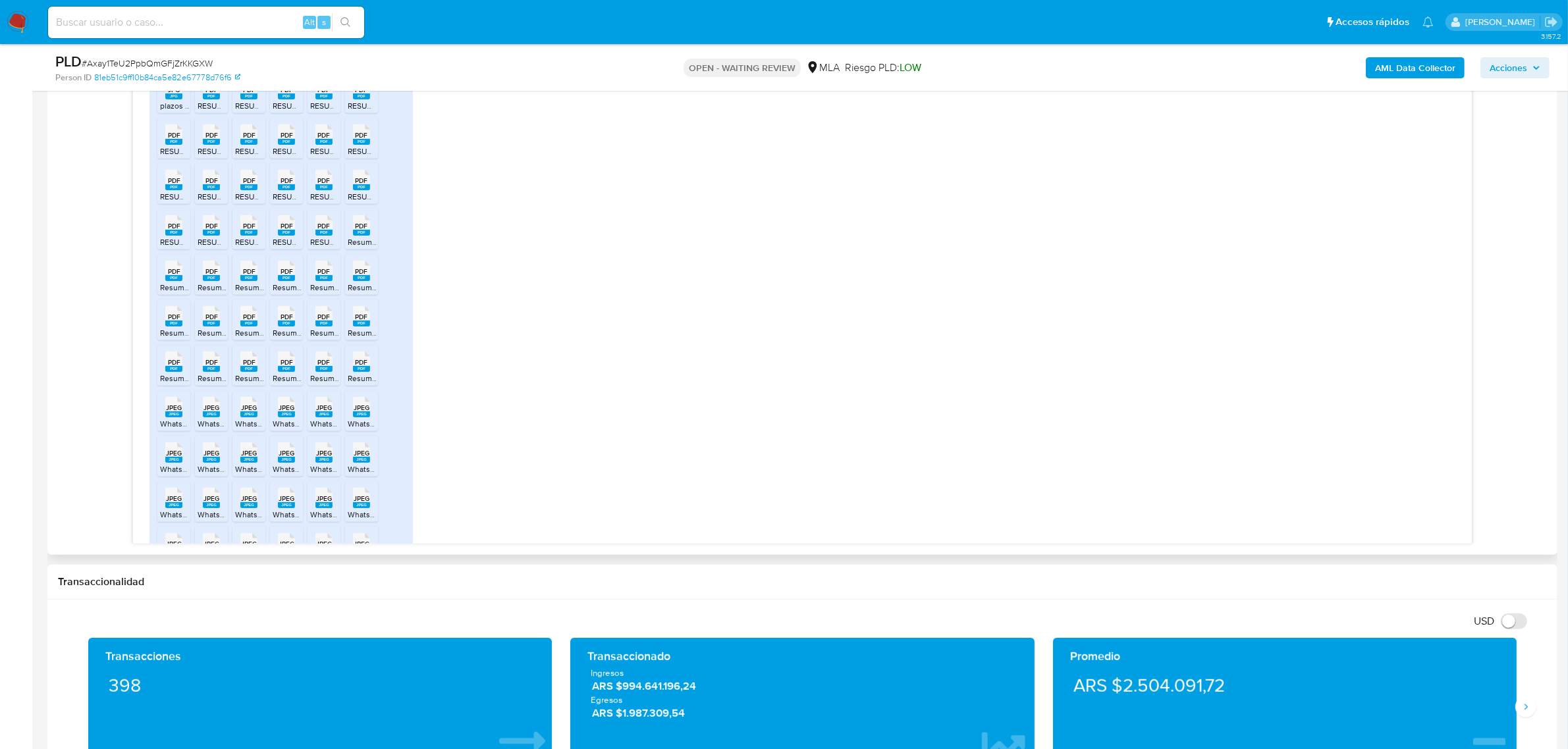
click at [214, 321] on span "PDF" at bounding box center [211, 317] width 13 height 8
click at [249, 326] on rect at bounding box center [249, 323] width 17 height 6
click at [286, 326] on rect at bounding box center [286, 323] width 17 height 6
click at [324, 326] on rect at bounding box center [324, 323] width 17 height 6
click at [361, 326] on rect at bounding box center [361, 323] width 17 height 6
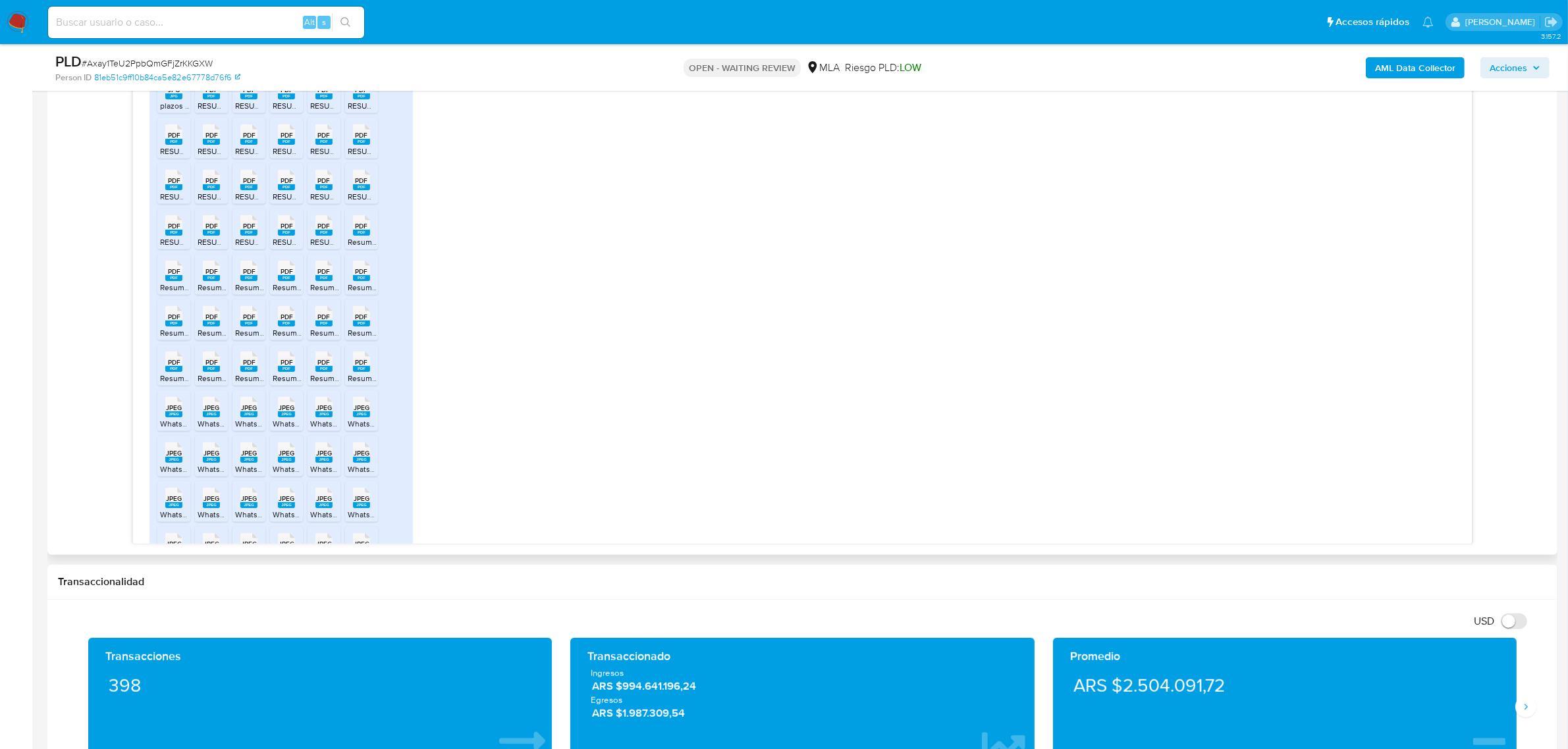
click at [172, 372] on rect at bounding box center [174, 369] width 17 height 6
click at [211, 372] on rect at bounding box center [211, 369] width 17 height 6
click at [247, 367] on span "PDF" at bounding box center [249, 363] width 13 height 8
click at [284, 372] on rect at bounding box center [286, 369] width 17 height 6
click at [330, 384] on span "Resumen de cuenta 00041020005697723911August-2.pdf" at bounding box center [412, 378] width 204 height 11
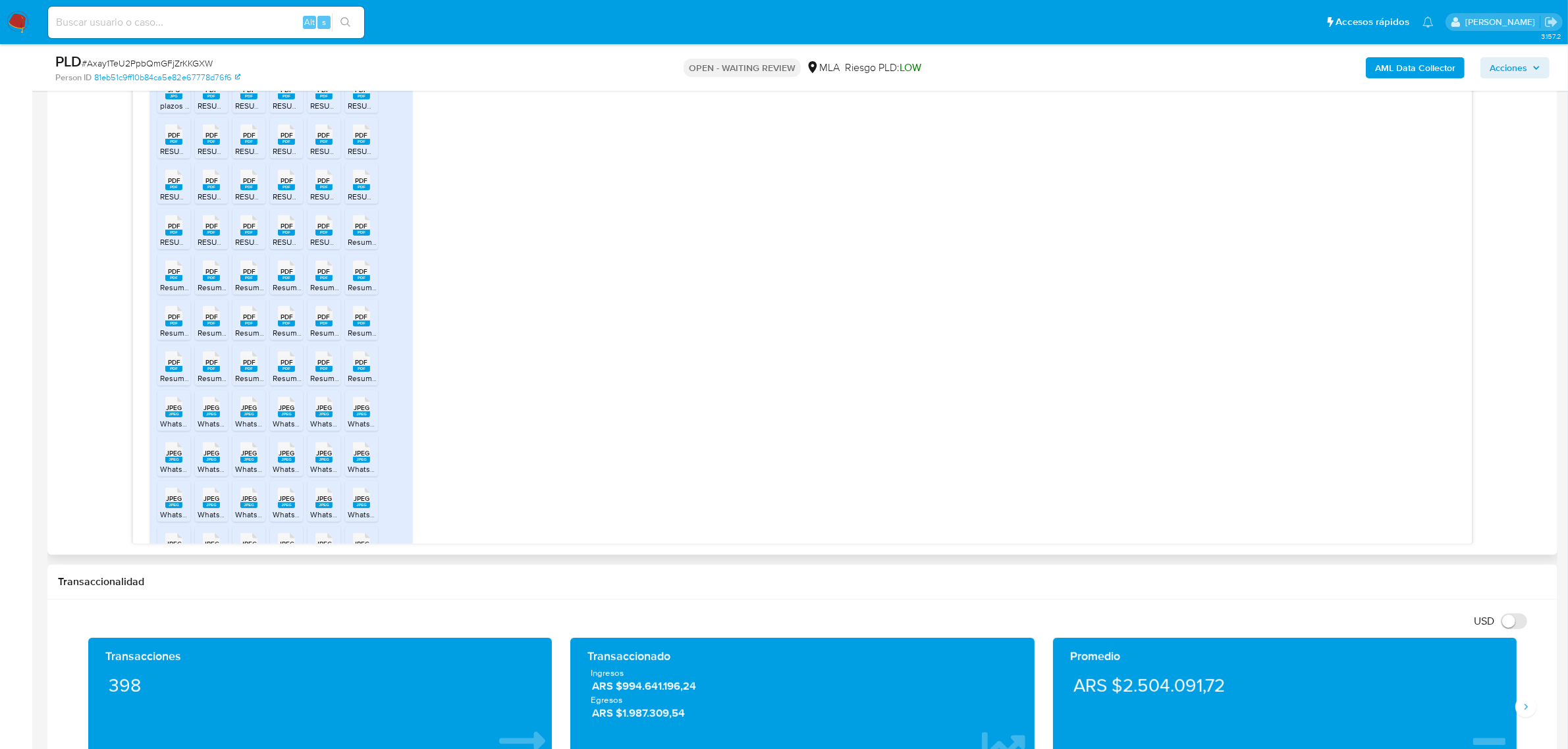
click at [359, 384] on span "Resumen de cuenta 00041020005697723911August-9.pdf" at bounding box center [449, 378] width 204 height 11
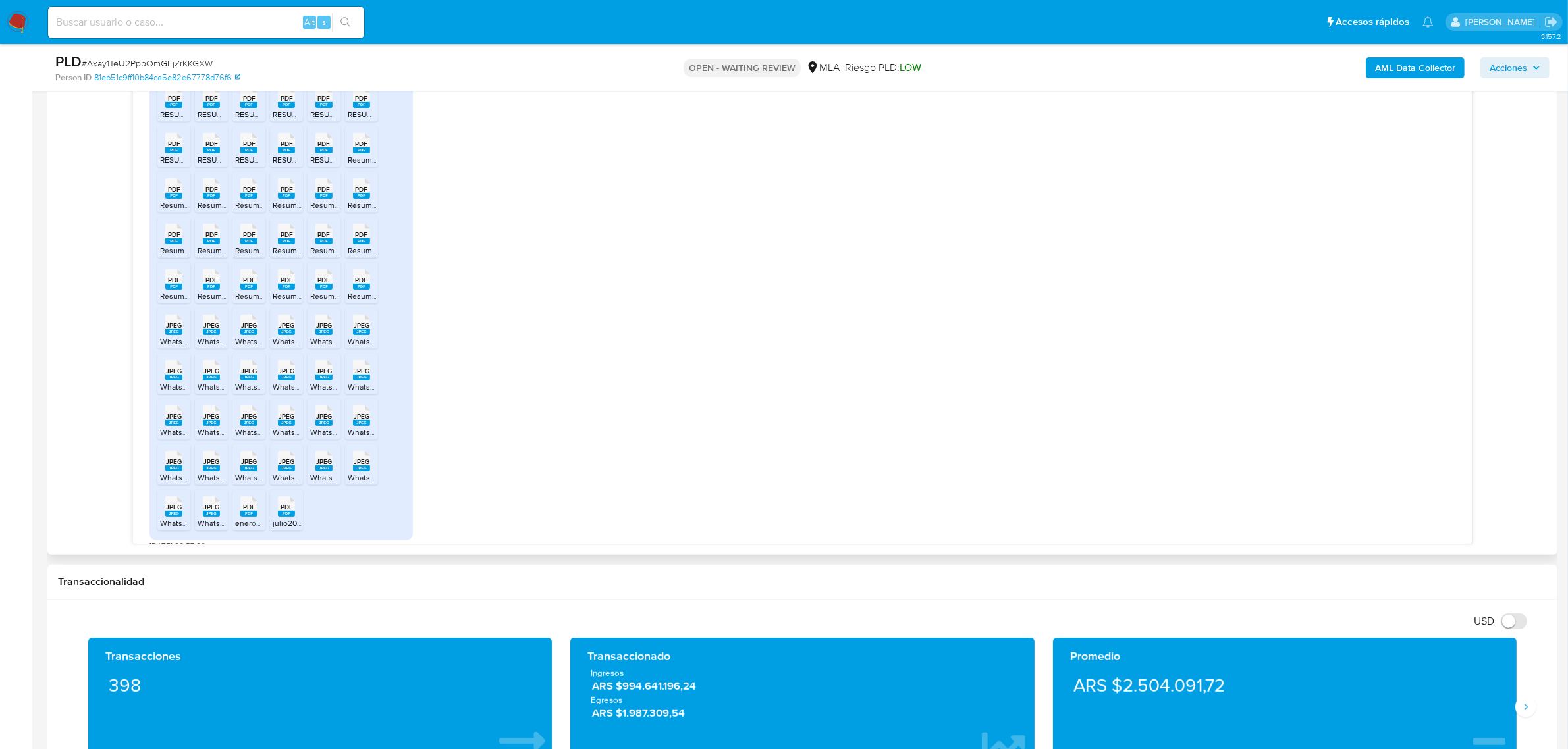
scroll to position [1743, 0]
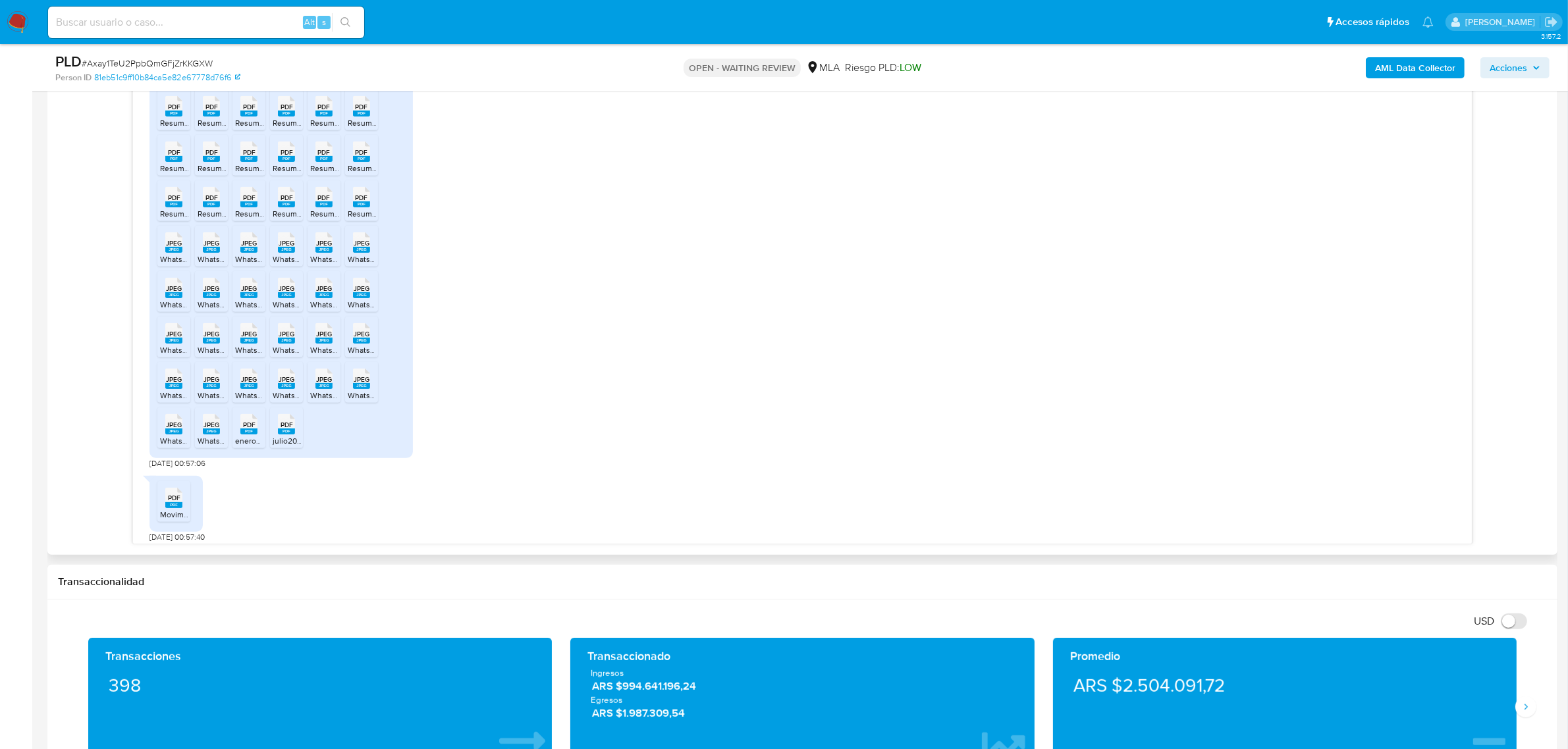
click at [164, 254] on div "JPEG JPEG" at bounding box center [174, 241] width 28 height 25
click at [213, 252] on rect at bounding box center [211, 249] width 17 height 6
click at [252, 252] on rect at bounding box center [249, 249] width 17 height 6
click at [281, 252] on rect at bounding box center [286, 249] width 17 height 6
click at [321, 252] on rect at bounding box center [324, 249] width 17 height 6
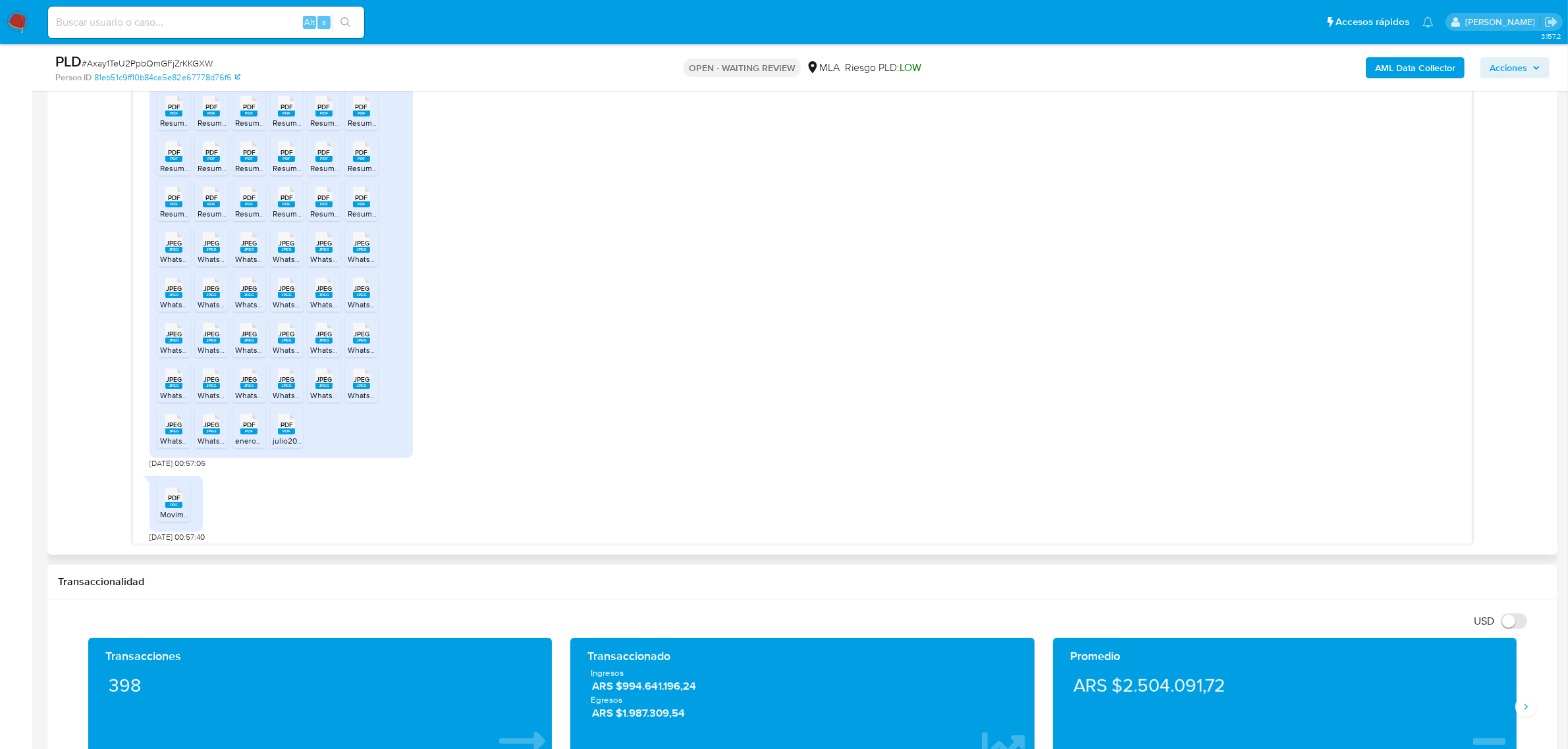
click at [358, 252] on rect at bounding box center [361, 249] width 17 height 6
click at [175, 310] on span "WhatsApp Image 2025-08-29 at 18.43.23.jpeg" at bounding box center [227, 304] width 135 height 11
click at [206, 298] on rect at bounding box center [211, 295] width 17 height 6
click at [247, 293] on span "JPEG" at bounding box center [248, 289] width 16 height 8
click at [292, 298] on rect at bounding box center [286, 295] width 17 height 6
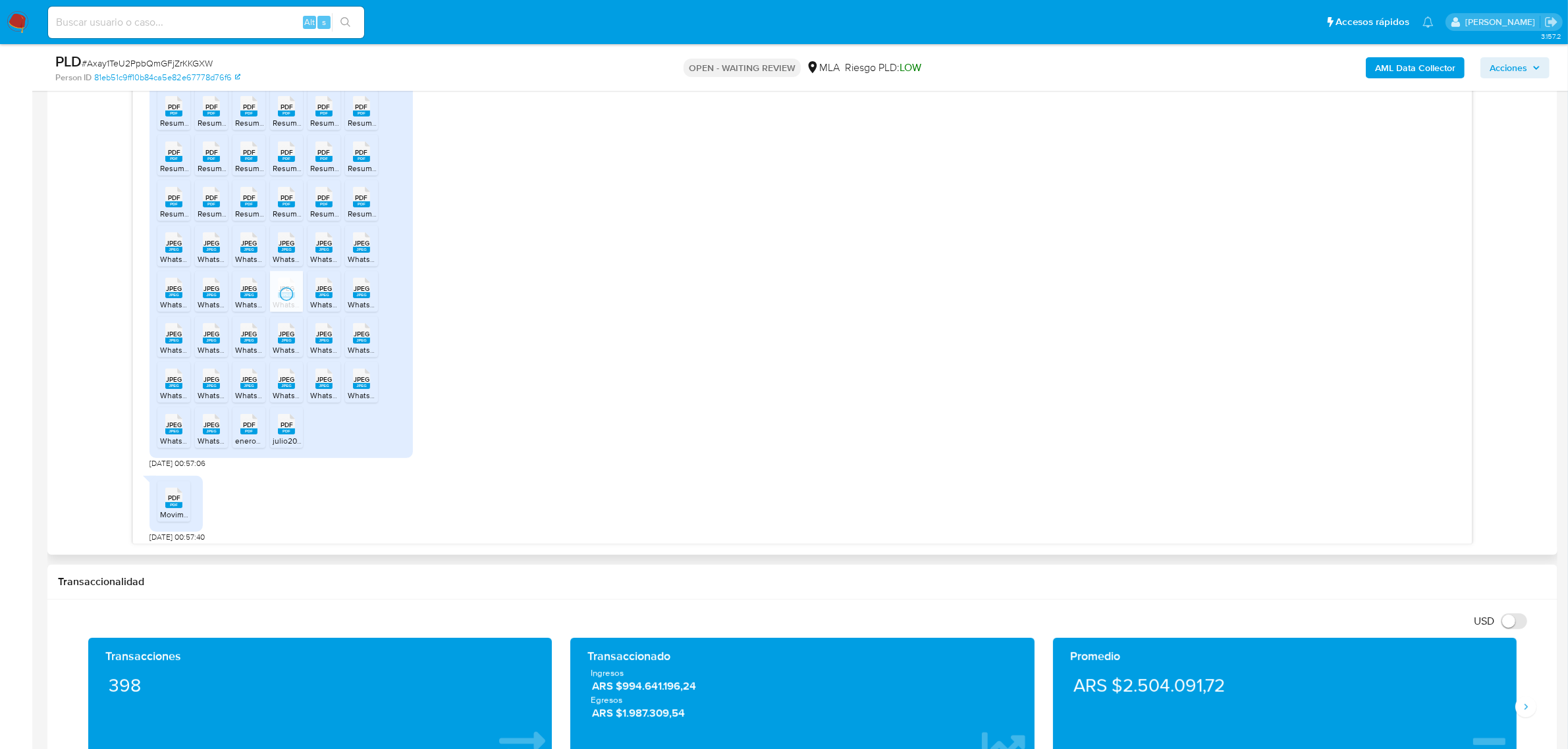
click at [321, 298] on rect at bounding box center [324, 295] width 17 height 6
click at [364, 298] on rect at bounding box center [361, 295] width 17 height 6
click at [170, 338] on span "JPEG" at bounding box center [174, 334] width 16 height 8
click at [209, 338] on span "JPEG" at bounding box center [211, 334] width 16 height 8
click at [251, 338] on span "JPEG" at bounding box center [248, 334] width 16 height 8
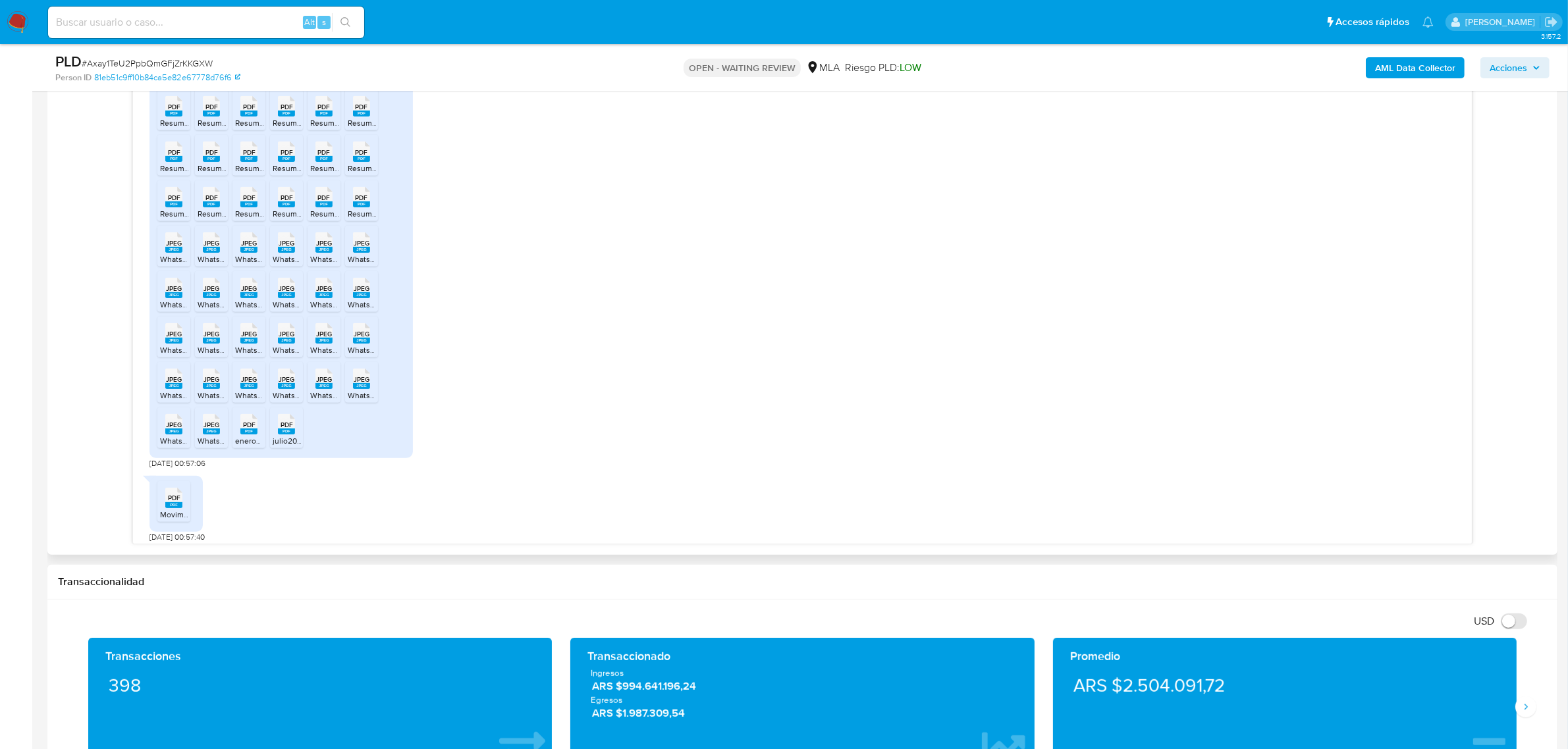
click at [285, 338] on span "JPEG" at bounding box center [286, 334] width 16 height 8
drag, startPoint x: 325, startPoint y: 376, endPoint x: 357, endPoint y: 376, distance: 32.0
click at [325, 338] on span "JPEG" at bounding box center [324, 334] width 16 height 8
click at [362, 344] on rect at bounding box center [361, 341] width 17 height 6
click at [175, 384] on span "JPEG" at bounding box center [174, 380] width 16 height 8
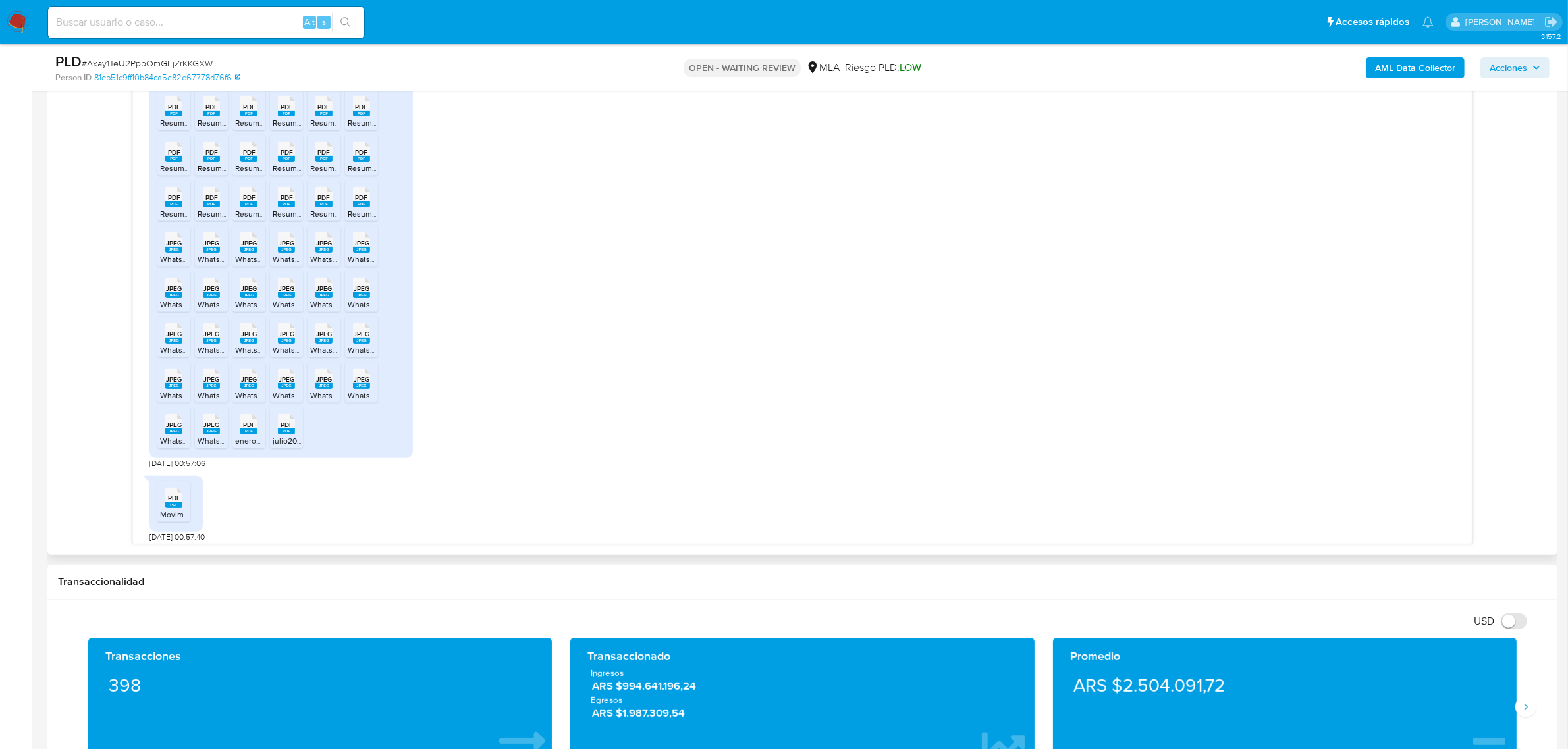
click at [214, 384] on span "JPEG" at bounding box center [211, 380] width 16 height 8
click at [249, 384] on span "JPEG" at bounding box center [248, 380] width 16 height 8
click at [288, 384] on span "JPEG" at bounding box center [286, 380] width 16 height 8
click at [328, 384] on span "JPEG" at bounding box center [324, 380] width 16 height 8
drag, startPoint x: 361, startPoint y: 419, endPoint x: 247, endPoint y: 427, distance: 114.3
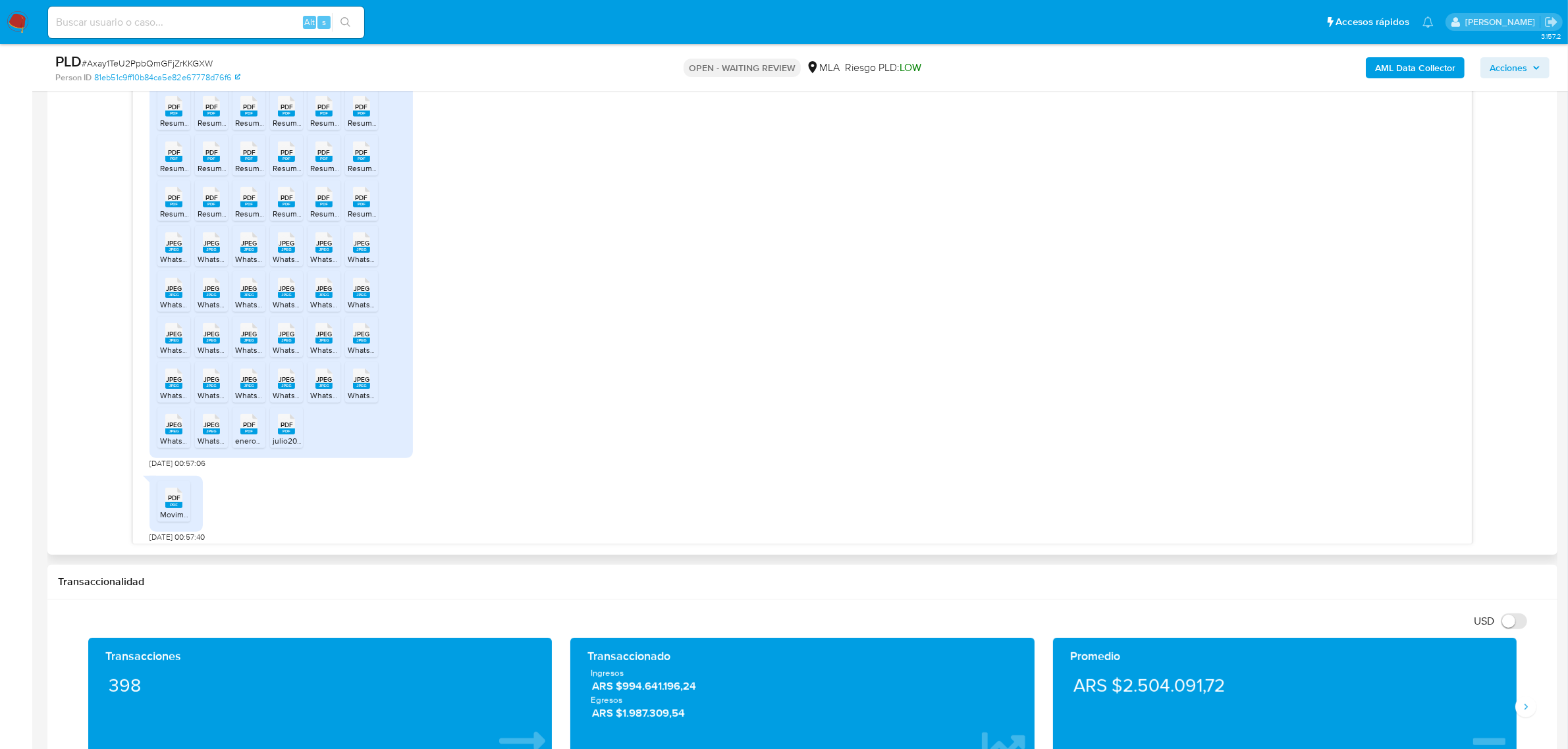
click at [361, 384] on span "JPEG" at bounding box center [361, 380] width 16 height 8
click at [175, 435] on rect at bounding box center [174, 431] width 17 height 6
click at [214, 430] on span "JPEG" at bounding box center [211, 425] width 16 height 8
click at [255, 430] on span "PDF" at bounding box center [249, 425] width 13 height 8
click at [293, 435] on rect at bounding box center [286, 431] width 17 height 6
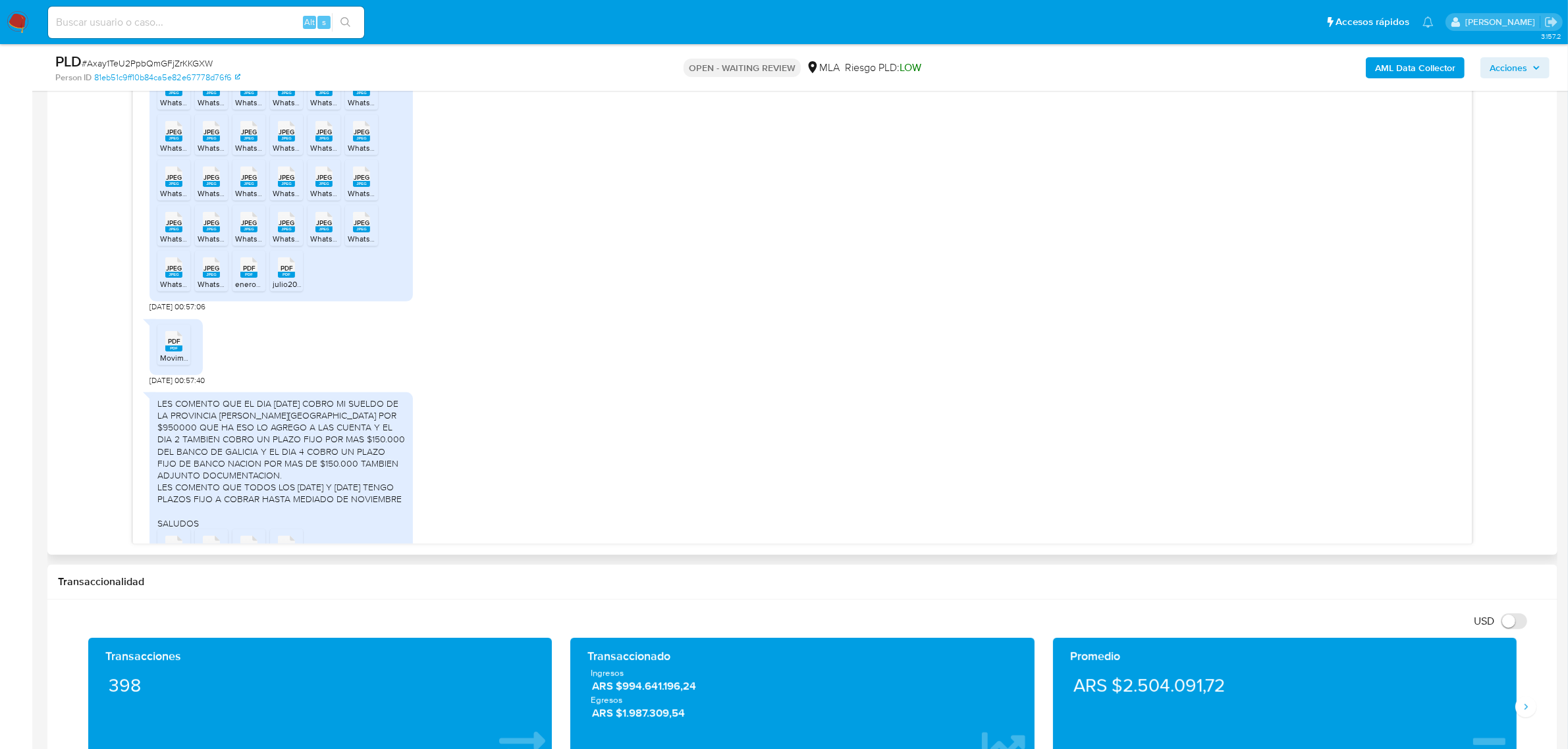
scroll to position [1907, 0]
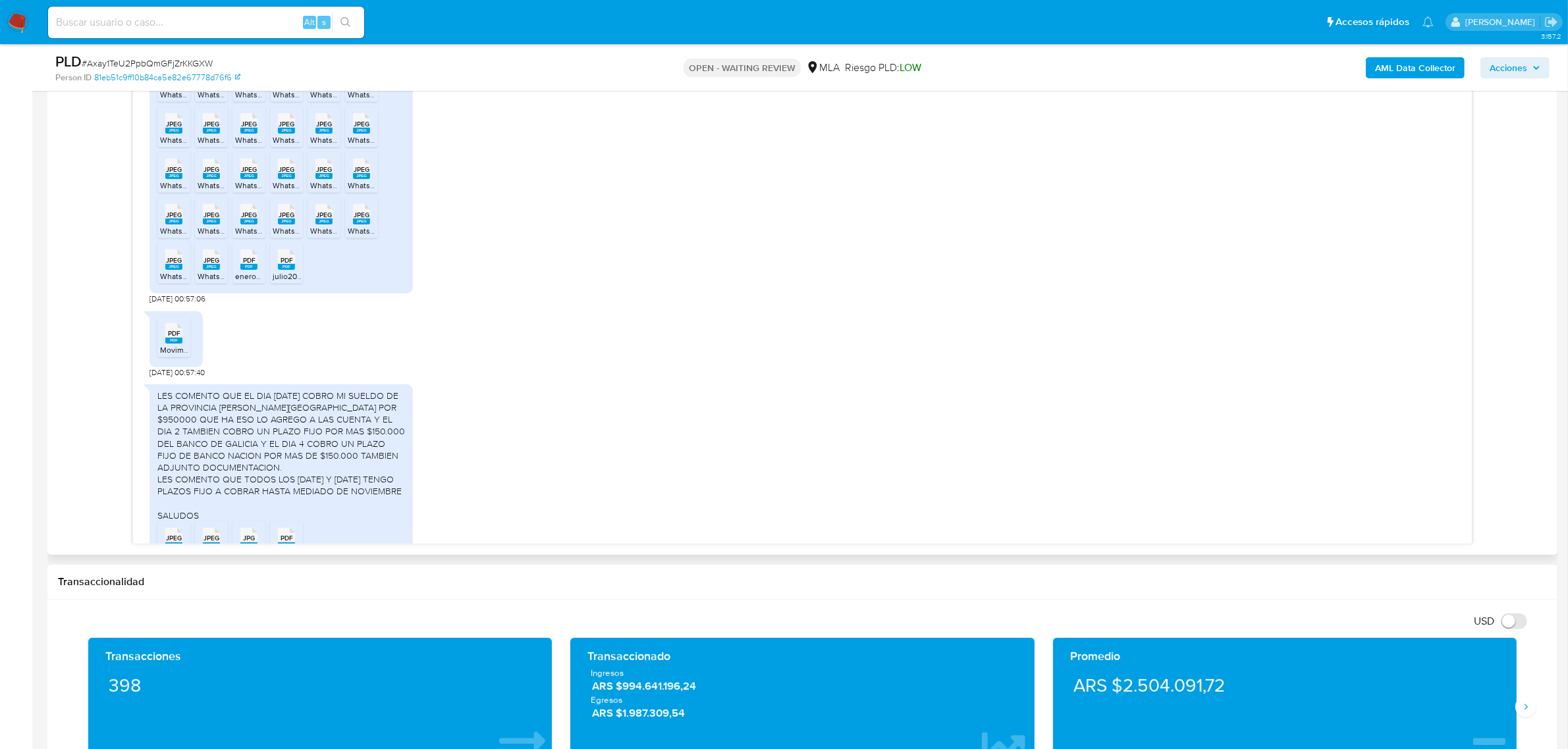
click at [178, 356] on span "Movimientos.pdf" at bounding box center [190, 349] width 59 height 11
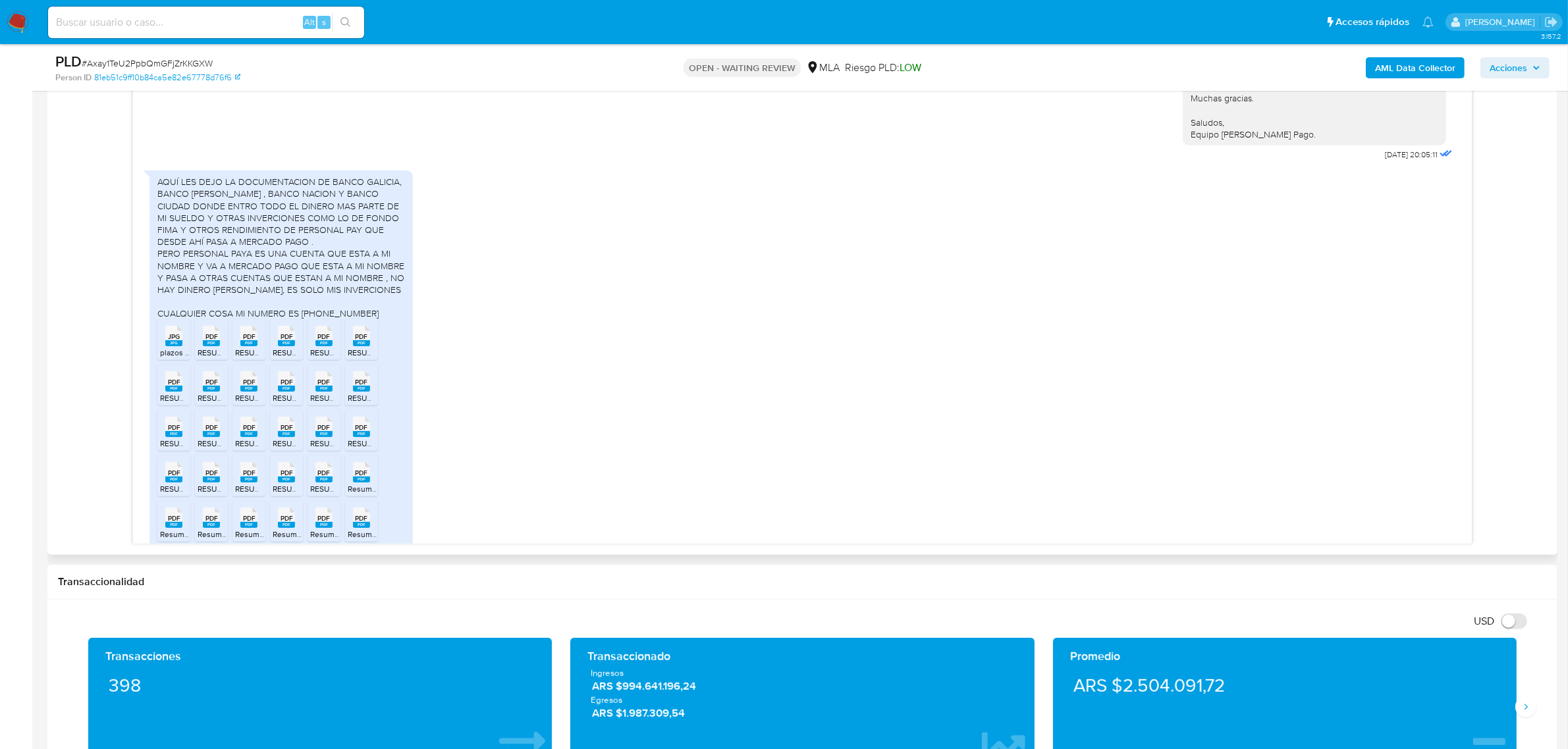
scroll to position [1002, 0]
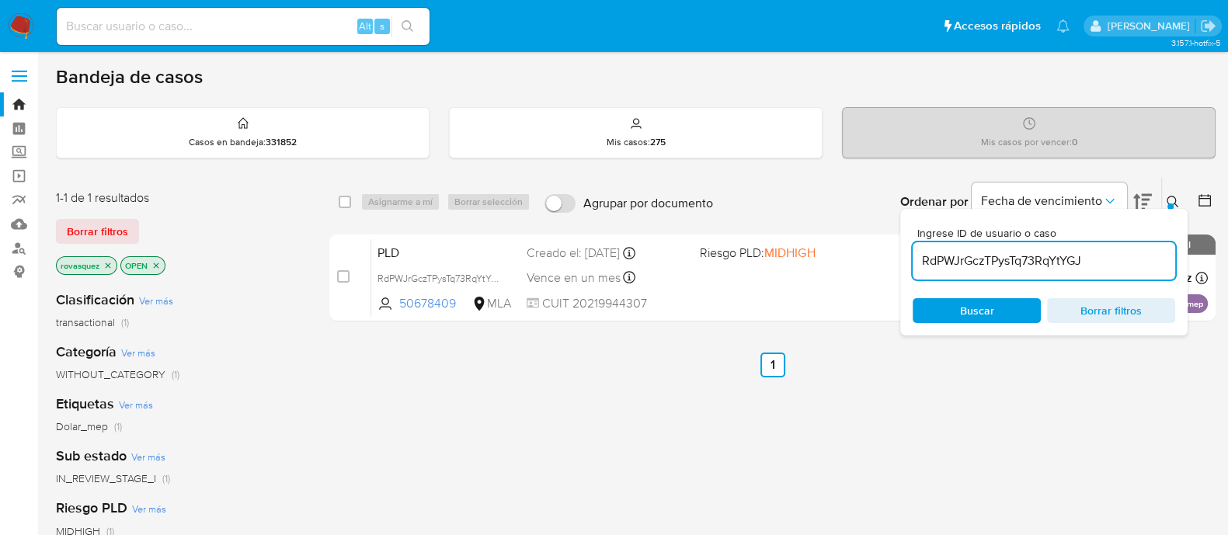
click at [973, 263] on input "RdPWJrGczTPysTq73RqYtYGJ" at bounding box center [1044, 261] width 263 height 20
paste input "Axay1TeU2PpbQmGFjZrKKGXW"
type input "Axay1TeU2PpbQmGFjZrKKGXW"
click at [965, 305] on span "Buscar" at bounding box center [977, 310] width 34 height 25
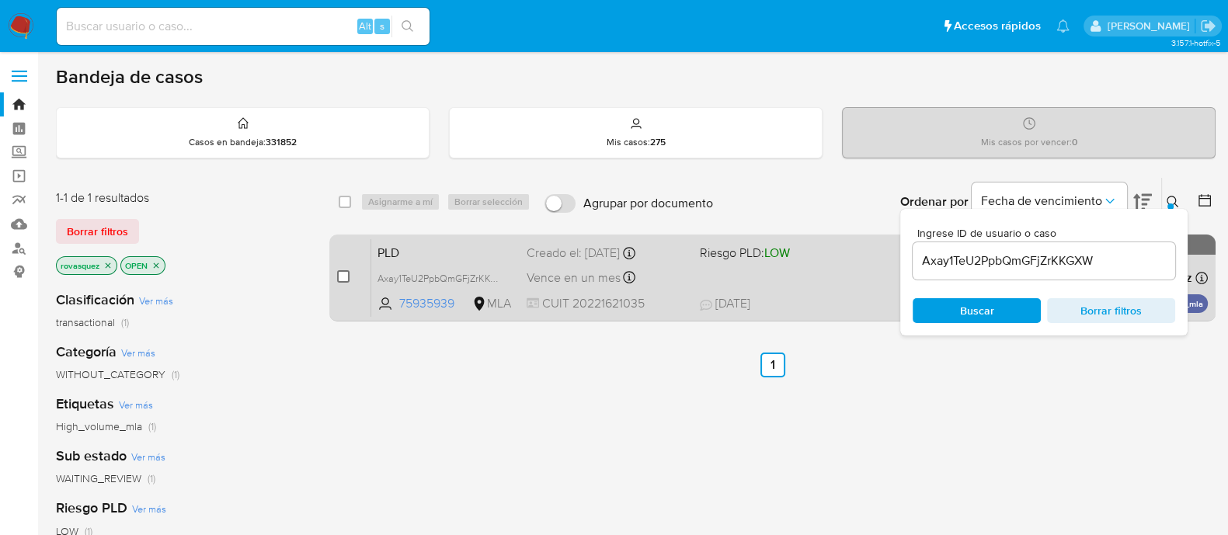
click at [343, 279] on input "checkbox" at bounding box center [343, 276] width 12 height 12
checkbox input "true"
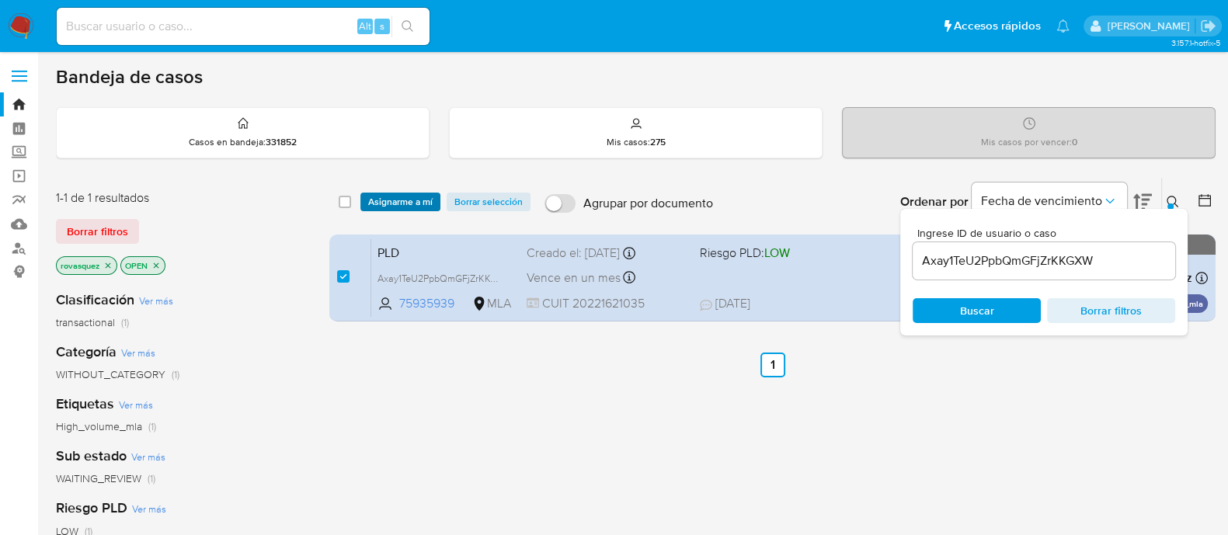
click at [389, 195] on span "Asignarme a mí" at bounding box center [400, 202] width 64 height 16
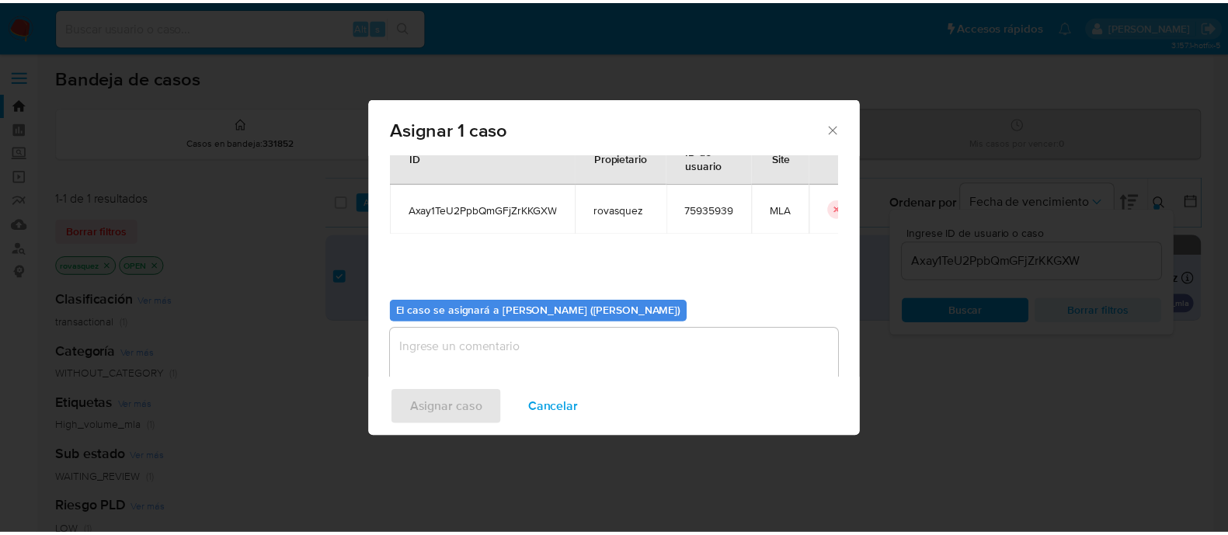
scroll to position [80, 0]
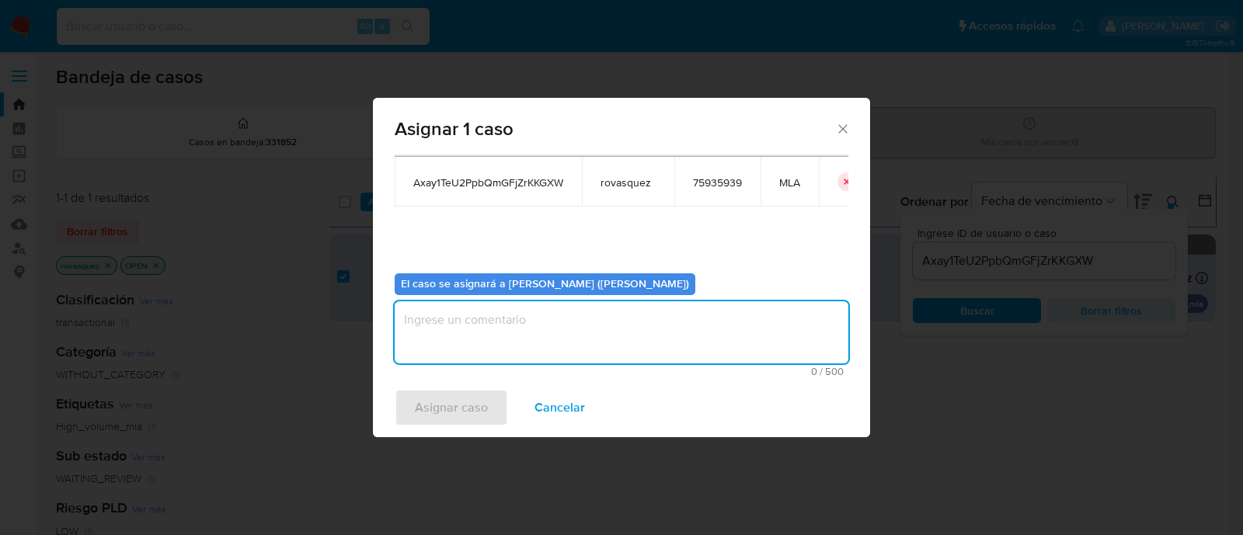
click at [498, 348] on textarea "assign-modal" at bounding box center [622, 332] width 454 height 62
type textarea "."
click at [453, 398] on span "Asignar caso" at bounding box center [451, 408] width 73 height 34
